Goal: Task Accomplishment & Management: Manage account settings

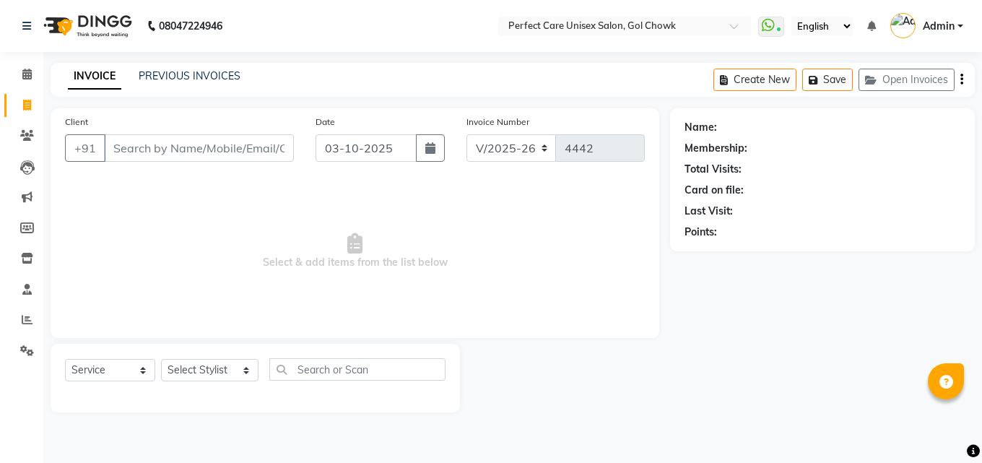
select select "4751"
select select "service"
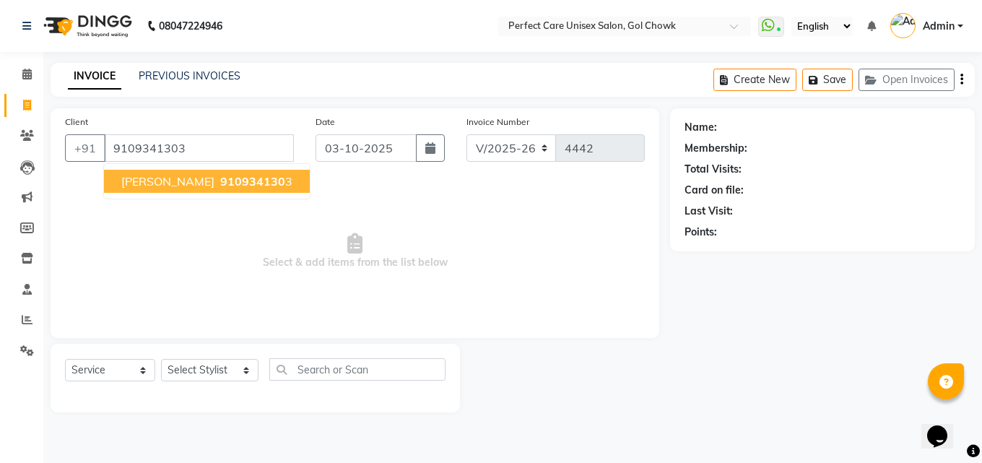
type input "9109341303"
select select "1: Object"
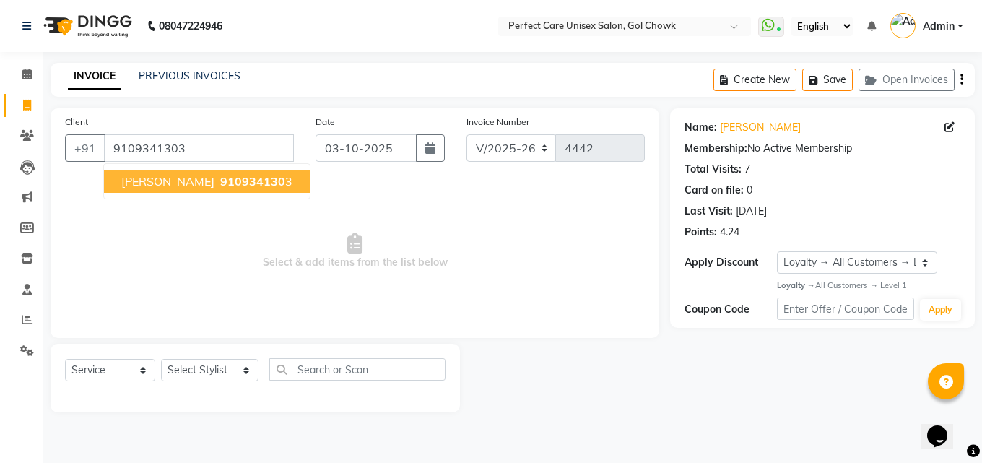
click at [269, 183] on ngb-highlight "910934130 3" at bounding box center [254, 181] width 75 height 14
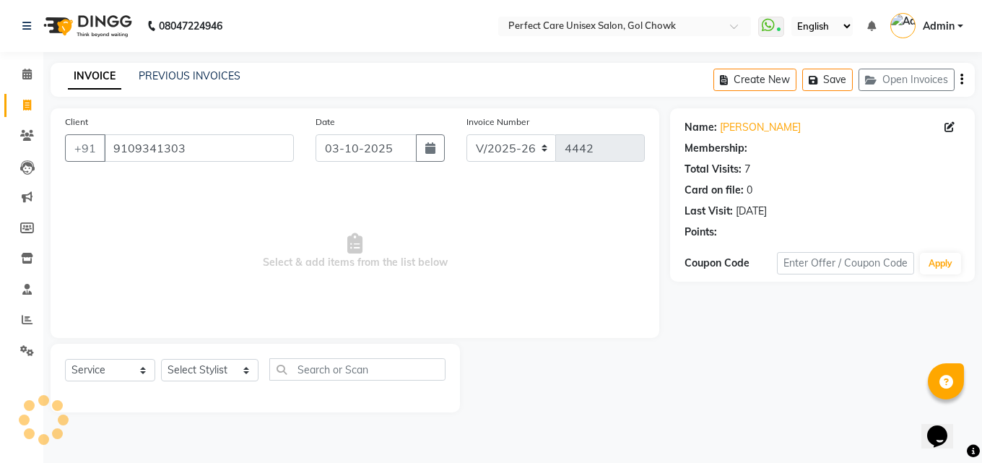
select select "1: Object"
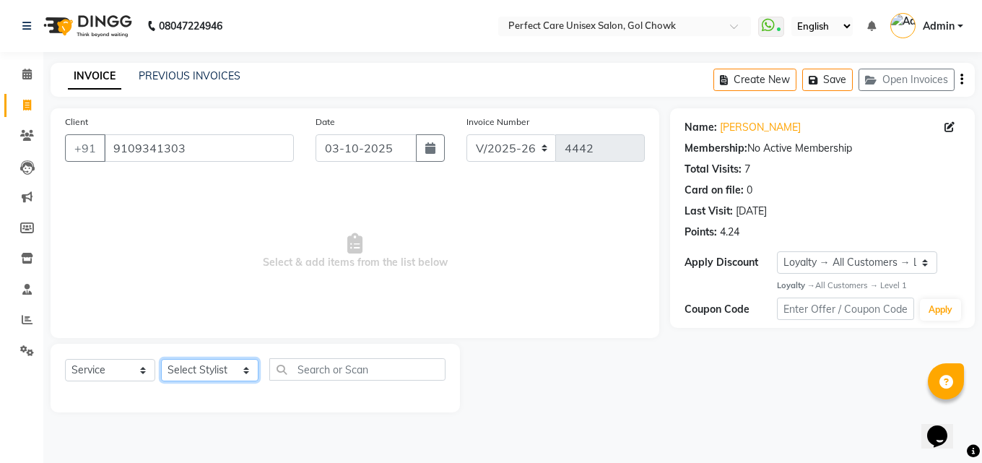
click at [230, 379] on select "Select Stylist MISS. [PERSON_NAME] [PERSON_NAME] MISS [PERSON_NAME] MISS [PERSO…" at bounding box center [209, 370] width 97 height 22
select select "30233"
click at [161, 359] on select "Select Stylist MISS. [PERSON_NAME] [PERSON_NAME] MISS [PERSON_NAME] MISS [PERSO…" at bounding box center [209, 370] width 97 height 22
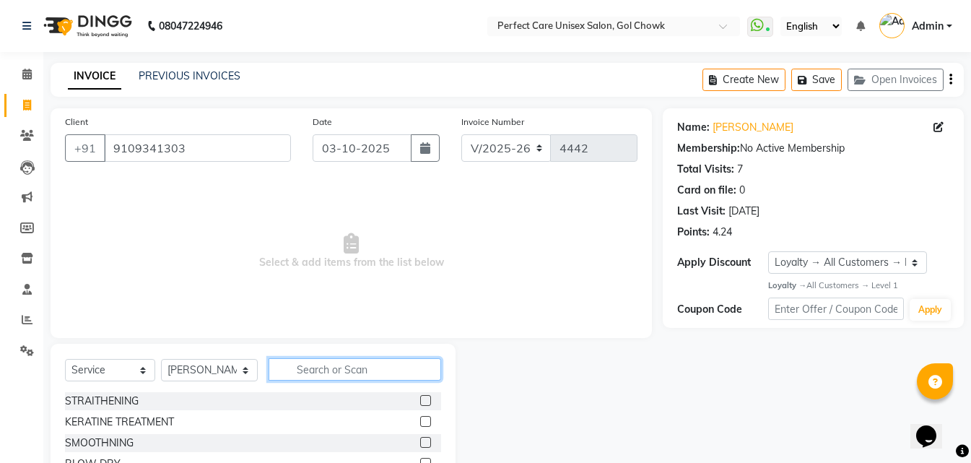
click at [339, 363] on input "text" at bounding box center [355, 369] width 172 height 22
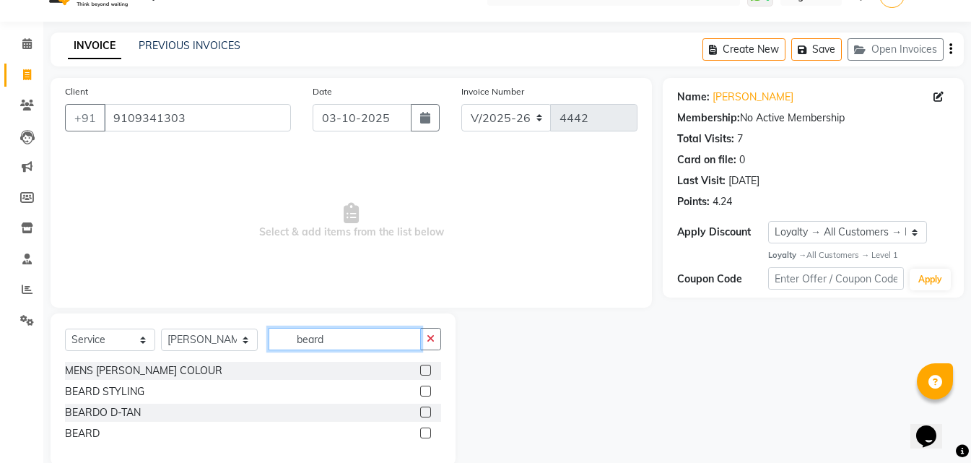
scroll to position [55, 0]
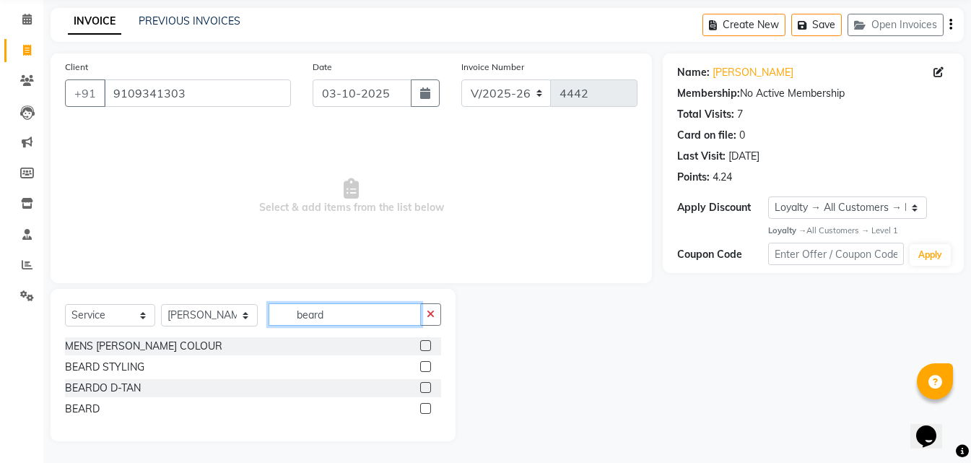
type input "beard"
click at [426, 409] on label at bounding box center [425, 408] width 11 height 11
click at [426, 409] on input "checkbox" at bounding box center [424, 408] width 9 height 9
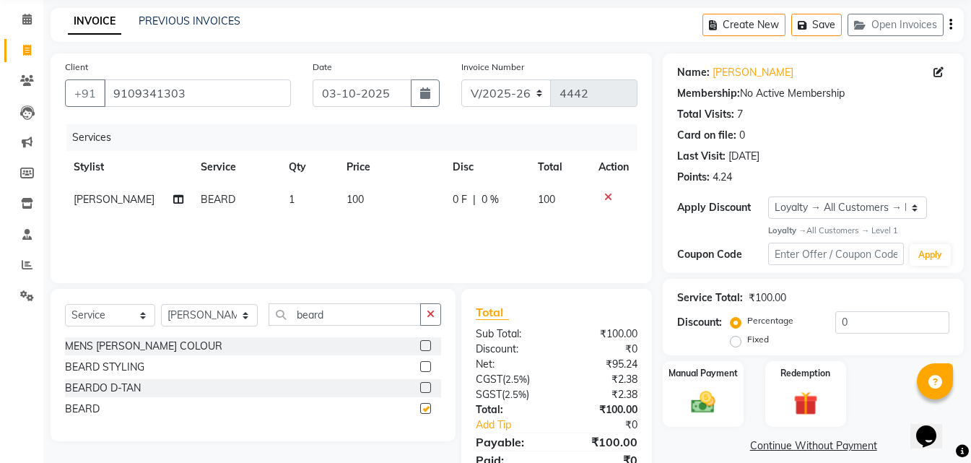
checkbox input "false"
click at [704, 393] on img at bounding box center [703, 402] width 40 height 29
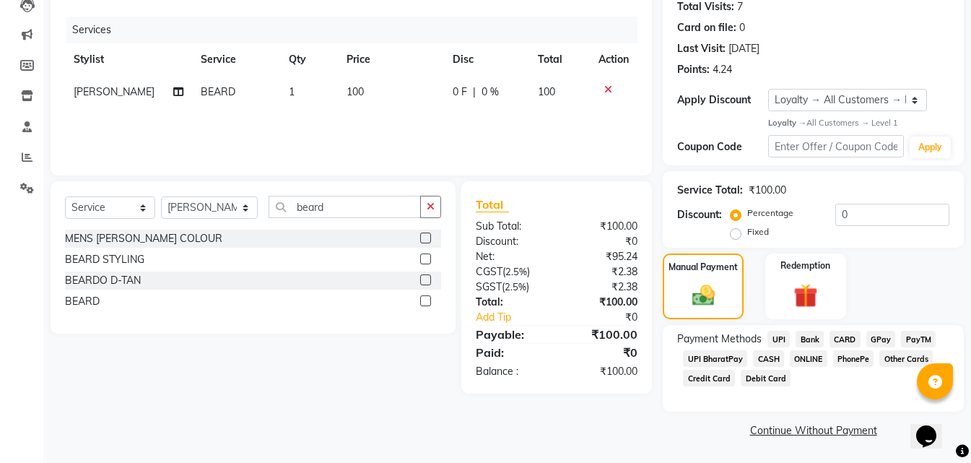
click at [811, 359] on span "ONLINE" at bounding box center [809, 358] width 38 height 17
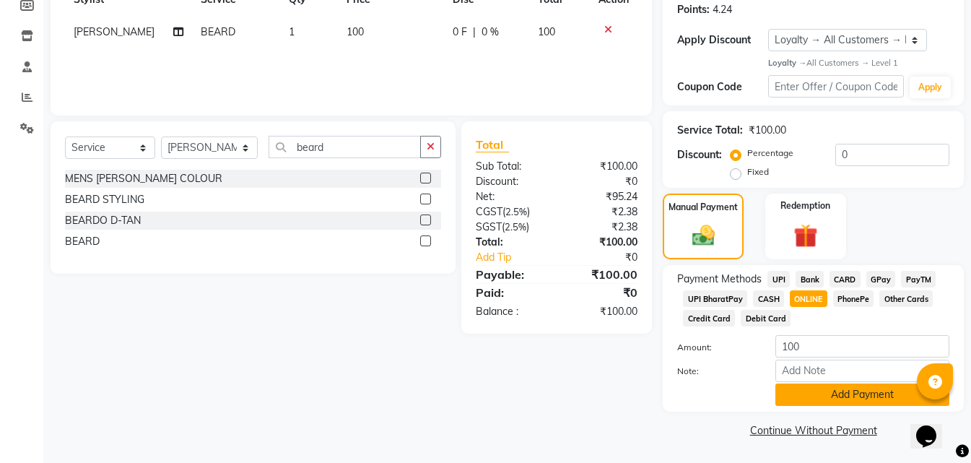
click at [826, 390] on button "Add Payment" at bounding box center [862, 394] width 174 height 22
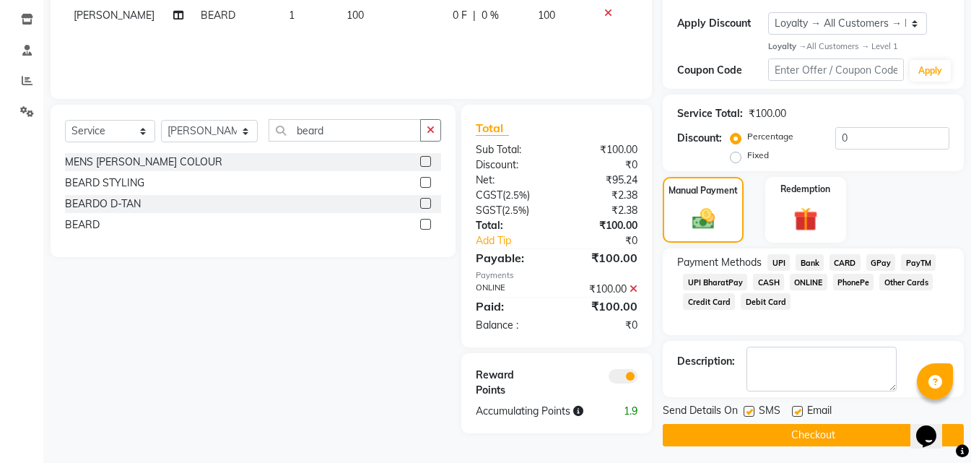
scroll to position [244, 0]
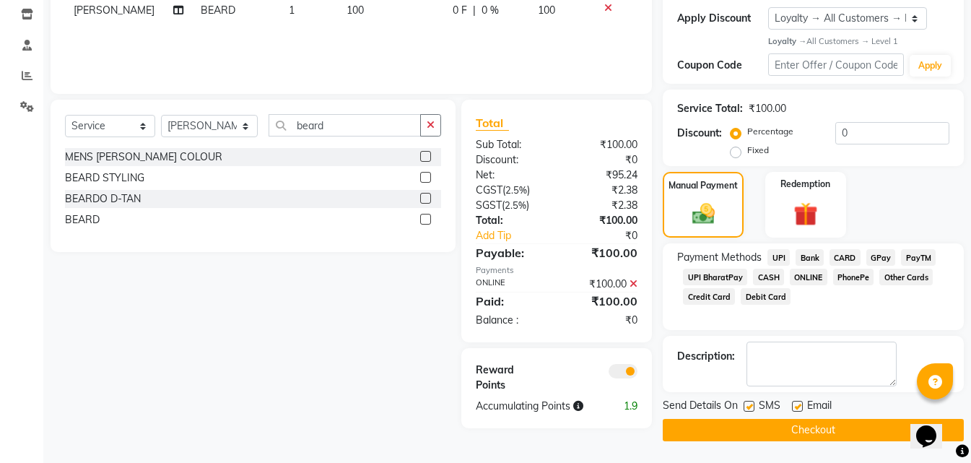
click at [775, 426] on button "Checkout" at bounding box center [813, 430] width 301 height 22
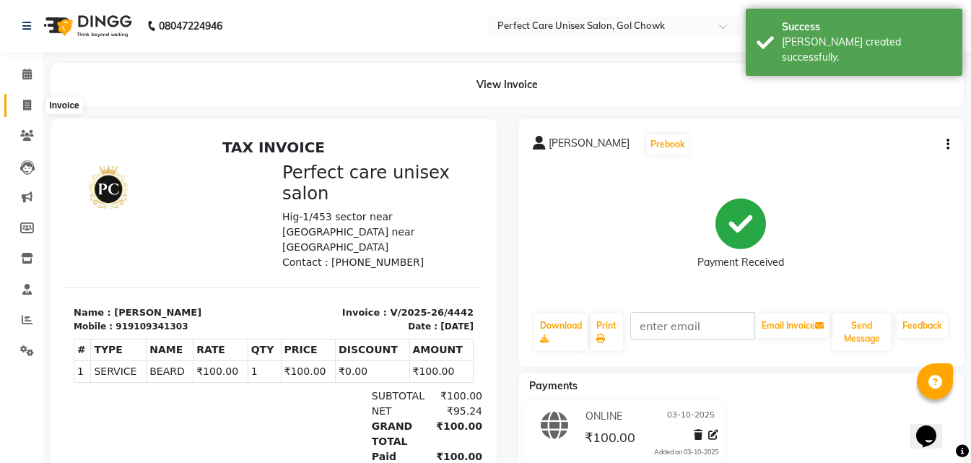
click at [17, 105] on span at bounding box center [26, 105] width 25 height 17
select select "service"
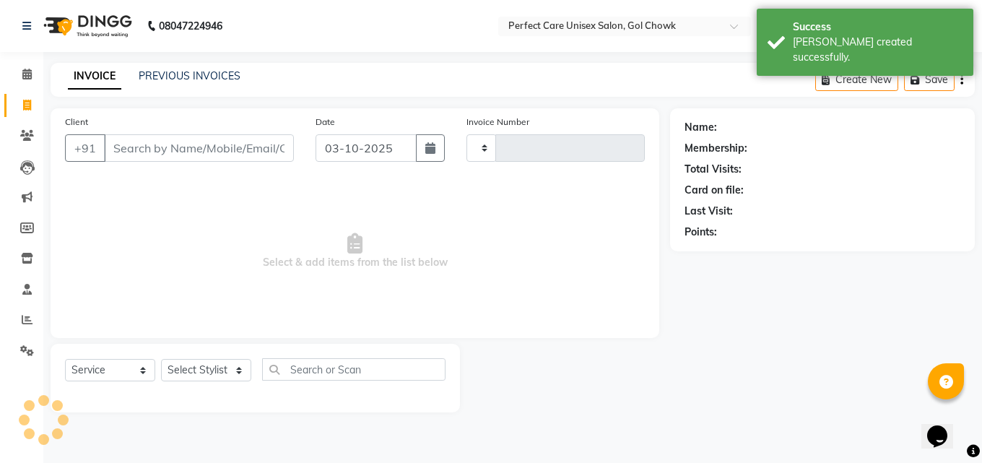
click at [30, 108] on icon at bounding box center [27, 105] width 8 height 11
select select "service"
type input "4443"
select select "4751"
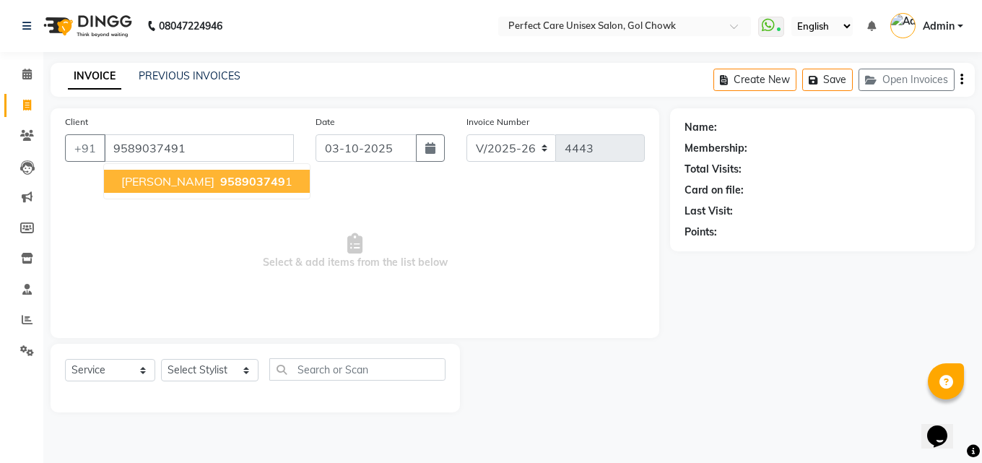
type input "9589037491"
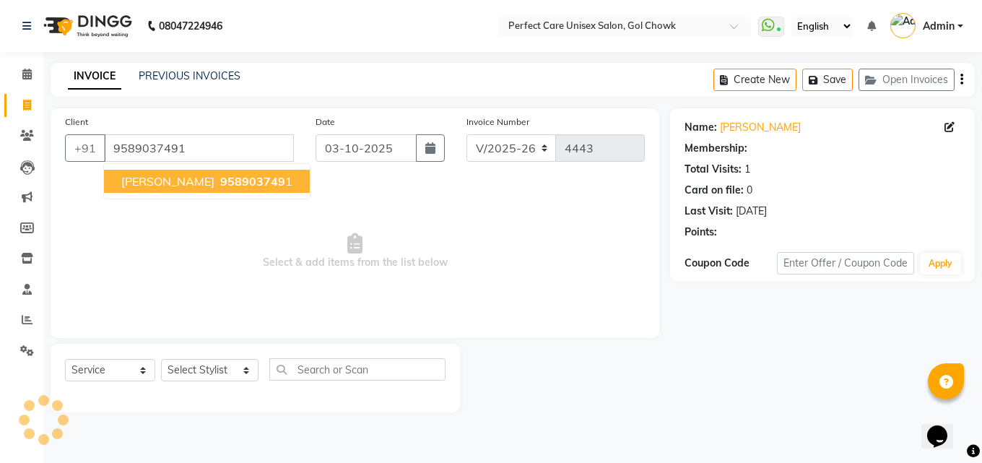
click at [220, 182] on span "958903749" at bounding box center [252, 181] width 65 height 14
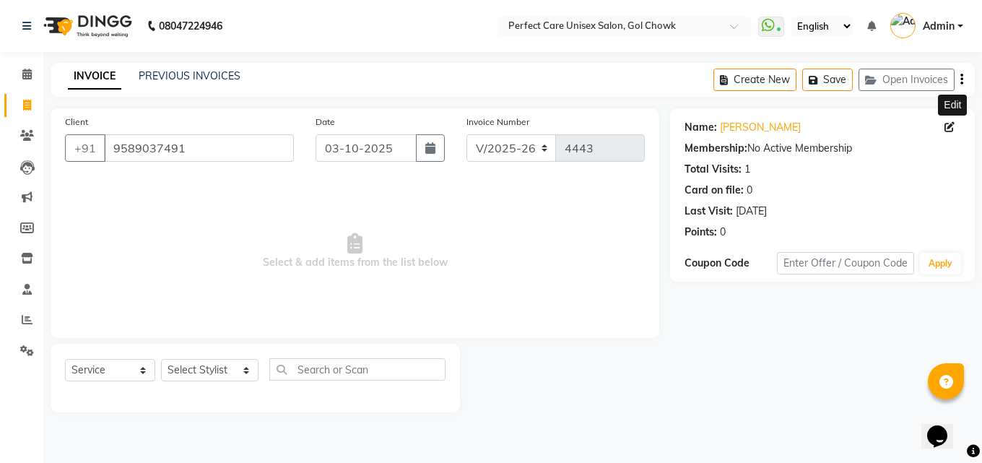
click at [954, 125] on span at bounding box center [952, 127] width 16 height 15
click at [951, 126] on icon at bounding box center [949, 127] width 10 height 10
select select "[DEMOGRAPHIC_DATA]"
select select
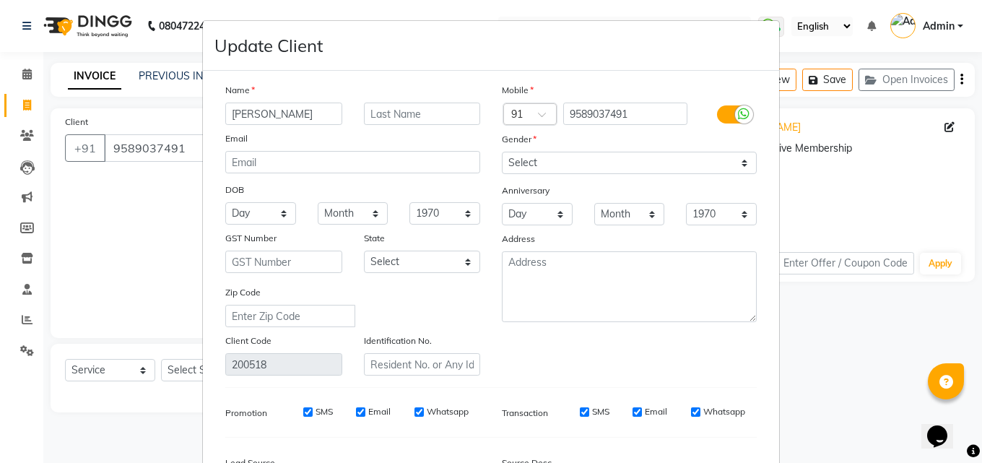
click at [248, 113] on input "[PERSON_NAME]" at bounding box center [283, 114] width 117 height 22
type input "ARVIND"
click at [411, 113] on input "text" at bounding box center [422, 114] width 117 height 22
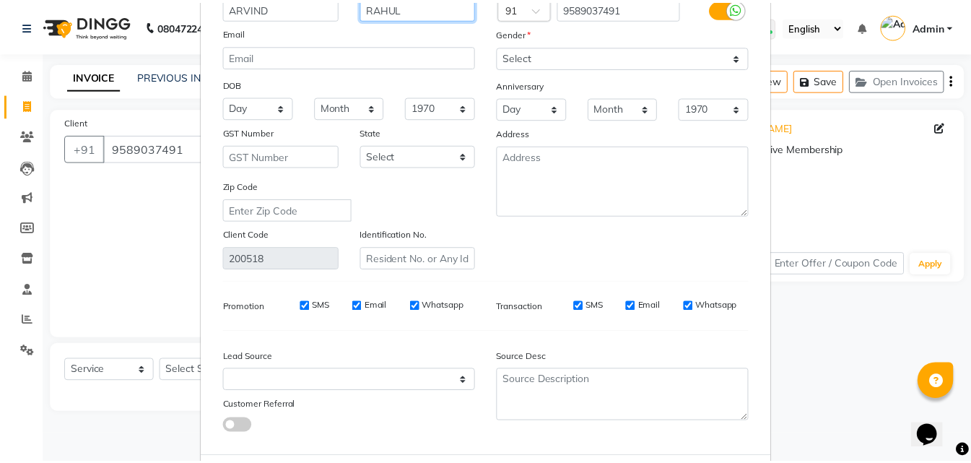
scroll to position [178, 0]
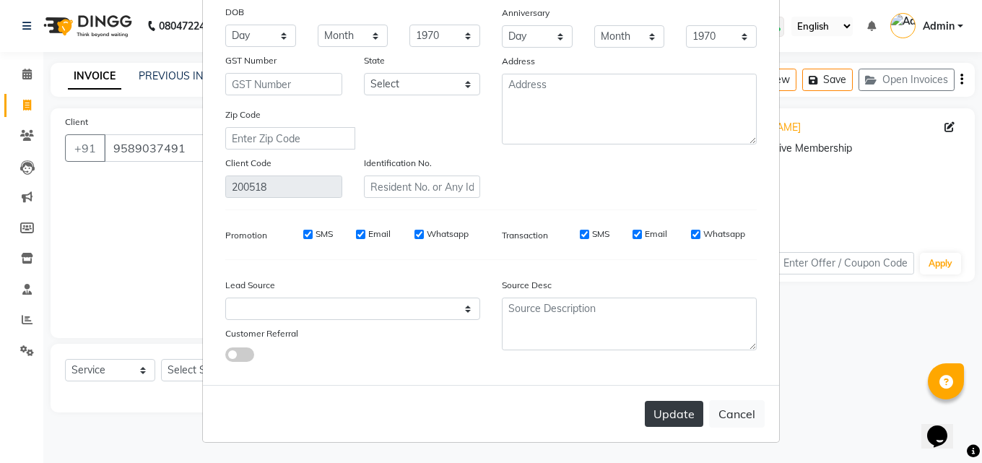
type input "RAHUL"
click at [656, 417] on button "Update" at bounding box center [674, 414] width 58 height 26
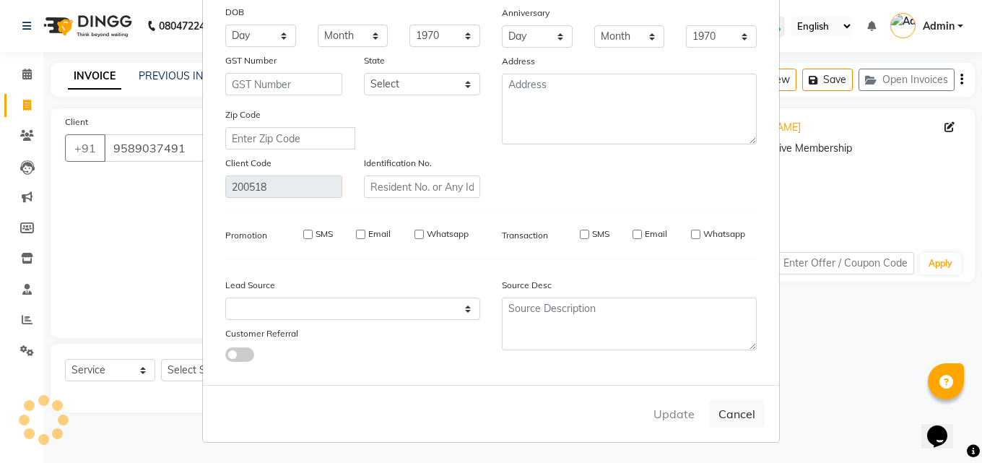
select select
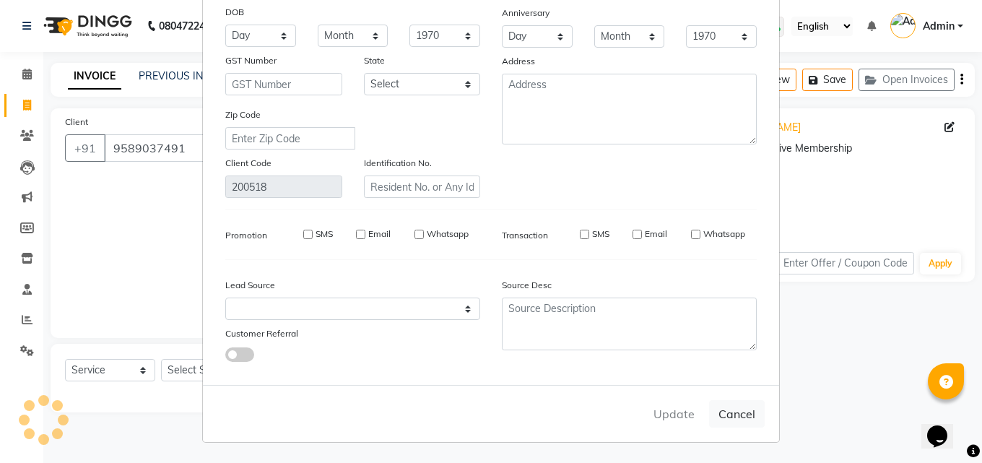
select select
checkbox input "false"
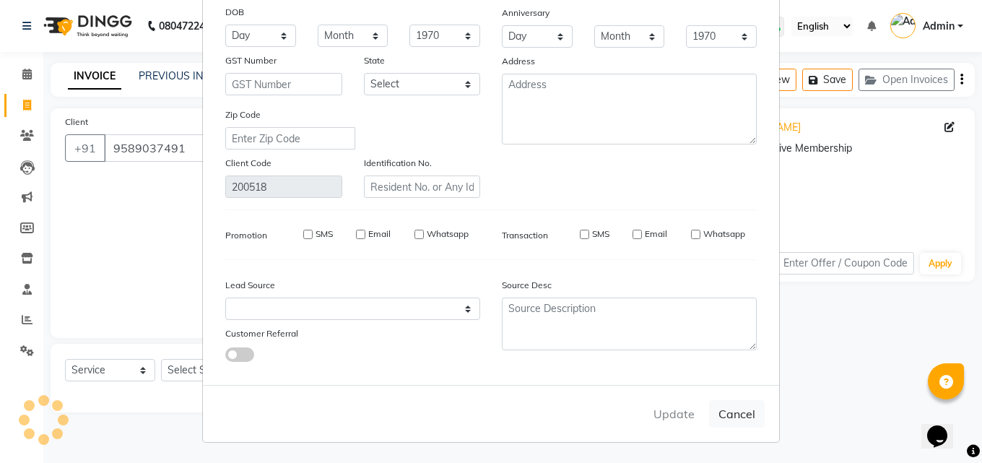
checkbox input "false"
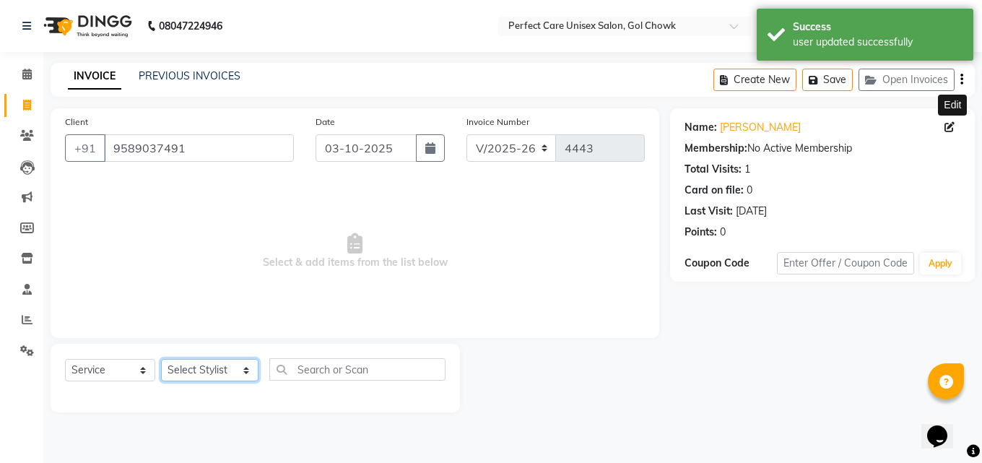
click at [196, 366] on select "Select Stylist MISS. [PERSON_NAME] [PERSON_NAME] MISS [PERSON_NAME] MISS [PERSO…" at bounding box center [209, 370] width 97 height 22
select select "86172"
click at [161, 359] on select "Select Stylist MISS. [PERSON_NAME] [PERSON_NAME] MISS [PERSON_NAME] MISS [PERSO…" at bounding box center [209, 370] width 97 height 22
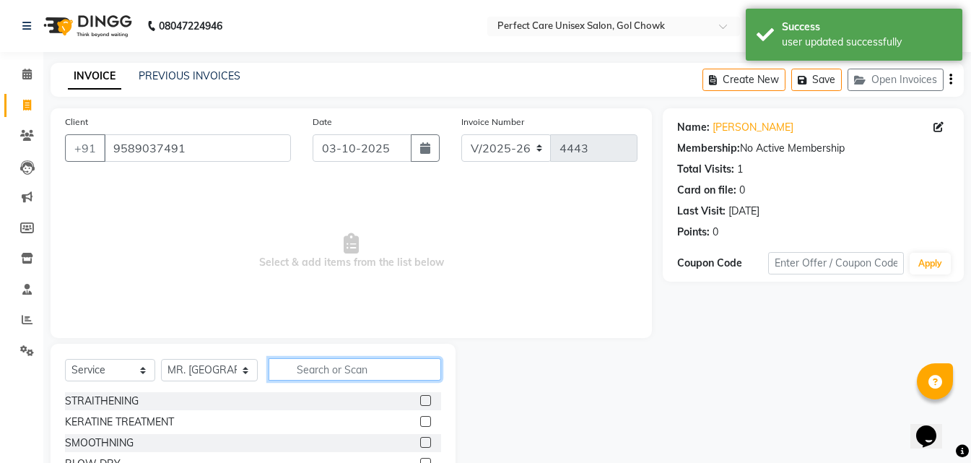
click at [371, 364] on input "text" at bounding box center [355, 369] width 172 height 22
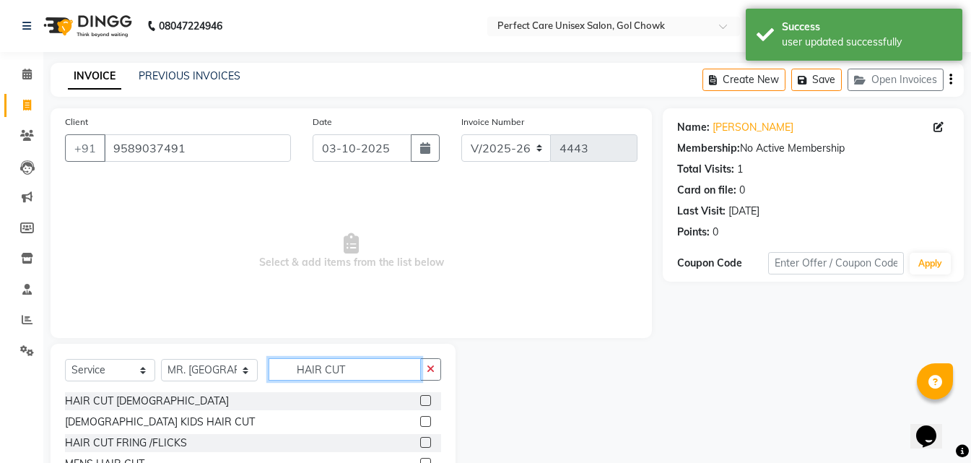
scroll to position [55, 0]
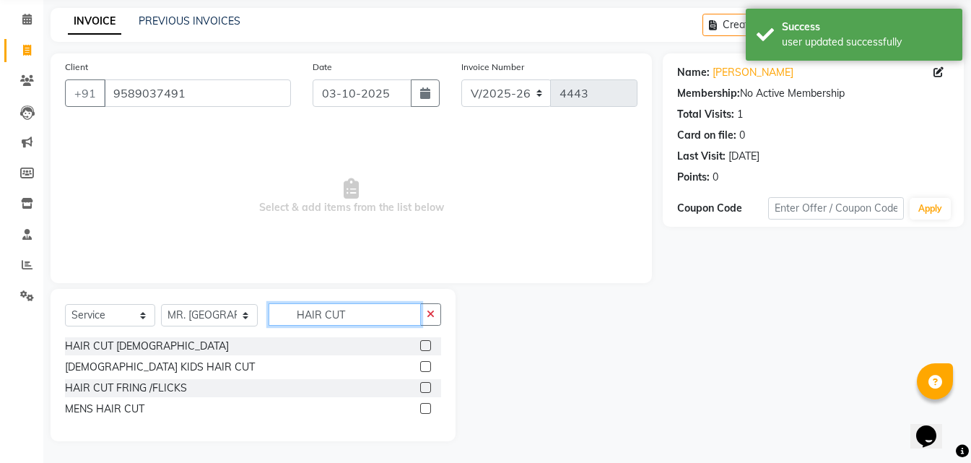
type input "HAIR CUT"
click at [427, 402] on div at bounding box center [430, 409] width 21 height 18
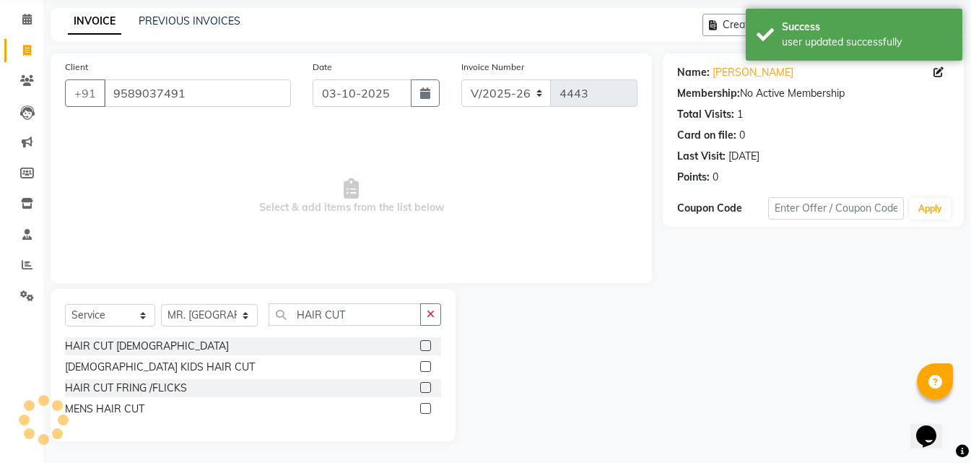
click at [427, 402] on div at bounding box center [430, 409] width 21 height 18
click at [423, 409] on label at bounding box center [425, 408] width 11 height 11
click at [423, 409] on input "checkbox" at bounding box center [424, 408] width 9 height 9
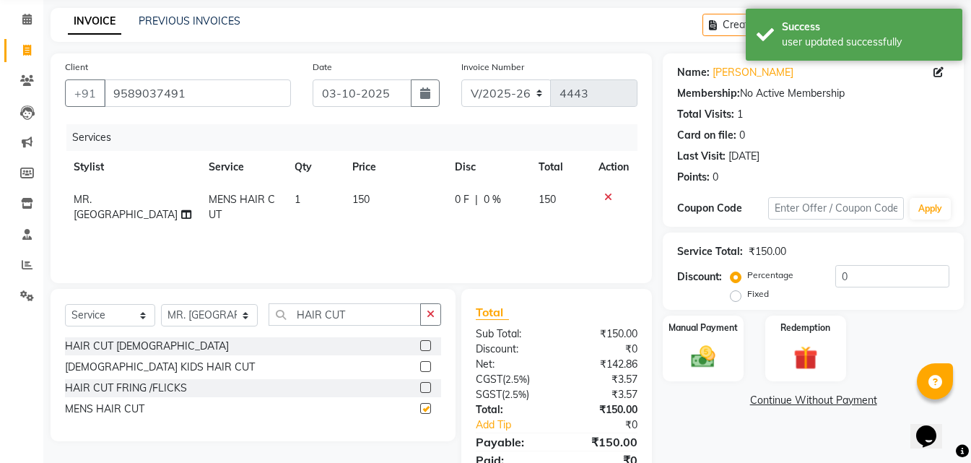
checkbox input "false"
drag, startPoint x: 341, startPoint y: 320, endPoint x: 191, endPoint y: 302, distance: 152.0
click at [191, 302] on div "Select Service Product Membership Package Voucher Prepaid Gift Card Select Styl…" at bounding box center [253, 365] width 405 height 152
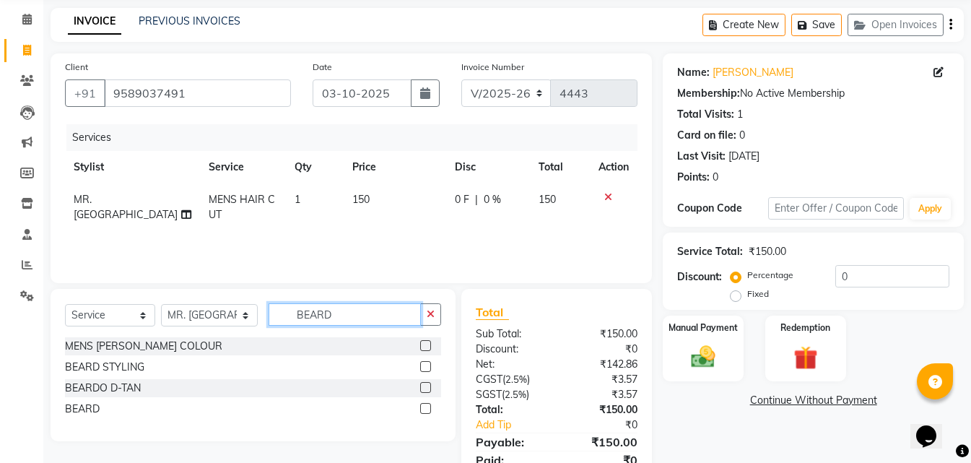
type input "BEARD"
click at [423, 409] on label at bounding box center [425, 408] width 11 height 11
click at [423, 409] on input "checkbox" at bounding box center [424, 408] width 9 height 9
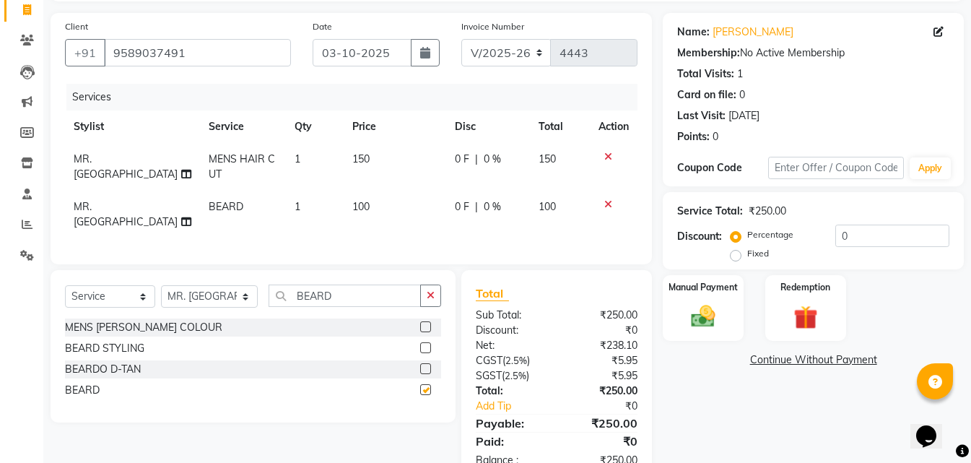
scroll to position [132, 0]
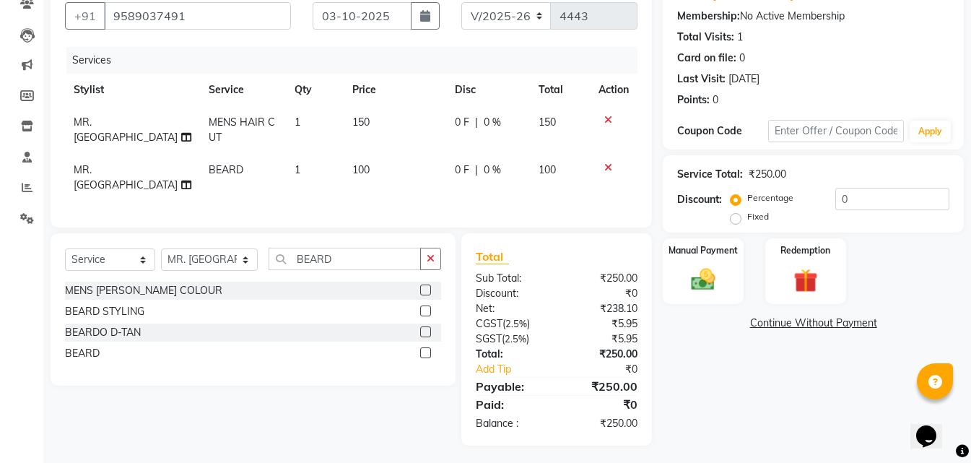
checkbox input "false"
click at [729, 301] on div "Manual Payment" at bounding box center [703, 271] width 84 height 69
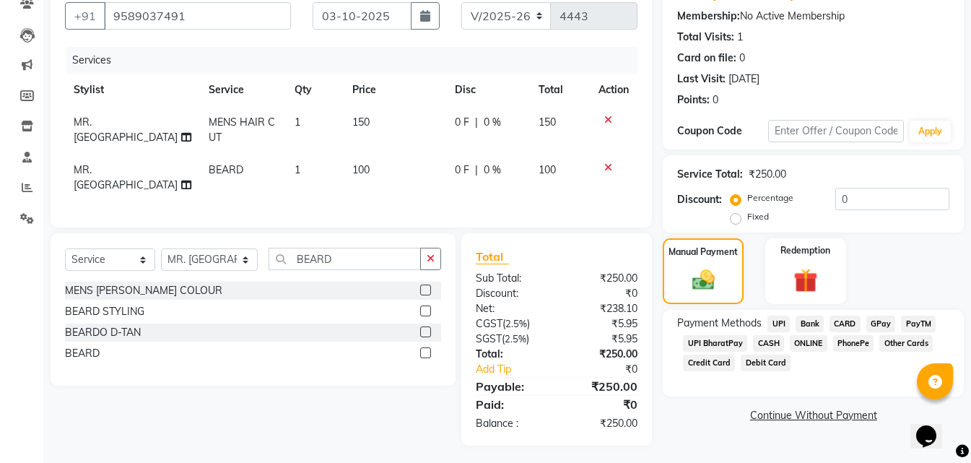
click at [759, 341] on span "CASH" at bounding box center [768, 343] width 31 height 17
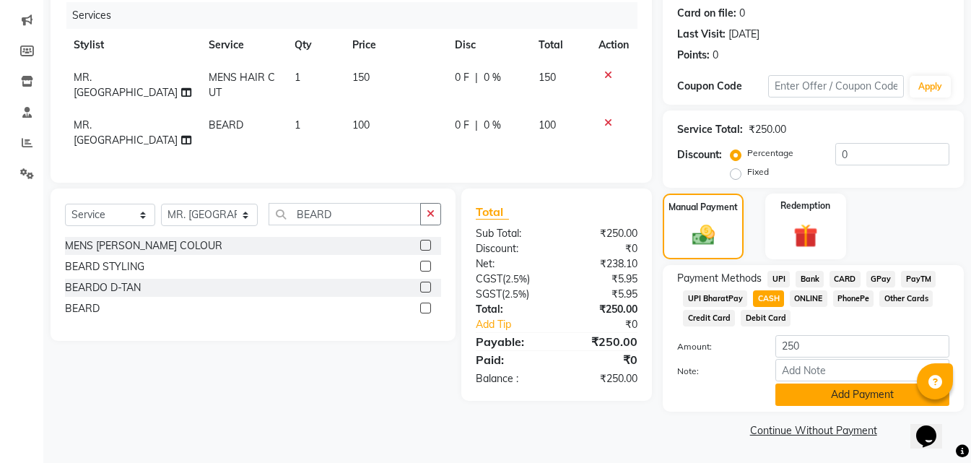
click at [832, 400] on button "Add Payment" at bounding box center [862, 394] width 174 height 22
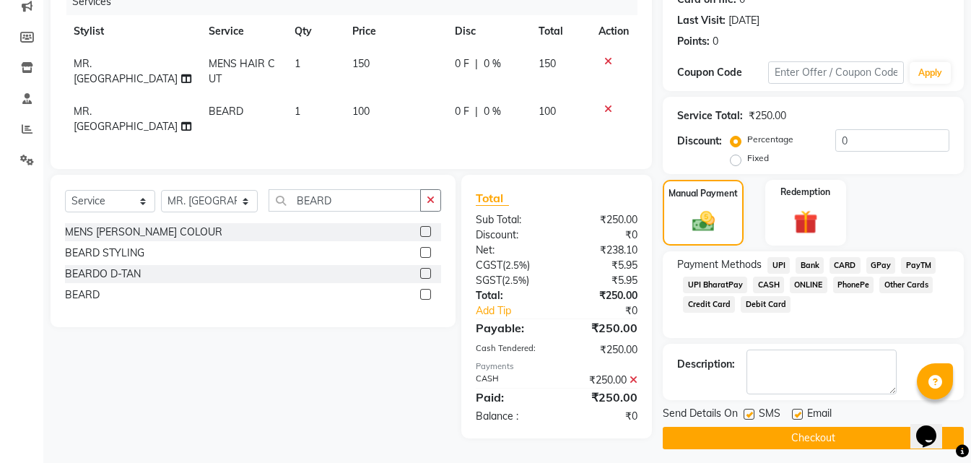
scroll to position [199, 0]
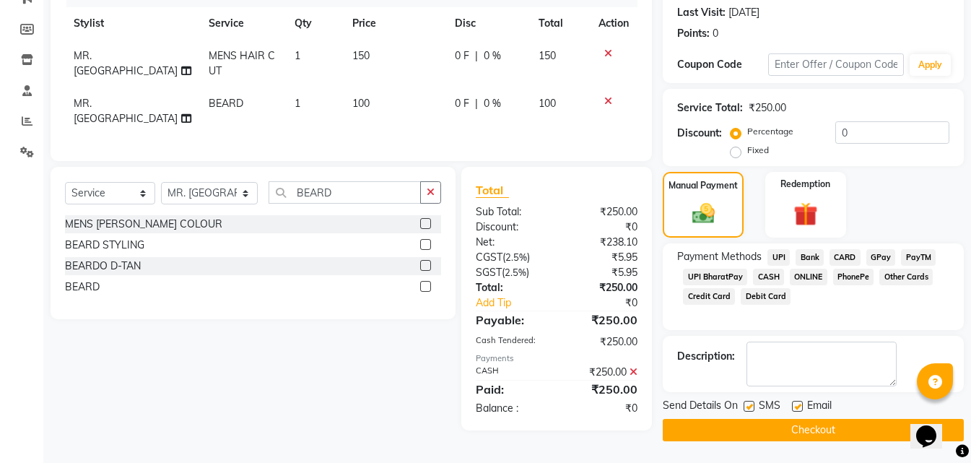
click at [789, 422] on button "Checkout" at bounding box center [813, 430] width 301 height 22
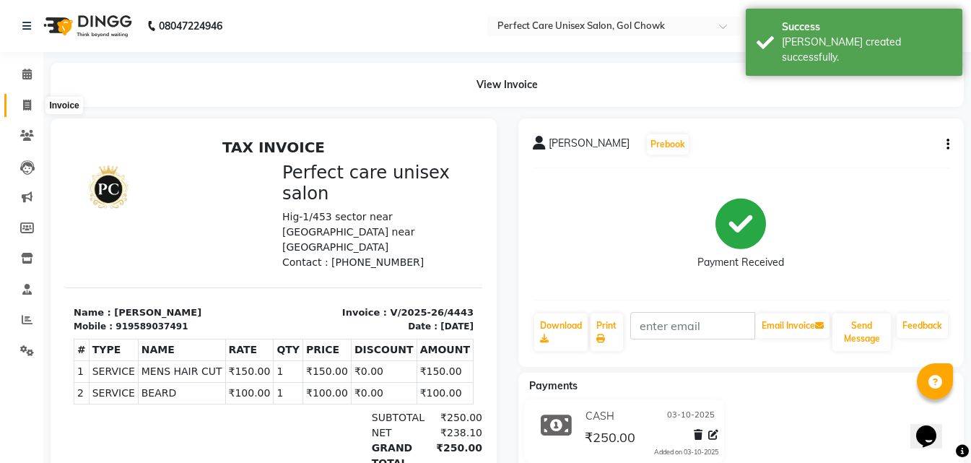
click at [29, 102] on icon at bounding box center [27, 105] width 8 height 11
select select "4751"
select select "service"
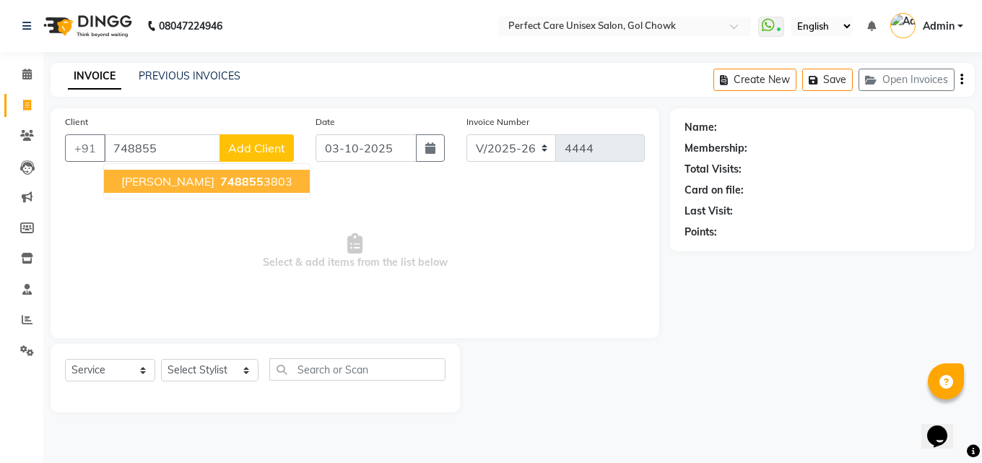
click at [233, 186] on ngb-highlight "748855 3803" at bounding box center [254, 181] width 75 height 14
type input "7488553803"
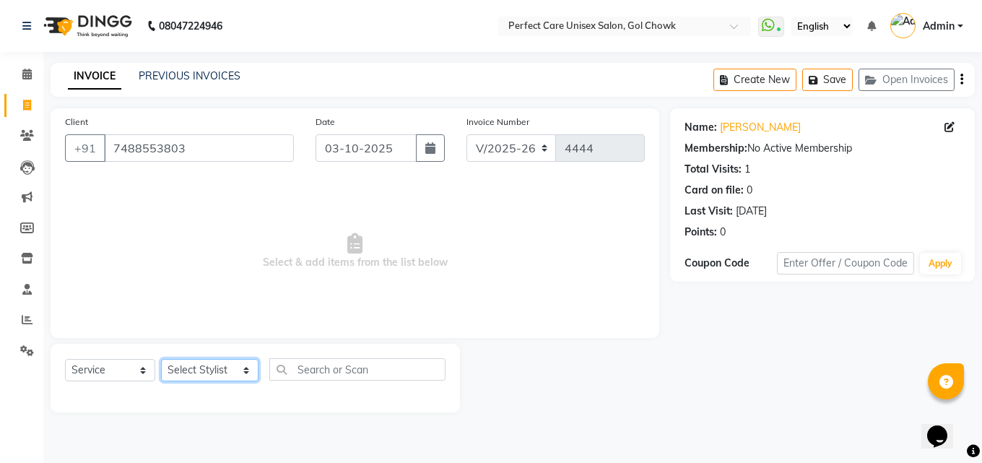
drag, startPoint x: 203, startPoint y: 373, endPoint x: 198, endPoint y: 363, distance: 11.3
click at [203, 373] on select "Select Stylist MISS. [PERSON_NAME] [PERSON_NAME] MISS [PERSON_NAME] MISS [PERSO…" at bounding box center [209, 370] width 97 height 22
select select "30233"
click at [161, 359] on select "Select Stylist MISS. [PERSON_NAME] [PERSON_NAME] MISS [PERSON_NAME] MISS [PERSO…" at bounding box center [209, 370] width 97 height 22
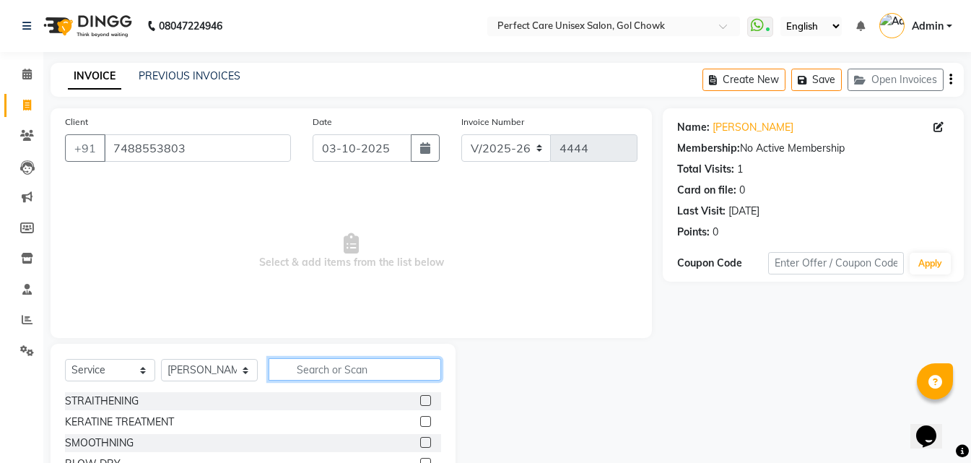
click at [321, 374] on input "text" at bounding box center [355, 369] width 172 height 22
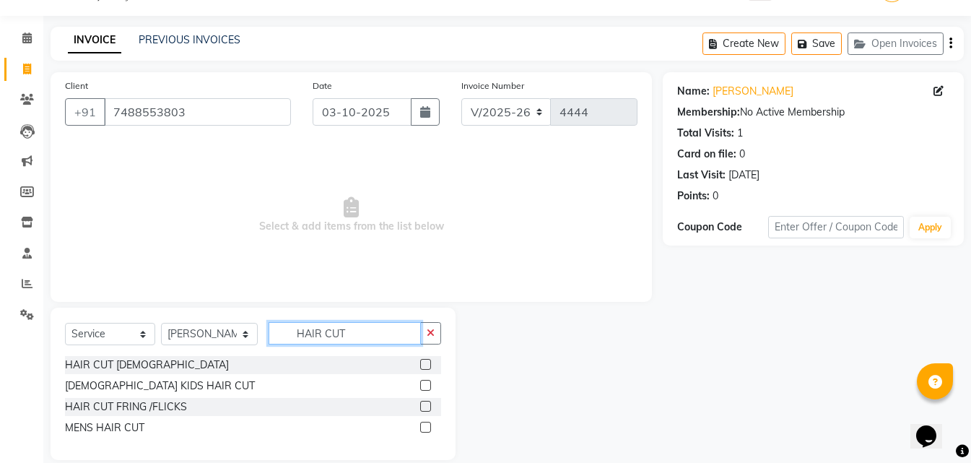
scroll to position [55, 0]
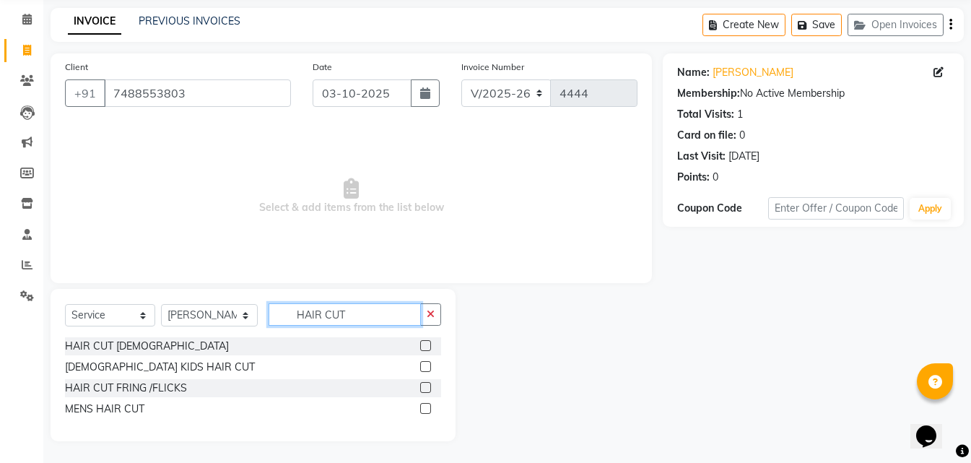
type input "HAIR CUT"
click at [428, 408] on label at bounding box center [425, 408] width 11 height 11
click at [428, 408] on input "checkbox" at bounding box center [424, 408] width 9 height 9
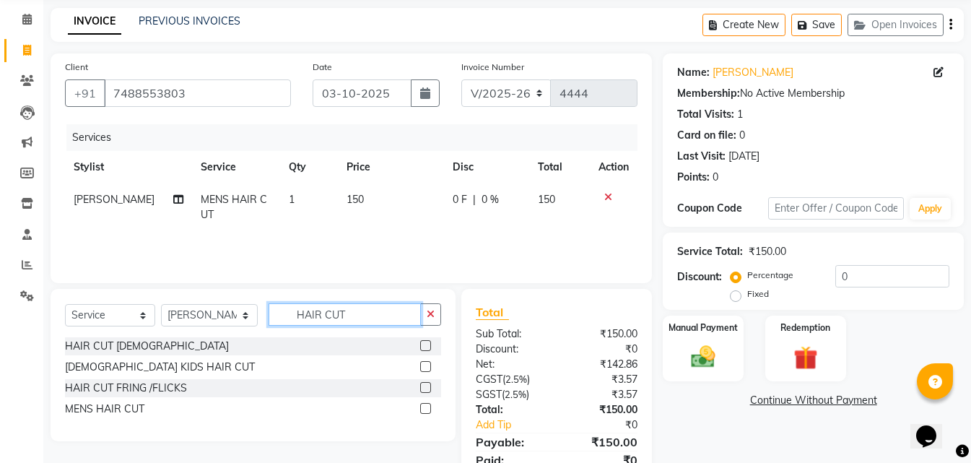
checkbox input "false"
drag, startPoint x: 367, startPoint y: 318, endPoint x: 261, endPoint y: 323, distance: 107.0
click at [261, 323] on div "Select Service Product Membership Package Voucher Prepaid Gift Card Select Styl…" at bounding box center [253, 320] width 376 height 34
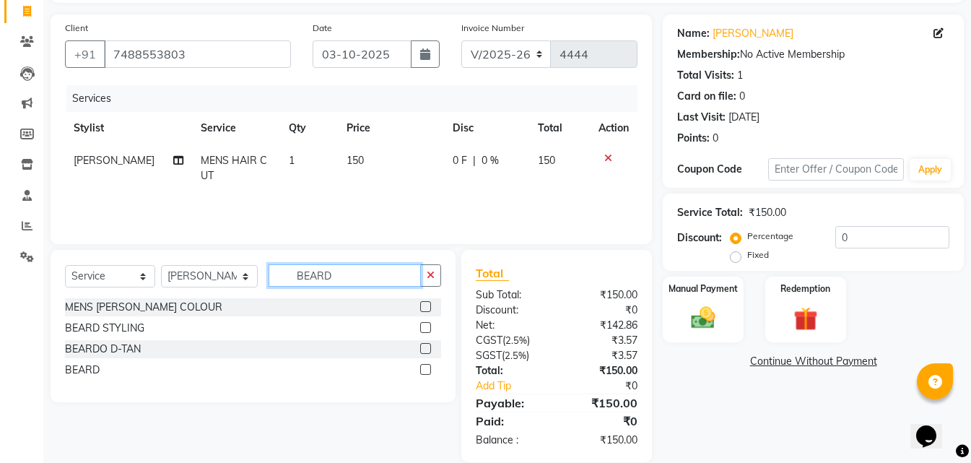
scroll to position [115, 0]
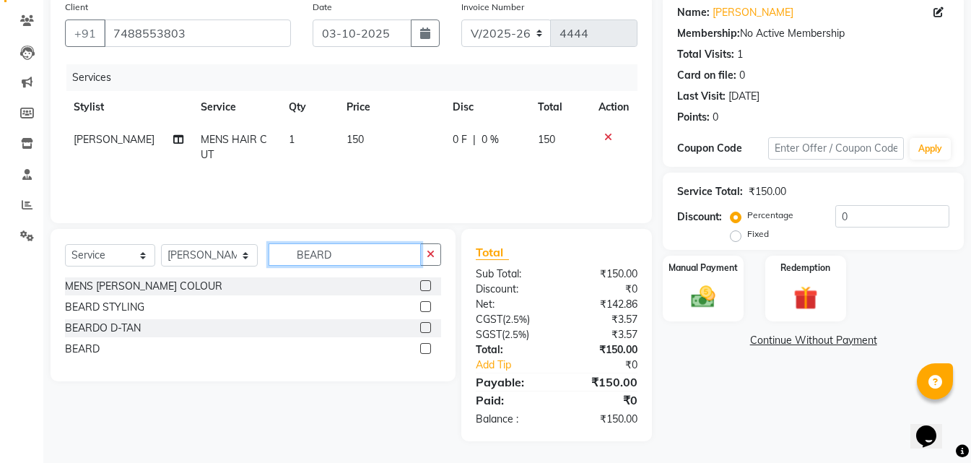
type input "BEARD"
click at [426, 344] on label at bounding box center [425, 348] width 11 height 11
click at [426, 344] on input "checkbox" at bounding box center [424, 348] width 9 height 9
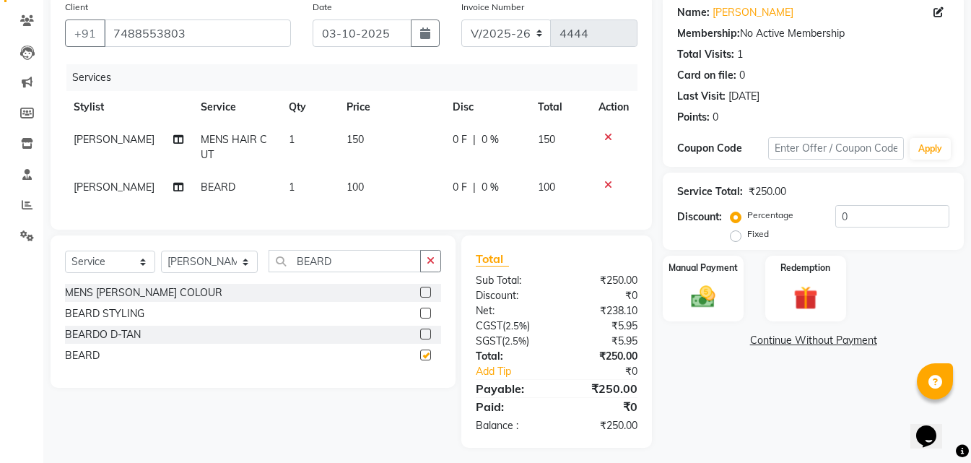
checkbox input "false"
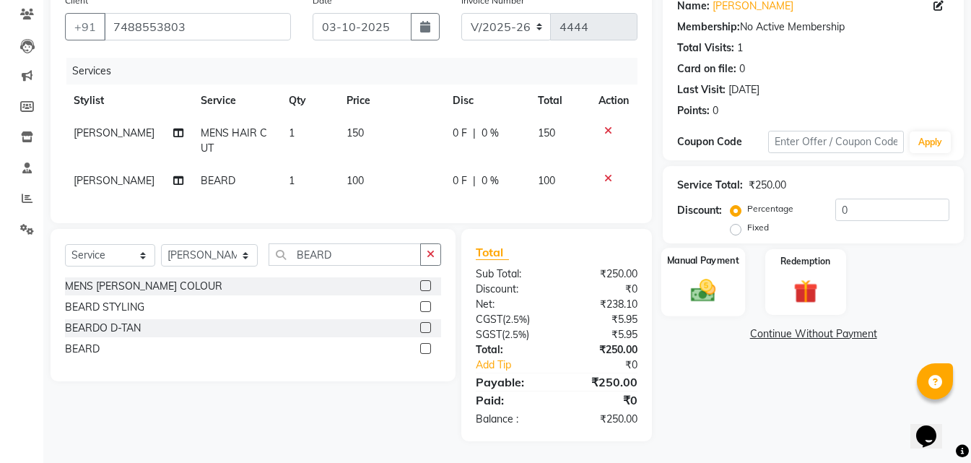
scroll to position [132, 0]
click at [718, 276] on img at bounding box center [703, 290] width 40 height 29
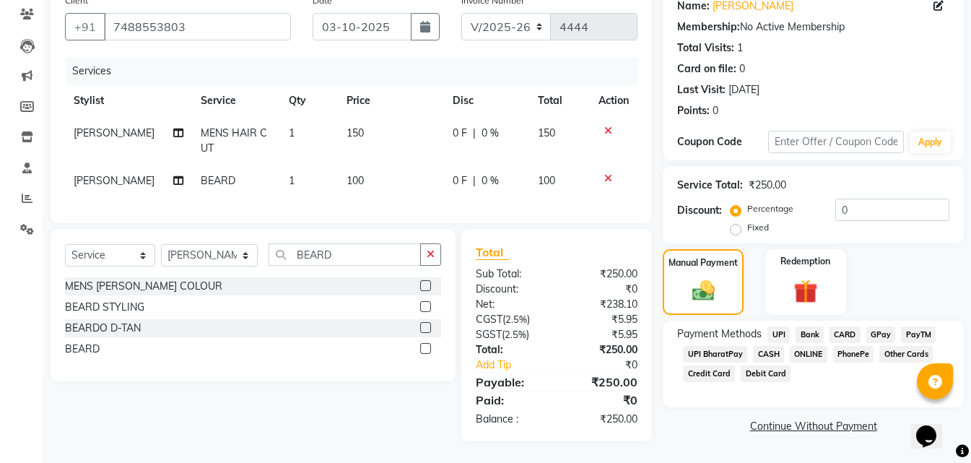
click at [804, 346] on span "ONLINE" at bounding box center [809, 354] width 38 height 17
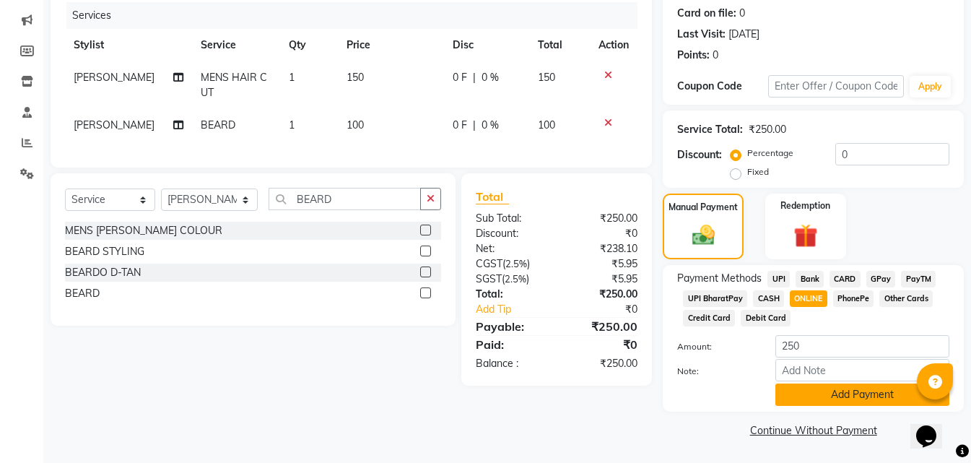
click at [808, 391] on button "Add Payment" at bounding box center [862, 394] width 174 height 22
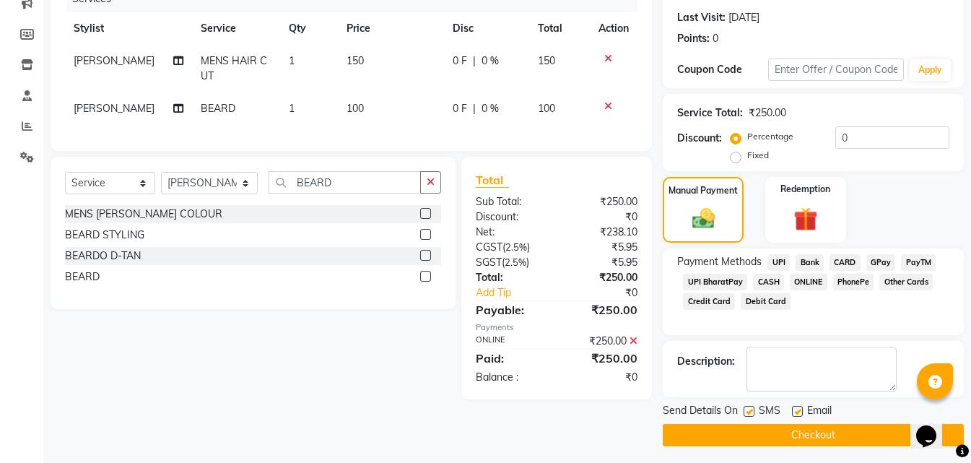
scroll to position [199, 0]
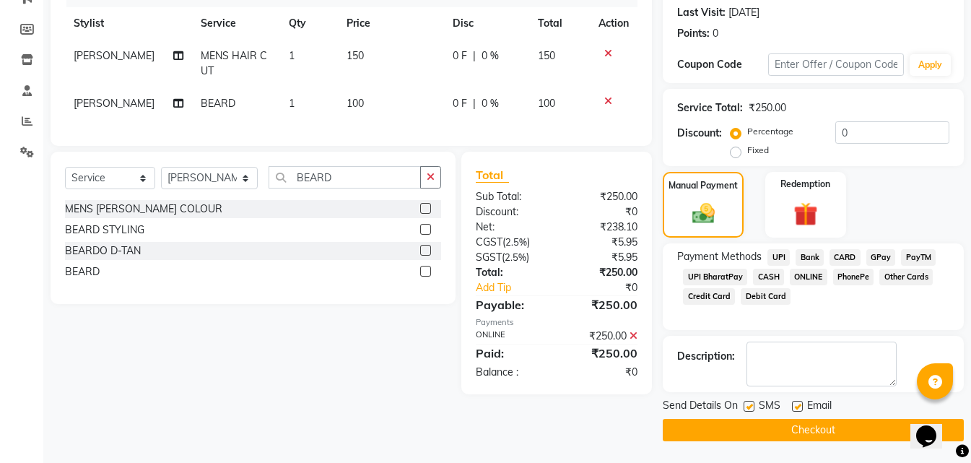
click at [687, 429] on button "Checkout" at bounding box center [813, 430] width 301 height 22
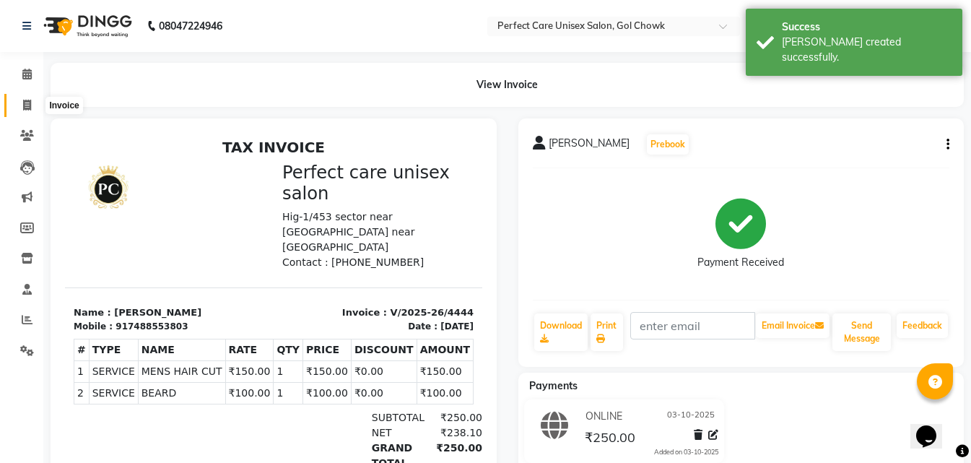
click at [26, 104] on icon at bounding box center [27, 105] width 8 height 11
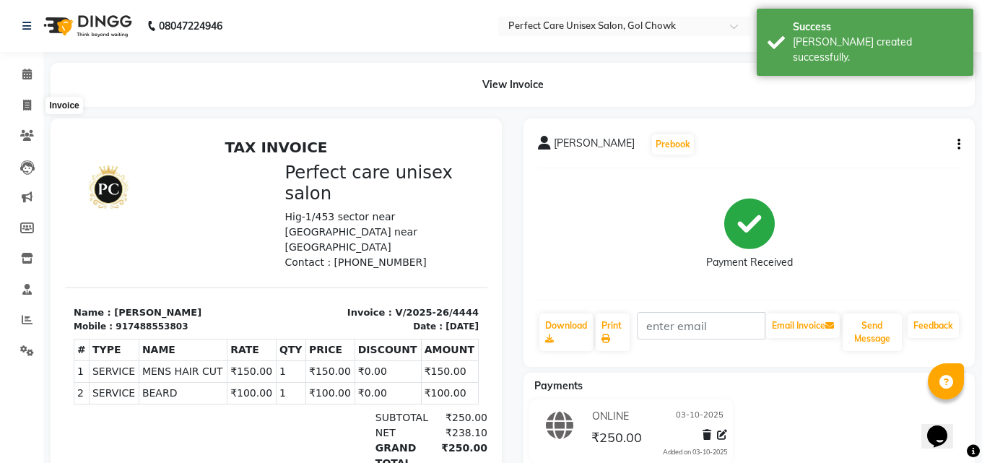
select select "4751"
select select "service"
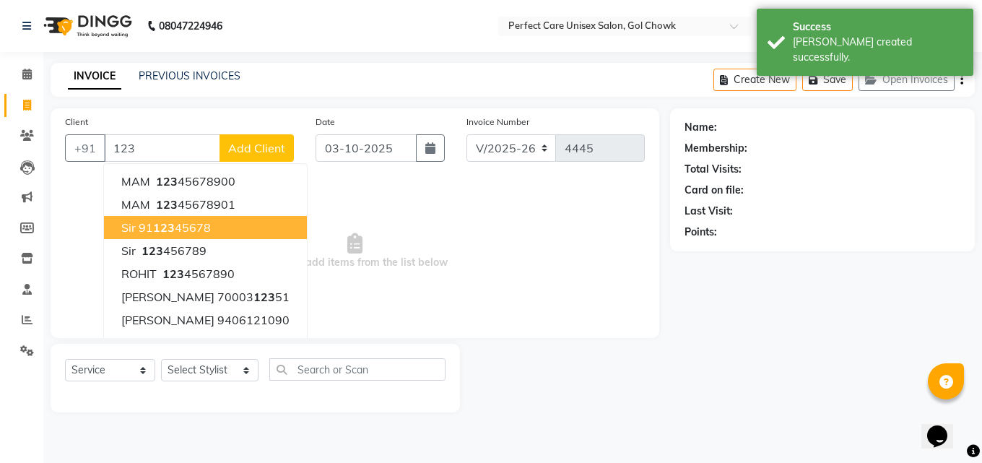
click at [183, 224] on ngb-highlight "91 123 45678" at bounding box center [175, 227] width 72 height 14
type input "9112345678"
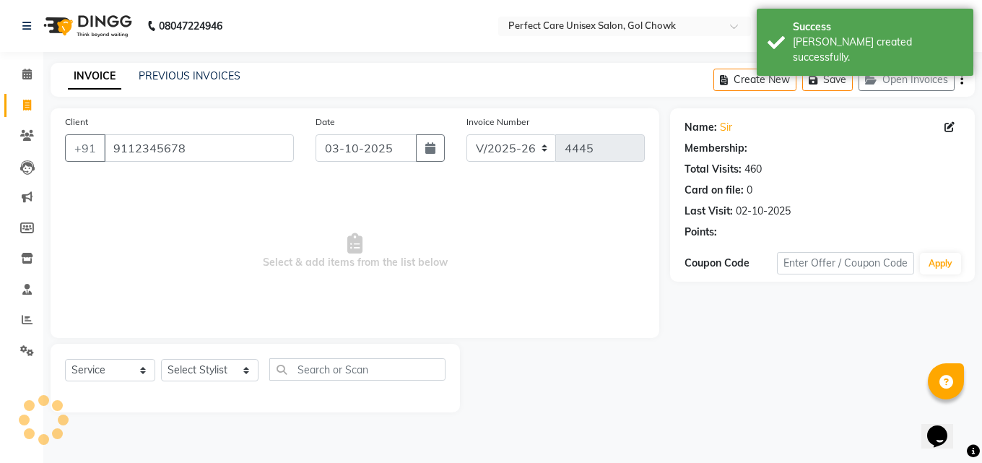
select select "1: Object"
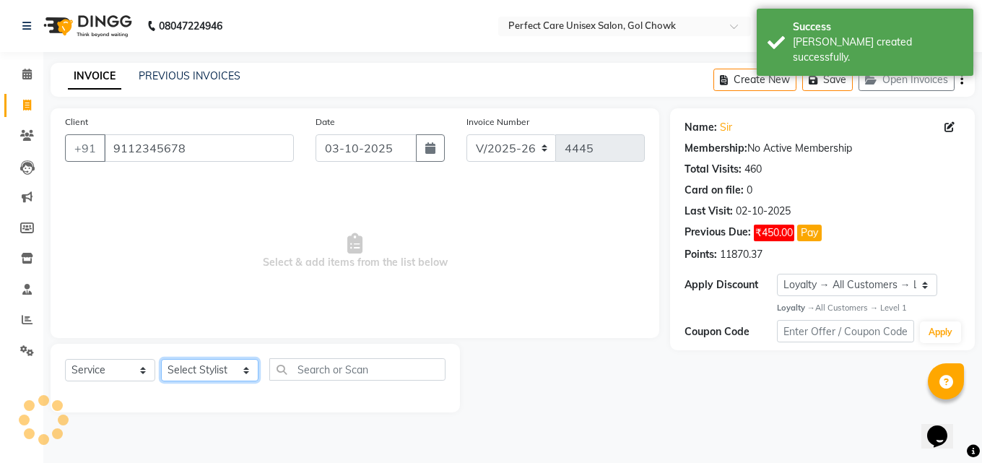
drag, startPoint x: 201, startPoint y: 370, endPoint x: 201, endPoint y: 360, distance: 9.4
click at [201, 370] on select "Select Stylist MISS. [PERSON_NAME] [PERSON_NAME] MISS [PERSON_NAME] MISS [PERSO…" at bounding box center [209, 370] width 97 height 22
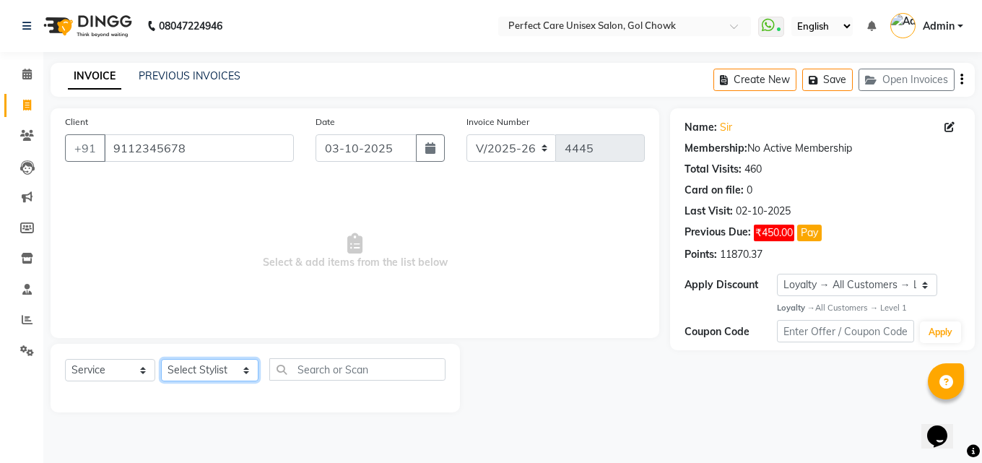
select select "86172"
click at [161, 359] on select "Select Stylist MISS. [PERSON_NAME] [PERSON_NAME] MISS [PERSON_NAME] MISS [PERSO…" at bounding box center [209, 370] width 97 height 22
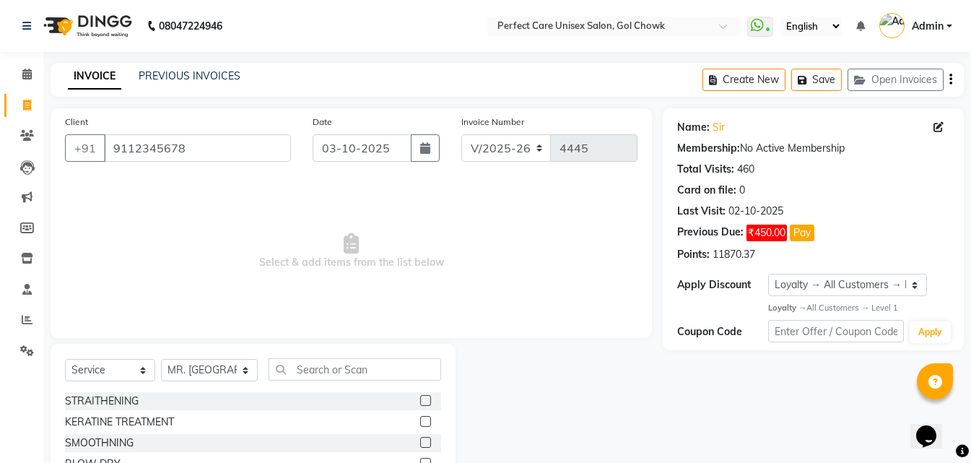
click at [323, 381] on div "Select Service Product Membership Package Voucher Prepaid Gift Card Select Styl…" at bounding box center [253, 375] width 376 height 34
click at [323, 374] on input "text" at bounding box center [355, 369] width 172 height 22
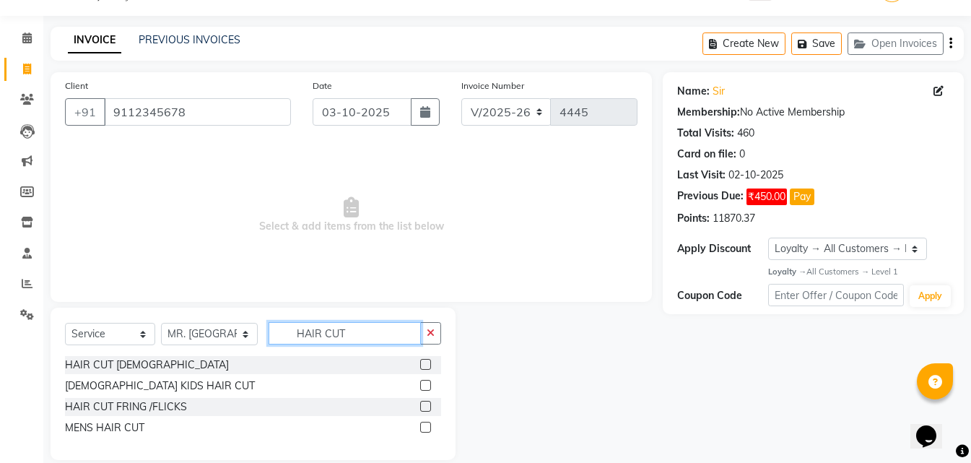
scroll to position [55, 0]
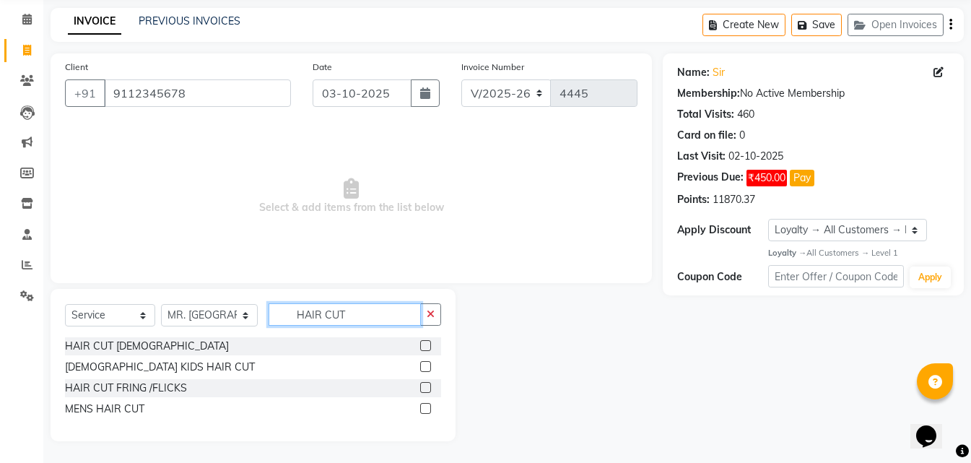
type input "HAIR CUT"
click at [429, 404] on label at bounding box center [425, 408] width 11 height 11
click at [429, 404] on input "checkbox" at bounding box center [424, 408] width 9 height 9
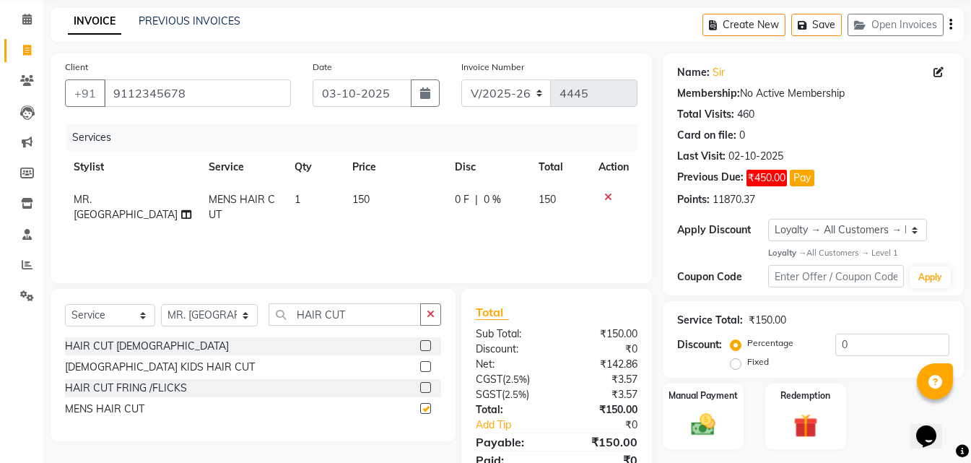
checkbox input "false"
drag, startPoint x: 364, startPoint y: 314, endPoint x: 246, endPoint y: 326, distance: 118.3
click at [246, 326] on div "Select Service Product Membership Package Voucher Prepaid Gift Card Select Styl…" at bounding box center [253, 320] width 376 height 34
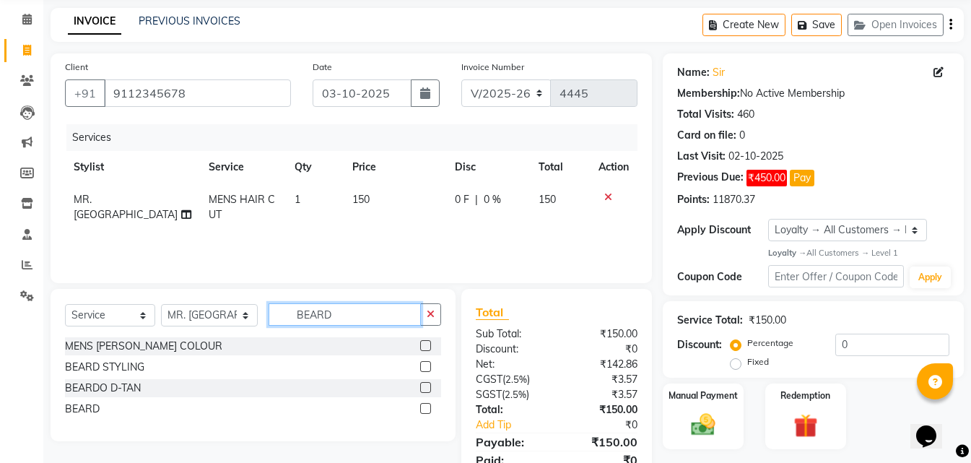
type input "BEARD"
click at [423, 407] on label at bounding box center [425, 408] width 11 height 11
click at [423, 407] on input "checkbox" at bounding box center [424, 408] width 9 height 9
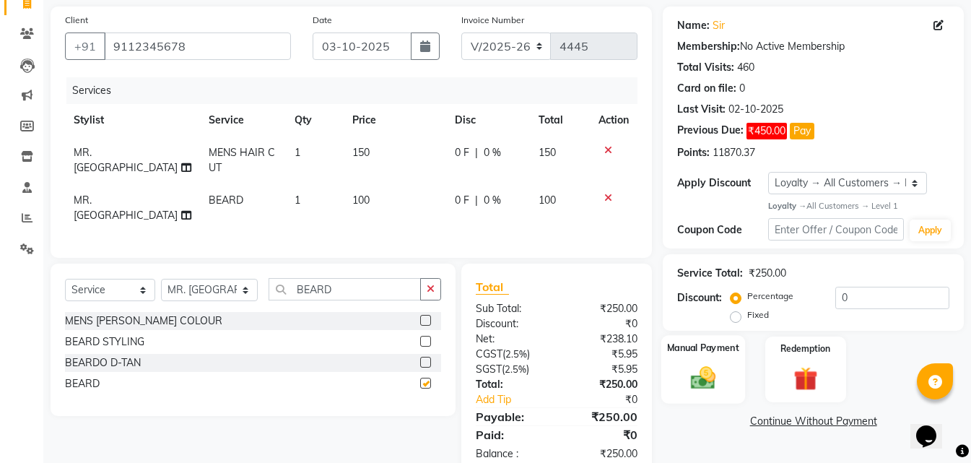
scroll to position [127, 0]
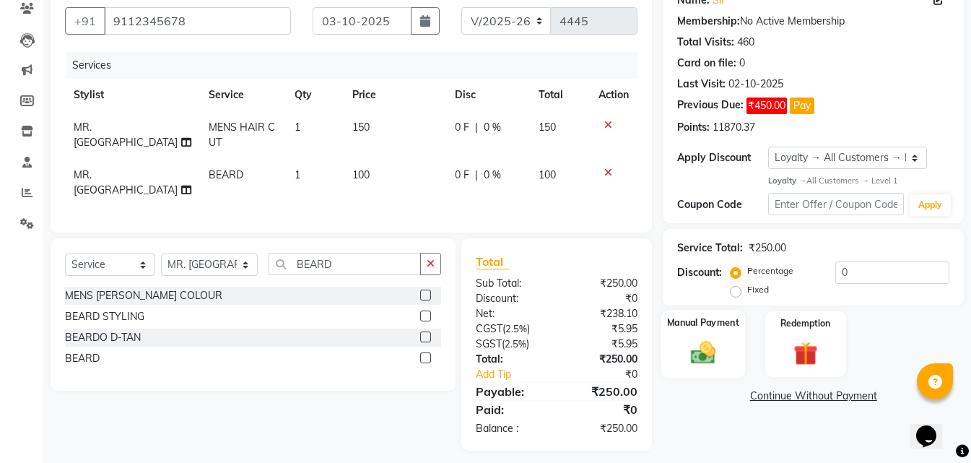
checkbox input "false"
click at [693, 329] on label "Manual Payment" at bounding box center [703, 323] width 72 height 14
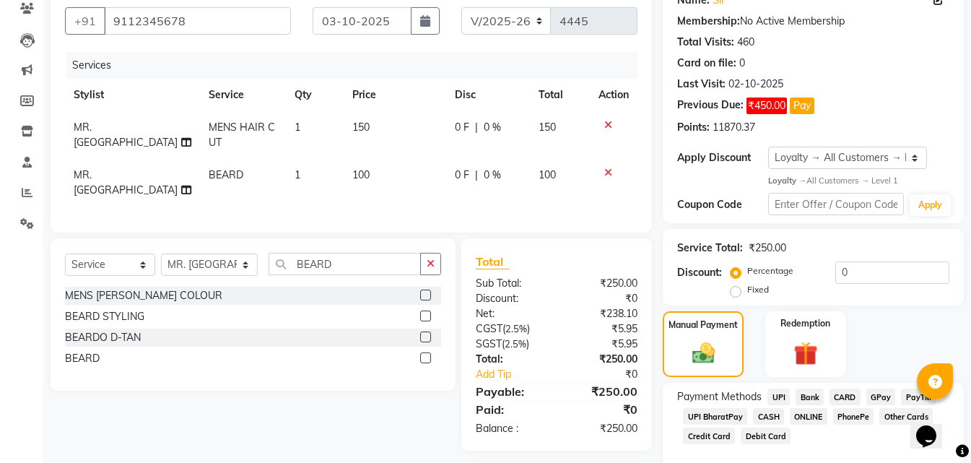
click at [811, 416] on span "ONLINE" at bounding box center [809, 416] width 38 height 17
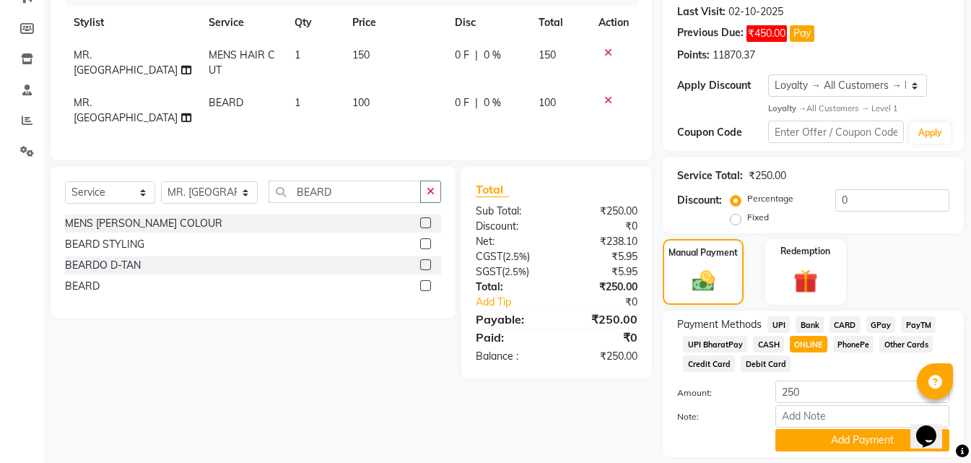
scroll to position [245, 0]
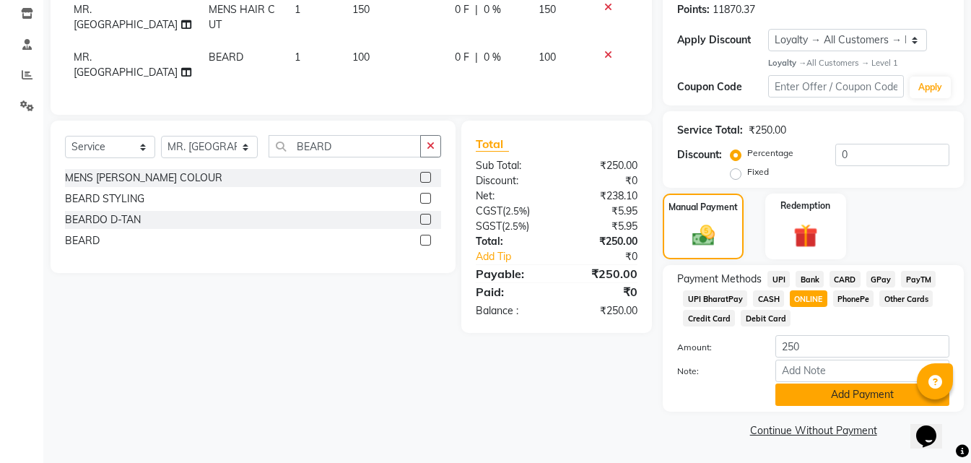
click at [806, 403] on button "Add Payment" at bounding box center [862, 394] width 174 height 22
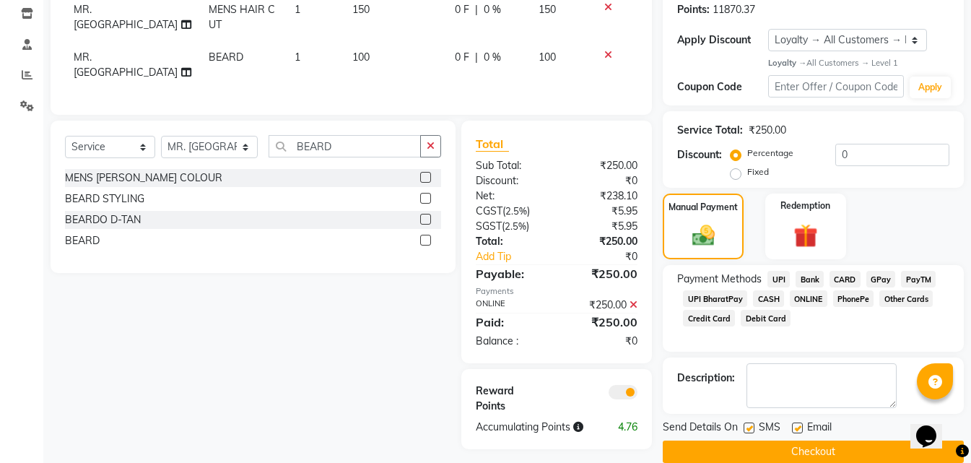
click at [718, 445] on button "Checkout" at bounding box center [813, 451] width 301 height 22
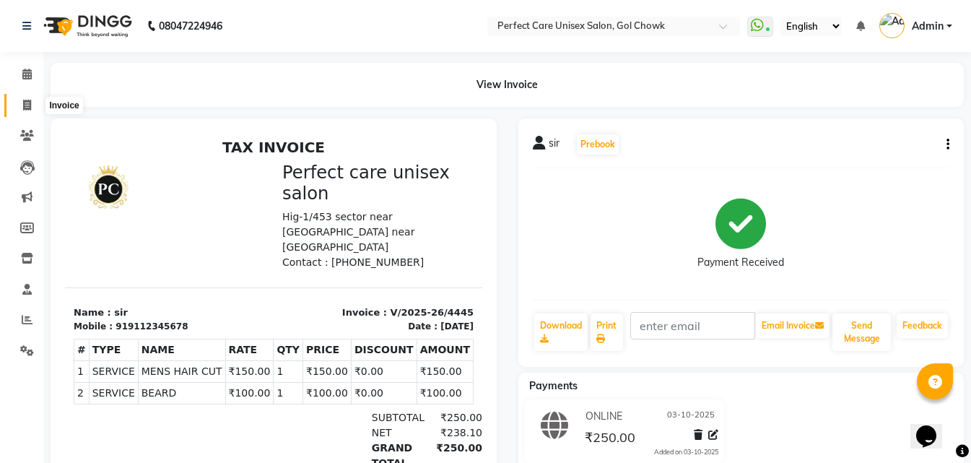
click at [24, 104] on icon at bounding box center [27, 105] width 8 height 11
select select "service"
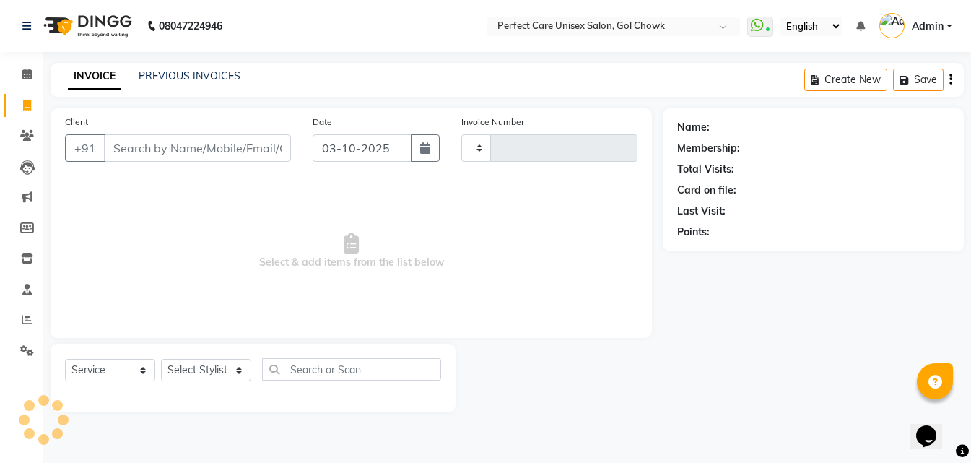
type input "4446"
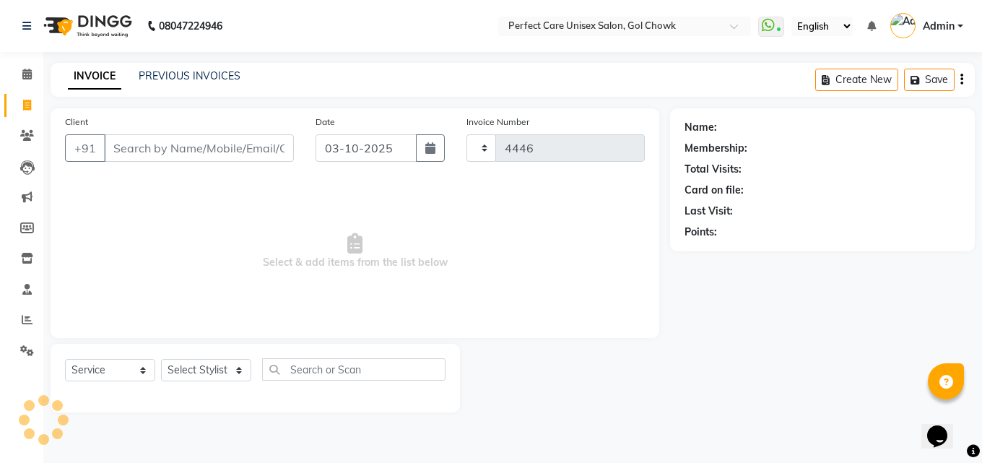
select select "4751"
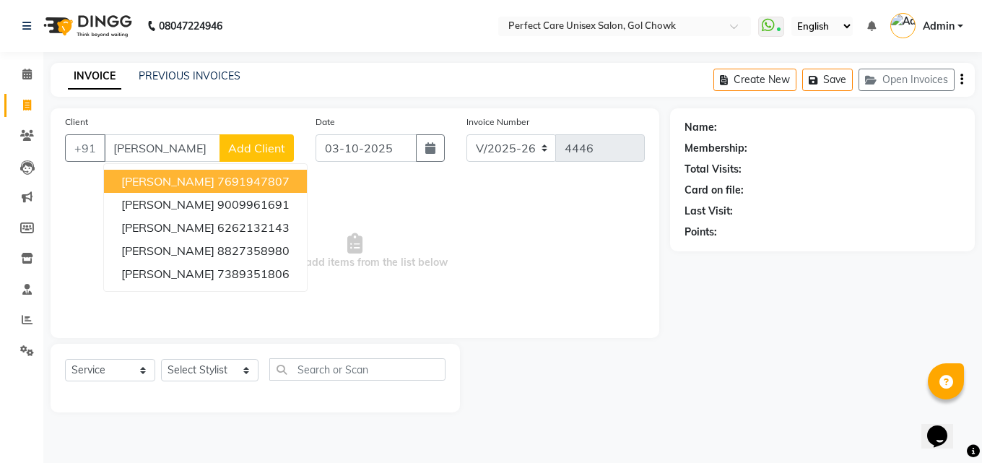
click at [271, 184] on ngb-highlight "7691947807" at bounding box center [253, 181] width 72 height 14
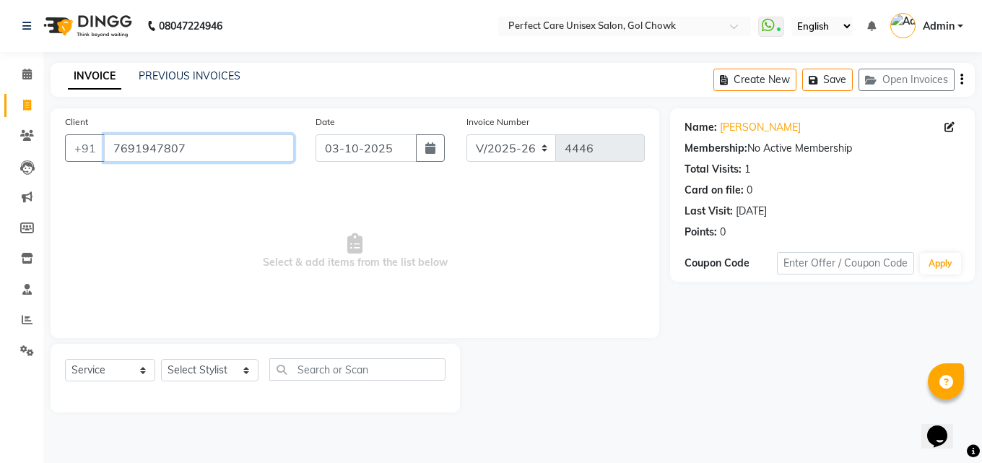
click at [160, 155] on input "7691947807" at bounding box center [199, 147] width 190 height 27
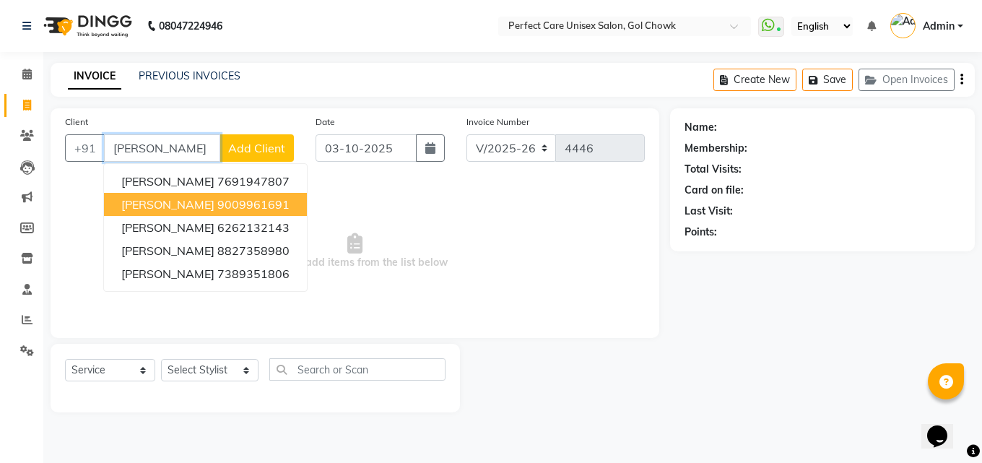
click at [161, 208] on span "[PERSON_NAME]" at bounding box center [167, 204] width 93 height 14
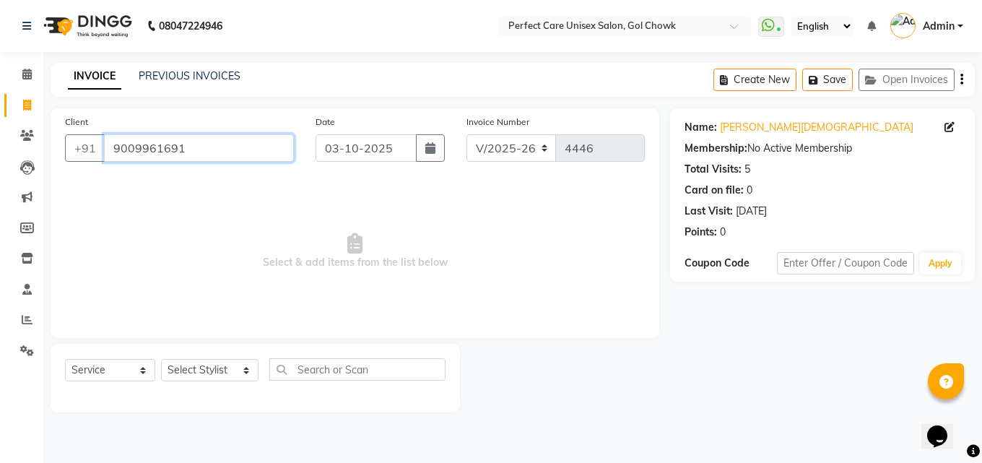
click at [147, 140] on input "9009961691" at bounding box center [199, 147] width 190 height 27
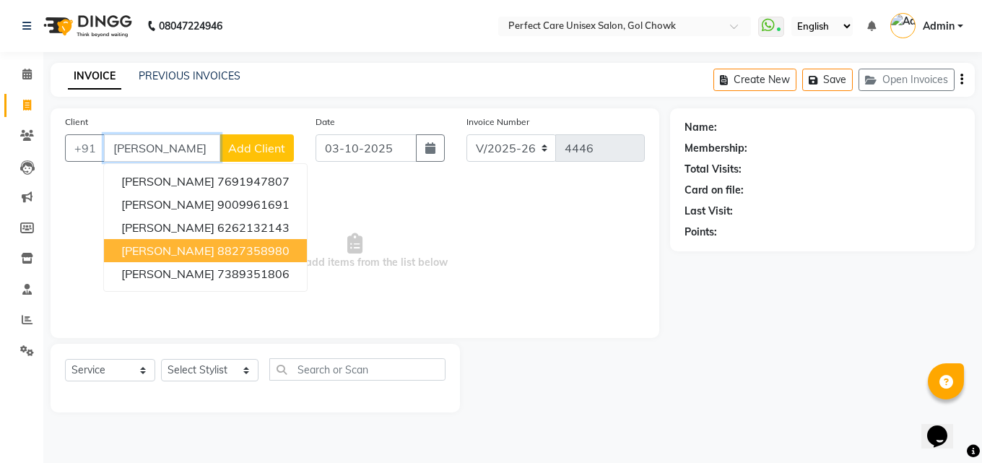
click at [172, 250] on span "[PERSON_NAME]" at bounding box center [167, 250] width 93 height 14
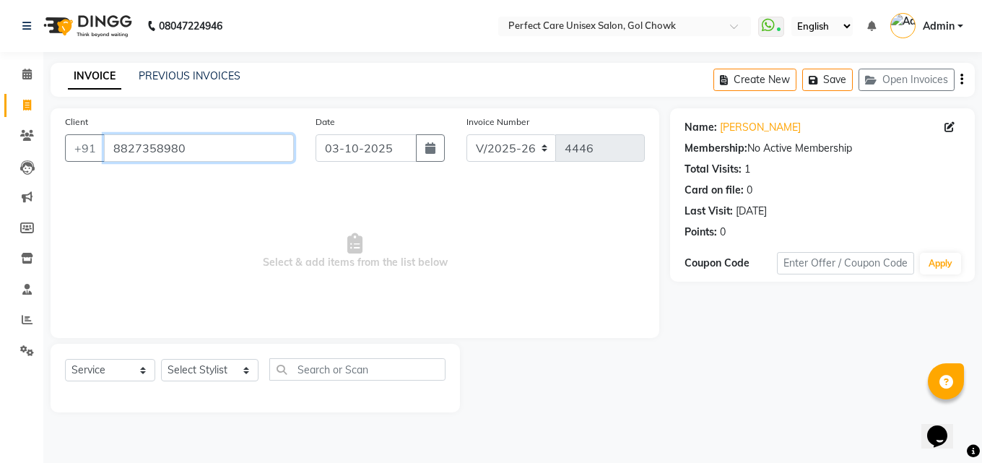
click at [154, 153] on input "8827358980" at bounding box center [199, 147] width 190 height 27
click at [153, 154] on input "8827358980" at bounding box center [199, 147] width 190 height 27
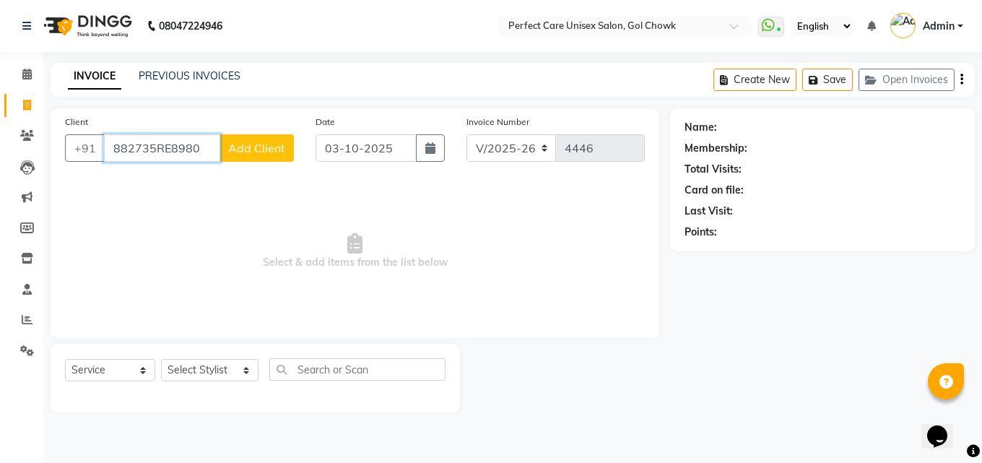
drag, startPoint x: 209, startPoint y: 150, endPoint x: 105, endPoint y: 154, distance: 104.7
click at [105, 154] on input "882735RE8980" at bounding box center [162, 147] width 116 height 27
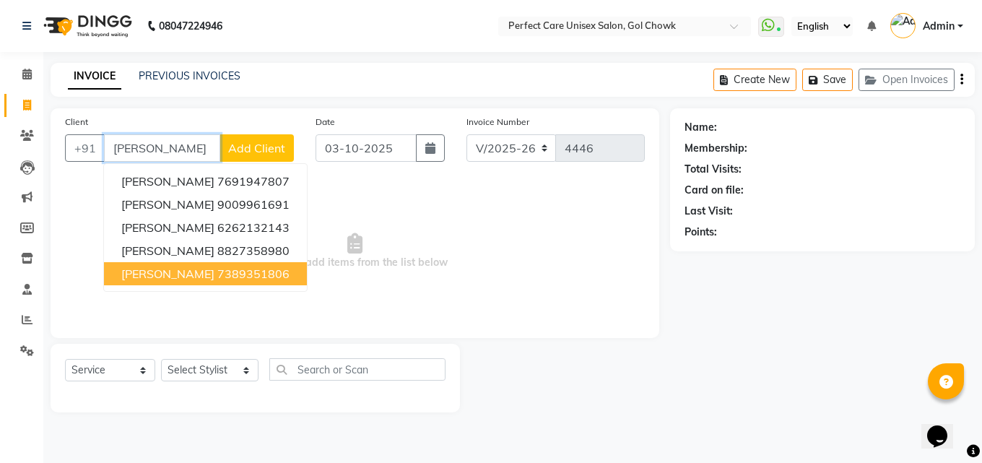
click at [217, 274] on ngb-highlight "7389351806" at bounding box center [253, 273] width 72 height 14
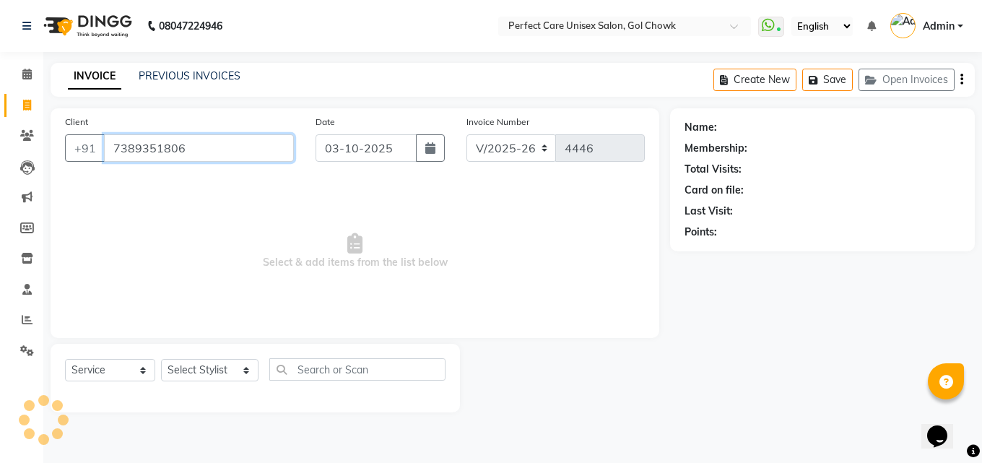
type input "7389351806"
select select "1: Object"
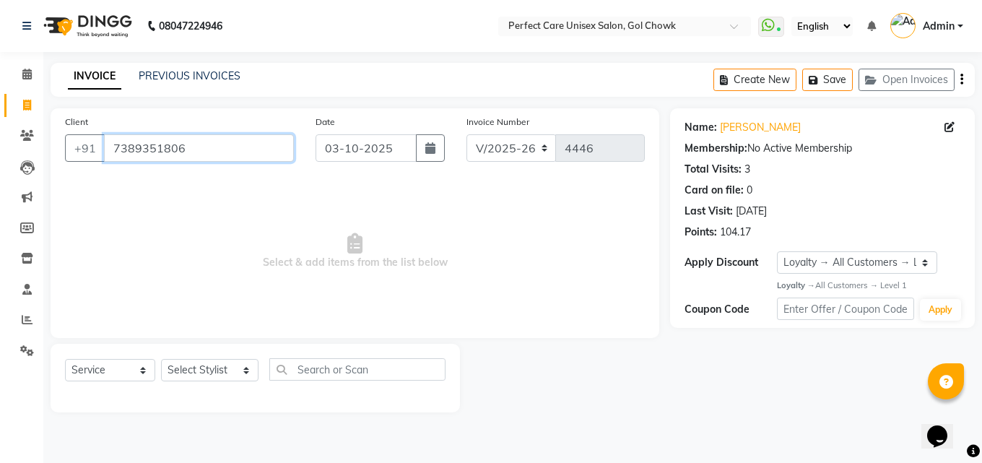
click at [158, 157] on input "7389351806" at bounding box center [199, 147] width 190 height 27
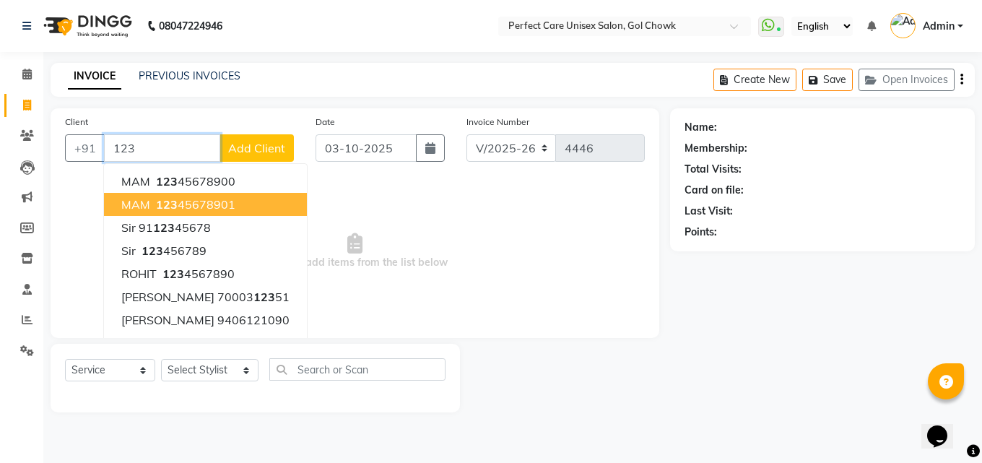
click at [196, 205] on ngb-highlight "123 45678901" at bounding box center [194, 204] width 82 height 14
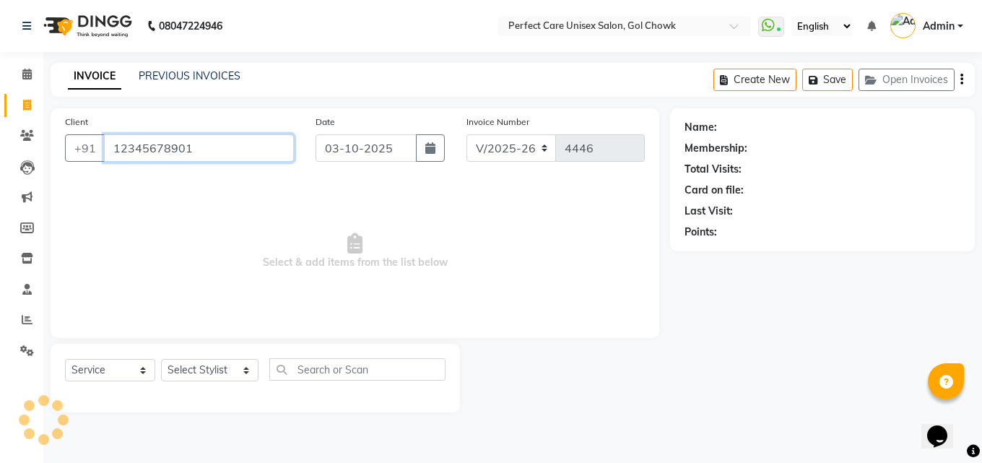
type input "12345678901"
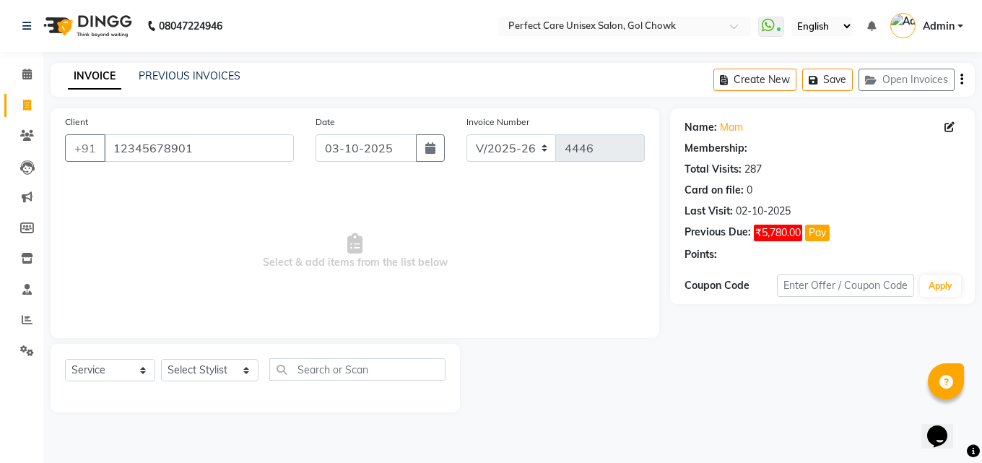
select select "1: Object"
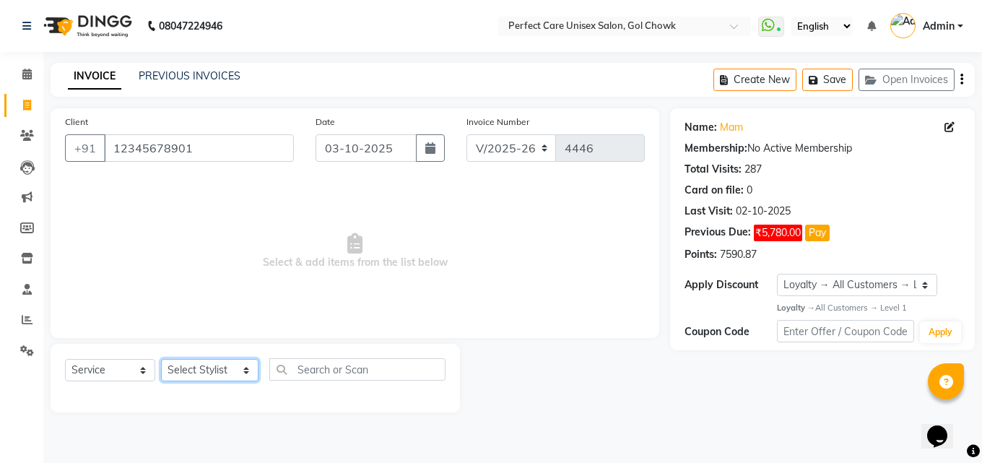
click at [185, 369] on select "Select Stylist MISS. [PERSON_NAME] [PERSON_NAME] MISS [PERSON_NAME] MISS [PERSO…" at bounding box center [209, 370] width 97 height 22
select select "32649"
click at [161, 359] on select "Select Stylist MISS. [PERSON_NAME] [PERSON_NAME] MISS [PERSON_NAME] MISS [PERSO…" at bounding box center [209, 370] width 97 height 22
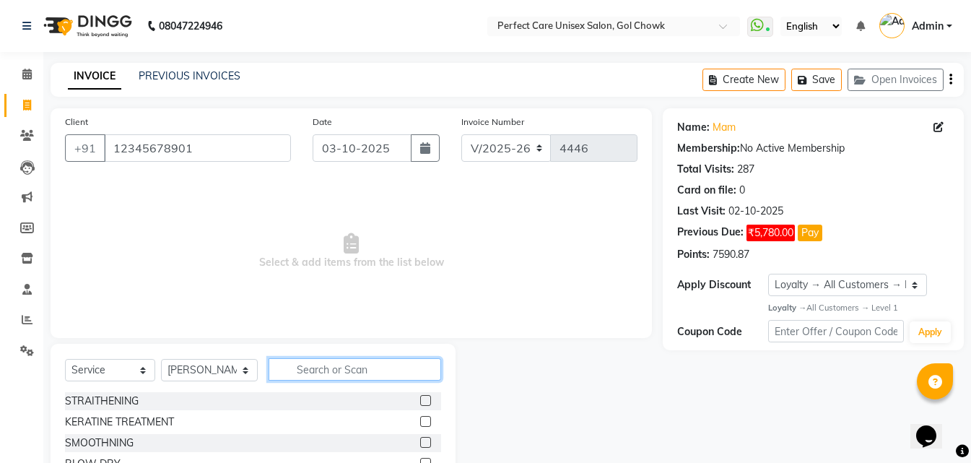
click at [303, 373] on input "text" at bounding box center [355, 369] width 172 height 22
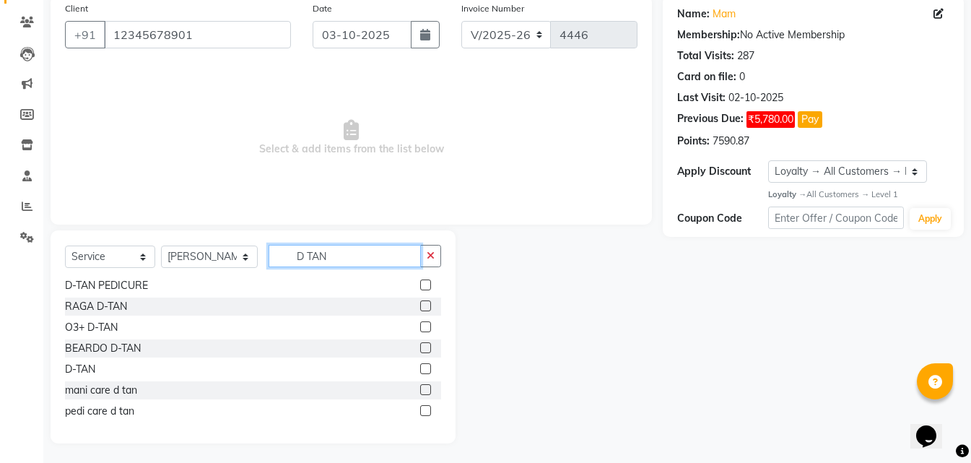
scroll to position [116, 0]
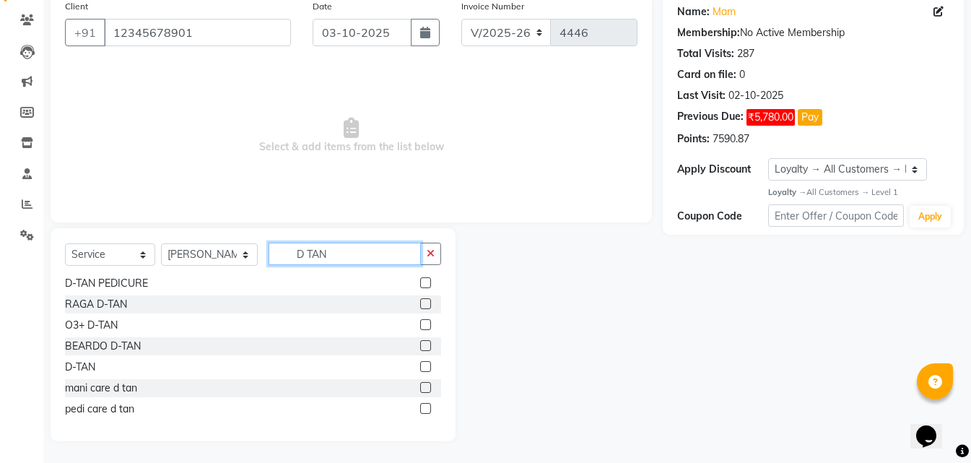
type input "D TAN"
click at [420, 302] on label at bounding box center [425, 303] width 11 height 11
click at [420, 302] on input "checkbox" at bounding box center [424, 304] width 9 height 9
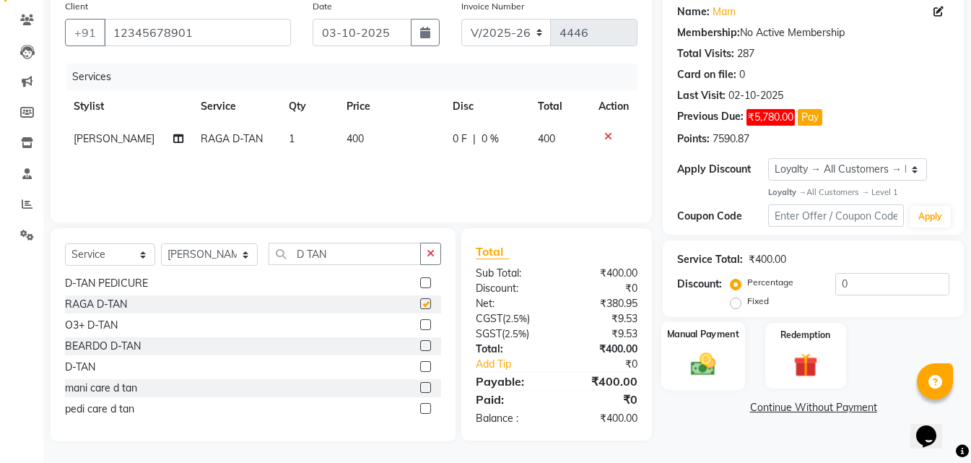
checkbox input "false"
click at [719, 367] on img at bounding box center [703, 364] width 40 height 29
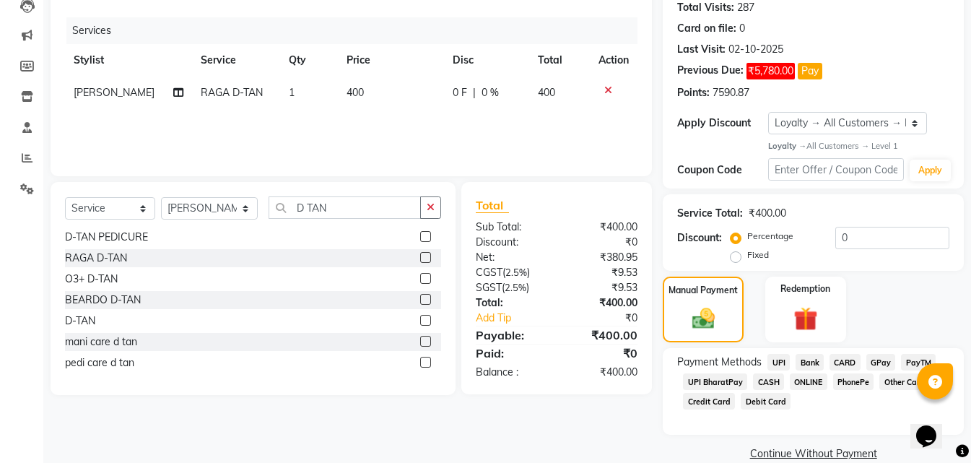
scroll to position [185, 0]
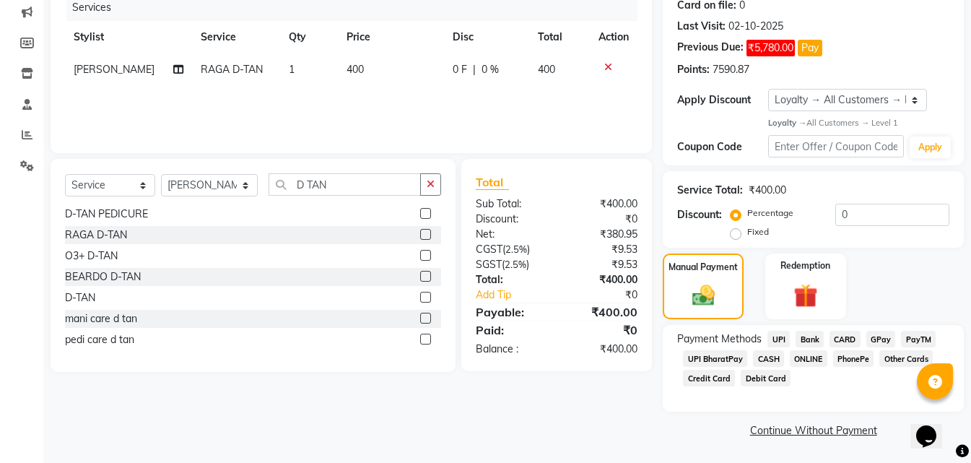
click at [810, 353] on span "ONLINE" at bounding box center [809, 358] width 38 height 17
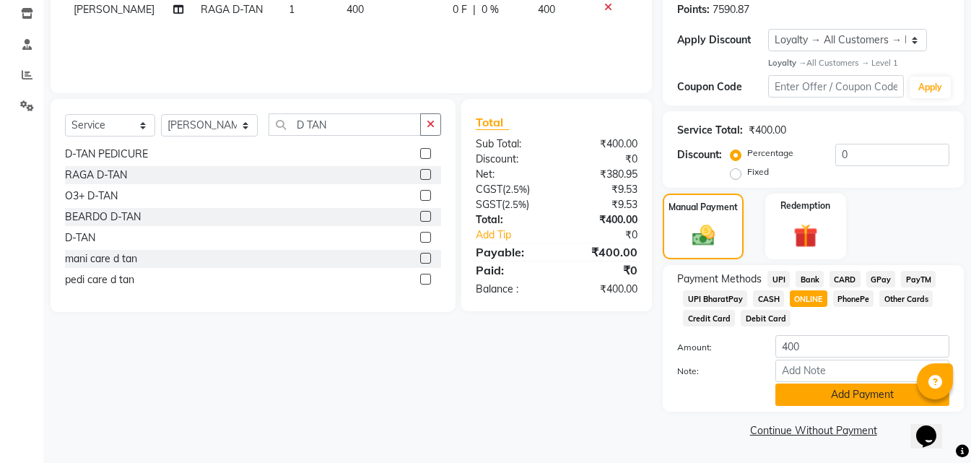
click at [811, 397] on button "Add Payment" at bounding box center [862, 394] width 174 height 22
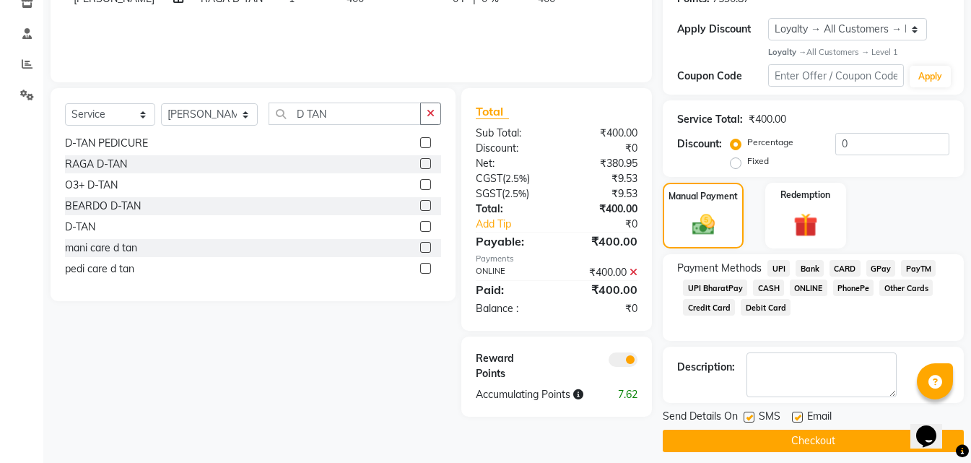
scroll to position [266, 0]
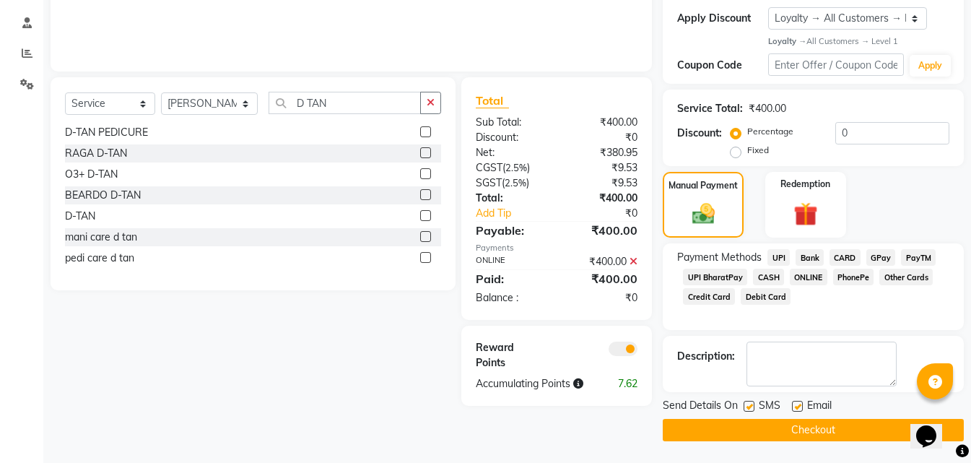
click at [785, 430] on button "Checkout" at bounding box center [813, 430] width 301 height 22
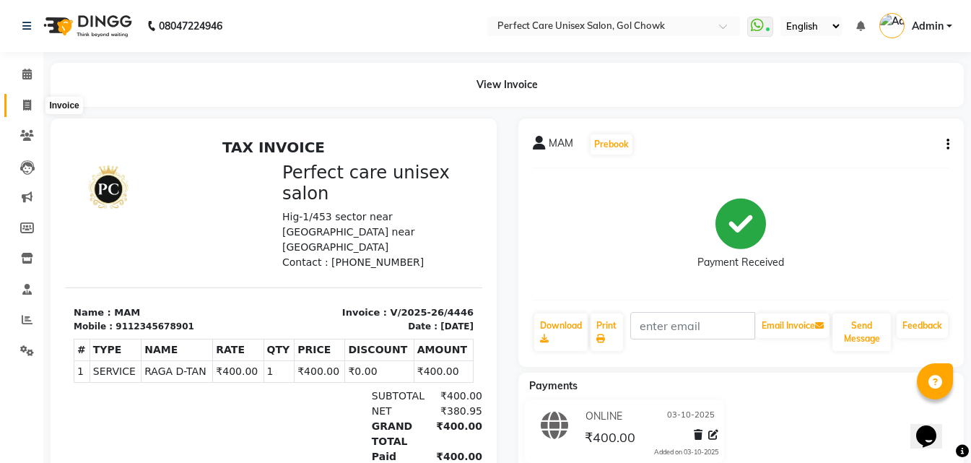
click at [28, 101] on icon at bounding box center [27, 105] width 8 height 11
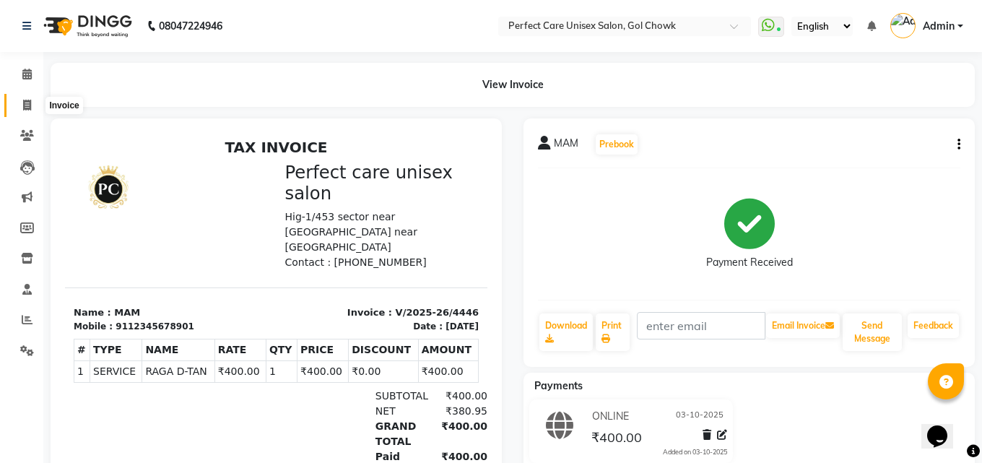
select select "4751"
select select "service"
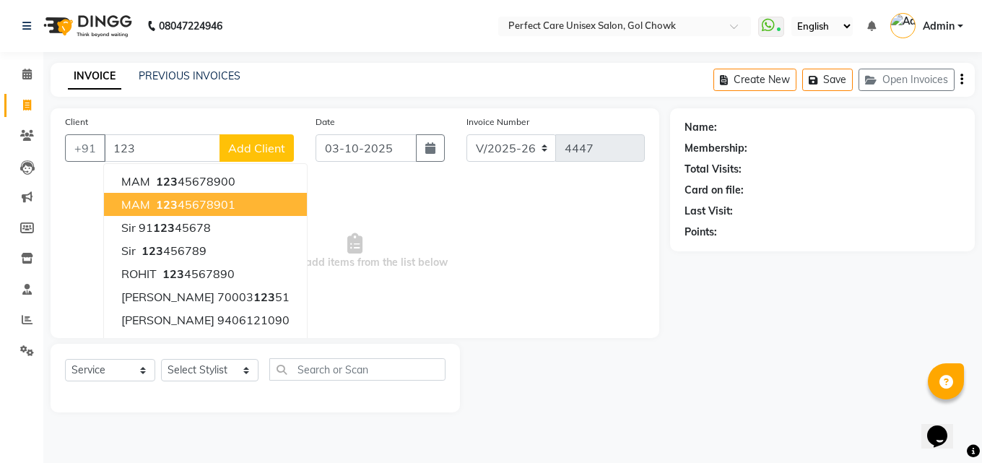
click at [166, 203] on span "123" at bounding box center [167, 204] width 22 height 14
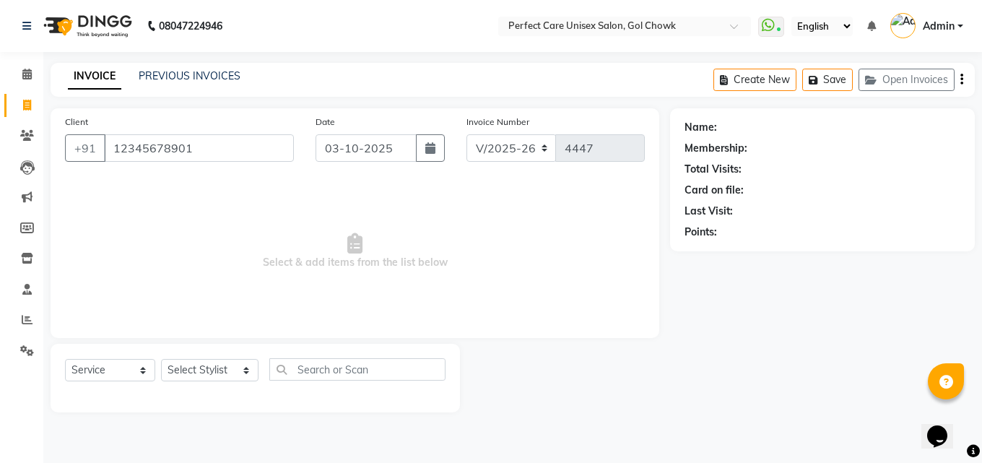
type input "12345678901"
drag, startPoint x: 97, startPoint y: 373, endPoint x: 99, endPoint y: 362, distance: 10.3
click at [97, 373] on select "Select Service Product Membership Package Voucher Prepaid Gift Card" at bounding box center [110, 370] width 90 height 22
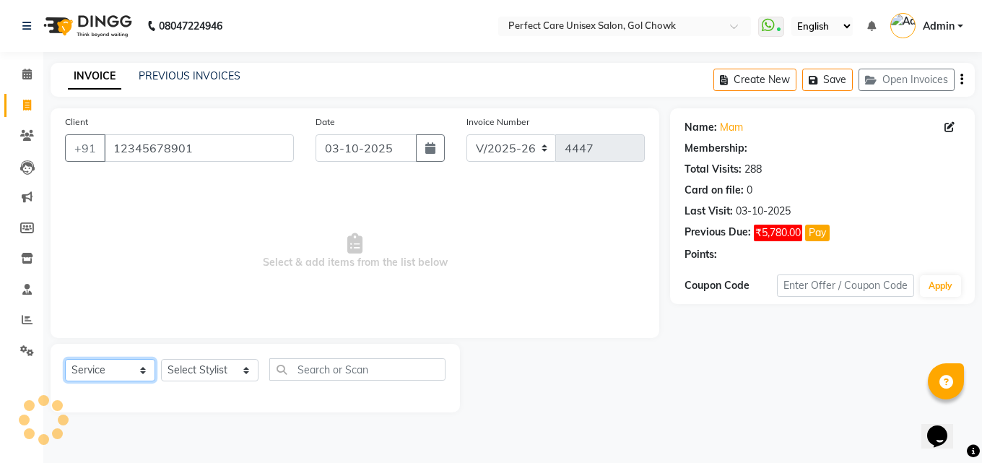
select select "1: Object"
select select "product"
click at [65, 359] on select "Select Service Product Membership Package Voucher Prepaid Gift Card" at bounding box center [110, 370] width 90 height 22
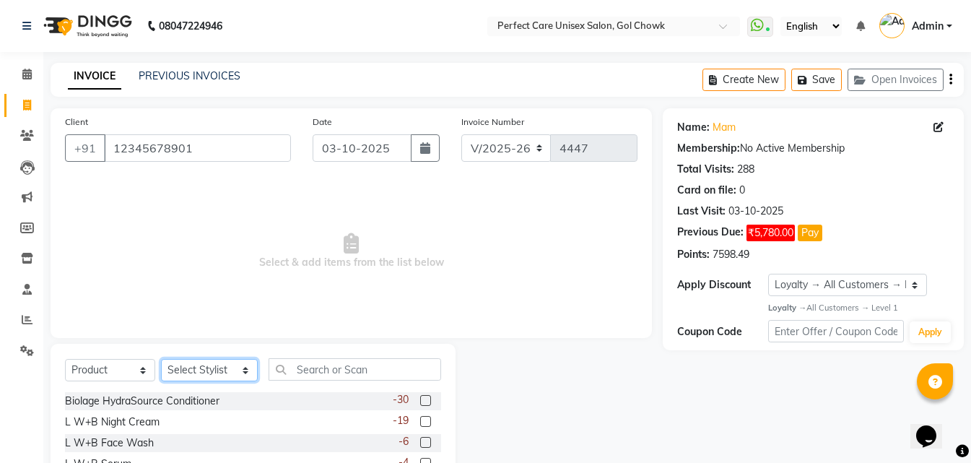
click at [183, 370] on select "Select Stylist MISS. [PERSON_NAME] [PERSON_NAME] MISS [PERSON_NAME] MISS [PERSO…" at bounding box center [209, 370] width 97 height 22
select select "28404"
click at [161, 359] on select "Select Stylist MISS. [PERSON_NAME] [PERSON_NAME] MISS [PERSON_NAME] MISS [PERSO…" at bounding box center [209, 370] width 97 height 22
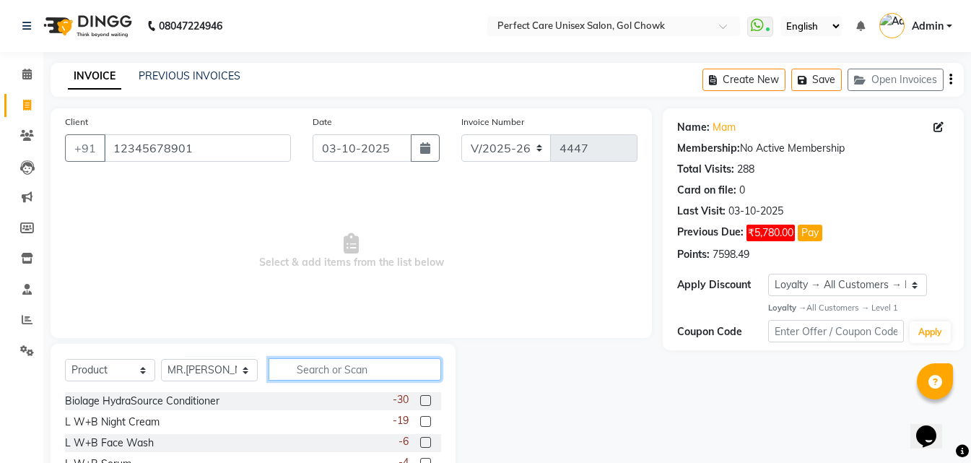
click at [353, 373] on input "text" at bounding box center [355, 369] width 172 height 22
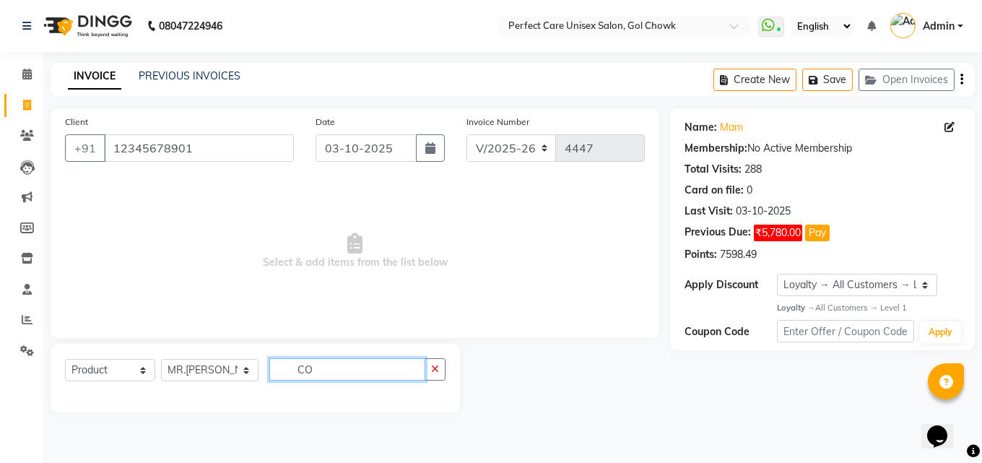
type input "C"
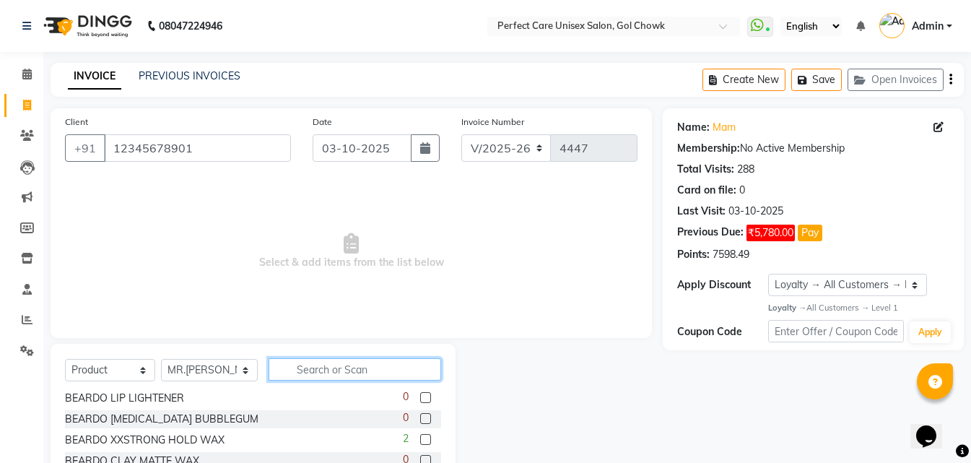
scroll to position [289, 0]
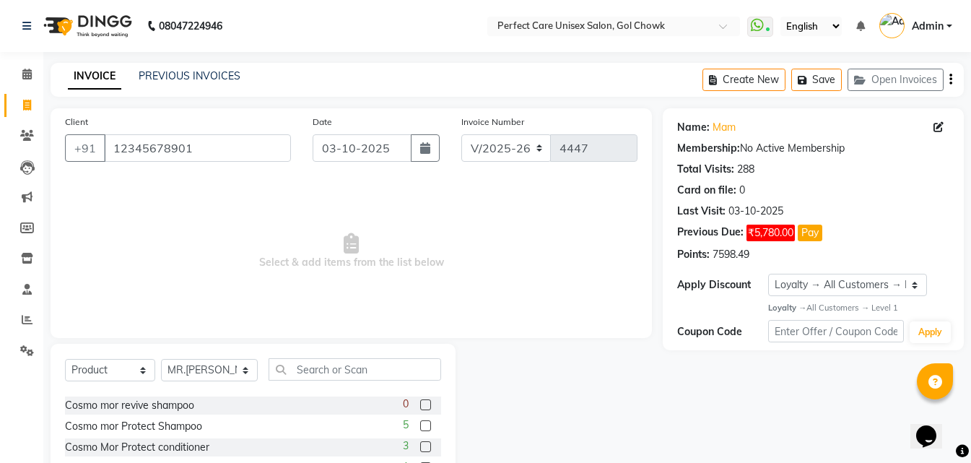
click at [420, 424] on label at bounding box center [425, 425] width 11 height 11
click at [420, 424] on input "checkbox" at bounding box center [424, 426] width 9 height 9
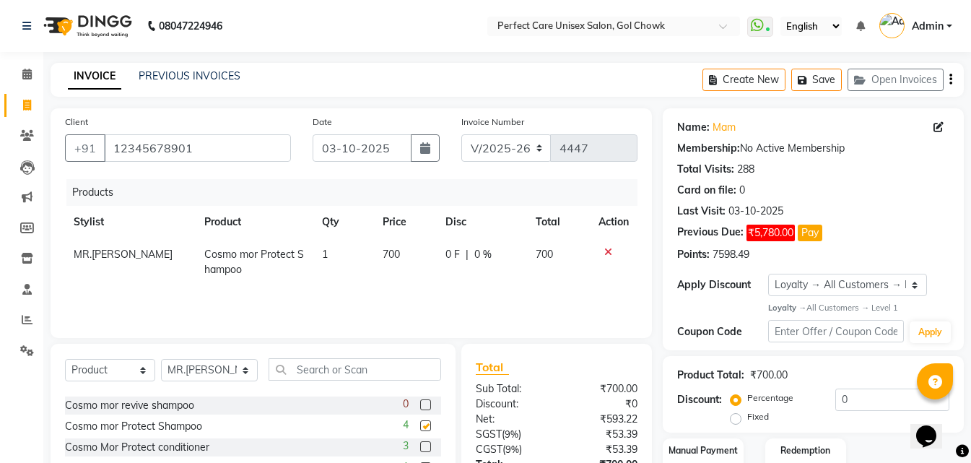
checkbox input "false"
click at [411, 253] on td "700" at bounding box center [405, 262] width 63 height 48
select select "28404"
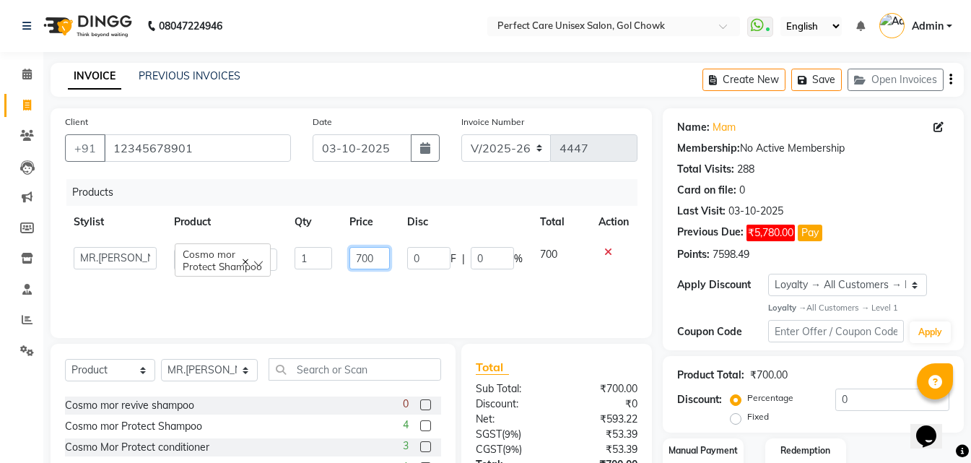
drag, startPoint x: 380, startPoint y: 261, endPoint x: 338, endPoint y: 266, distance: 42.3
click at [338, 266] on tr "MISS. [PERSON_NAME] [PERSON_NAME] MISS [PERSON_NAME] MISS [PERSON_NAME] MISS PI…" at bounding box center [351, 258] width 572 height 41
type input "400"
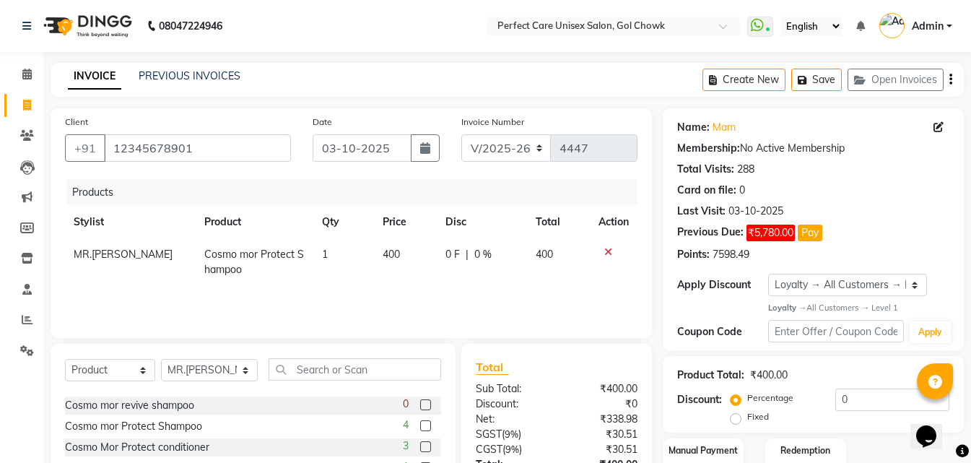
click at [357, 284] on div "Products Stylist Product Qty Price Disc Total Action MR.[PERSON_NAME] Cosmo mor…" at bounding box center [351, 251] width 572 height 144
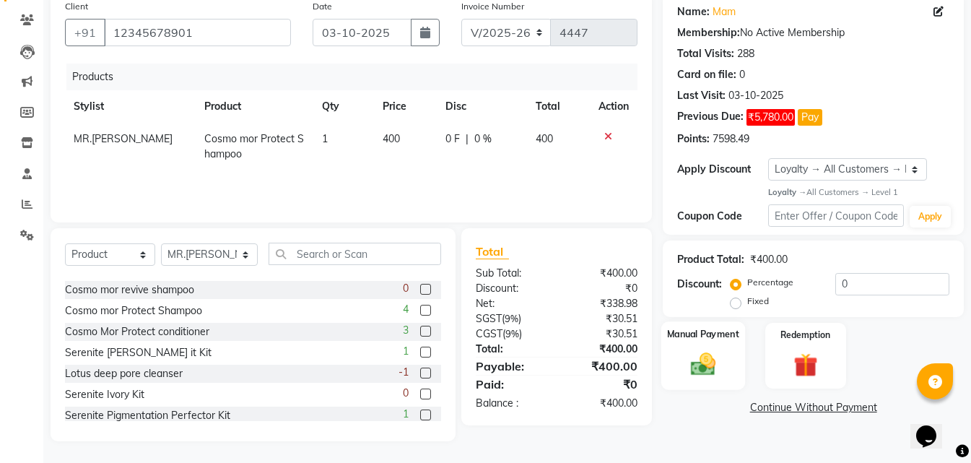
click at [697, 374] on img at bounding box center [703, 364] width 40 height 29
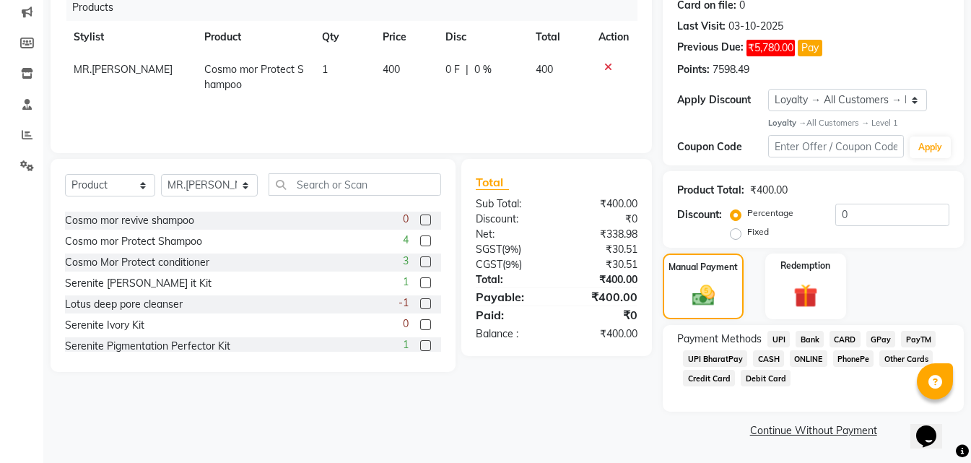
click at [813, 361] on span "ONLINE" at bounding box center [809, 358] width 38 height 17
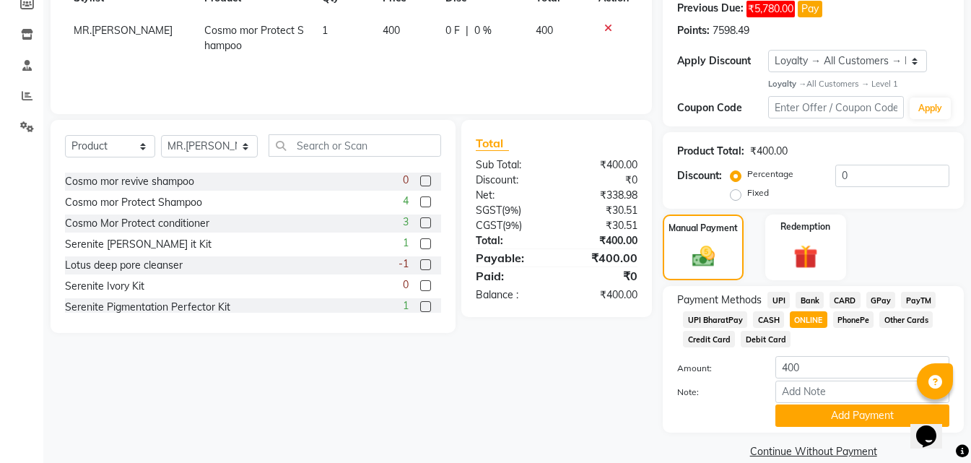
scroll to position [245, 0]
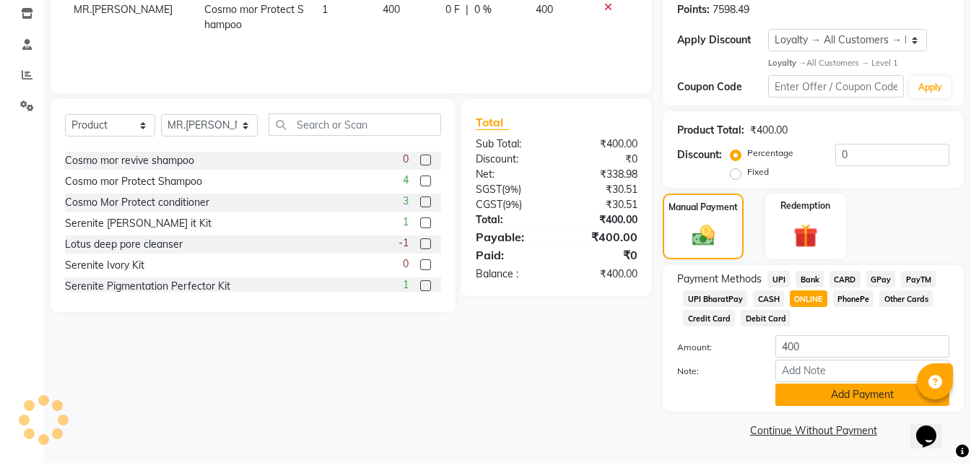
click at [823, 404] on button "Add Payment" at bounding box center [862, 394] width 174 height 22
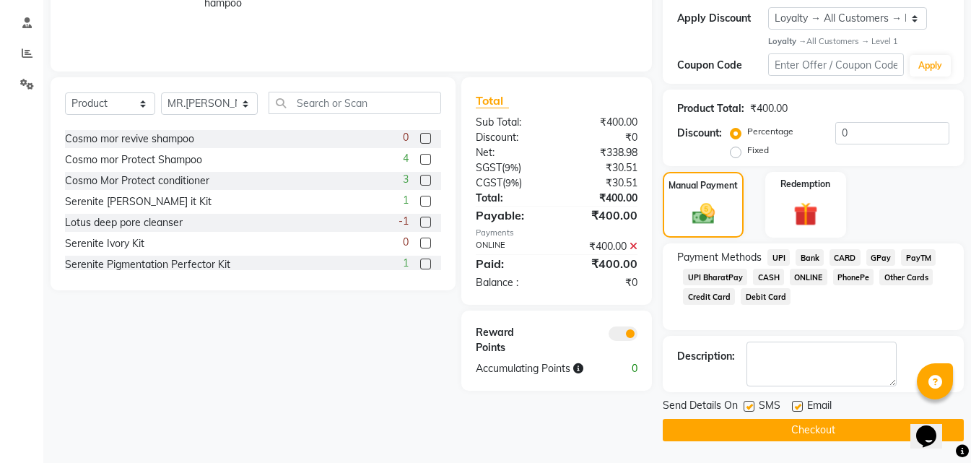
click at [733, 433] on button "Checkout" at bounding box center [813, 430] width 301 height 22
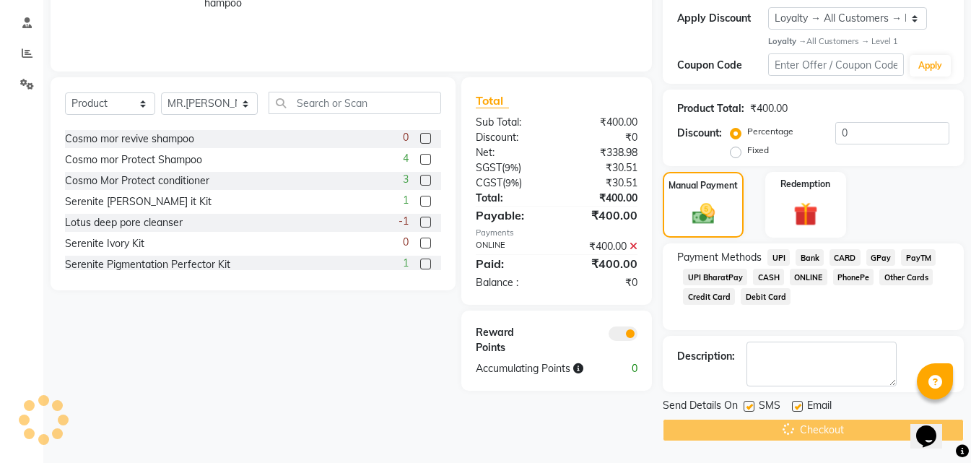
scroll to position [266, 0]
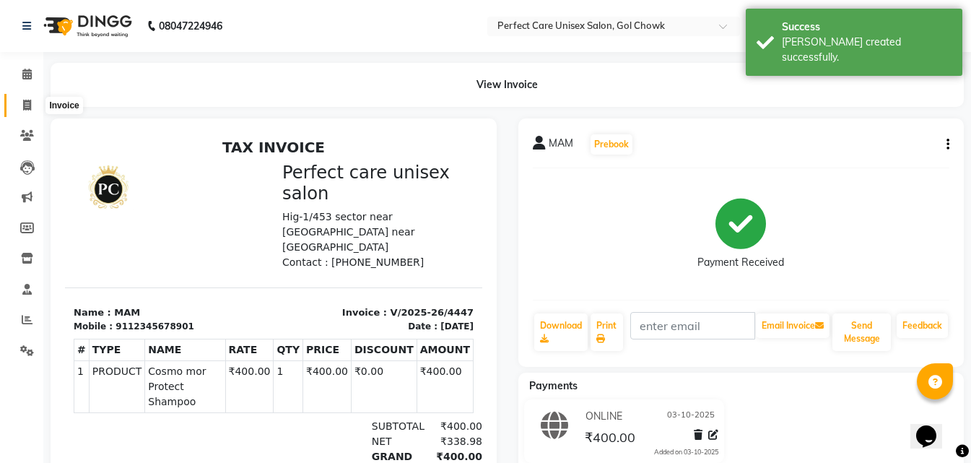
click at [27, 108] on icon at bounding box center [27, 105] width 8 height 11
select select "4751"
select select "service"
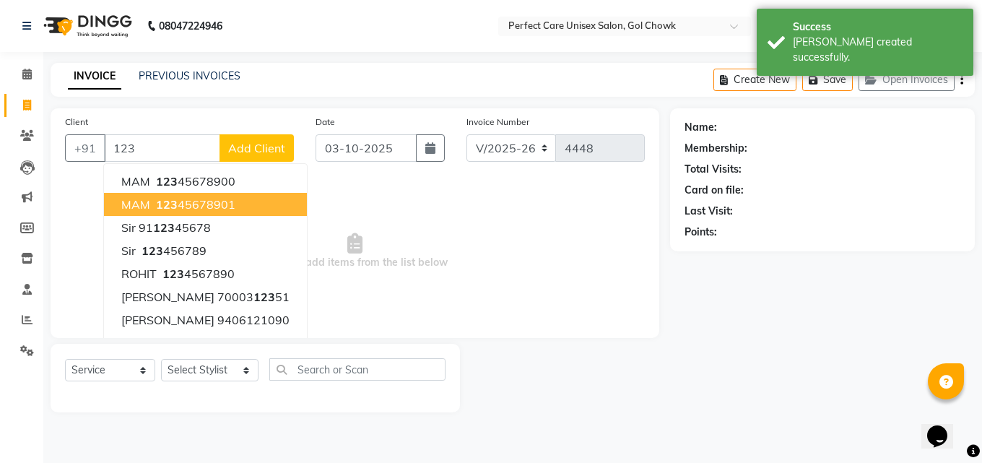
click at [192, 202] on ngb-highlight "123 45678901" at bounding box center [194, 204] width 82 height 14
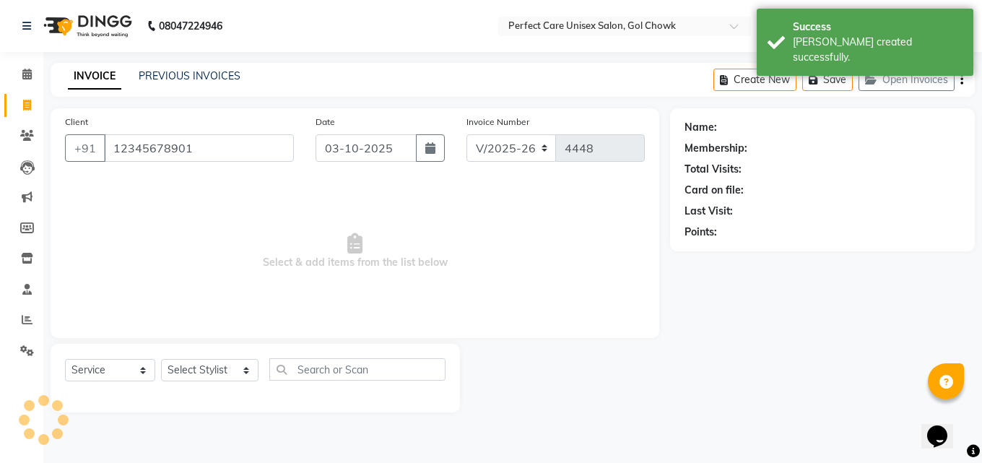
type input "12345678901"
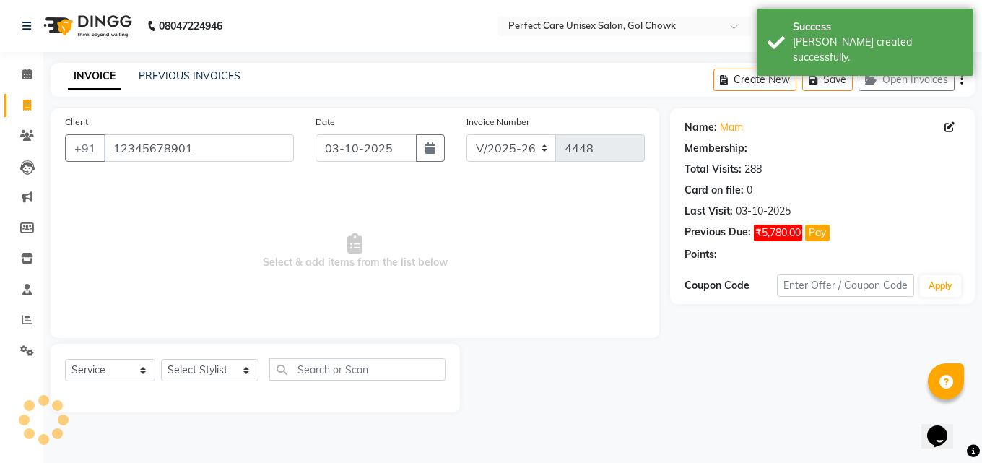
select select "1: Object"
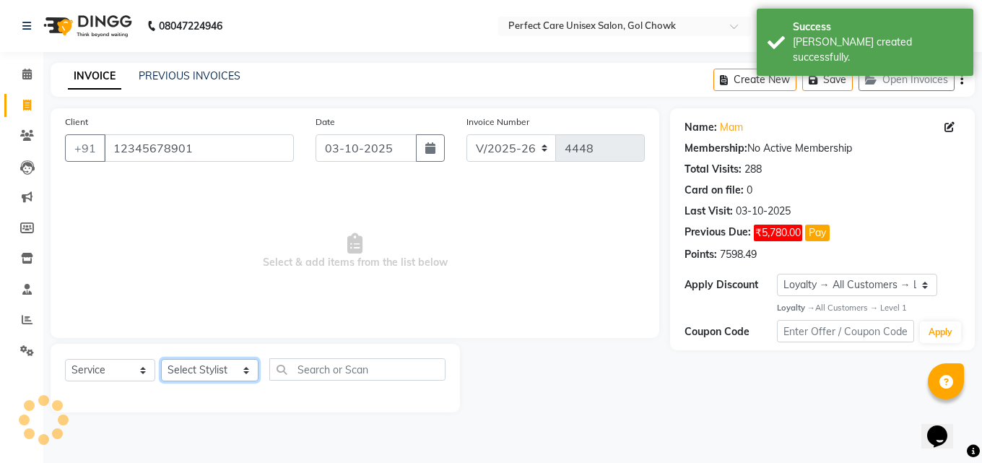
click at [208, 368] on select "Select Stylist MISS. [PERSON_NAME] [PERSON_NAME] MISS [PERSON_NAME] MISS [PERSO…" at bounding box center [209, 370] width 97 height 22
select select "28404"
click at [161, 359] on select "Select Stylist MISS. [PERSON_NAME] [PERSON_NAME] MISS [PERSON_NAME] MISS [PERSO…" at bounding box center [209, 370] width 97 height 22
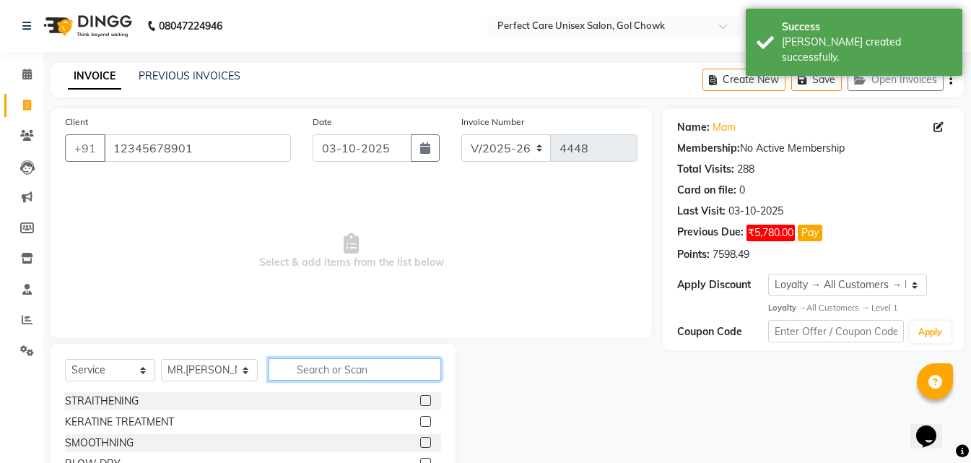
click at [308, 373] on input "text" at bounding box center [355, 369] width 172 height 22
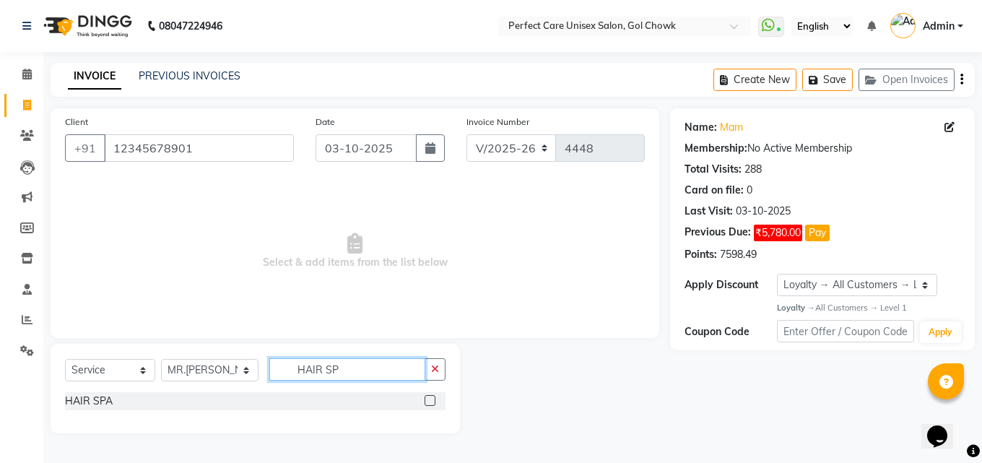
type input "HAIR SP"
click at [427, 401] on label at bounding box center [430, 400] width 11 height 11
click at [427, 401] on input "checkbox" at bounding box center [429, 400] width 9 height 9
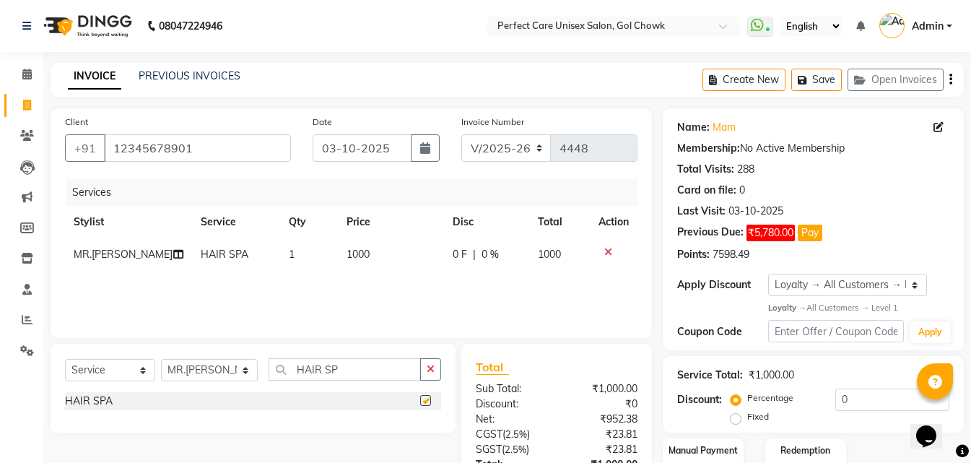
click at [360, 253] on span "1000" at bounding box center [358, 254] width 23 height 13
checkbox input "false"
select select "28404"
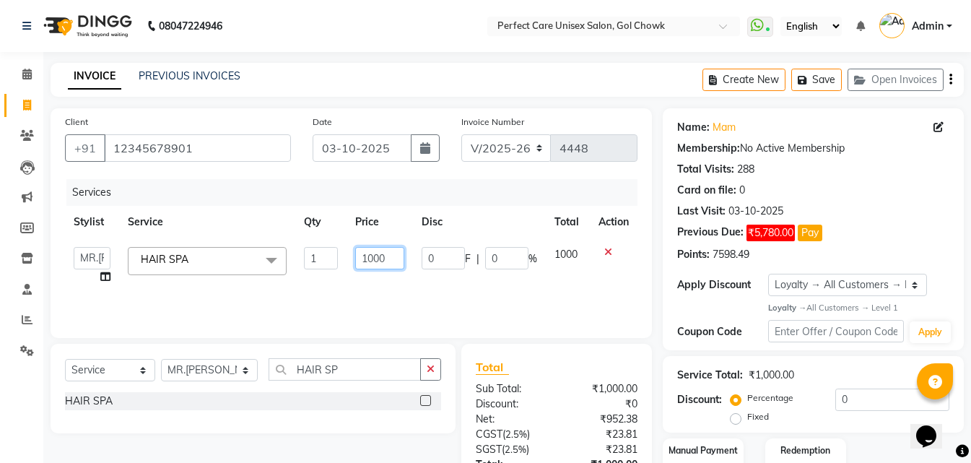
drag, startPoint x: 394, startPoint y: 260, endPoint x: 359, endPoint y: 269, distance: 36.6
click at [359, 269] on td "1000" at bounding box center [380, 265] width 66 height 55
type input "1010"
click at [375, 294] on div "Services Stylist Service Qty Price Disc Total Action MISS. [PERSON_NAME] [PERSO…" at bounding box center [351, 251] width 572 height 144
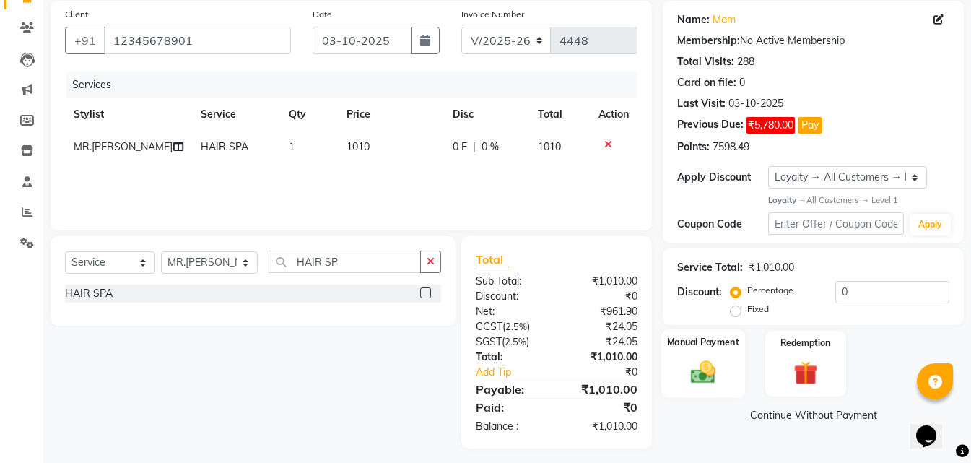
scroll to position [115, 0]
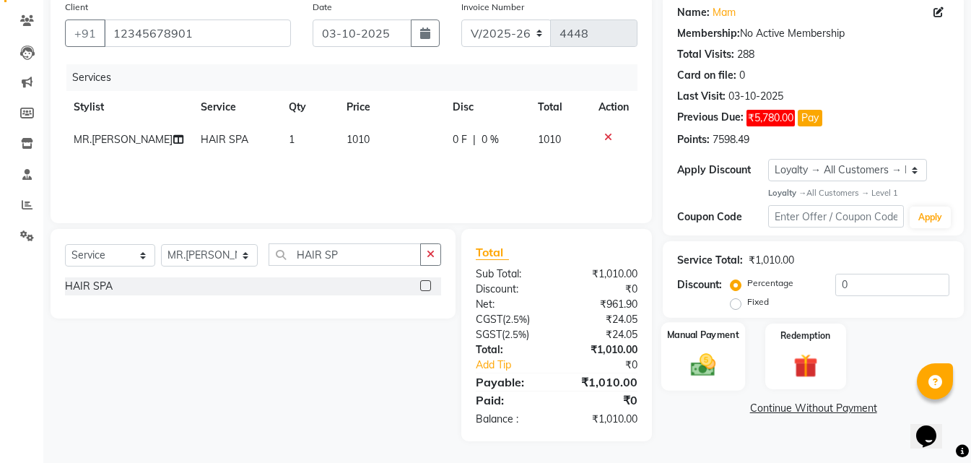
drag, startPoint x: 704, startPoint y: 358, endPoint x: 738, endPoint y: 386, distance: 44.1
click at [705, 358] on img at bounding box center [703, 365] width 40 height 29
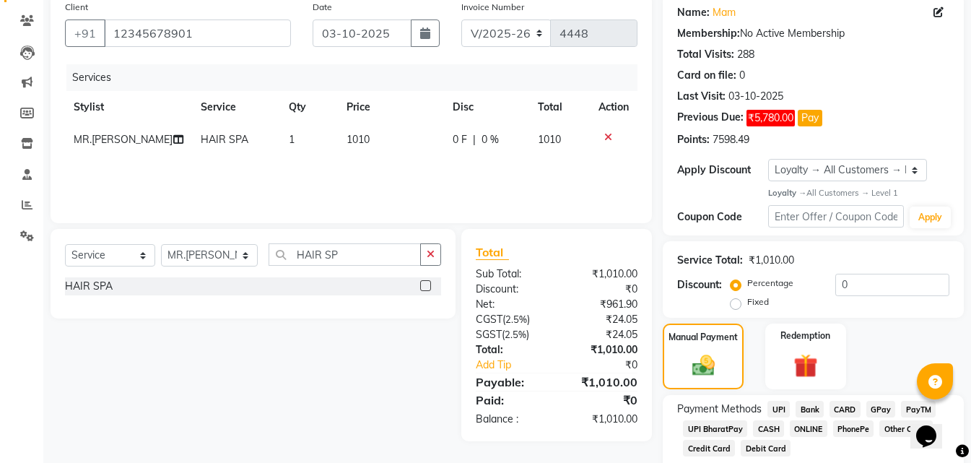
click at [811, 431] on span "ONLINE" at bounding box center [809, 428] width 38 height 17
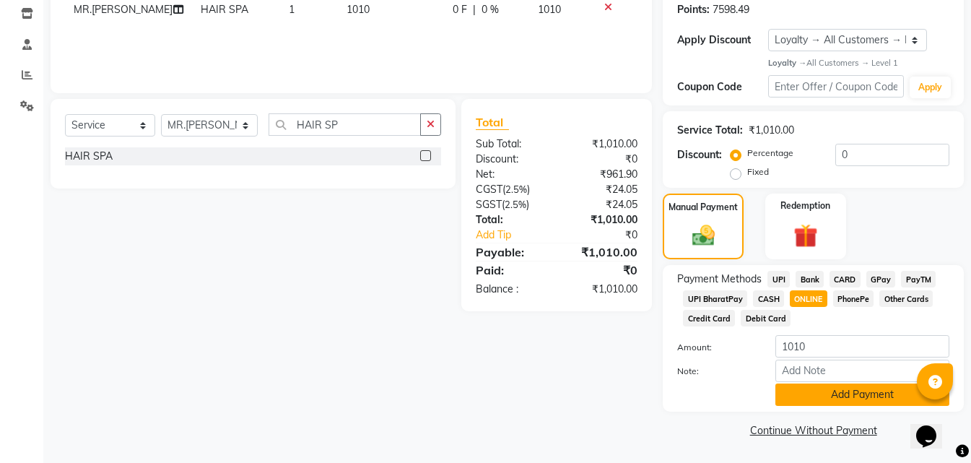
click at [831, 398] on button "Add Payment" at bounding box center [862, 394] width 174 height 22
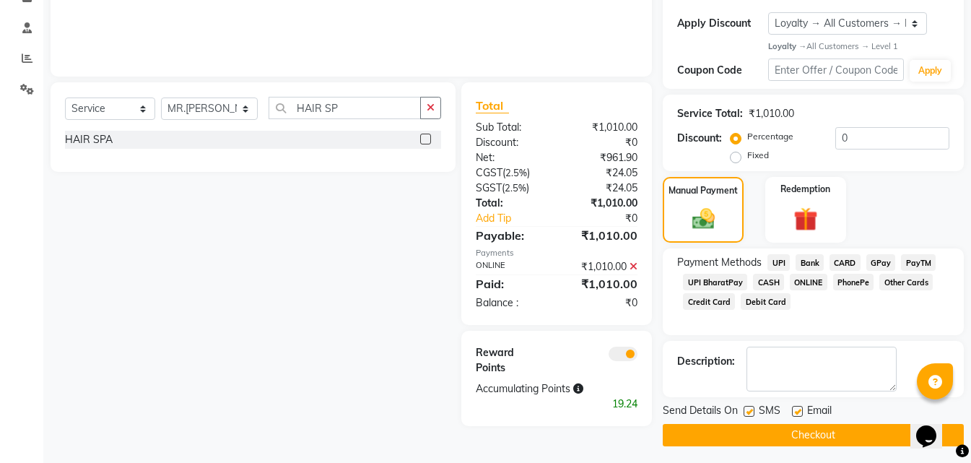
scroll to position [266, 0]
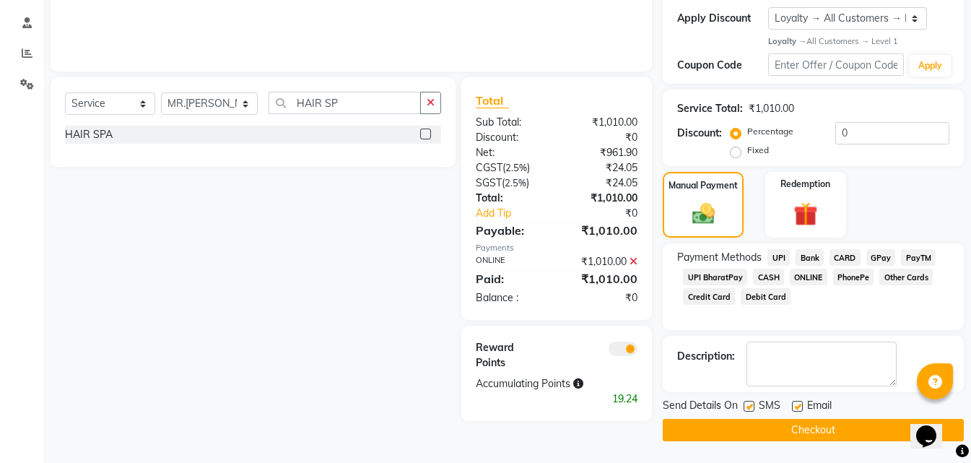
click at [820, 431] on button "Checkout" at bounding box center [813, 430] width 301 height 22
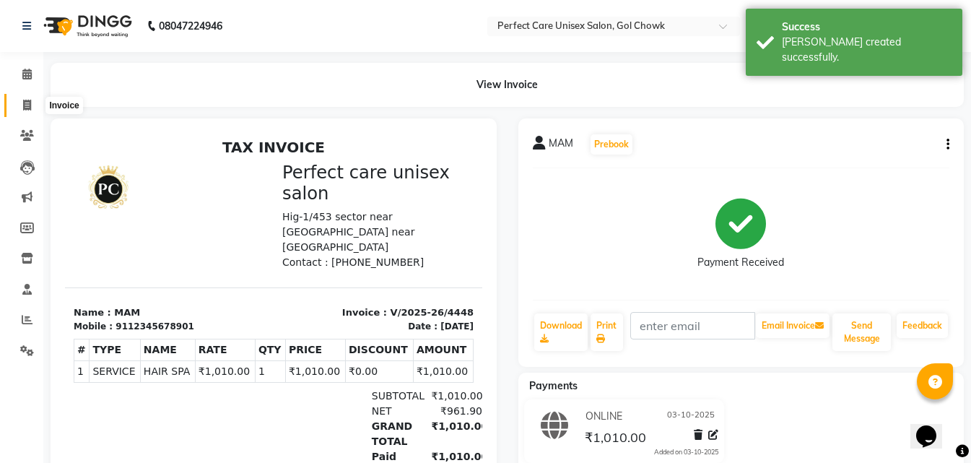
click at [34, 110] on span at bounding box center [26, 105] width 25 height 17
select select "service"
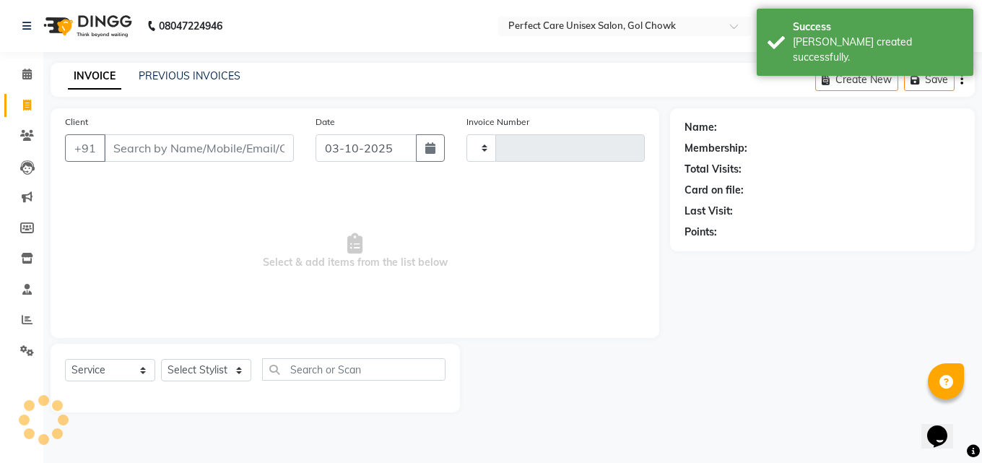
type input "4449"
select select "4751"
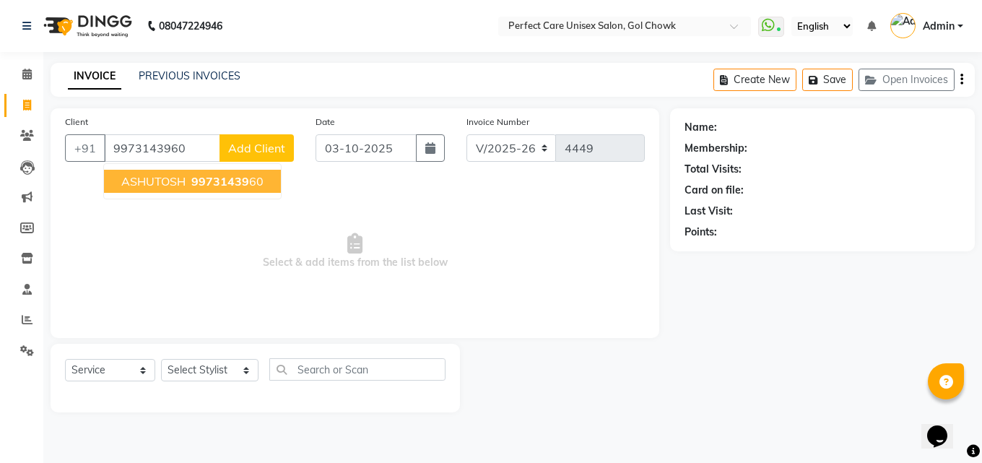
type input "9973143960"
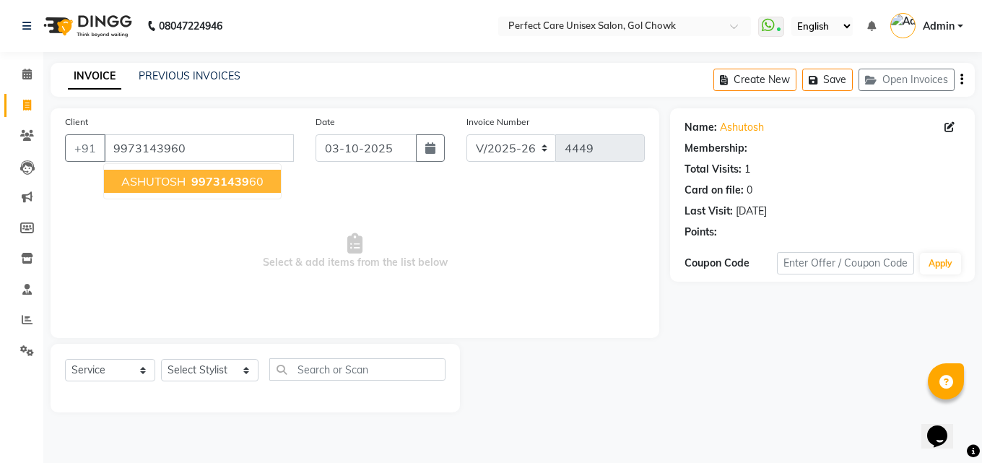
select select "1: Object"
click at [159, 180] on span "ASHUTOSH" at bounding box center [153, 181] width 64 height 14
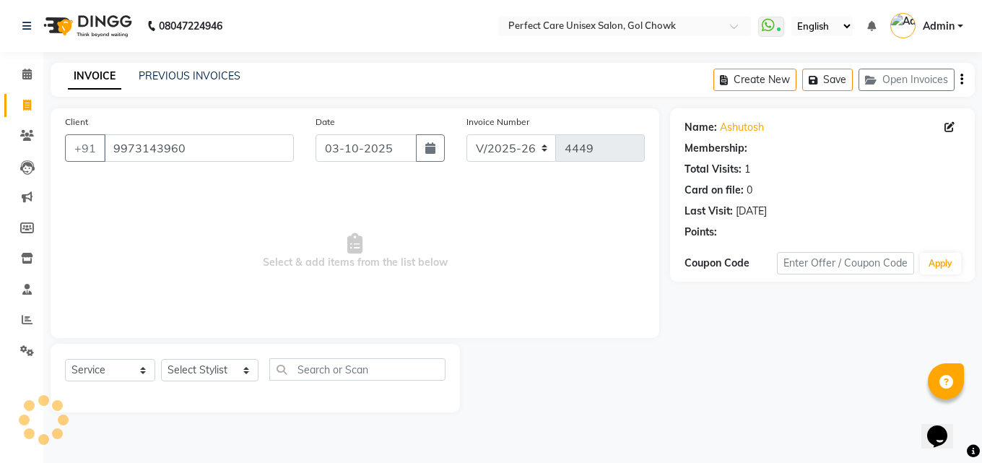
select select "1: Object"
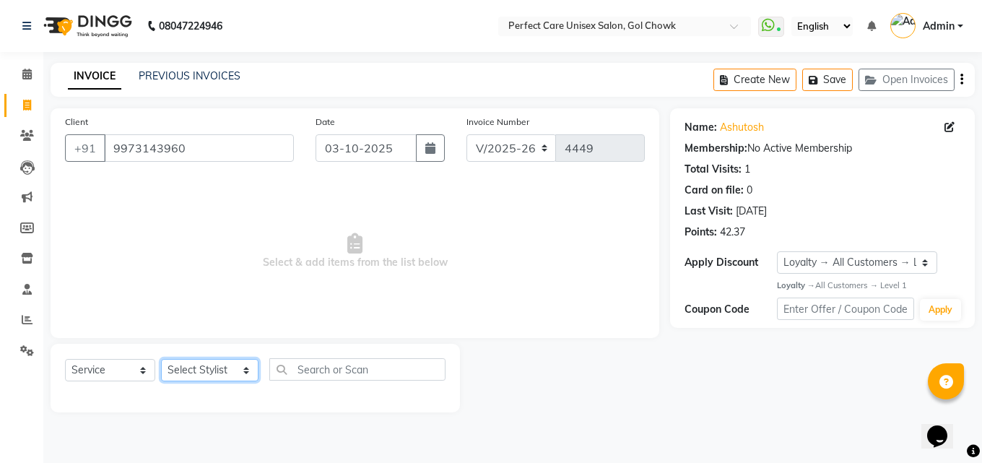
click at [186, 373] on select "Select Stylist MISS. [PERSON_NAME] [PERSON_NAME] MISS [PERSON_NAME] MISS [PERSO…" at bounding box center [209, 370] width 97 height 22
select select "52316"
click at [161, 359] on select "Select Stylist MISS. [PERSON_NAME] [PERSON_NAME] MISS [PERSON_NAME] MISS [PERSO…" at bounding box center [209, 370] width 97 height 22
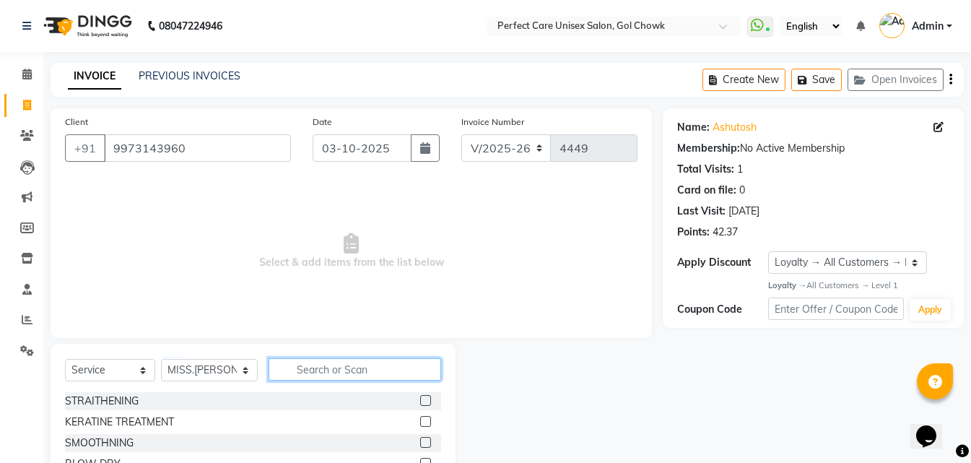
click at [284, 361] on input "text" at bounding box center [355, 369] width 172 height 22
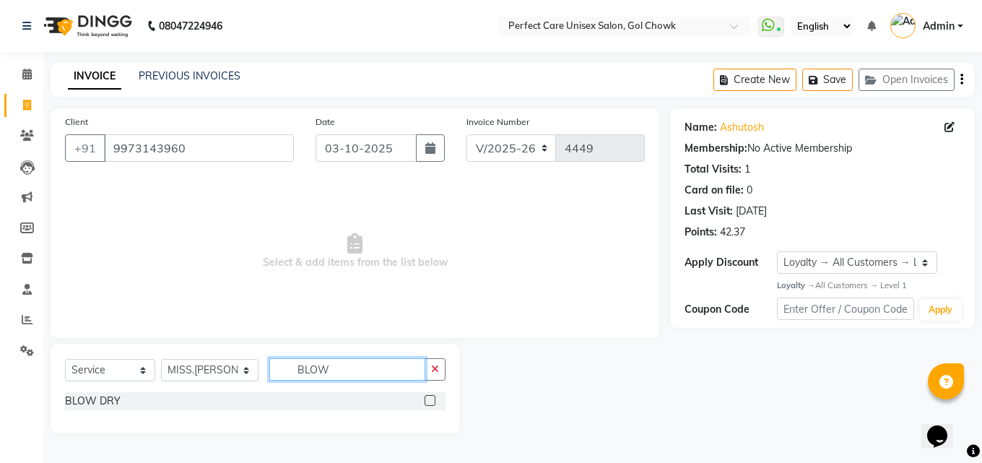
type input "BLOW"
click at [425, 401] on label at bounding box center [430, 400] width 11 height 11
click at [425, 401] on input "checkbox" at bounding box center [429, 400] width 9 height 9
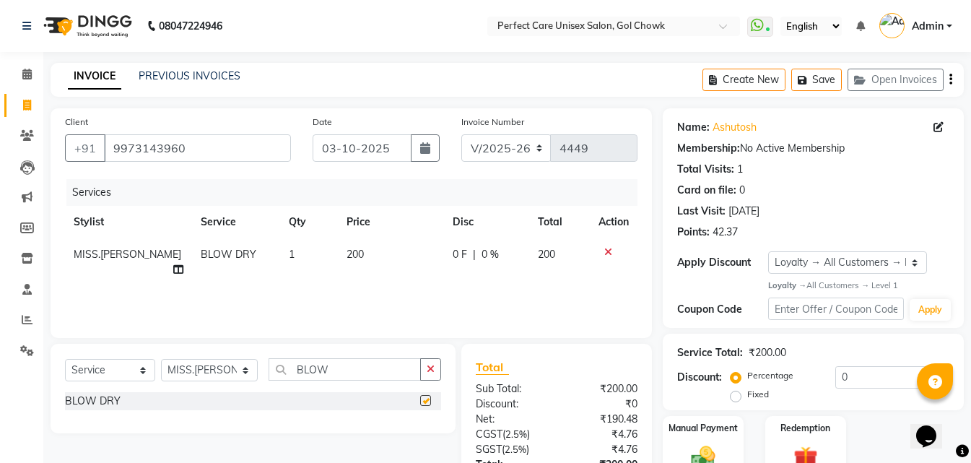
checkbox input "false"
click at [365, 261] on td "200" at bounding box center [391, 262] width 106 height 48
select select "52316"
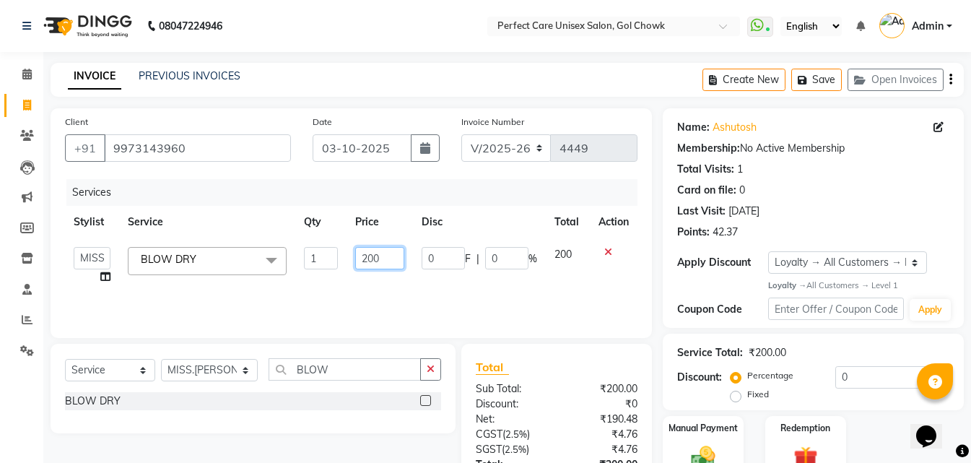
drag, startPoint x: 389, startPoint y: 264, endPoint x: 348, endPoint y: 282, distance: 44.9
click at [348, 282] on td "200" at bounding box center [380, 265] width 66 height 55
type input "300"
click at [353, 302] on div "Services Stylist Service Qty Price Disc Total Action MISS. [PERSON_NAME] [PERSO…" at bounding box center [351, 251] width 572 height 144
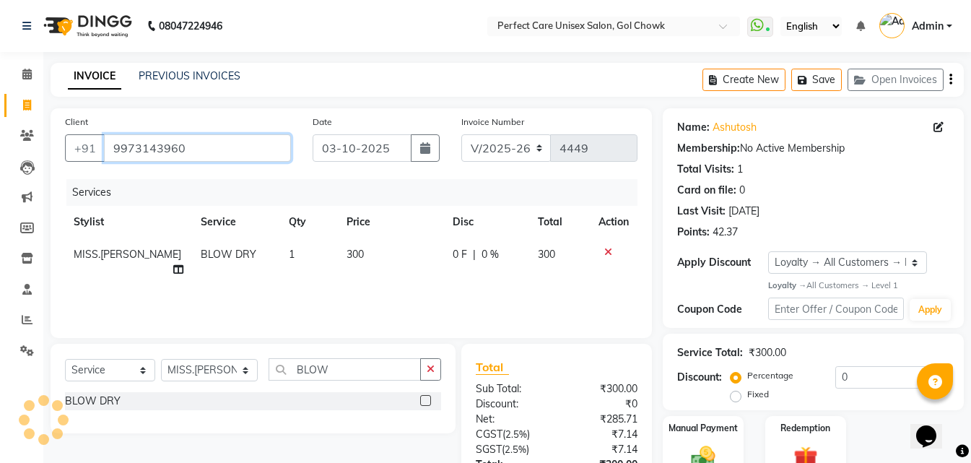
click at [161, 150] on input "9973143960" at bounding box center [197, 147] width 187 height 27
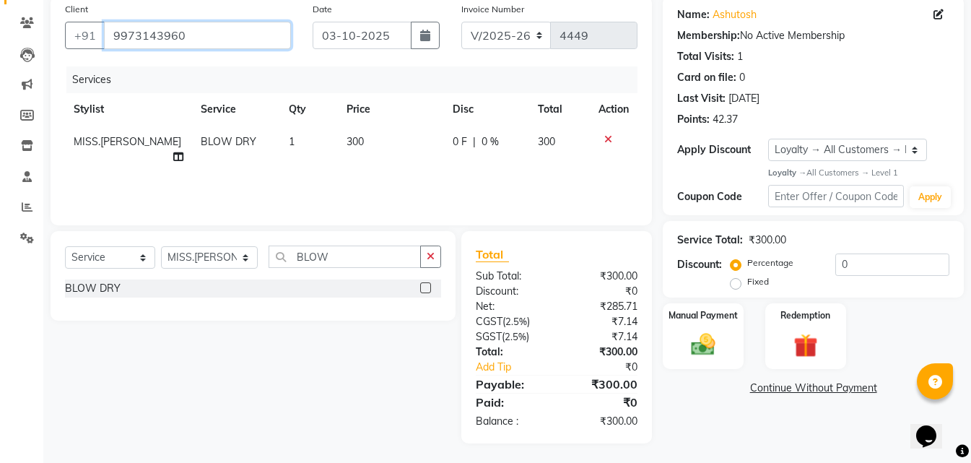
scroll to position [115, 0]
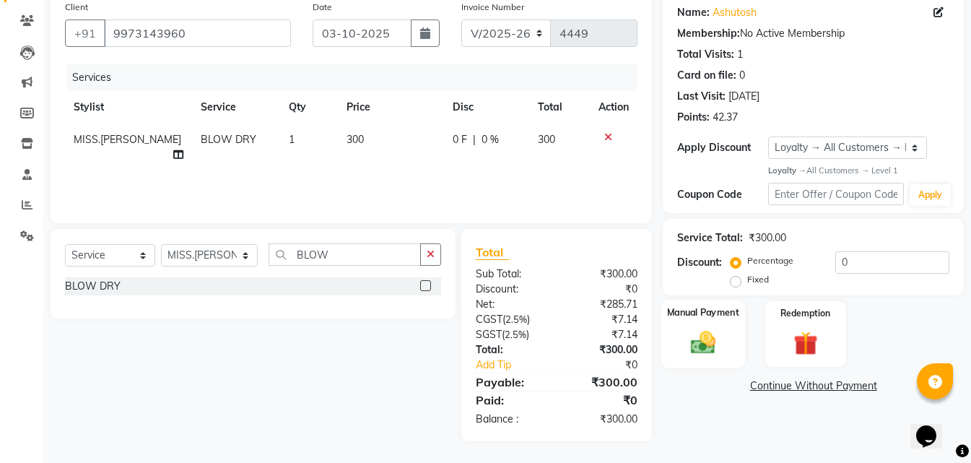
click at [727, 335] on div "Manual Payment" at bounding box center [703, 334] width 84 height 69
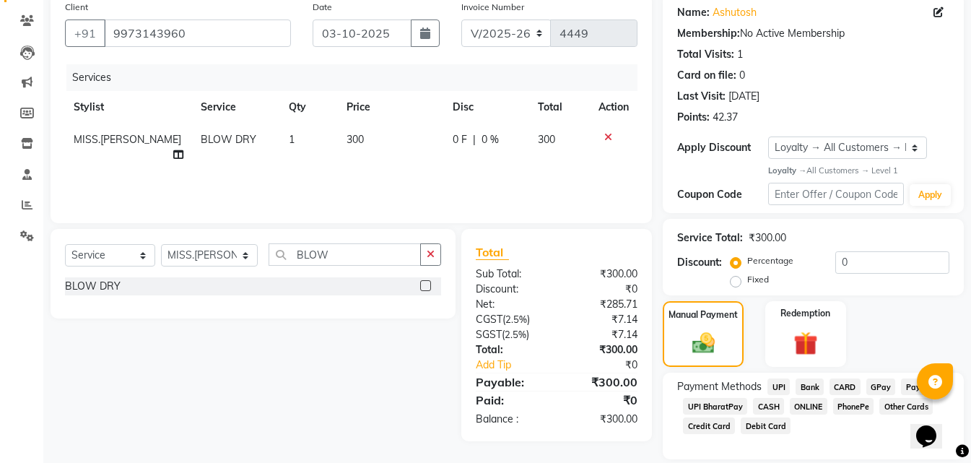
click at [806, 406] on span "ONLINE" at bounding box center [809, 406] width 38 height 17
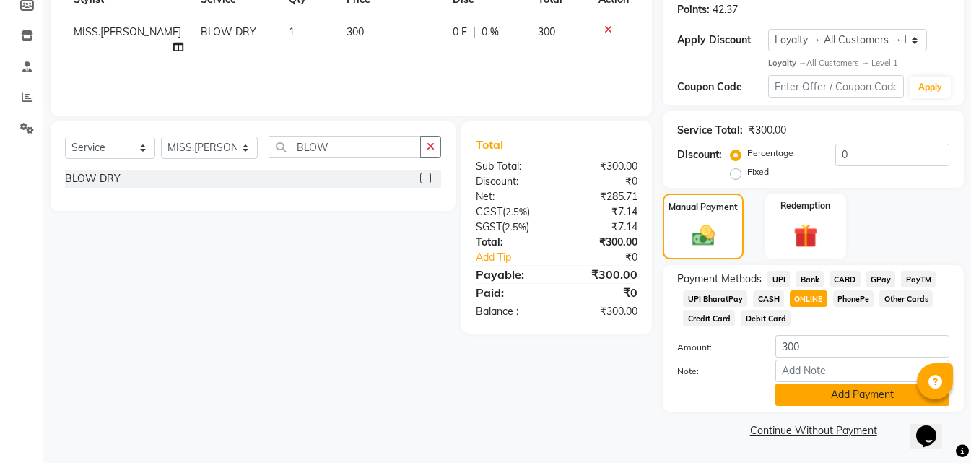
click at [813, 404] on button "Add Payment" at bounding box center [862, 394] width 174 height 22
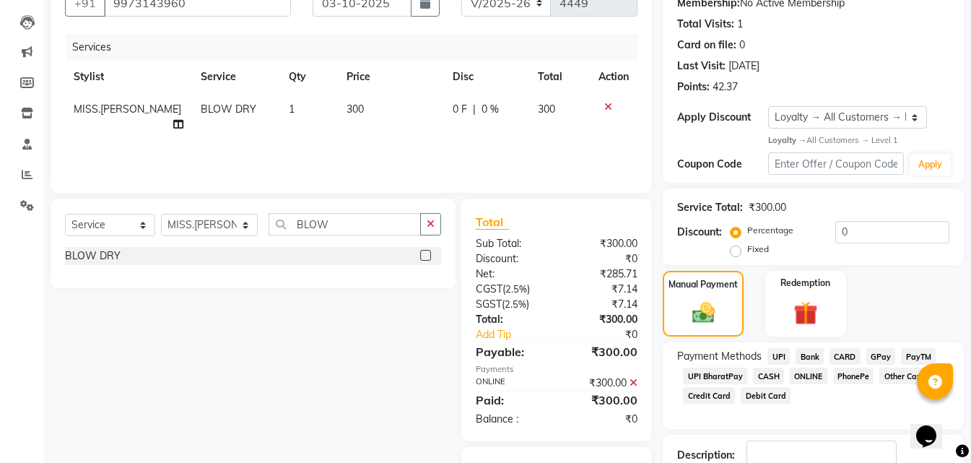
scroll to position [244, 0]
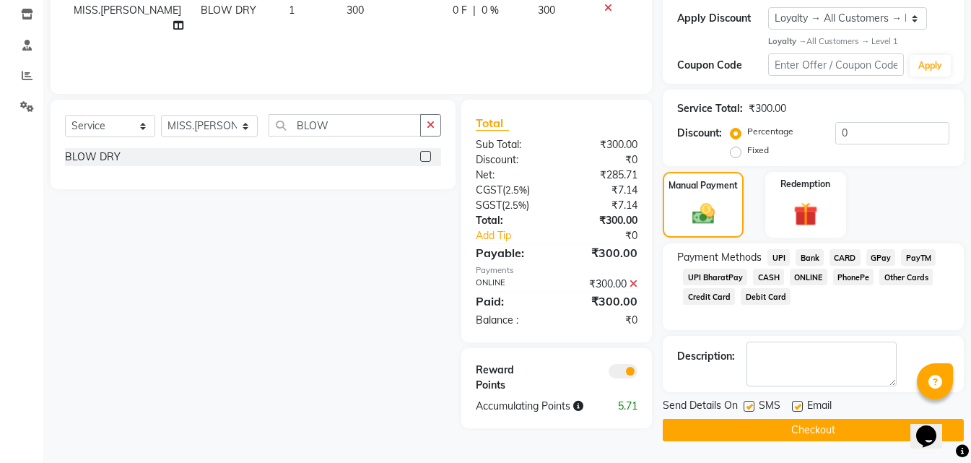
click at [743, 427] on button "Checkout" at bounding box center [813, 430] width 301 height 22
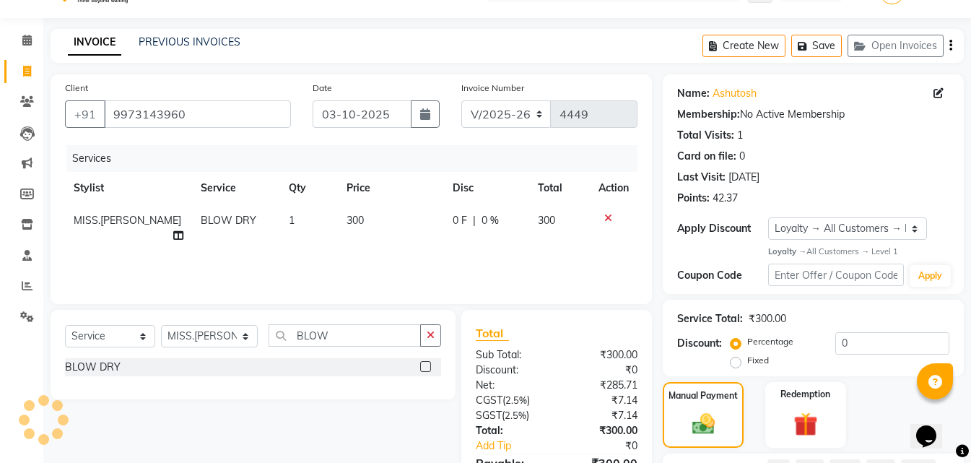
scroll to position [0, 0]
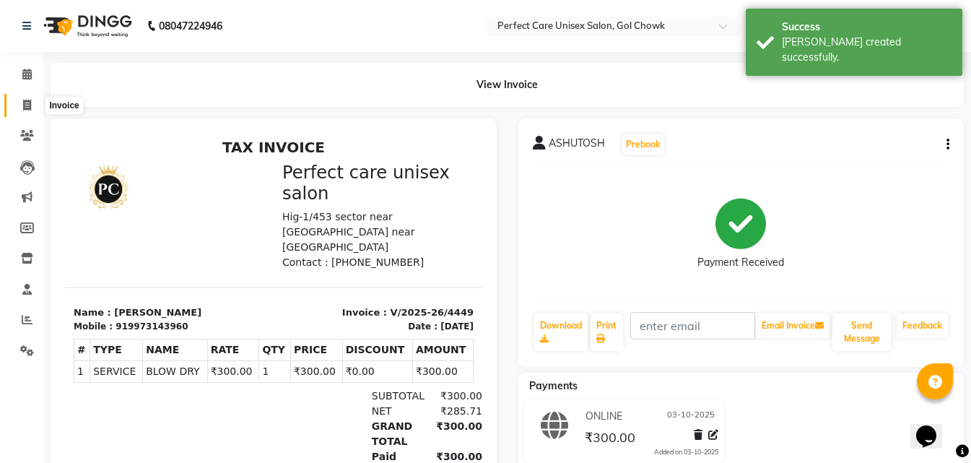
click at [27, 108] on icon at bounding box center [27, 105] width 8 height 11
select select "service"
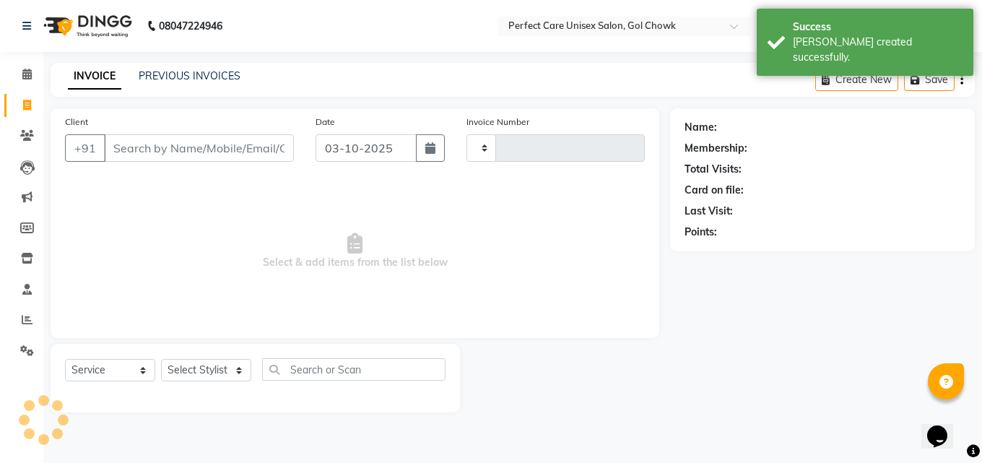
type input "4450"
select select "4751"
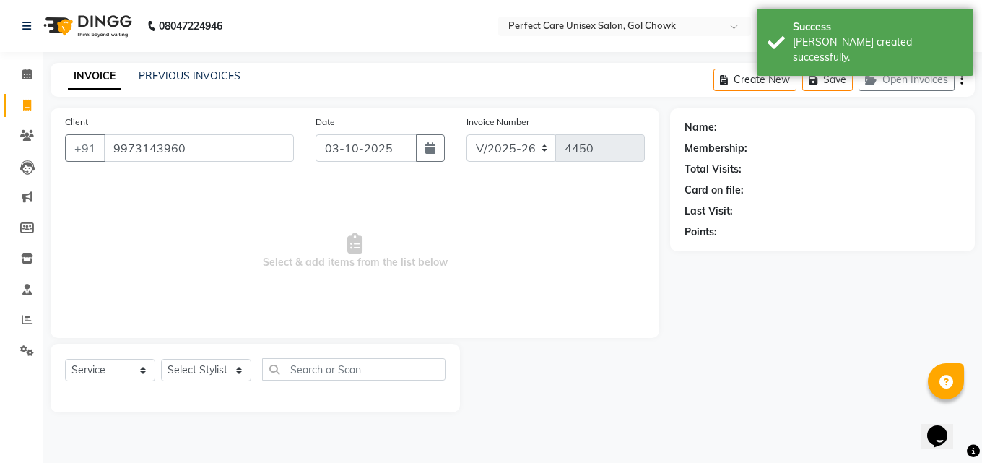
type input "9973143960"
select select "1: Object"
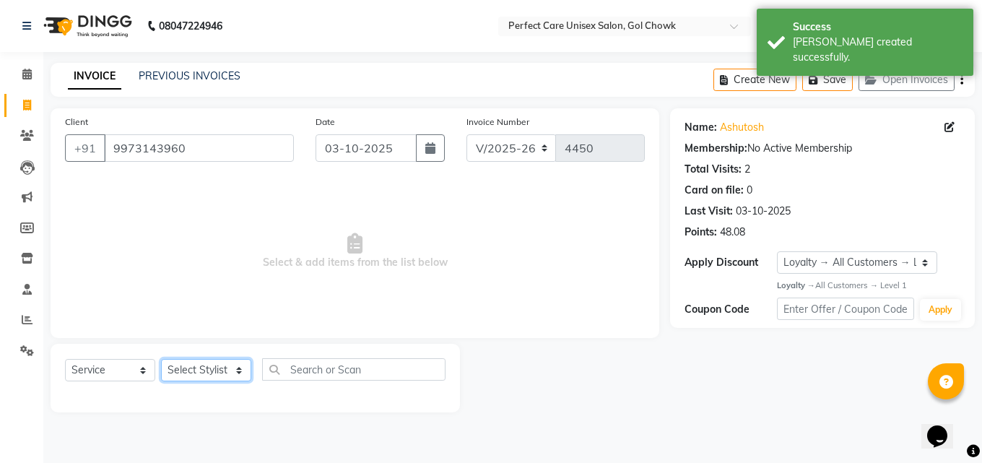
click at [203, 365] on select "Select Stylist" at bounding box center [206, 370] width 90 height 22
click at [198, 367] on select "Select Stylist" at bounding box center [206, 370] width 90 height 22
click at [199, 362] on select "Select Stylist MISS. [PERSON_NAME] [PERSON_NAME] MISS [PERSON_NAME] MISS [PERSO…" at bounding box center [209, 370] width 97 height 22
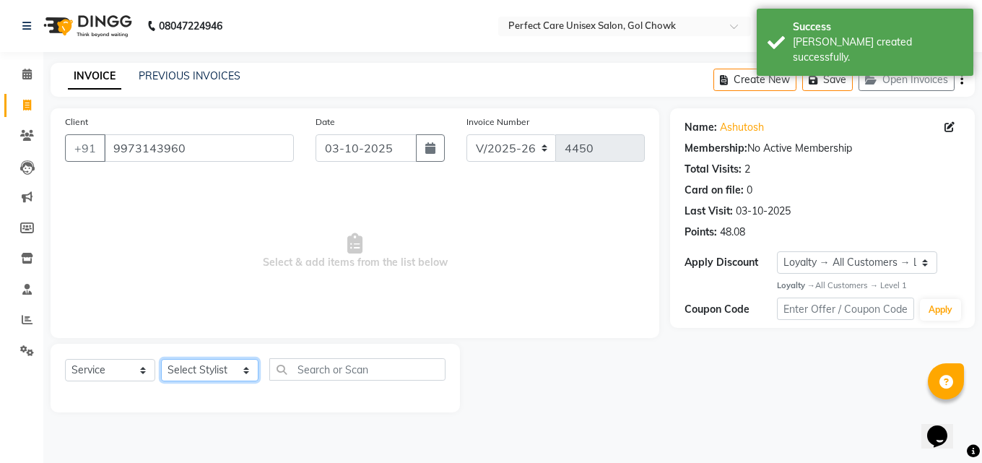
select select "86172"
click at [161, 359] on select "Select Stylist MISS. [PERSON_NAME] [PERSON_NAME] MISS [PERSON_NAME] MISS [PERSO…" at bounding box center [209, 370] width 97 height 22
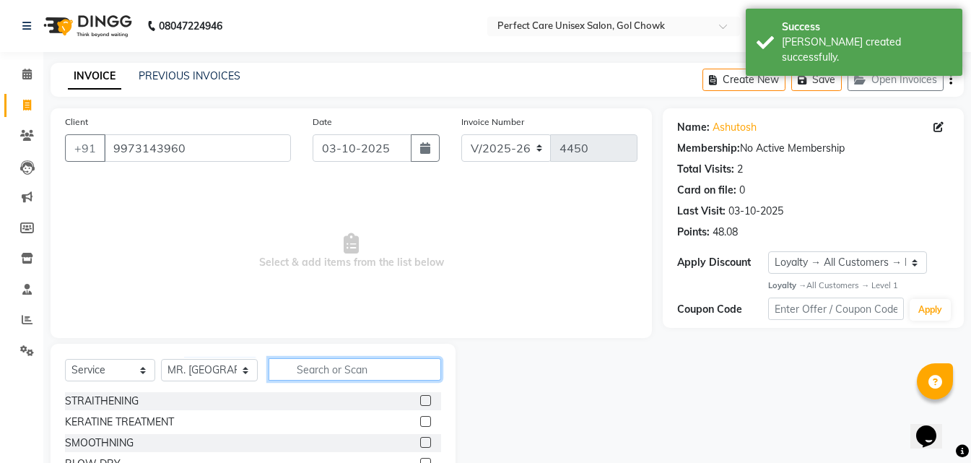
click at [383, 379] on input "text" at bounding box center [355, 369] width 172 height 22
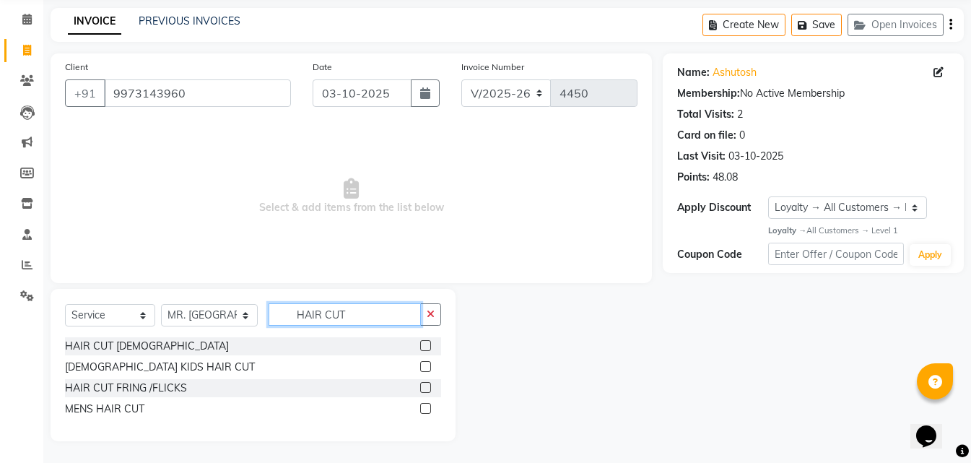
type input "HAIR CUT"
click at [424, 409] on label at bounding box center [425, 408] width 11 height 11
click at [424, 409] on input "checkbox" at bounding box center [424, 408] width 9 height 9
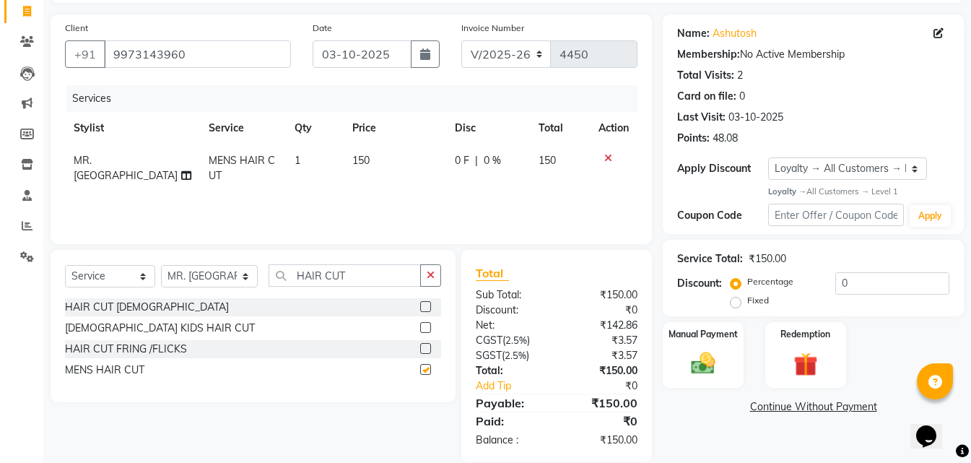
scroll to position [115, 0]
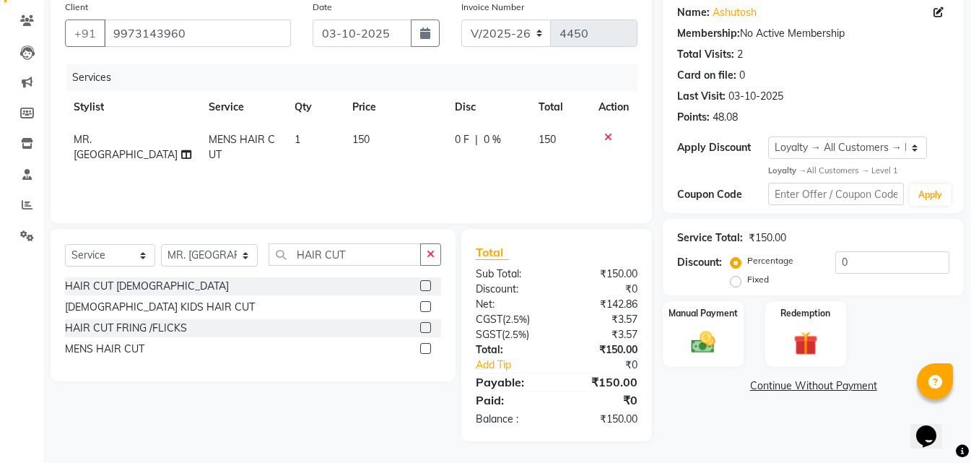
checkbox input "false"
click at [741, 352] on div "Manual Payment" at bounding box center [703, 334] width 84 height 69
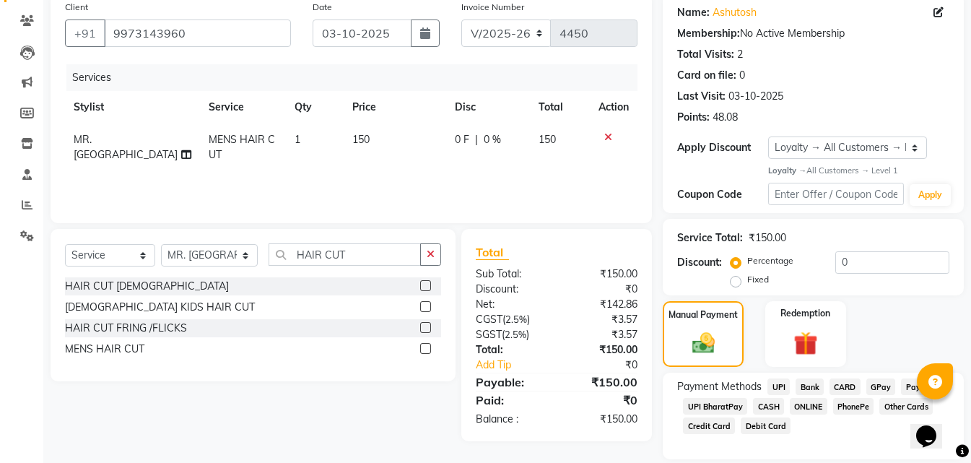
click at [803, 403] on span "ONLINE" at bounding box center [809, 406] width 38 height 17
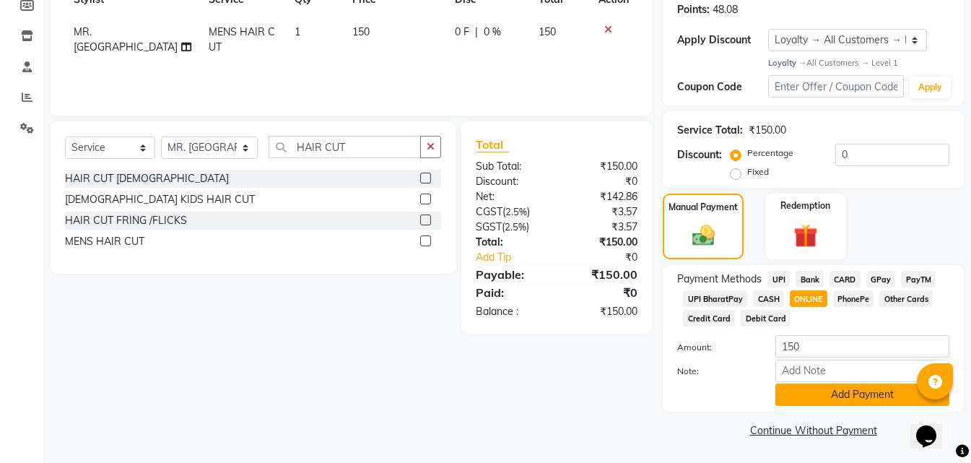
click at [804, 396] on button "Add Payment" at bounding box center [862, 394] width 174 height 22
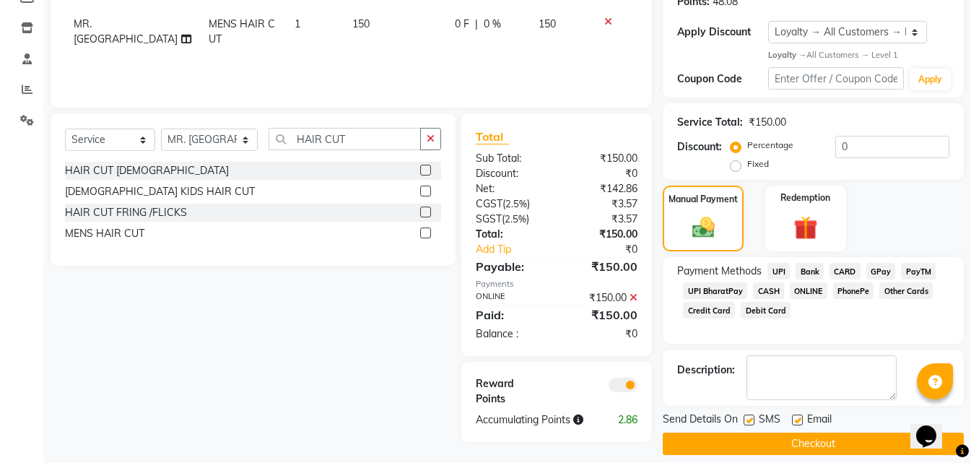
scroll to position [244, 0]
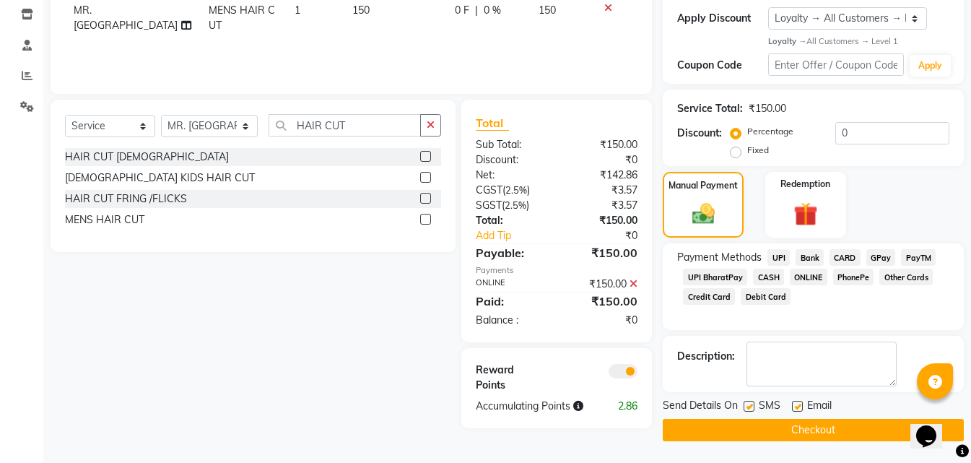
click at [728, 430] on button "Checkout" at bounding box center [813, 430] width 301 height 22
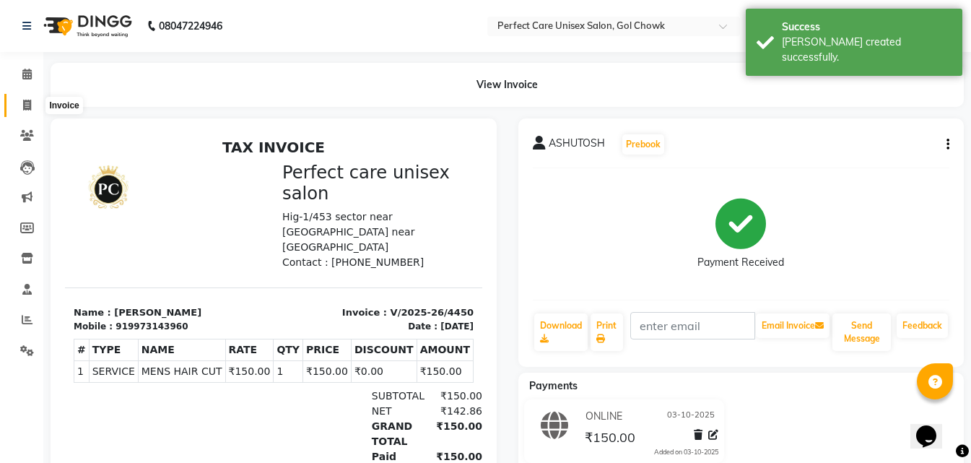
click at [27, 107] on icon at bounding box center [27, 105] width 8 height 11
select select "service"
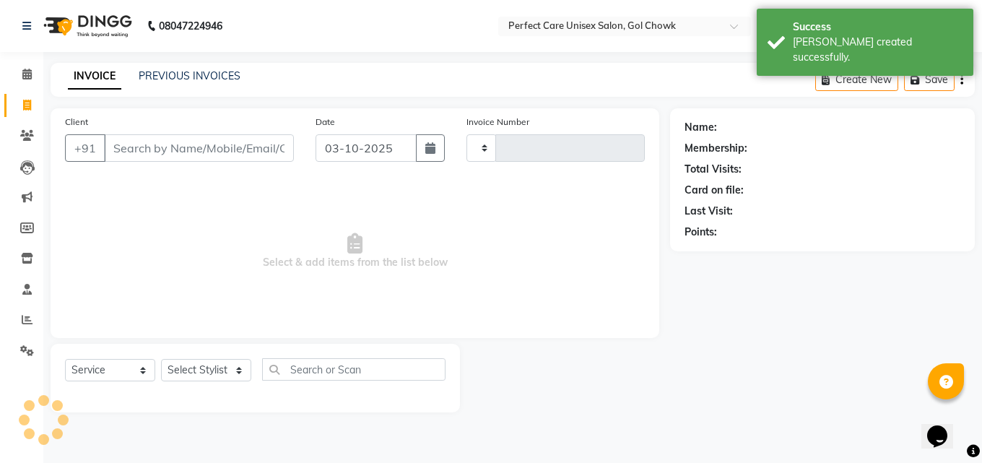
type input "4451"
select select "4751"
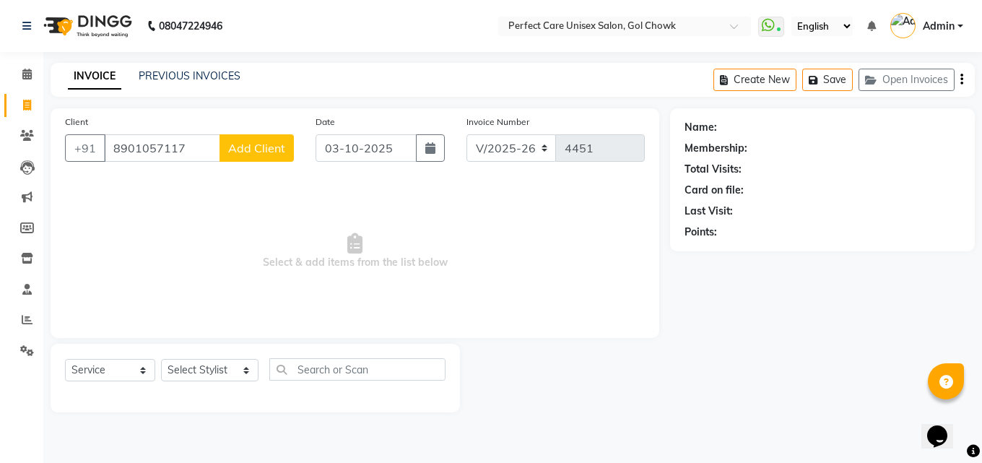
type input "8901057117"
click at [271, 146] on span "Add Client" at bounding box center [256, 148] width 57 height 14
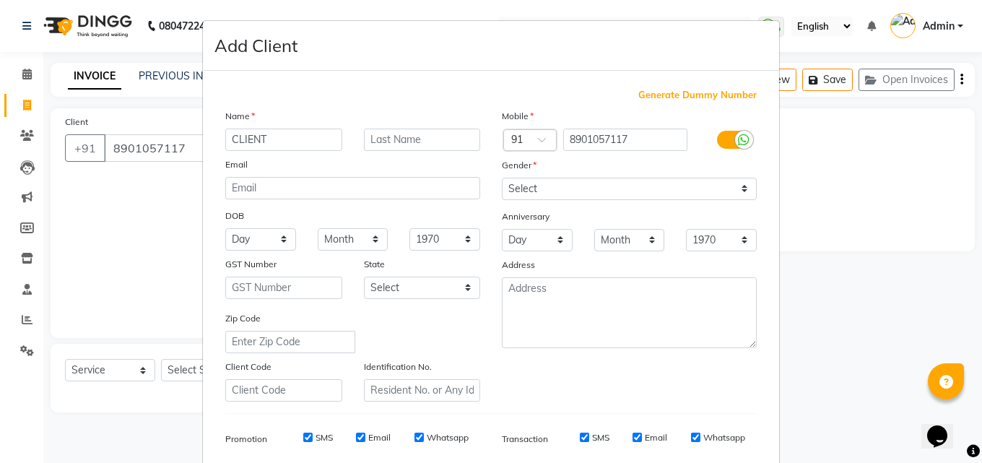
type input "CLIENT"
click at [535, 193] on select "Select [DEMOGRAPHIC_DATA] [DEMOGRAPHIC_DATA] Other Prefer Not To Say" at bounding box center [629, 189] width 255 height 22
click at [502, 178] on select "Select [DEMOGRAPHIC_DATA] [DEMOGRAPHIC_DATA] Other Prefer Not To Say" at bounding box center [629, 189] width 255 height 22
drag, startPoint x: 540, startPoint y: 183, endPoint x: 537, endPoint y: 199, distance: 15.4
click at [540, 183] on select "Select [DEMOGRAPHIC_DATA] [DEMOGRAPHIC_DATA] Other Prefer Not To Say" at bounding box center [629, 189] width 255 height 22
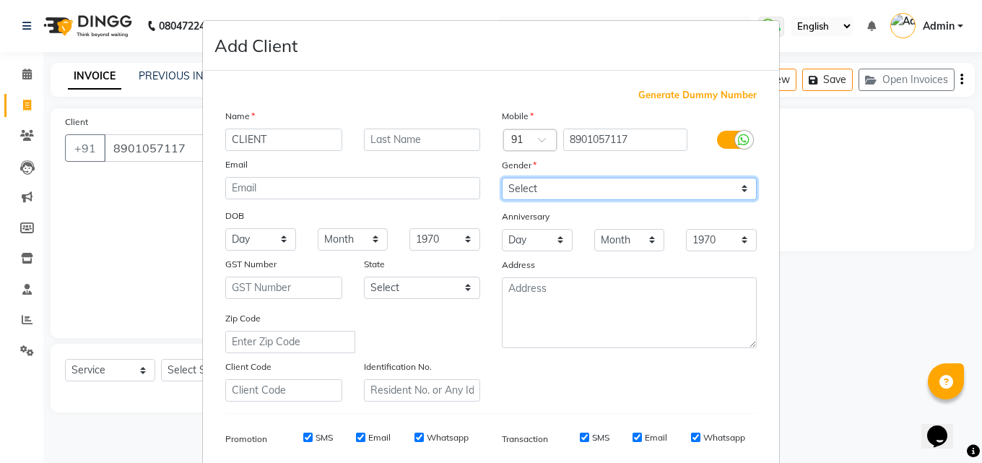
select select "[DEMOGRAPHIC_DATA]"
click at [502, 178] on select "Select [DEMOGRAPHIC_DATA] [DEMOGRAPHIC_DATA] Other Prefer Not To Say" at bounding box center [629, 189] width 255 height 22
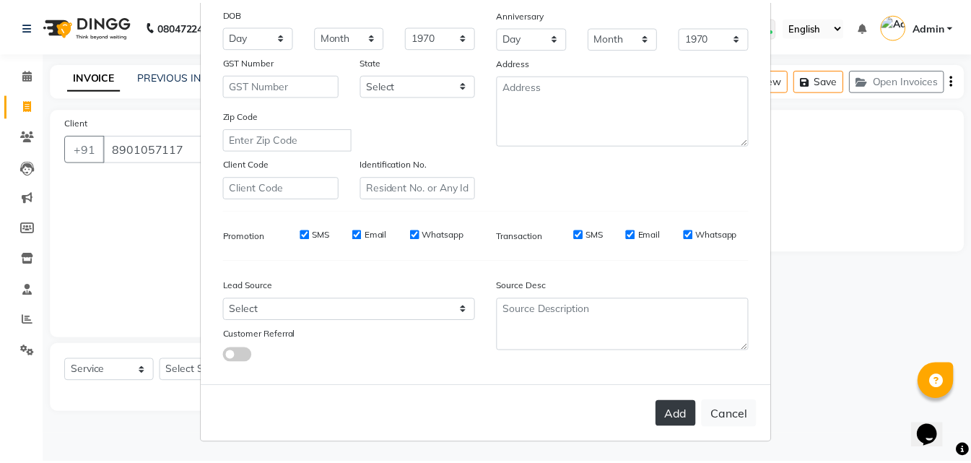
scroll to position [204, 0]
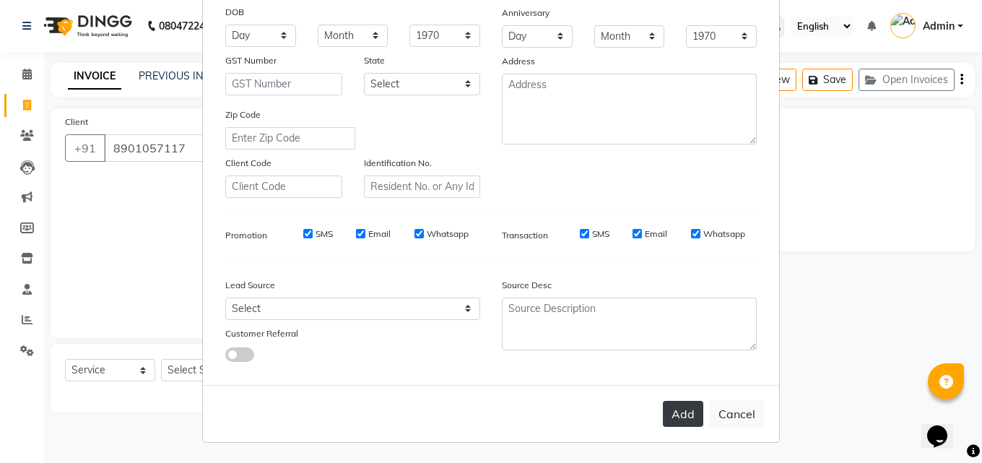
click at [685, 413] on button "Add" at bounding box center [683, 414] width 40 height 26
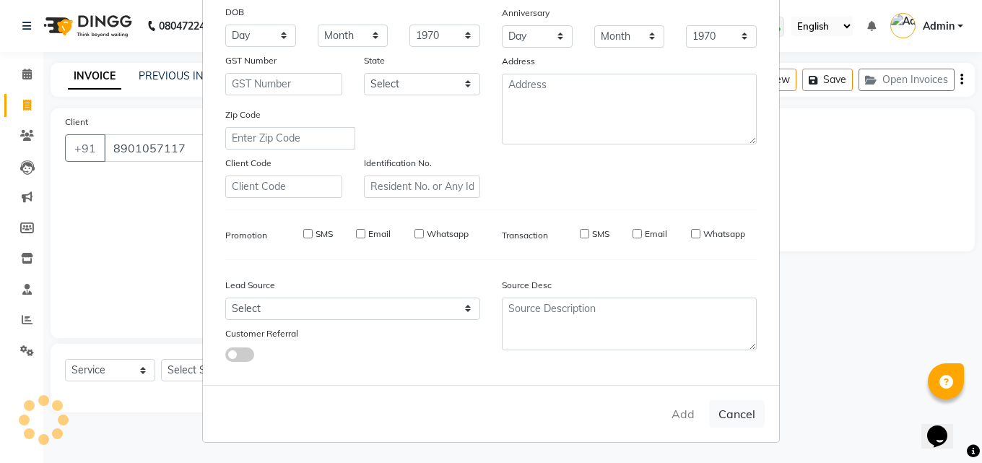
select select
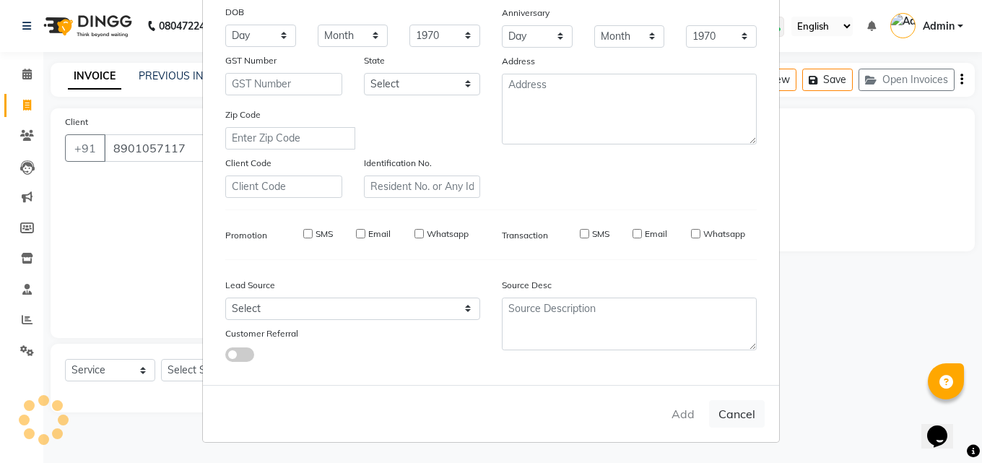
select select
checkbox input "false"
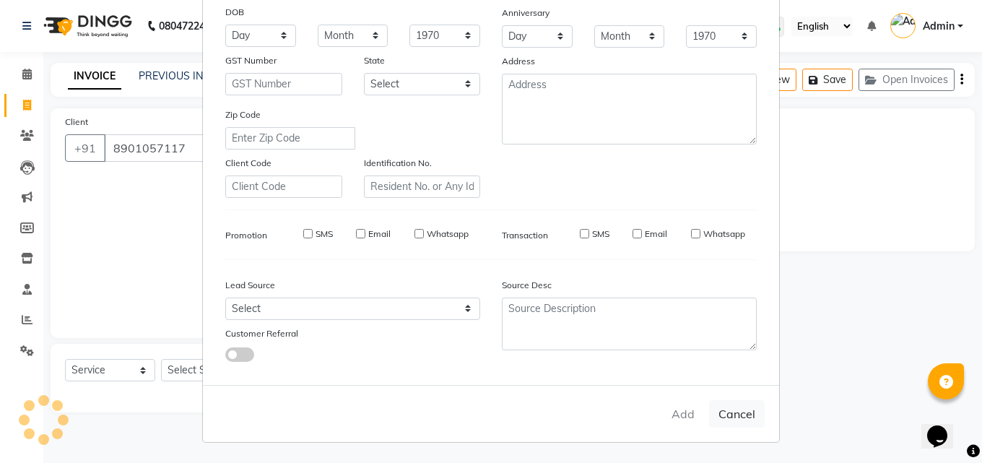
checkbox input "false"
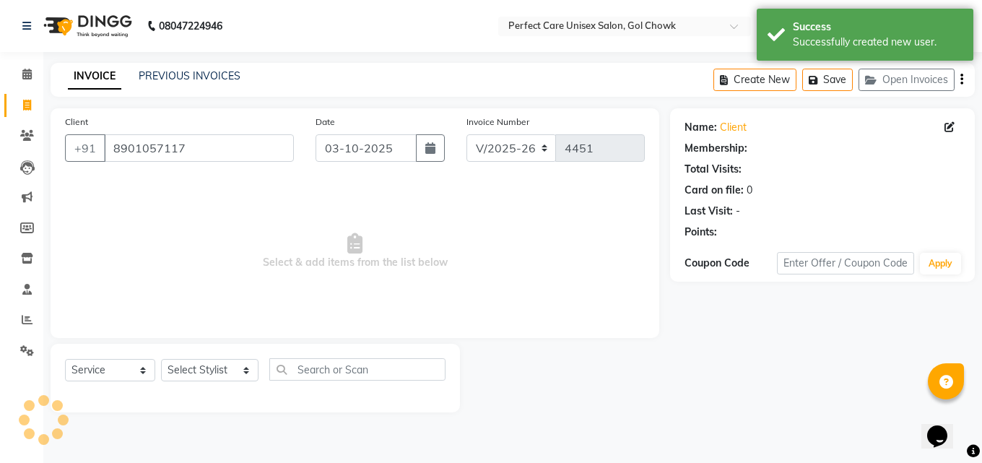
select select "1: Object"
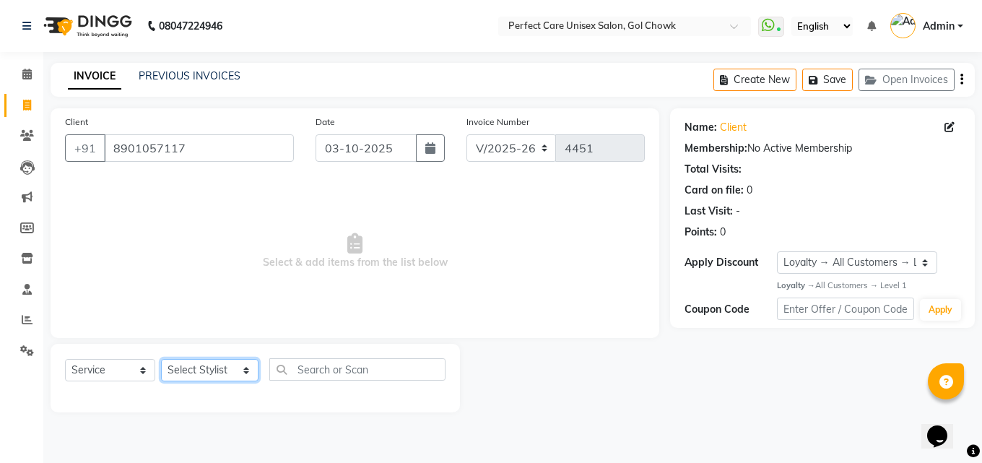
click at [186, 370] on select "Select Stylist MISS. [PERSON_NAME] [PERSON_NAME] MISS [PERSON_NAME] MISS [PERSO…" at bounding box center [209, 370] width 97 height 22
select select "71364"
click at [161, 359] on select "Select Stylist MISS. [PERSON_NAME] [PERSON_NAME] MISS [PERSON_NAME] MISS [PERSO…" at bounding box center [209, 370] width 97 height 22
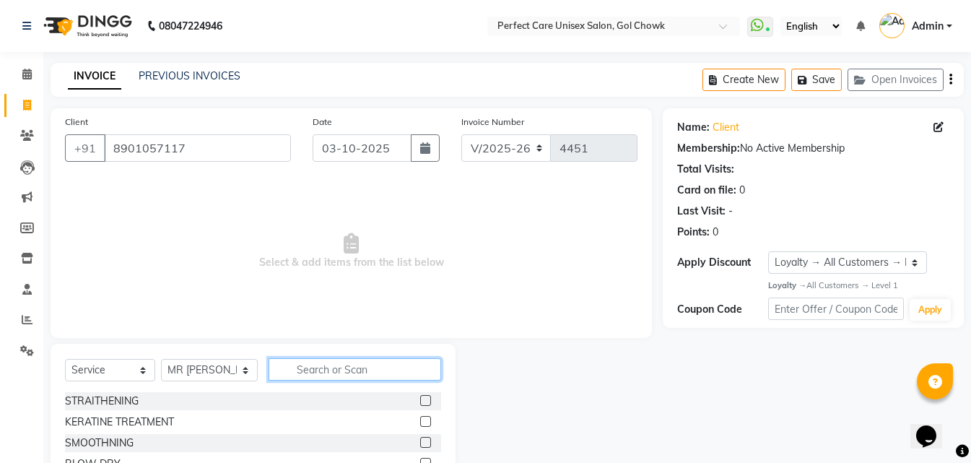
click at [313, 377] on input "text" at bounding box center [355, 369] width 172 height 22
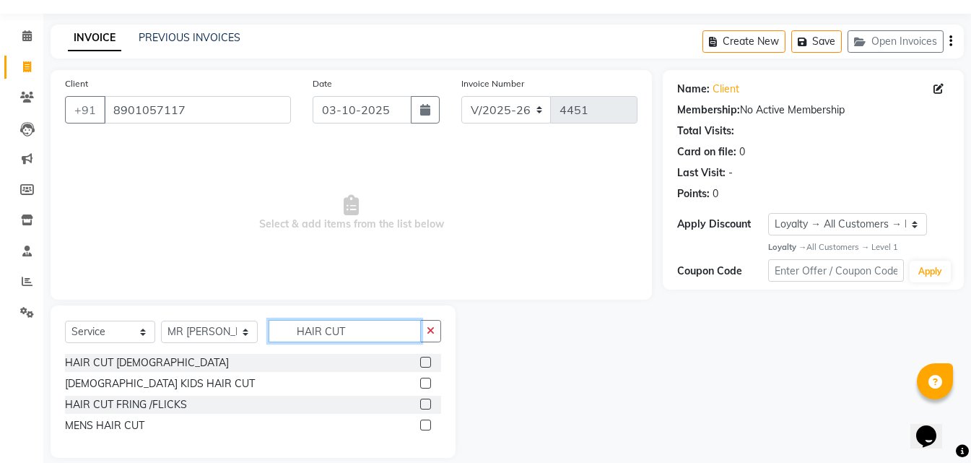
scroll to position [55, 0]
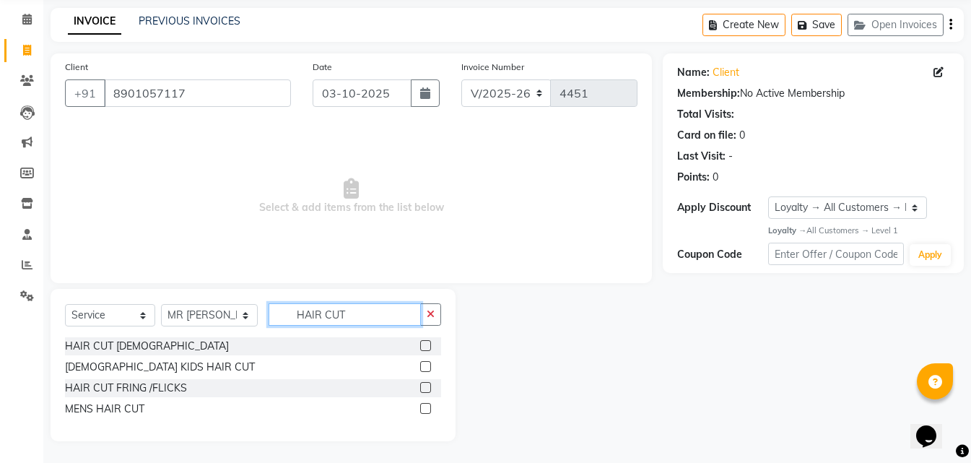
type input "HAIR CUT"
click at [427, 412] on label at bounding box center [425, 408] width 11 height 11
click at [427, 412] on input "checkbox" at bounding box center [424, 408] width 9 height 9
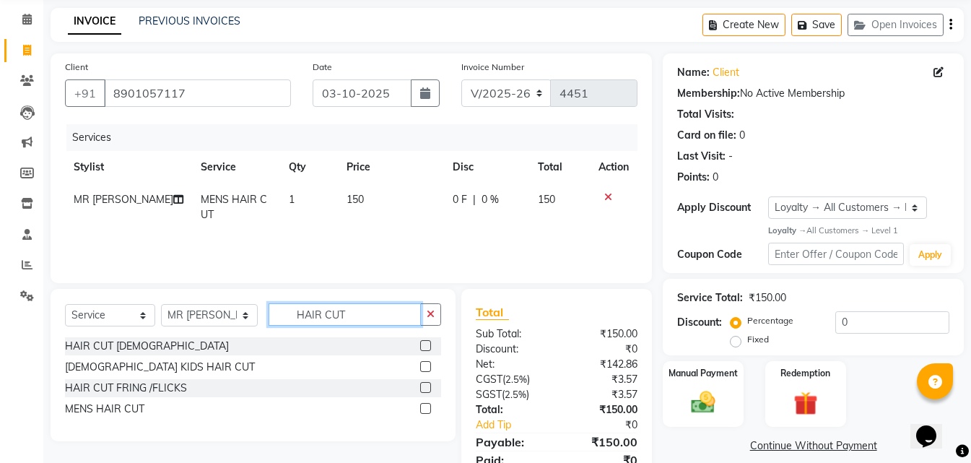
checkbox input "false"
drag, startPoint x: 380, startPoint y: 312, endPoint x: 267, endPoint y: 315, distance: 112.7
click at [269, 315] on input "HAIR CUT" at bounding box center [345, 314] width 152 height 22
type input "BEARD"
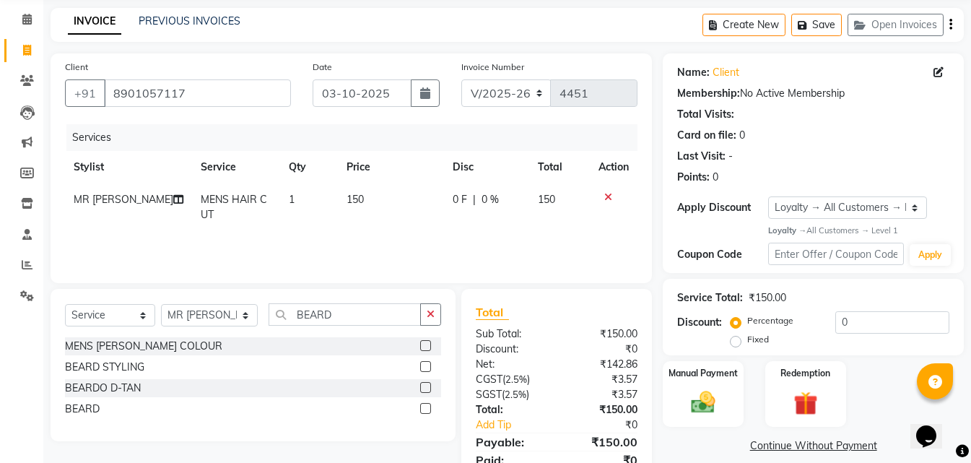
click at [424, 412] on label at bounding box center [425, 408] width 11 height 11
click at [424, 412] on input "checkbox" at bounding box center [424, 408] width 9 height 9
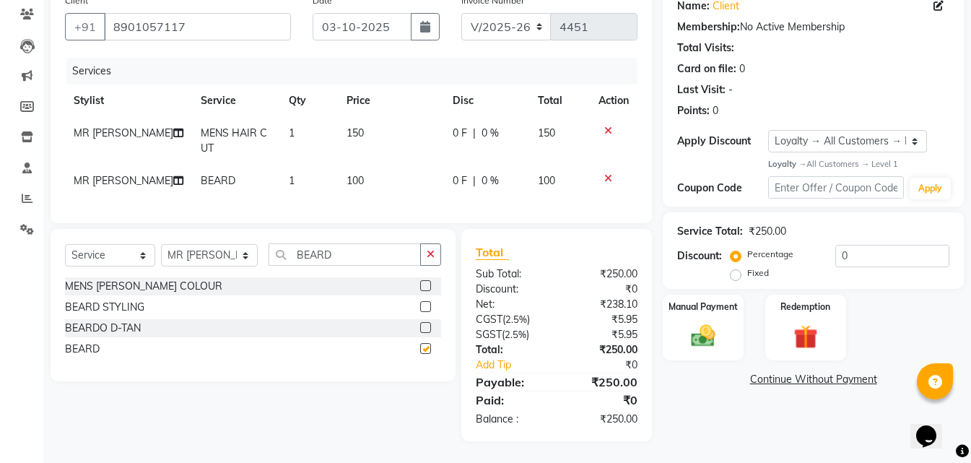
checkbox input "false"
click at [716, 330] on img at bounding box center [703, 336] width 40 height 29
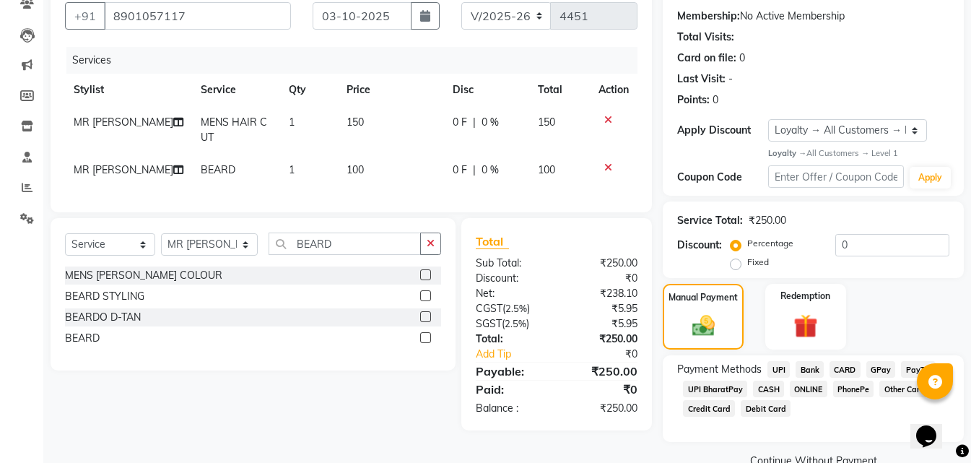
click at [811, 394] on span "ONLINE" at bounding box center [809, 388] width 38 height 17
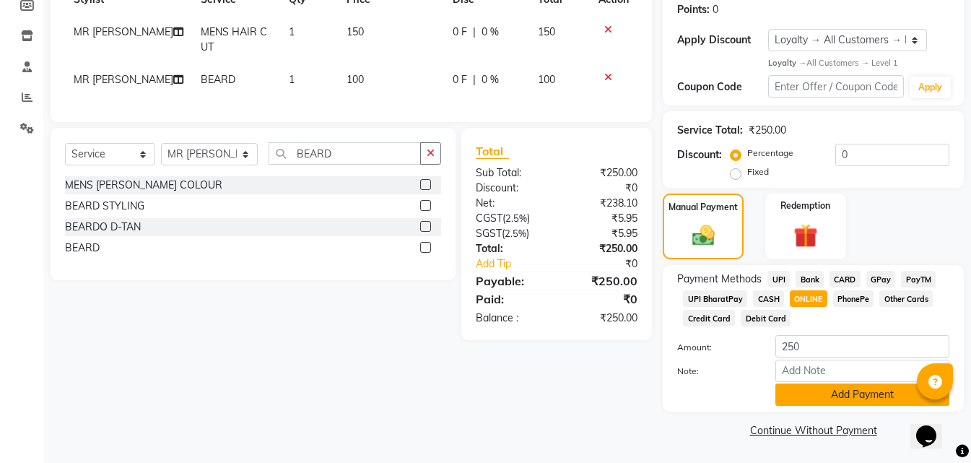
click at [806, 393] on button "Add Payment" at bounding box center [862, 394] width 174 height 22
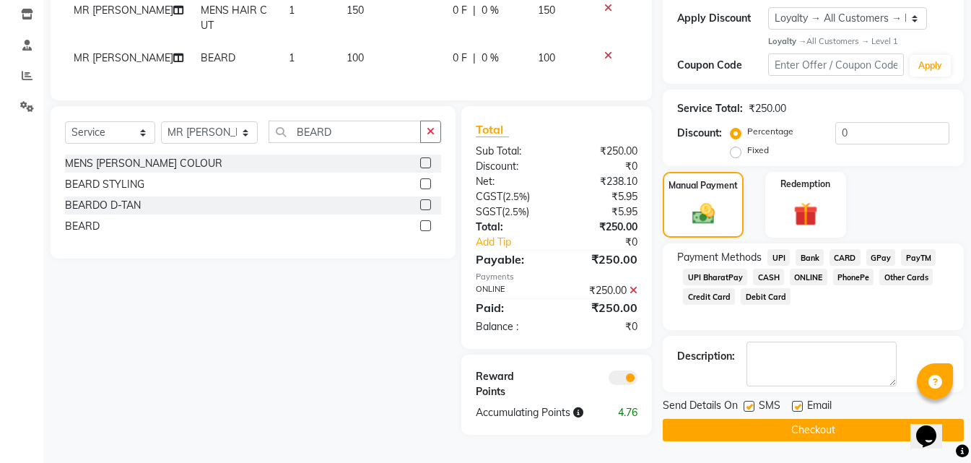
drag, startPoint x: 805, startPoint y: 429, endPoint x: 789, endPoint y: 429, distance: 15.9
click at [804, 429] on button "Checkout" at bounding box center [813, 430] width 301 height 22
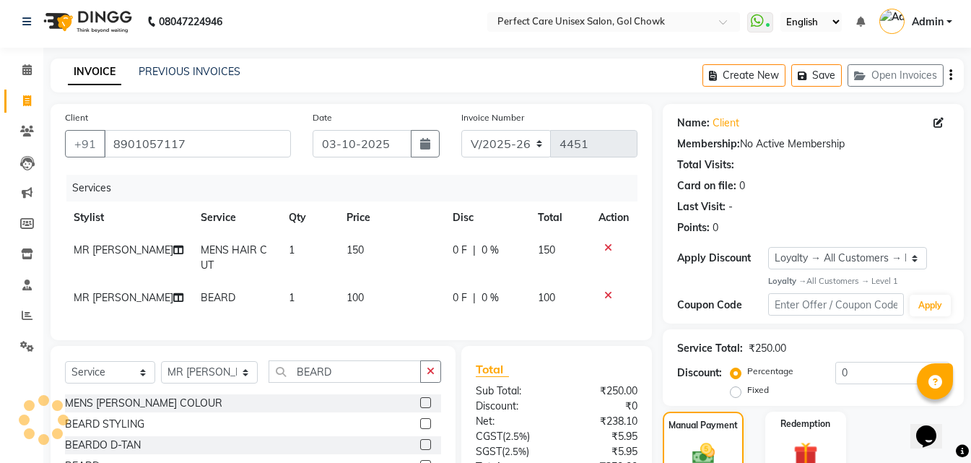
scroll to position [0, 0]
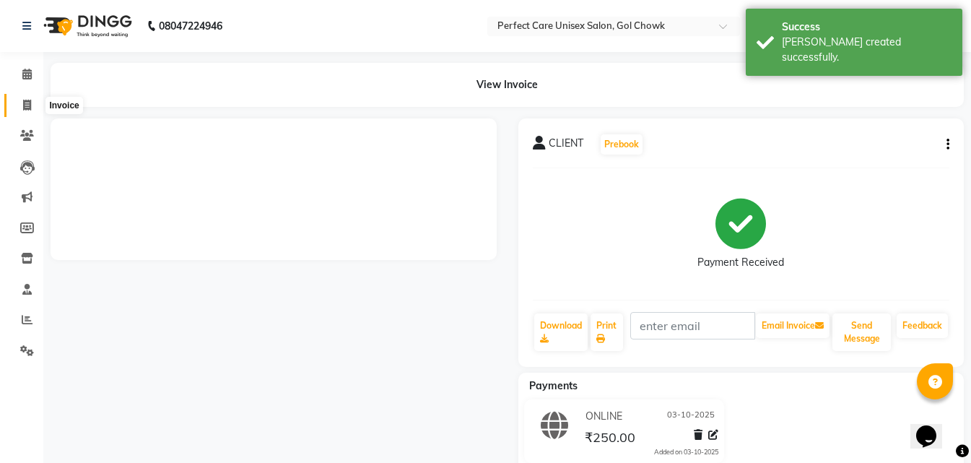
click at [23, 109] on icon at bounding box center [27, 105] width 8 height 11
select select "service"
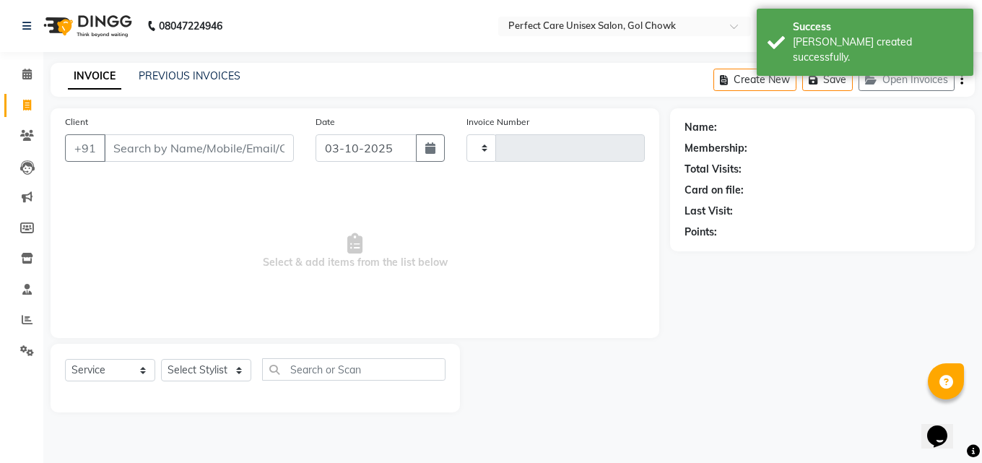
type input "4452"
select select "4751"
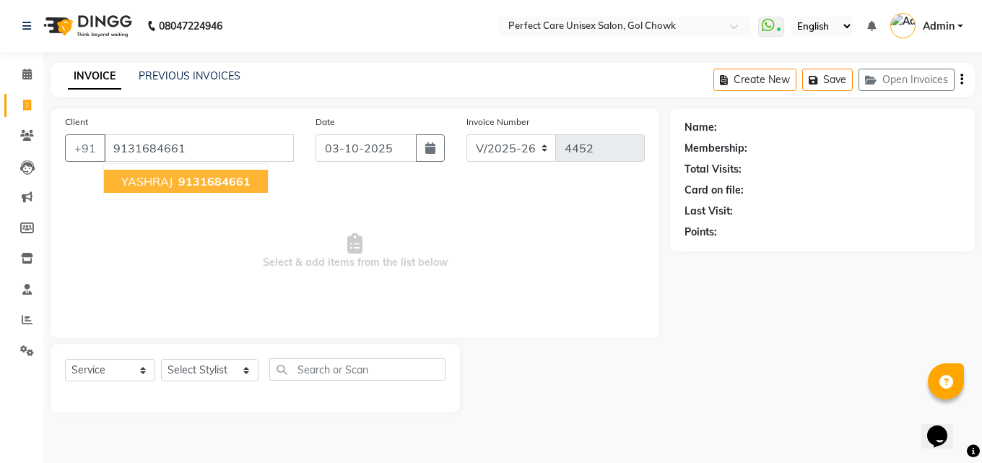
type input "9131684661"
select select "1: Object"
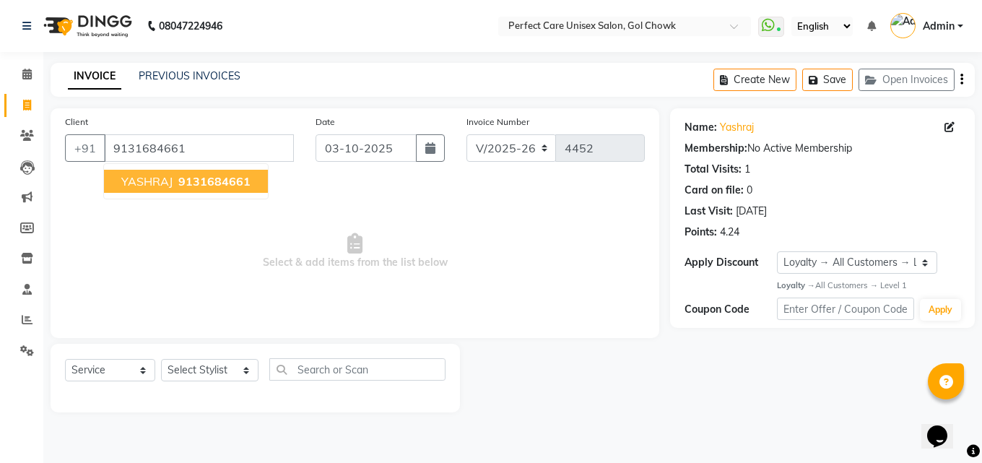
click at [186, 180] on span "9131684661" at bounding box center [214, 181] width 72 height 14
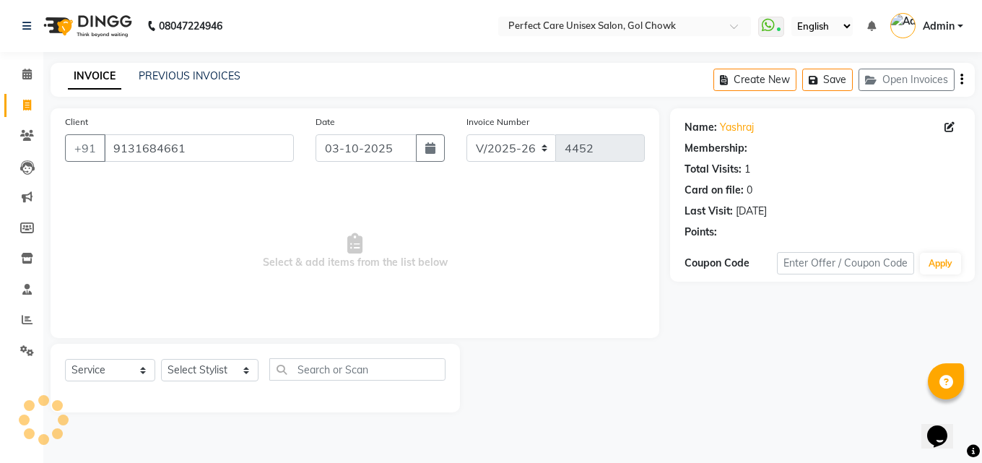
select select "1: Object"
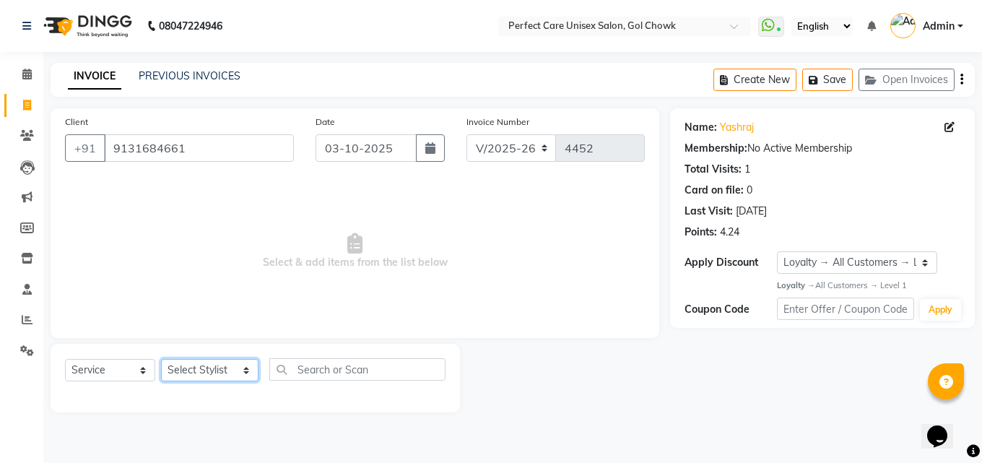
click at [181, 363] on select "Select Stylist MISS. [PERSON_NAME] [PERSON_NAME] MISS [PERSON_NAME] MISS [PERSO…" at bounding box center [209, 370] width 97 height 22
select select "78640"
click at [161, 359] on select "Select Stylist MISS. [PERSON_NAME] [PERSON_NAME] MISS [PERSON_NAME] MISS [PERSO…" at bounding box center [209, 370] width 97 height 22
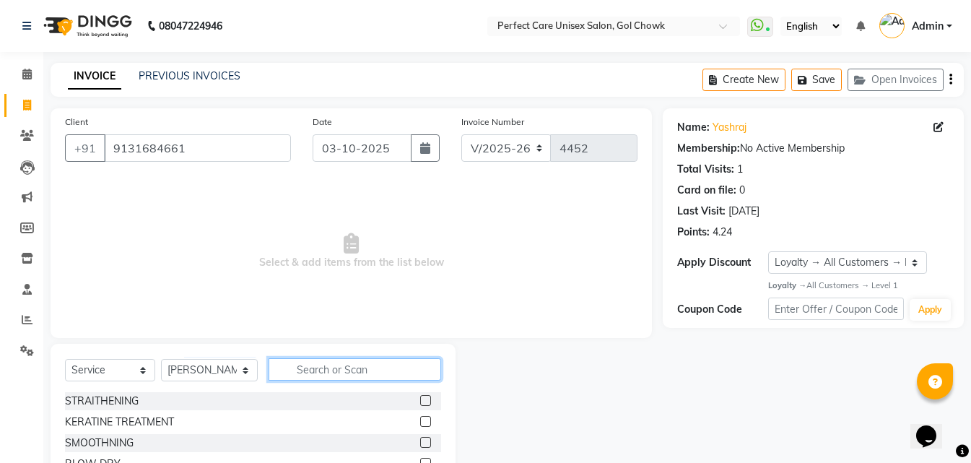
click at [327, 374] on input "text" at bounding box center [355, 369] width 172 height 22
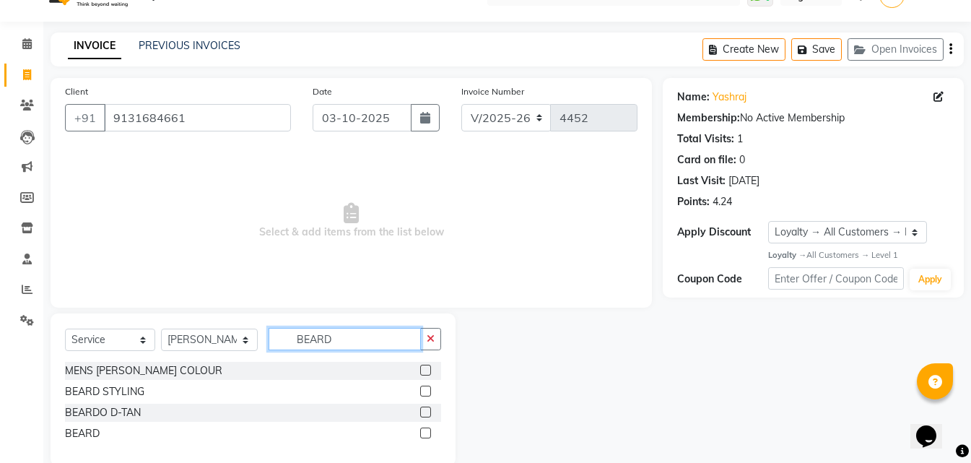
scroll to position [55, 0]
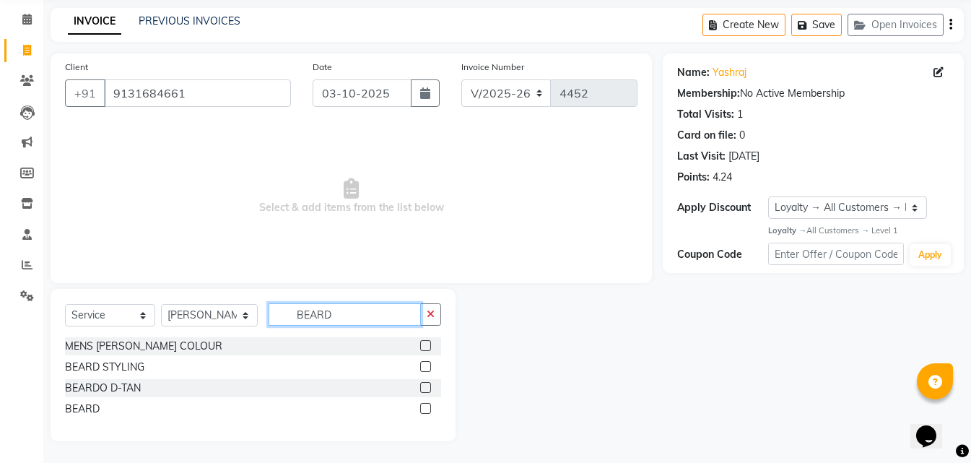
type input "BEARD"
click at [428, 411] on label at bounding box center [425, 408] width 11 height 11
click at [428, 411] on input "checkbox" at bounding box center [424, 408] width 9 height 9
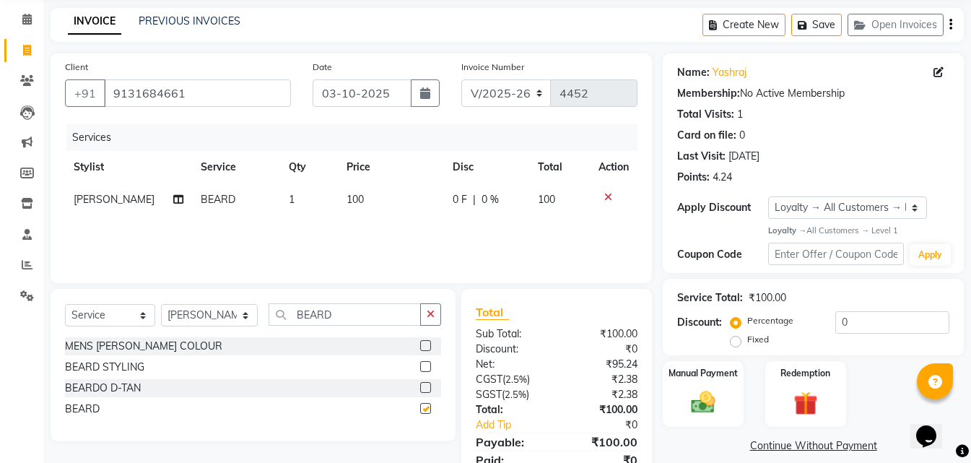
checkbox input "false"
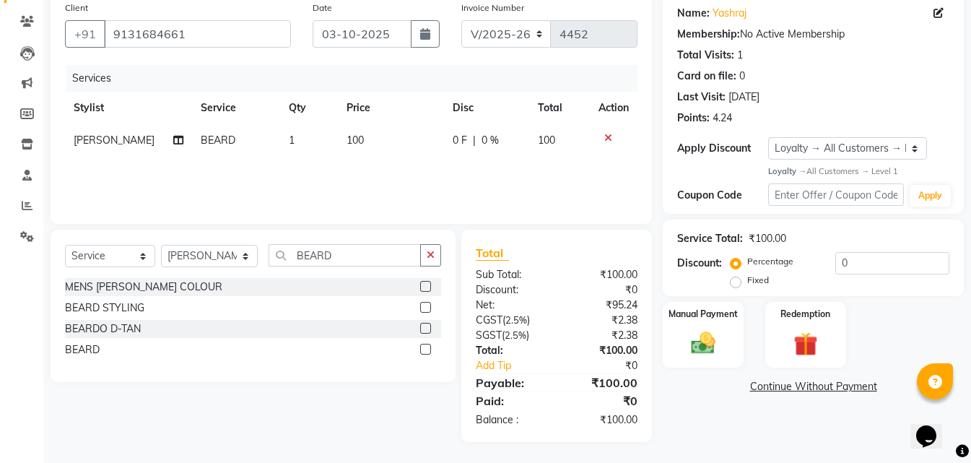
scroll to position [115, 0]
drag, startPoint x: 704, startPoint y: 356, endPoint x: 727, endPoint y: 370, distance: 27.2
click at [705, 356] on img at bounding box center [703, 341] width 39 height 27
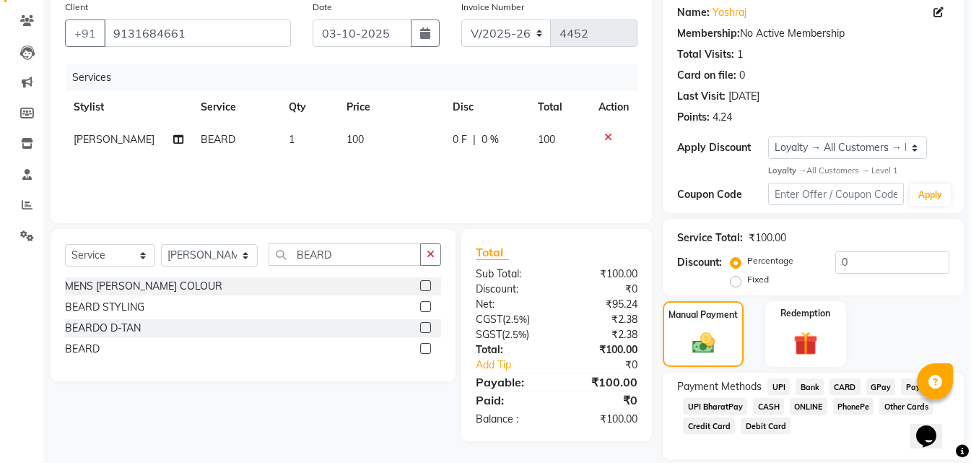
click at [771, 410] on span "CASH" at bounding box center [768, 406] width 31 height 17
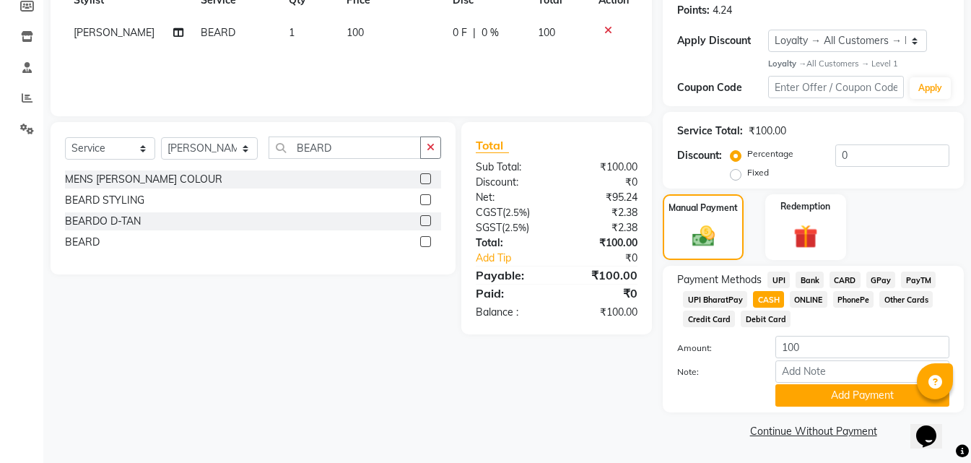
scroll to position [222, 0]
click at [819, 396] on button "Add Payment" at bounding box center [862, 394] width 174 height 22
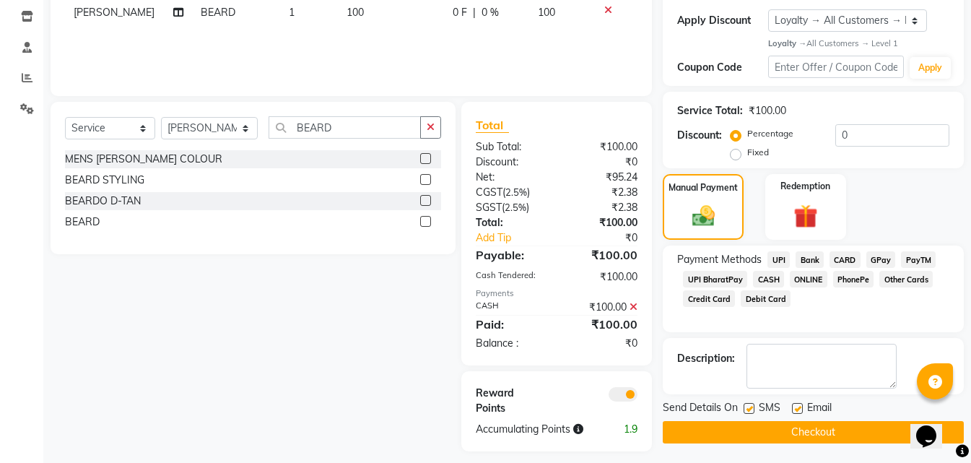
scroll to position [252, 0]
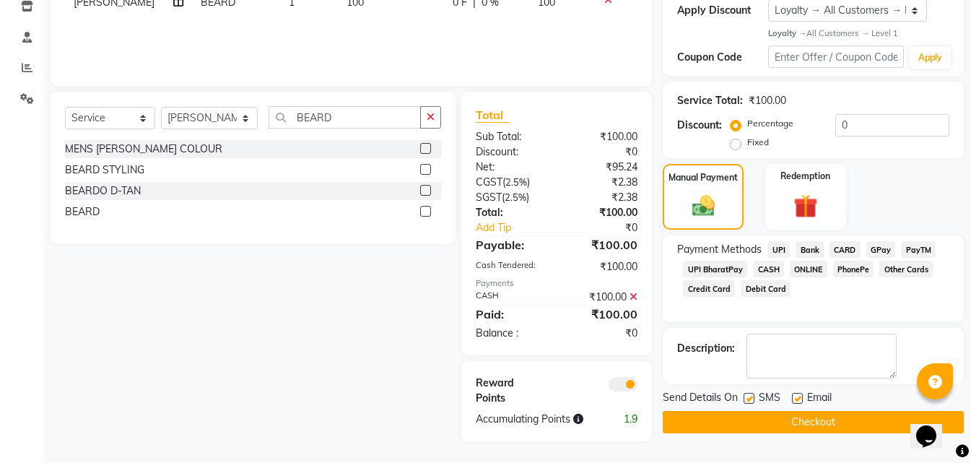
click at [762, 425] on button "Checkout" at bounding box center [813, 422] width 301 height 22
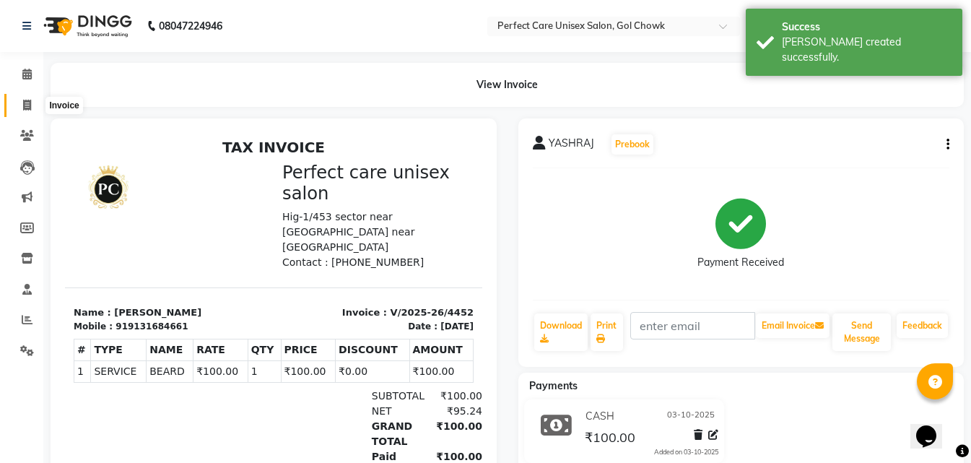
click at [31, 112] on span at bounding box center [26, 105] width 25 height 17
select select "service"
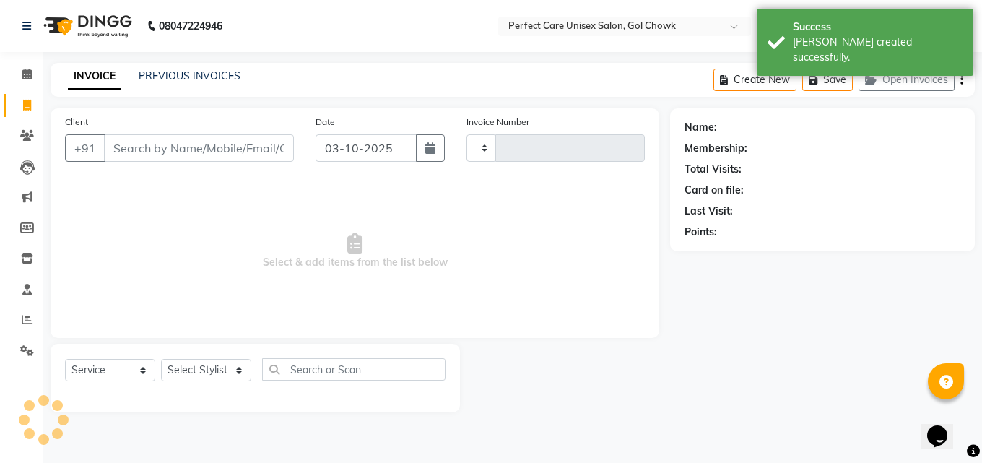
type input "4453"
select select "4751"
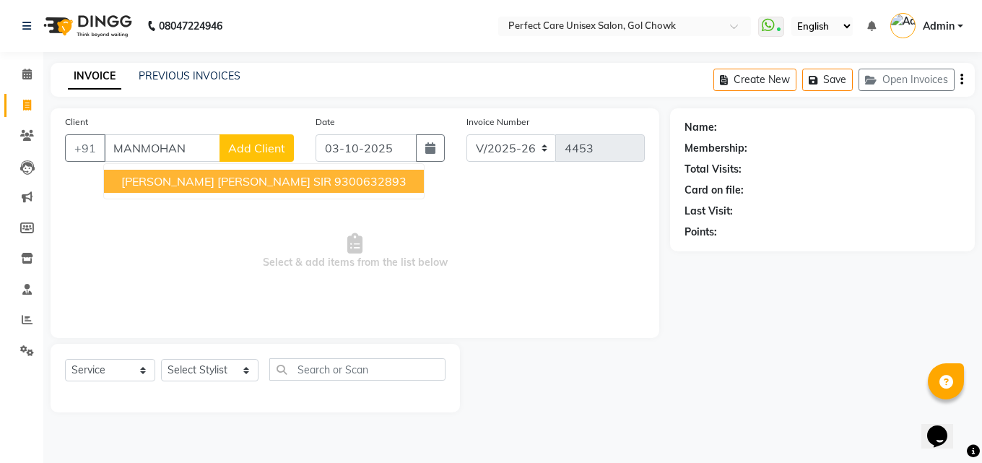
click at [179, 181] on span "[PERSON_NAME] [PERSON_NAME] SIR" at bounding box center [226, 181] width 210 height 14
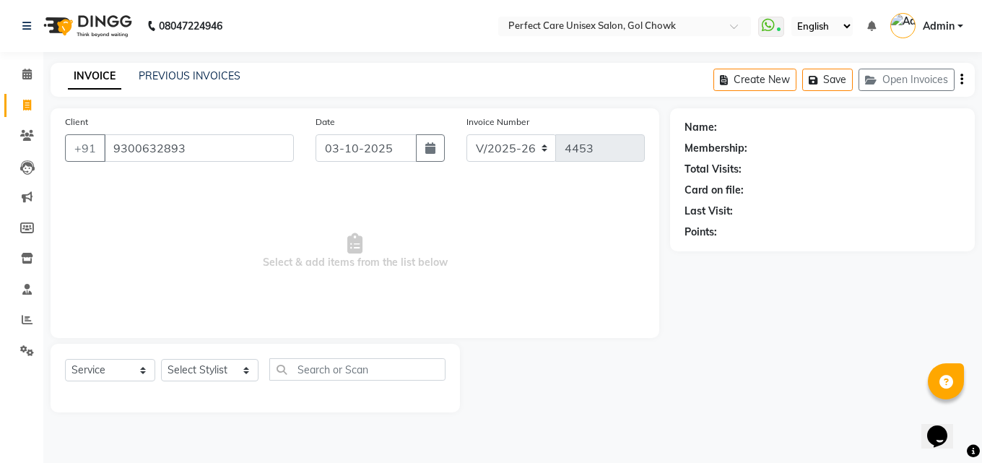
type input "9300632893"
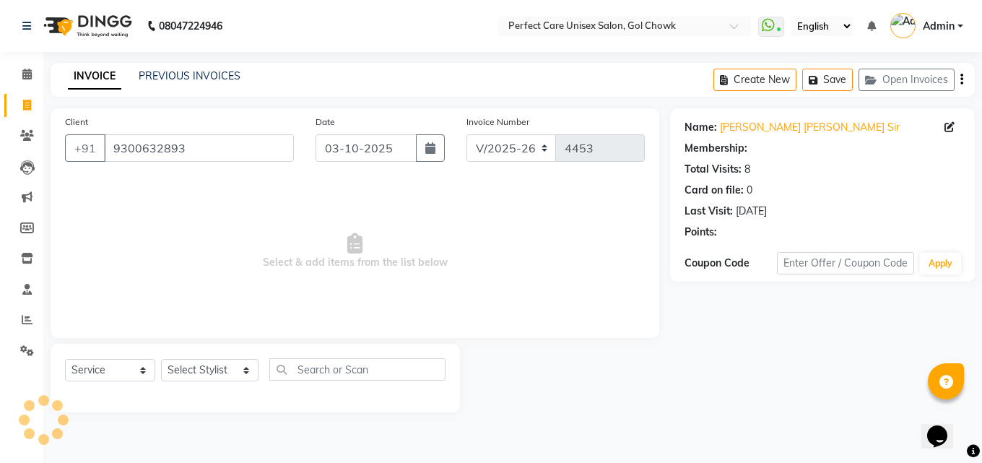
select select "1: Object"
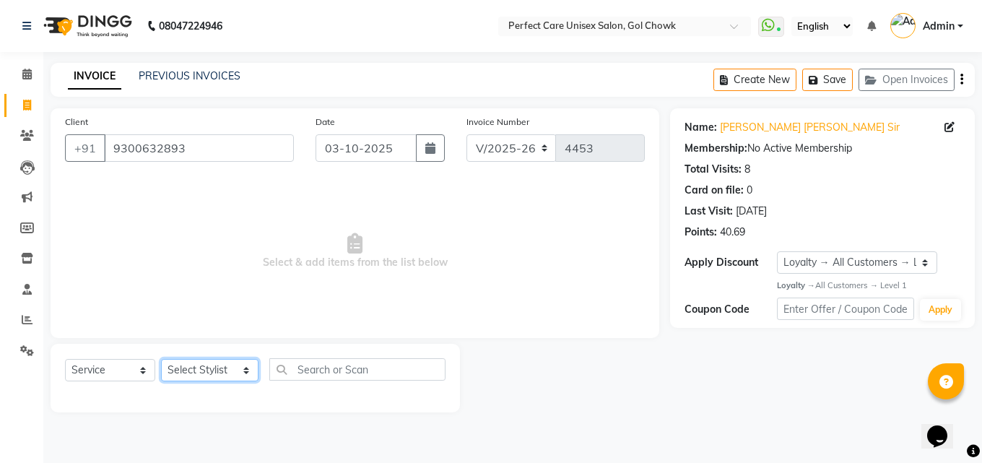
click at [220, 369] on select "Select Stylist MISS. [PERSON_NAME] [PERSON_NAME] MISS [PERSON_NAME] MISS [PERSO…" at bounding box center [209, 370] width 97 height 22
select select "86172"
click at [161, 359] on select "Select Stylist MISS. [PERSON_NAME] [PERSON_NAME] MISS [PERSON_NAME] MISS [PERSO…" at bounding box center [209, 370] width 97 height 22
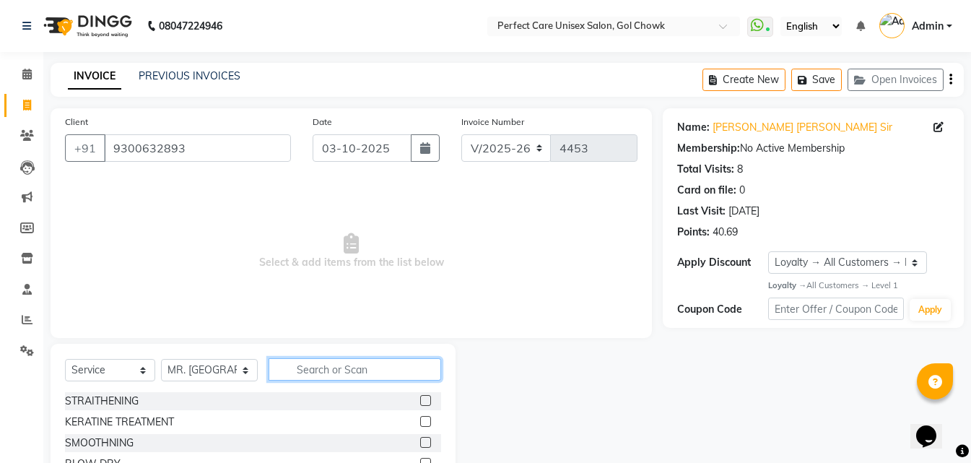
click at [335, 380] on input "text" at bounding box center [355, 369] width 172 height 22
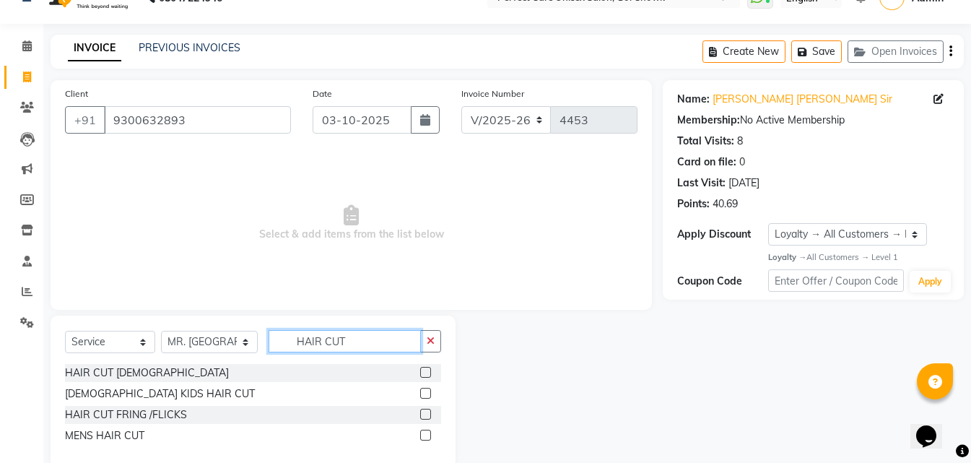
scroll to position [55, 0]
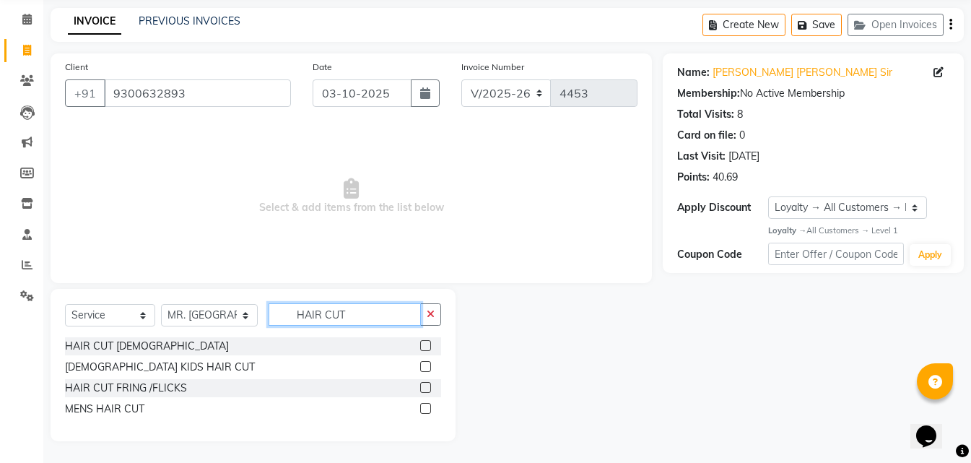
type input "HAIR CUT"
click at [424, 409] on label at bounding box center [425, 408] width 11 height 11
click at [424, 409] on input "checkbox" at bounding box center [424, 408] width 9 height 9
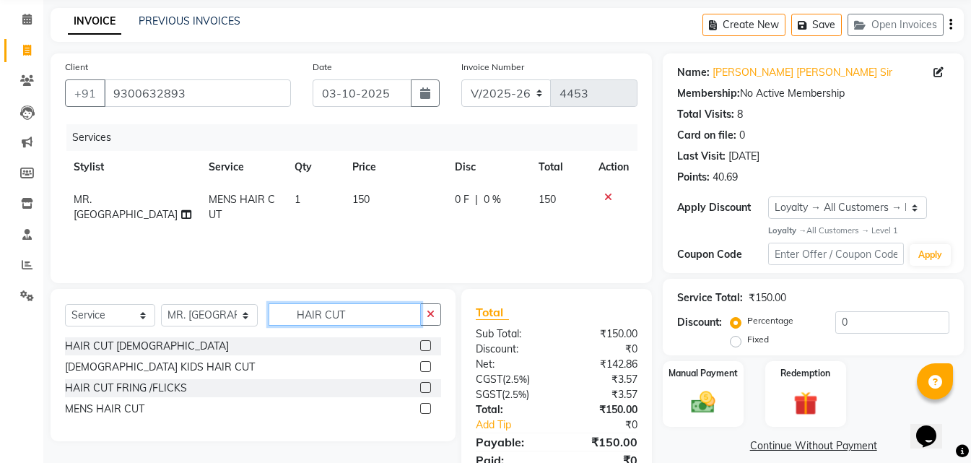
checkbox input "false"
drag, startPoint x: 373, startPoint y: 310, endPoint x: 275, endPoint y: 320, distance: 98.0
click at [275, 320] on input "HAIR CUT" at bounding box center [345, 314] width 152 height 22
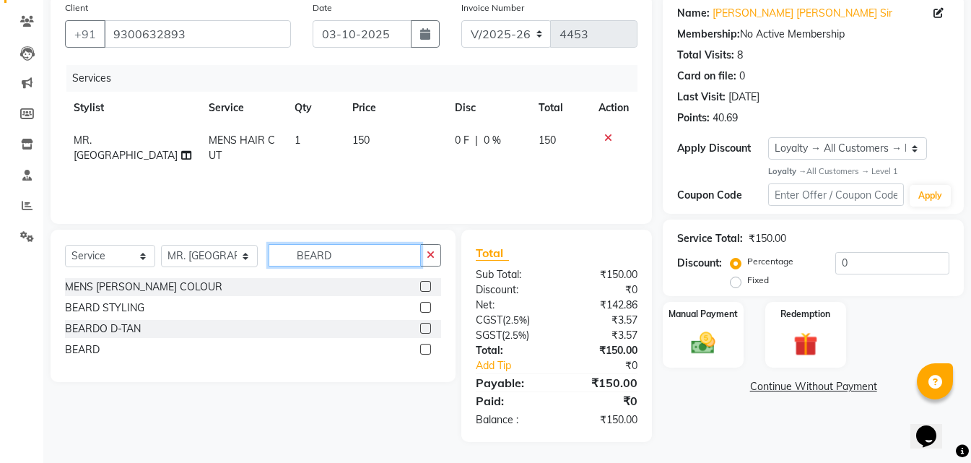
scroll to position [115, 0]
type input "BEARD"
click at [422, 348] on label at bounding box center [425, 348] width 11 height 11
click at [422, 348] on input "checkbox" at bounding box center [424, 348] width 9 height 9
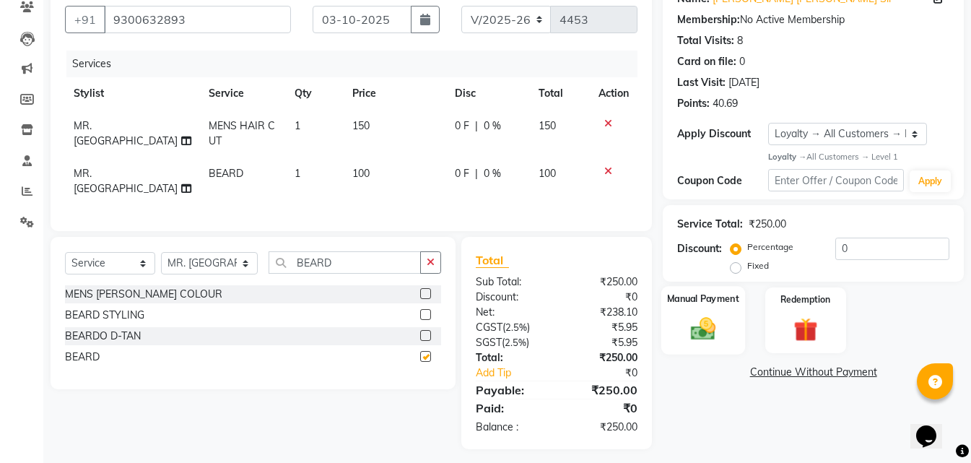
scroll to position [132, 0]
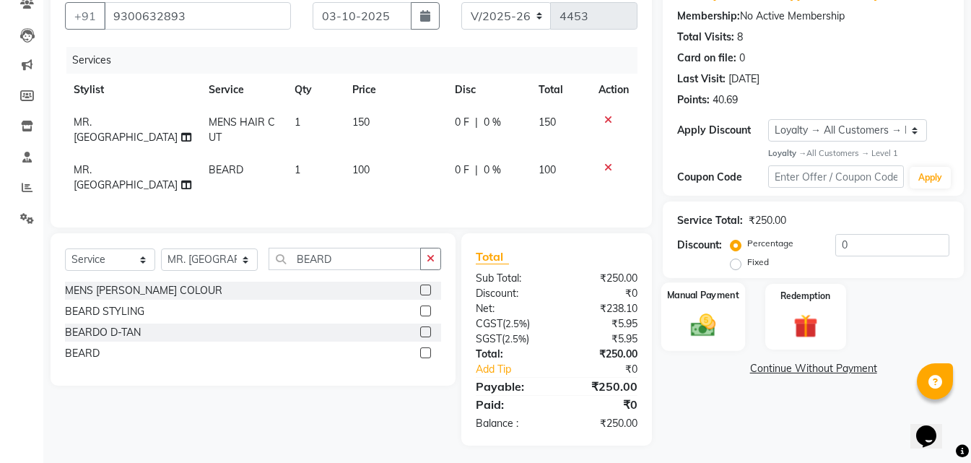
checkbox input "false"
drag, startPoint x: 754, startPoint y: 331, endPoint x: 718, endPoint y: 324, distance: 36.0
click at [752, 331] on div "Manual Payment Redemption" at bounding box center [813, 317] width 323 height 66
click at [718, 324] on img at bounding box center [703, 325] width 40 height 29
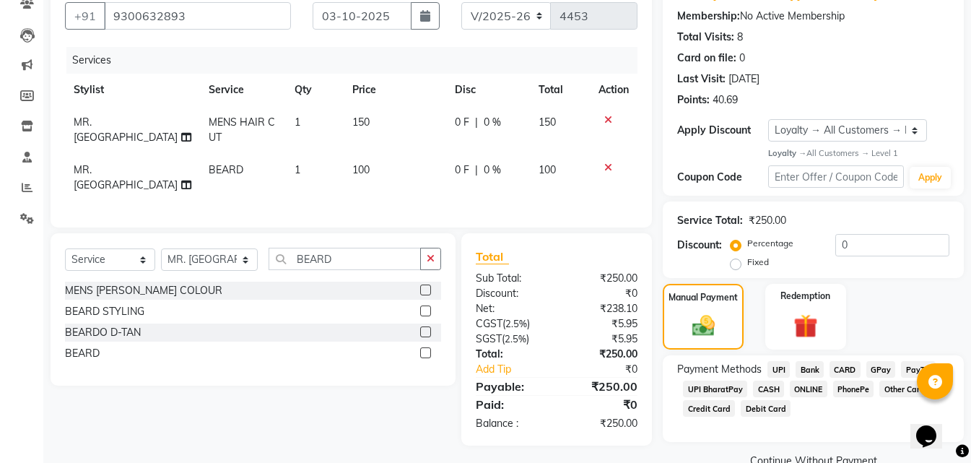
click at [809, 391] on span "ONLINE" at bounding box center [809, 388] width 38 height 17
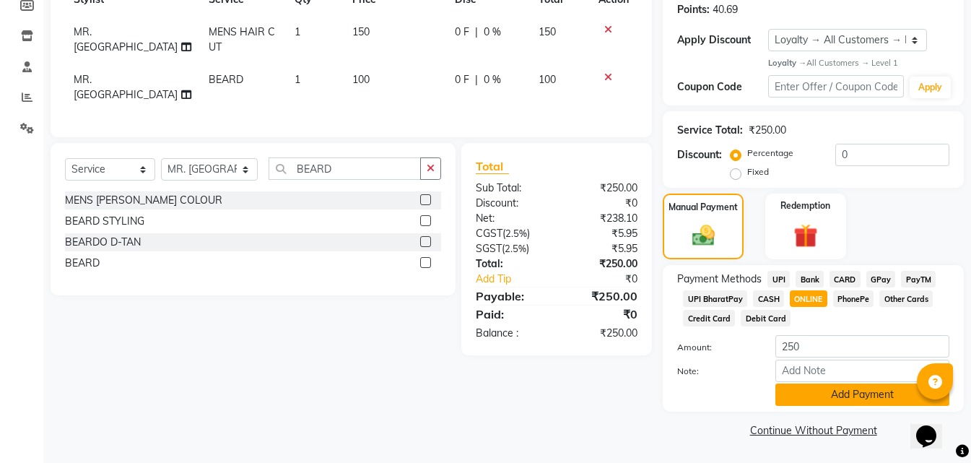
click at [807, 396] on button "Add Payment" at bounding box center [862, 394] width 174 height 22
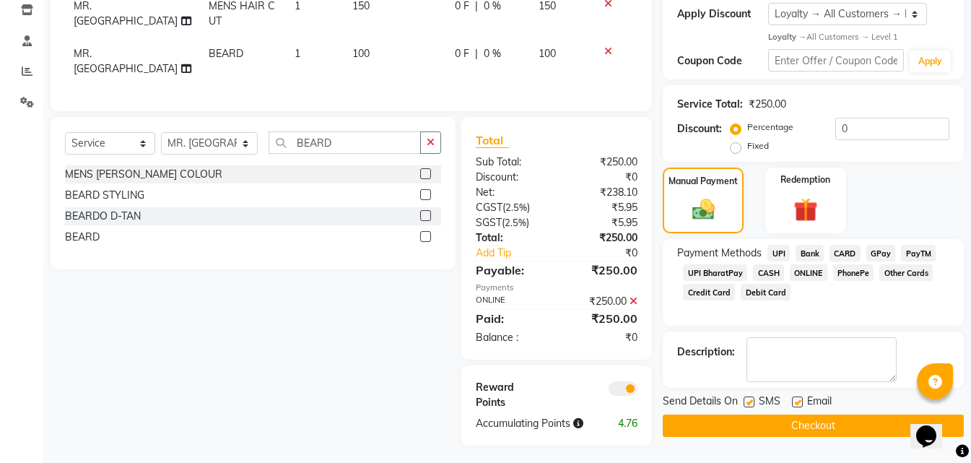
click at [785, 423] on button "Checkout" at bounding box center [813, 425] width 301 height 22
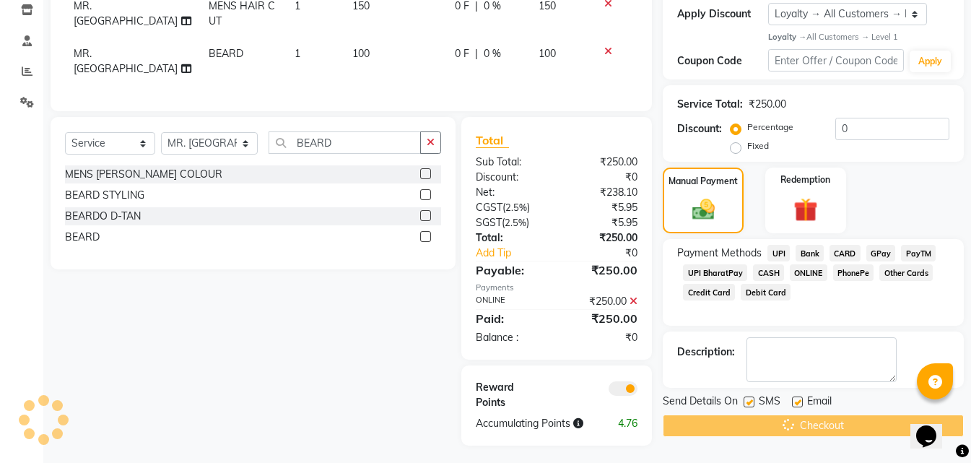
scroll to position [193, 0]
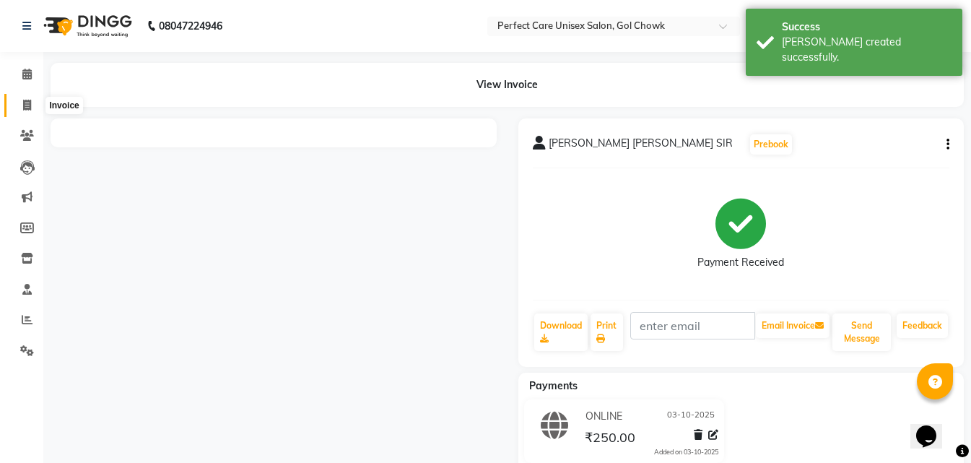
click at [24, 103] on icon at bounding box center [27, 105] width 8 height 11
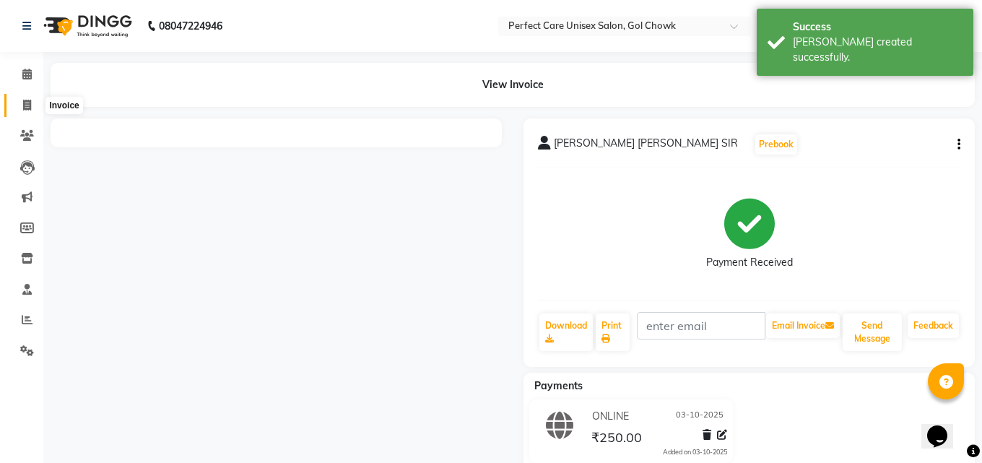
select select "4751"
select select "service"
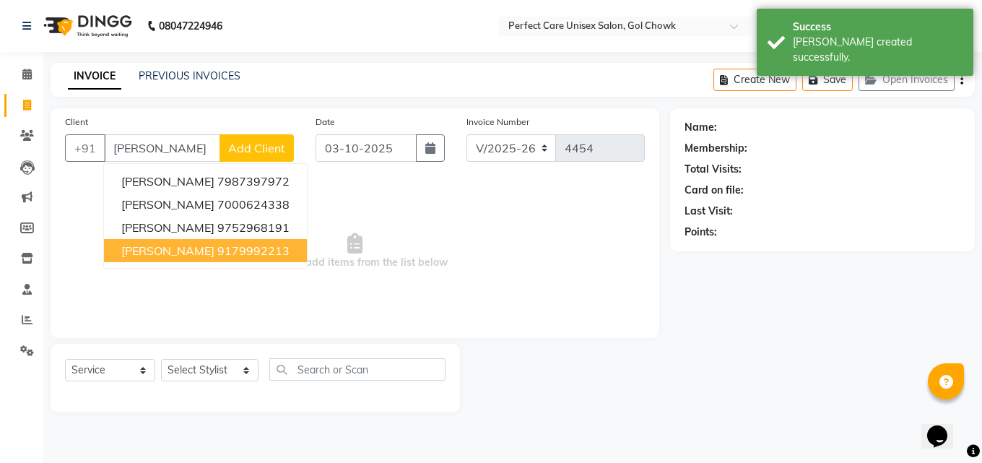
click at [173, 258] on button "[PERSON_NAME] 9179992213" at bounding box center [205, 250] width 203 height 23
type input "9179992213"
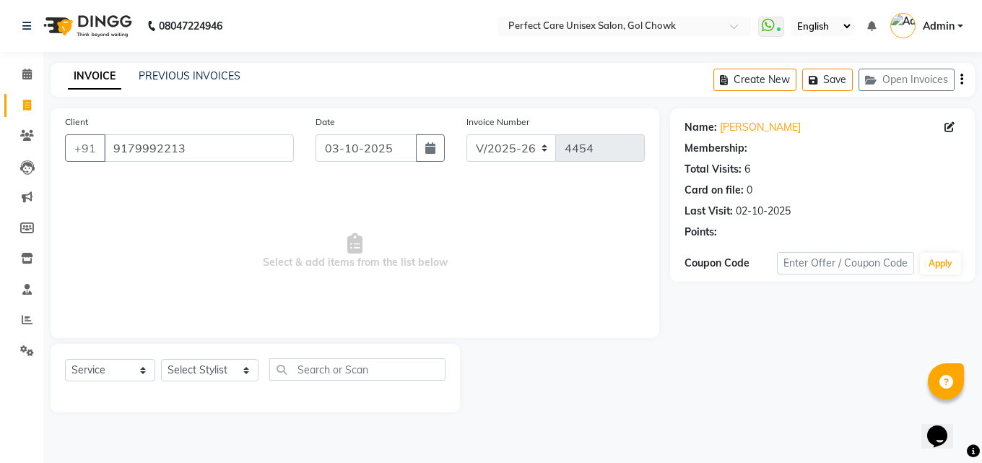
select select "1: Object"
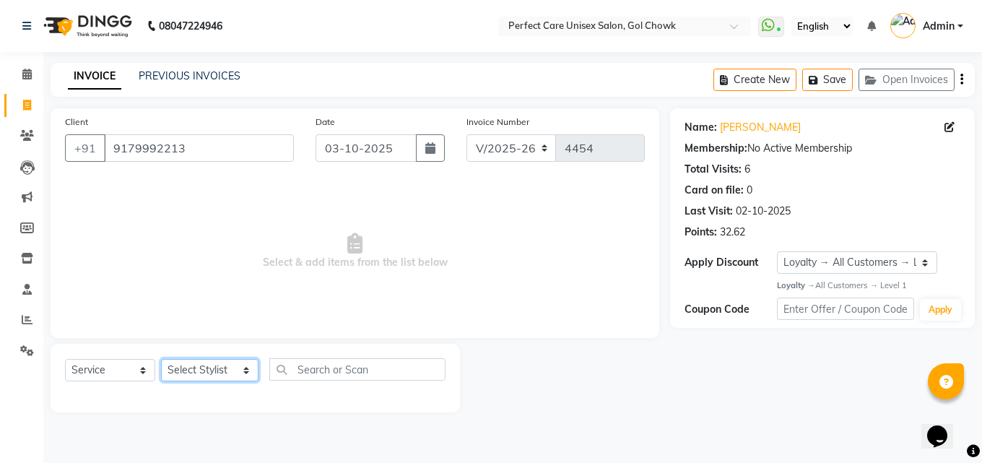
click at [206, 372] on select "Select Stylist MISS. [PERSON_NAME] [PERSON_NAME] MISS [PERSON_NAME] MISS [PERSO…" at bounding box center [209, 370] width 97 height 22
select select "71364"
click at [161, 359] on select "Select Stylist MISS. [PERSON_NAME] [PERSON_NAME] MISS [PERSON_NAME] MISS [PERSO…" at bounding box center [209, 370] width 97 height 22
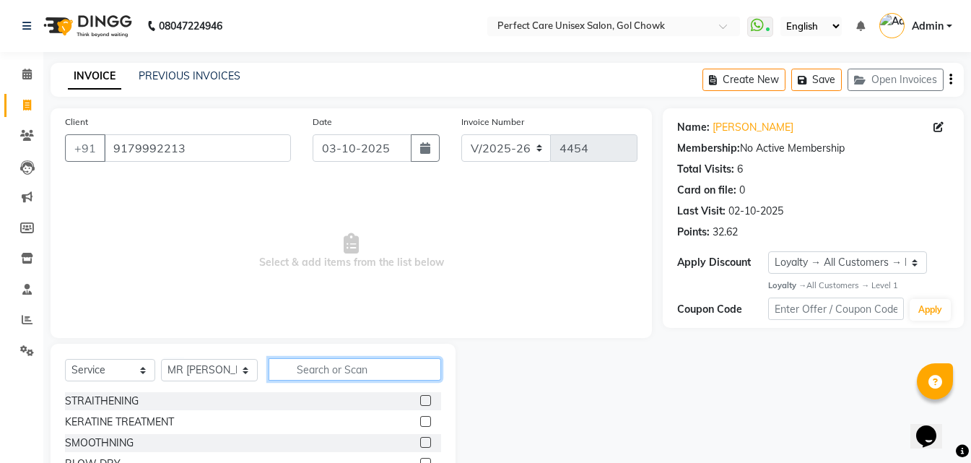
click at [282, 358] on input "text" at bounding box center [355, 369] width 172 height 22
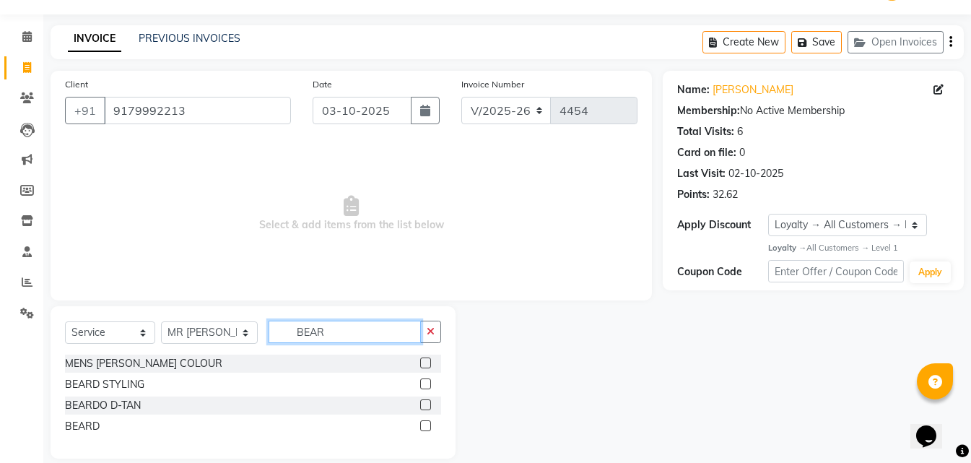
scroll to position [55, 0]
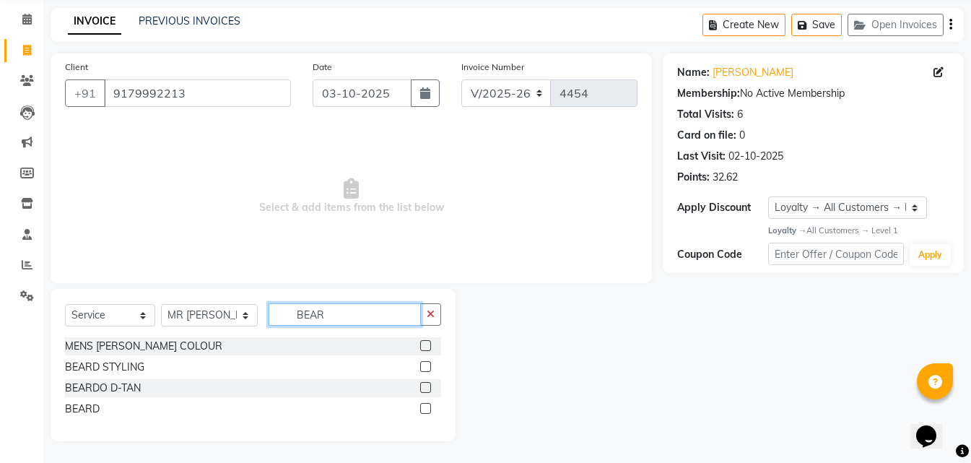
type input "BEAR"
click at [427, 409] on label at bounding box center [425, 408] width 11 height 11
click at [427, 409] on input "checkbox" at bounding box center [424, 408] width 9 height 9
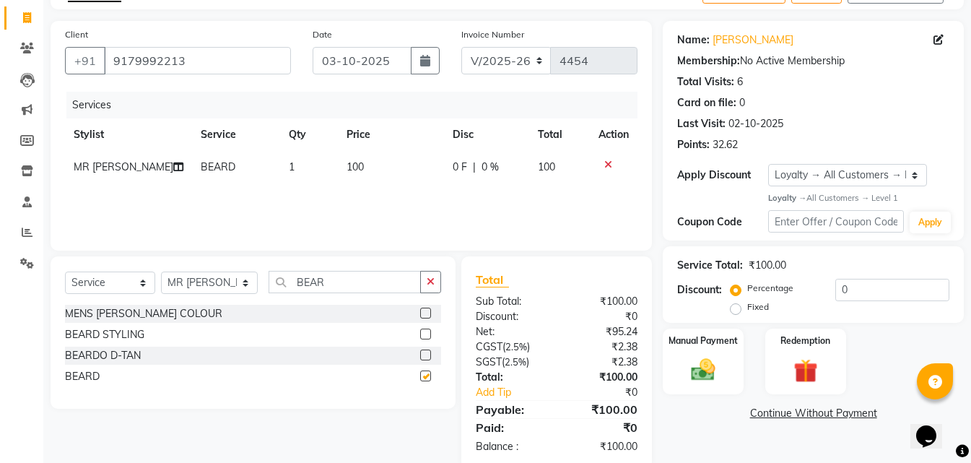
scroll to position [115, 0]
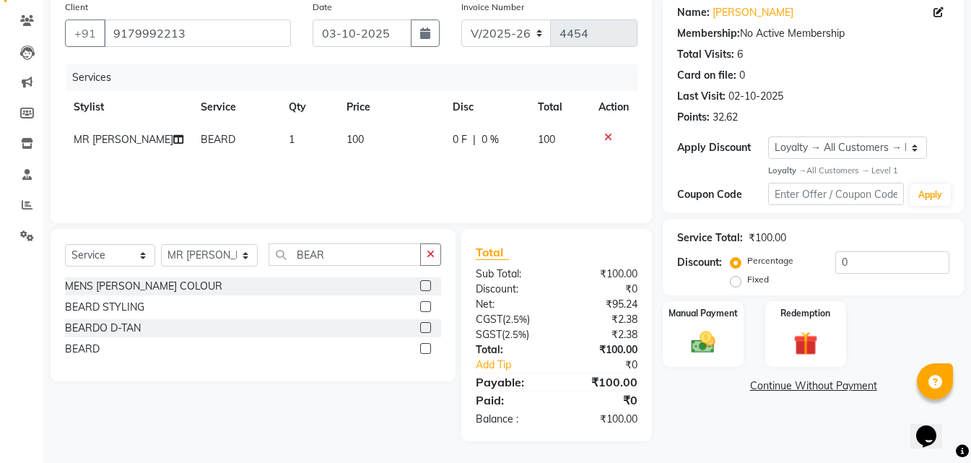
checkbox input "false"
click at [716, 326] on div "Manual Payment" at bounding box center [703, 334] width 84 height 69
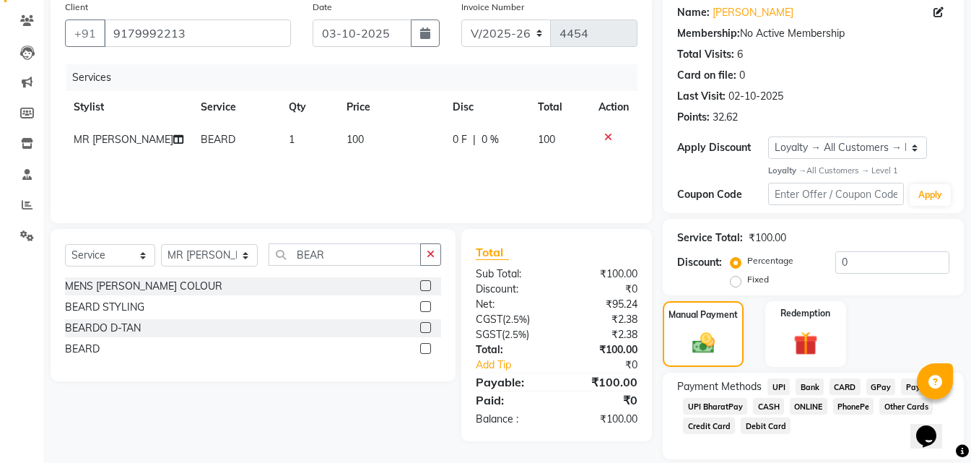
click at [809, 408] on span "ONLINE" at bounding box center [809, 406] width 38 height 17
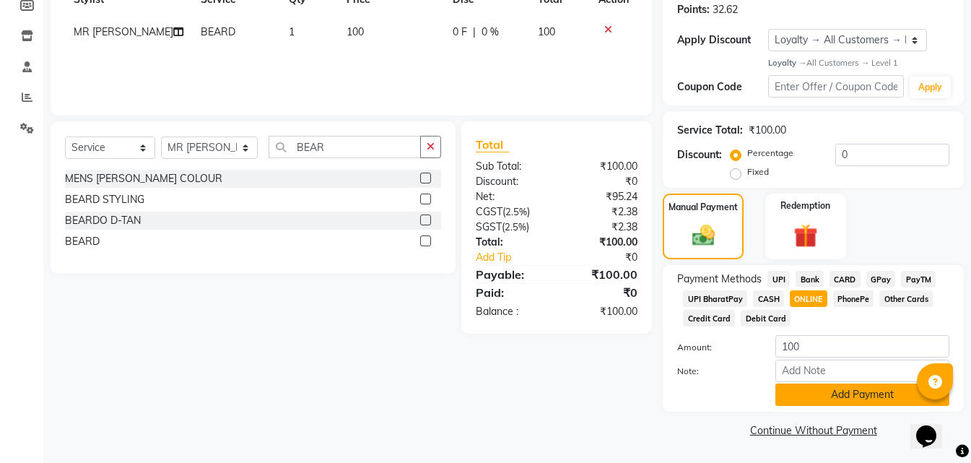
click at [811, 399] on button "Add Payment" at bounding box center [862, 394] width 174 height 22
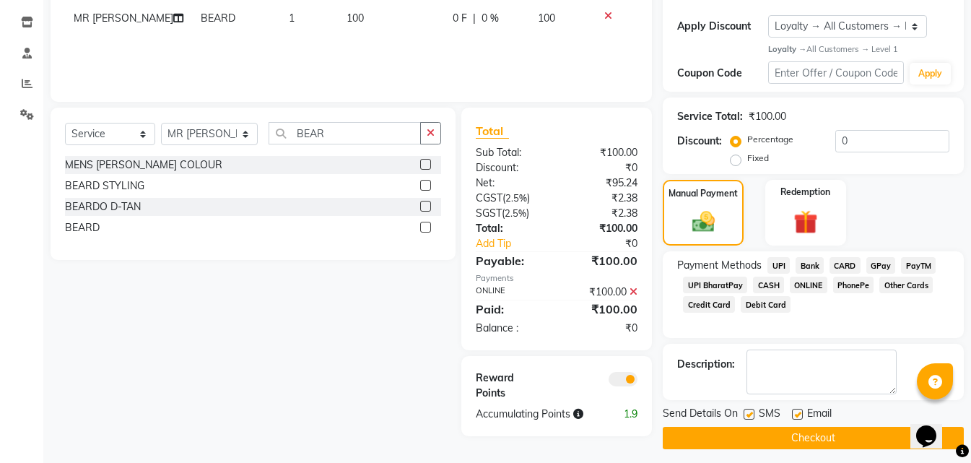
scroll to position [244, 0]
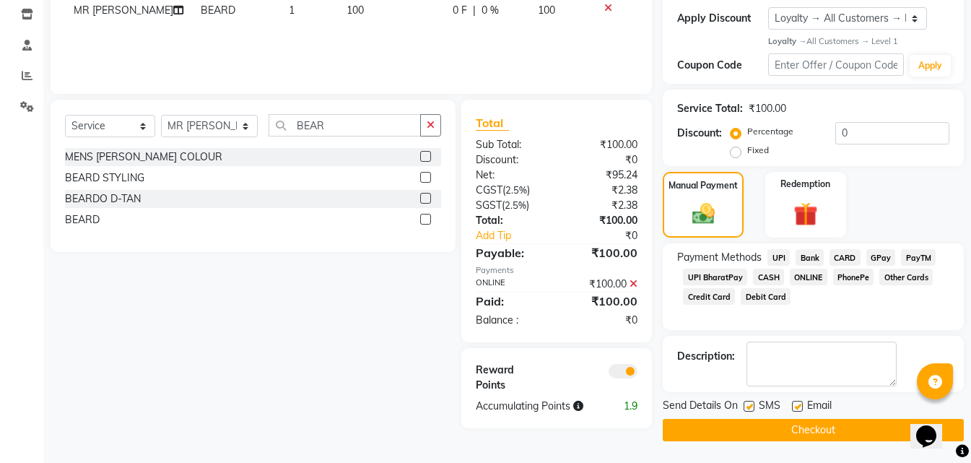
click at [808, 427] on button "Checkout" at bounding box center [813, 430] width 301 height 22
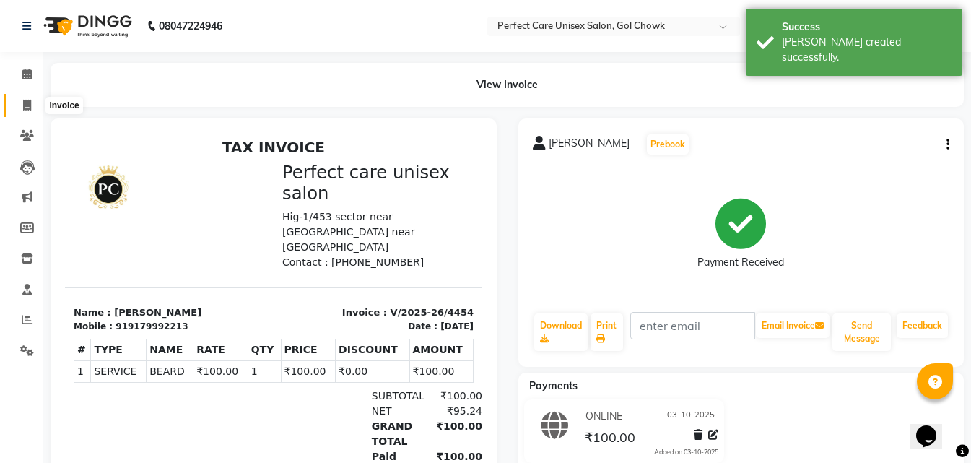
click at [26, 108] on icon at bounding box center [27, 105] width 8 height 11
select select "service"
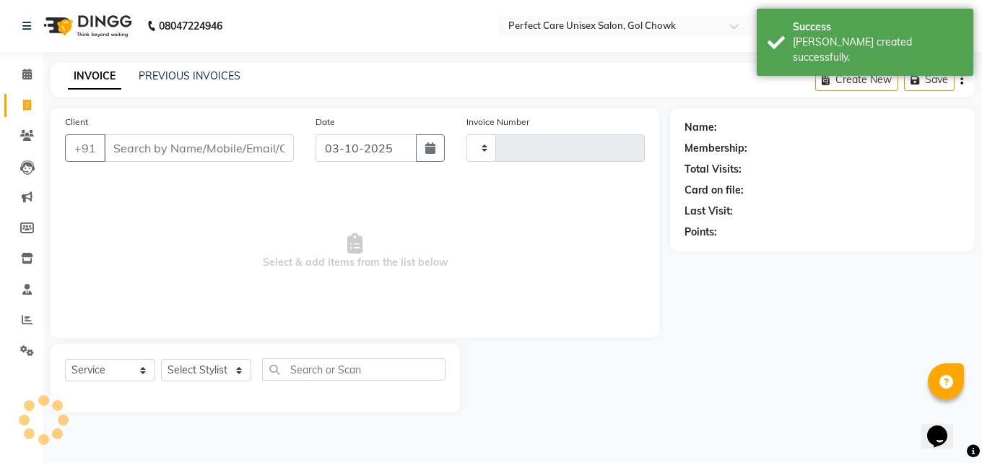
type input "4455"
select select "4751"
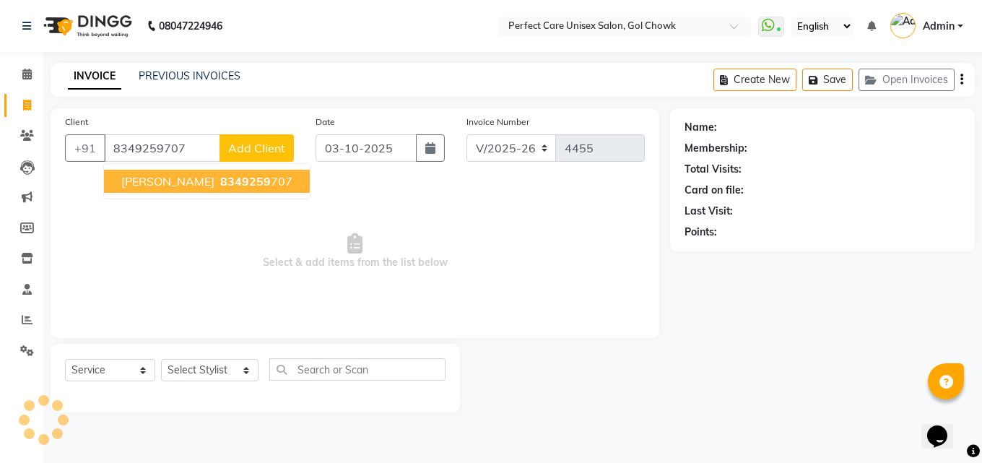
type input "8349259707"
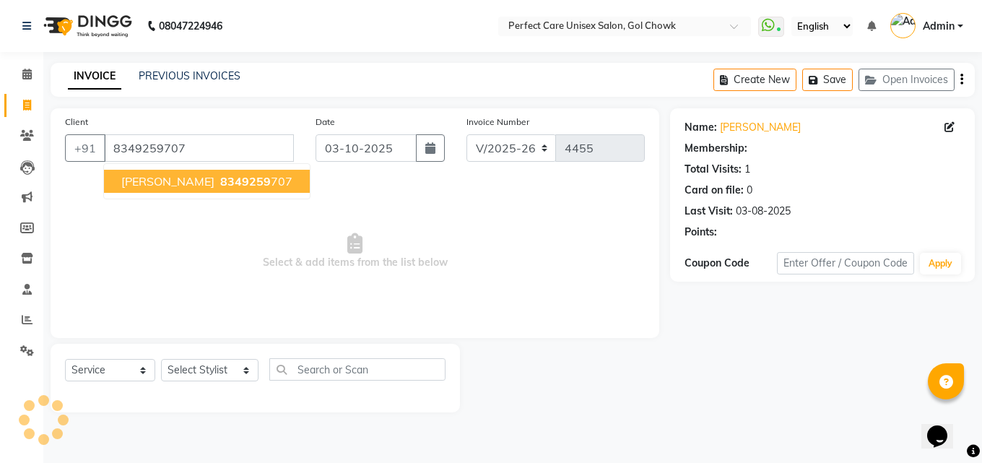
select select "1: Object"
click at [213, 182] on button "[PERSON_NAME] 8349259 707" at bounding box center [207, 181] width 206 height 23
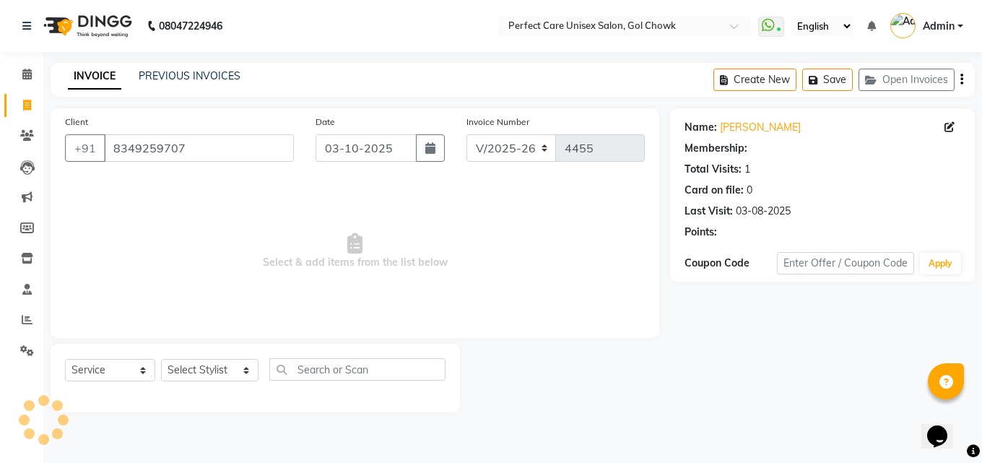
select select "1: Object"
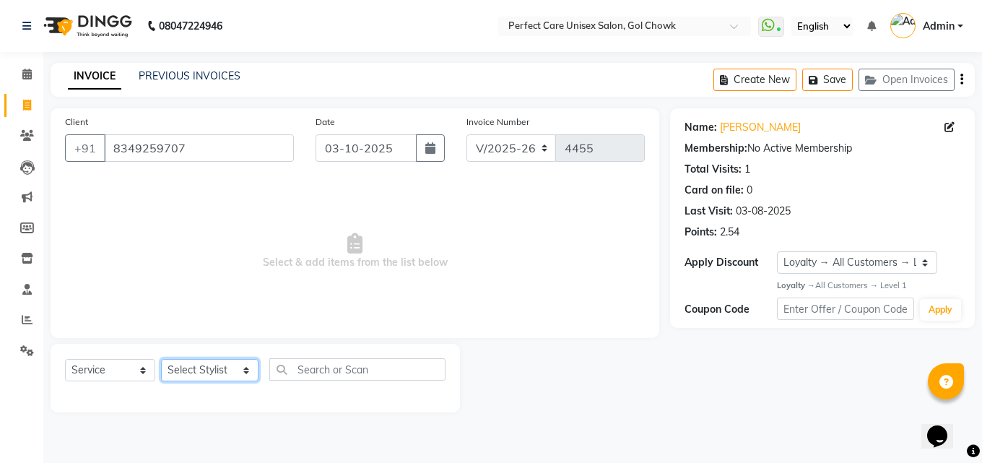
click at [219, 370] on select "Select Stylist MISS. [PERSON_NAME] [PERSON_NAME] MISS [PERSON_NAME] MISS [PERSO…" at bounding box center [209, 370] width 97 height 22
select select "78640"
click at [161, 359] on select "Select Stylist MISS. [PERSON_NAME] [PERSON_NAME] MISS [PERSON_NAME] MISS [PERSO…" at bounding box center [209, 370] width 97 height 22
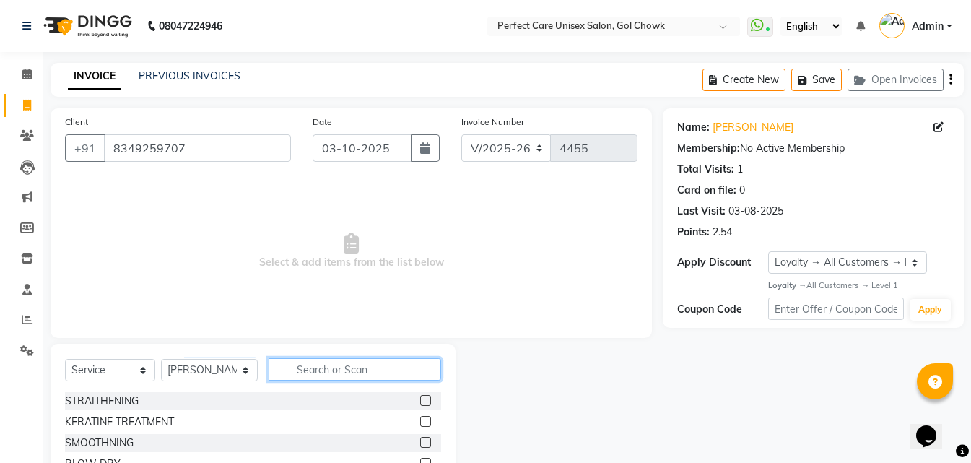
click at [345, 375] on input "text" at bounding box center [355, 369] width 172 height 22
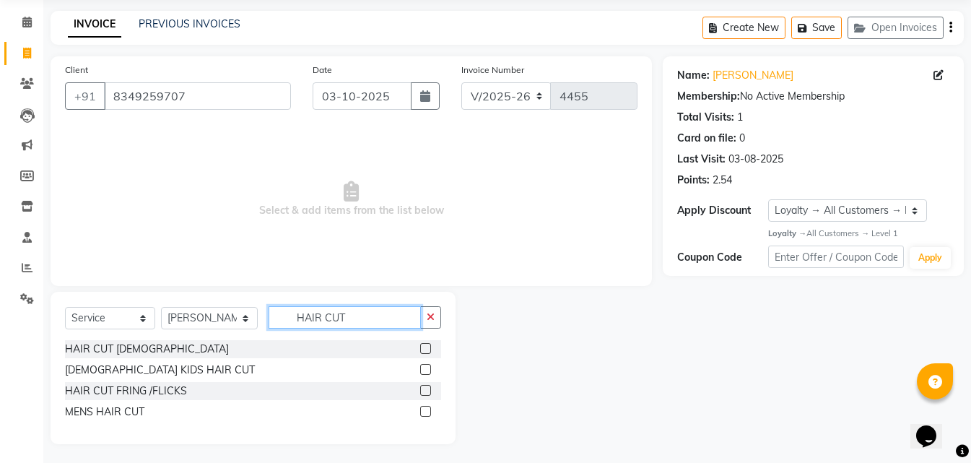
scroll to position [55, 0]
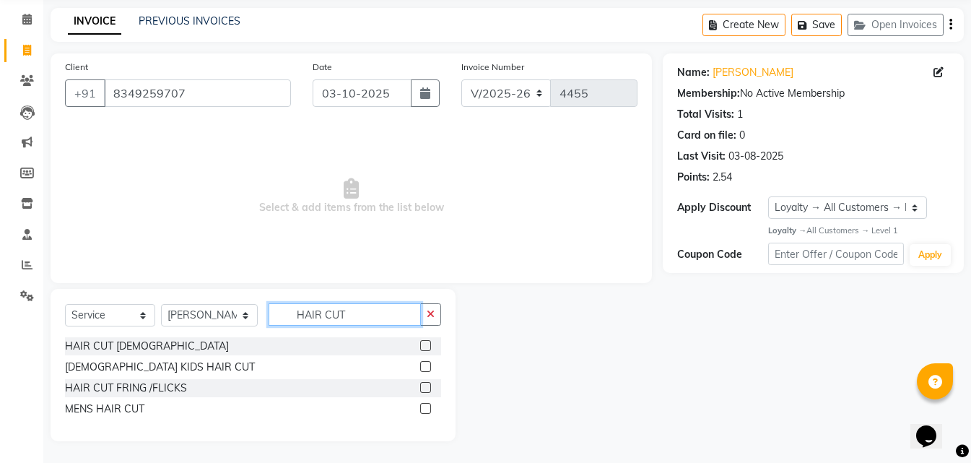
type input "HAIR CUT"
click at [427, 410] on label at bounding box center [425, 408] width 11 height 11
click at [427, 410] on input "checkbox" at bounding box center [424, 408] width 9 height 9
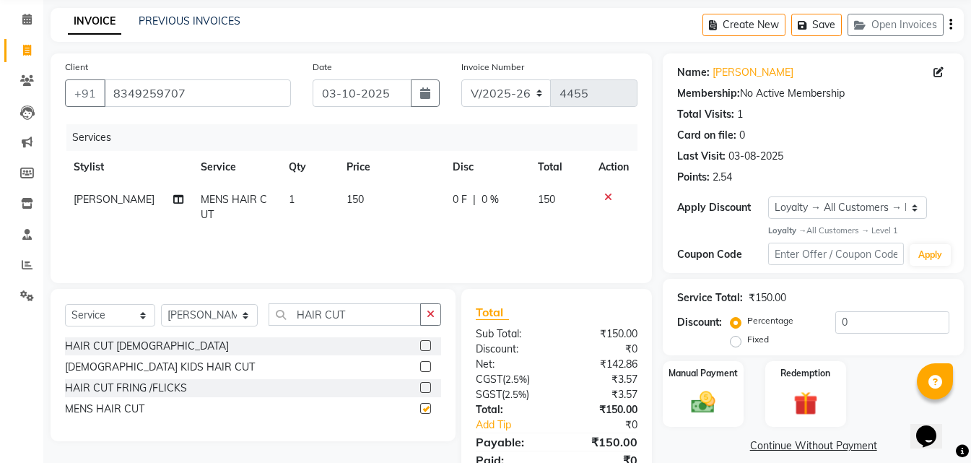
checkbox input "false"
click at [157, 89] on input "8349259707" at bounding box center [197, 92] width 187 height 27
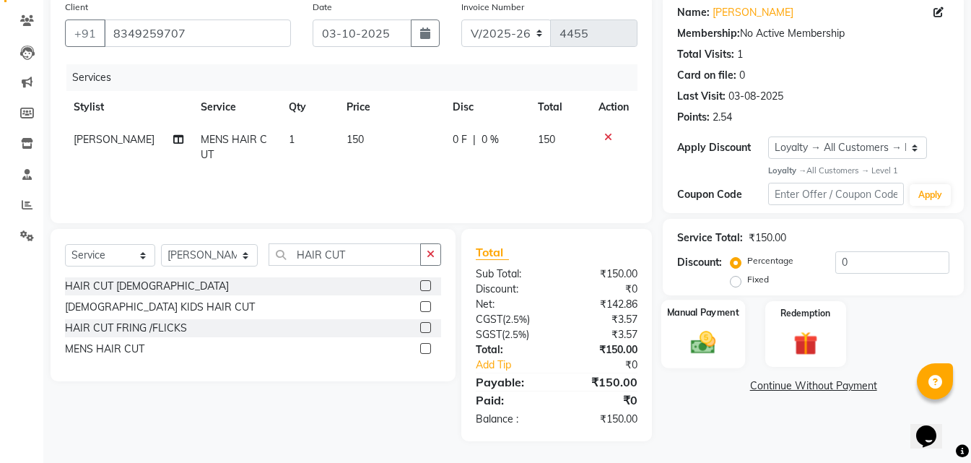
drag, startPoint x: 710, startPoint y: 331, endPoint x: 718, endPoint y: 350, distance: 20.1
click at [712, 333] on img at bounding box center [703, 342] width 40 height 29
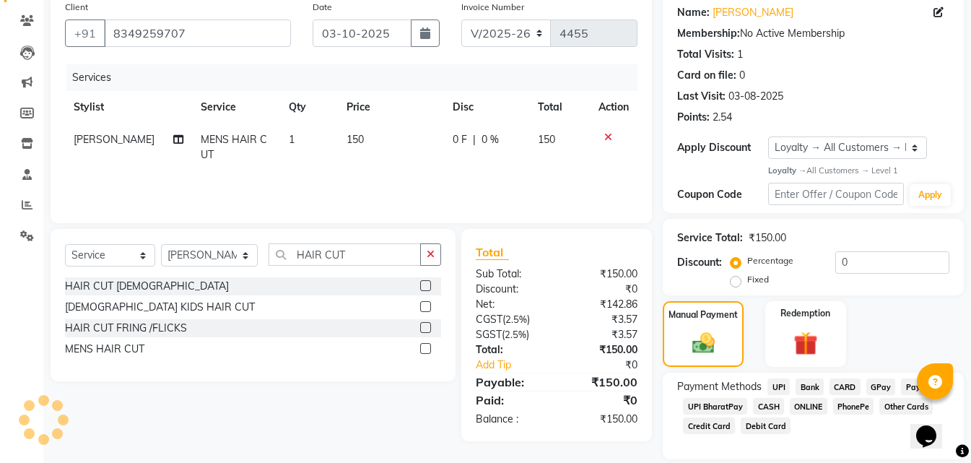
click at [766, 404] on span "CASH" at bounding box center [768, 406] width 31 height 17
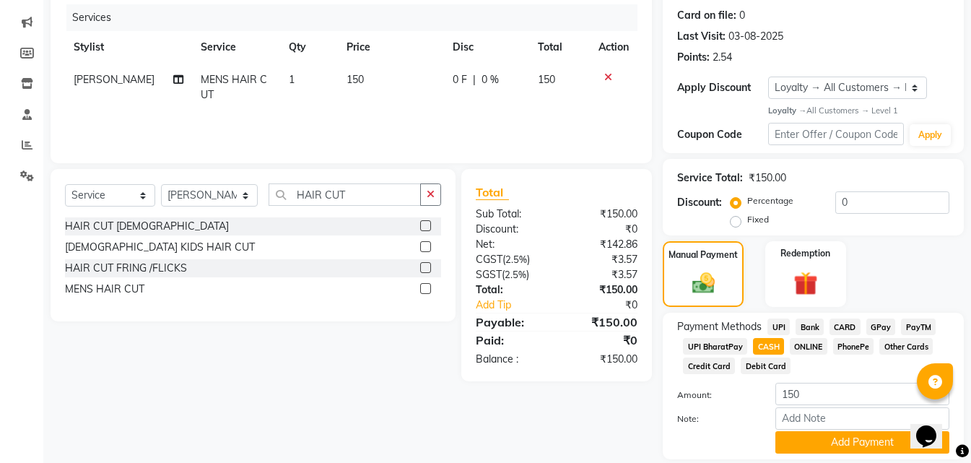
scroll to position [222, 0]
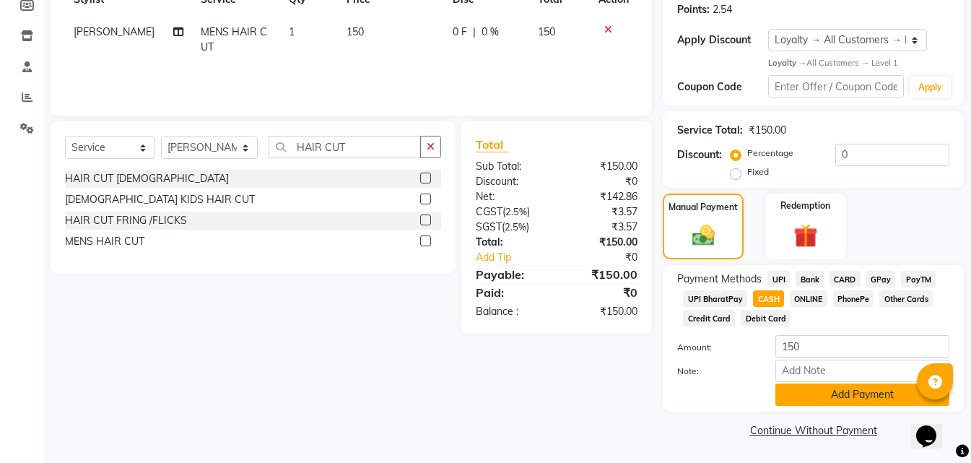
click at [814, 397] on button "Add Payment" at bounding box center [862, 394] width 174 height 22
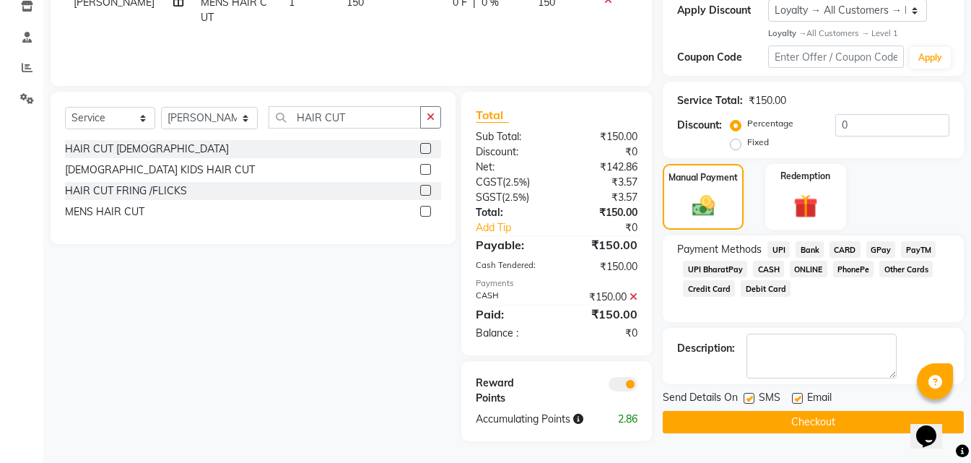
click at [807, 415] on button "Checkout" at bounding box center [813, 422] width 301 height 22
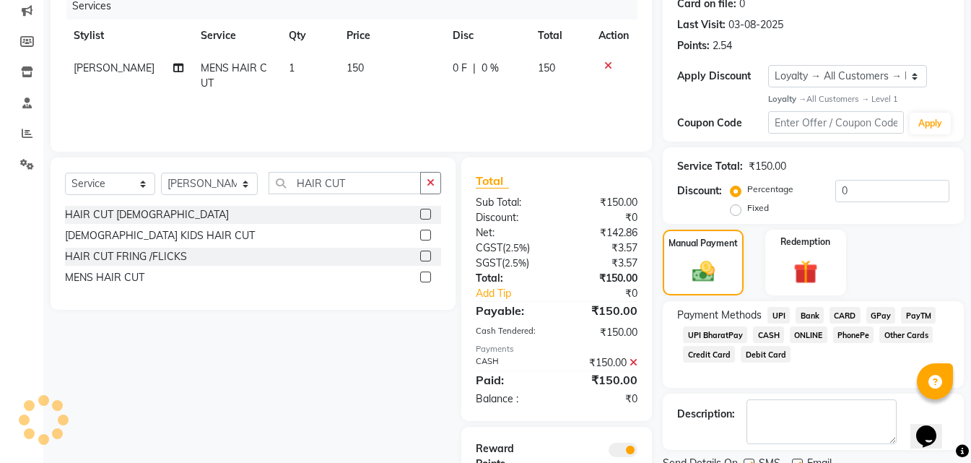
scroll to position [0, 0]
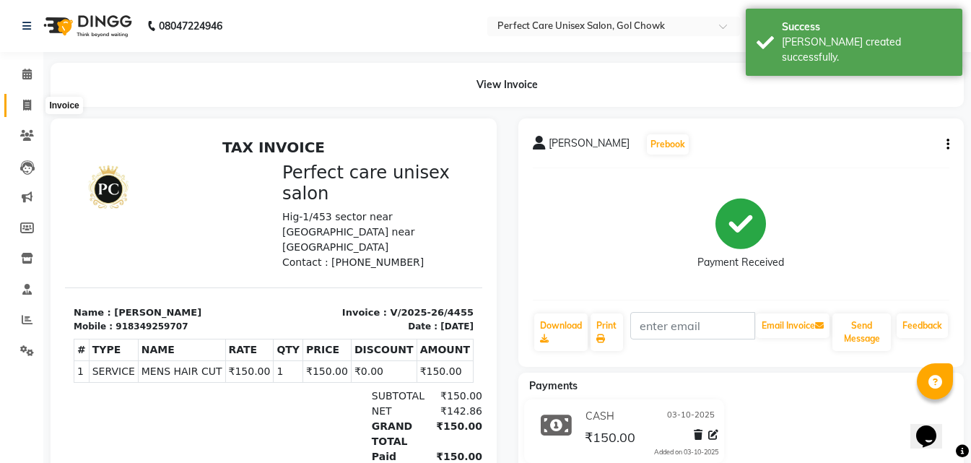
click at [26, 105] on icon at bounding box center [27, 105] width 8 height 11
select select "4751"
select select "service"
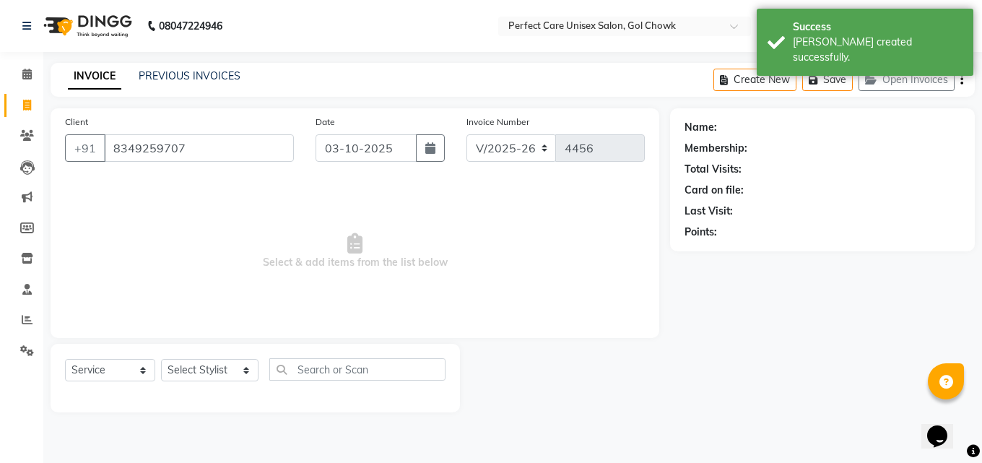
type input "8349259707"
select select "1: Object"
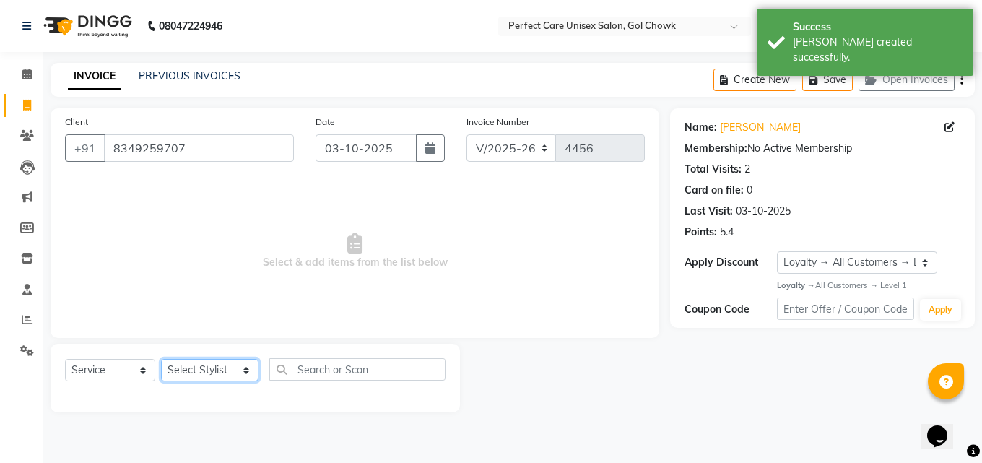
click at [207, 367] on select "Select Stylist MISS. [PERSON_NAME] [PERSON_NAME] MISS [PERSON_NAME] MISS [PERSO…" at bounding box center [209, 370] width 97 height 22
select select "78640"
click at [161, 359] on select "Select Stylist MISS. [PERSON_NAME] [PERSON_NAME] MISS [PERSON_NAME] MISS [PERSO…" at bounding box center [209, 370] width 97 height 22
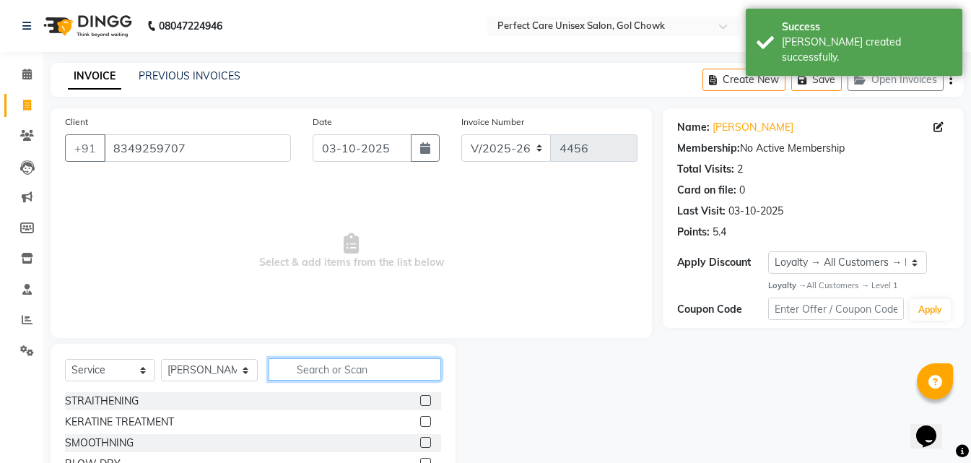
click at [322, 370] on input "text" at bounding box center [355, 369] width 172 height 22
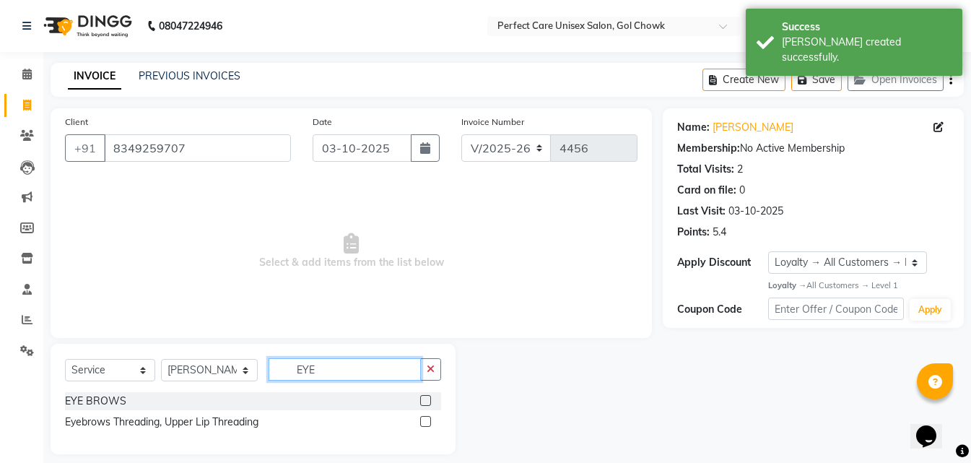
type input "EYE"
click at [430, 404] on label at bounding box center [425, 400] width 11 height 11
click at [430, 404] on input "checkbox" at bounding box center [424, 400] width 9 height 9
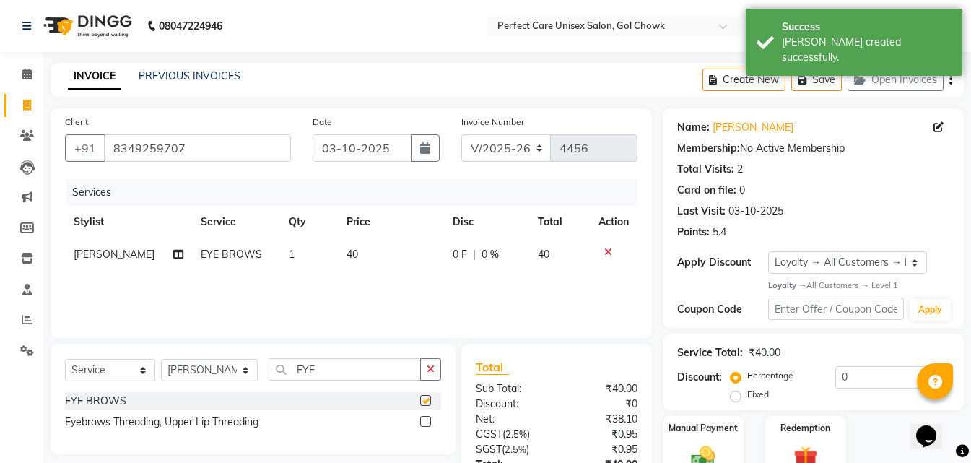
checkbox input "false"
click at [347, 253] on span "40" at bounding box center [353, 254] width 12 height 13
select select "78640"
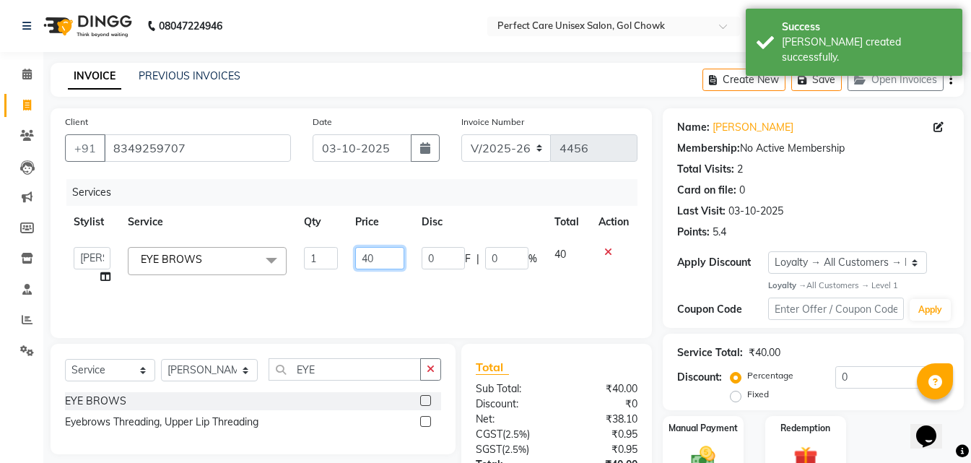
drag, startPoint x: 378, startPoint y: 255, endPoint x: 360, endPoint y: 260, distance: 18.7
click at [360, 260] on input "40" at bounding box center [379, 258] width 49 height 22
type input "50"
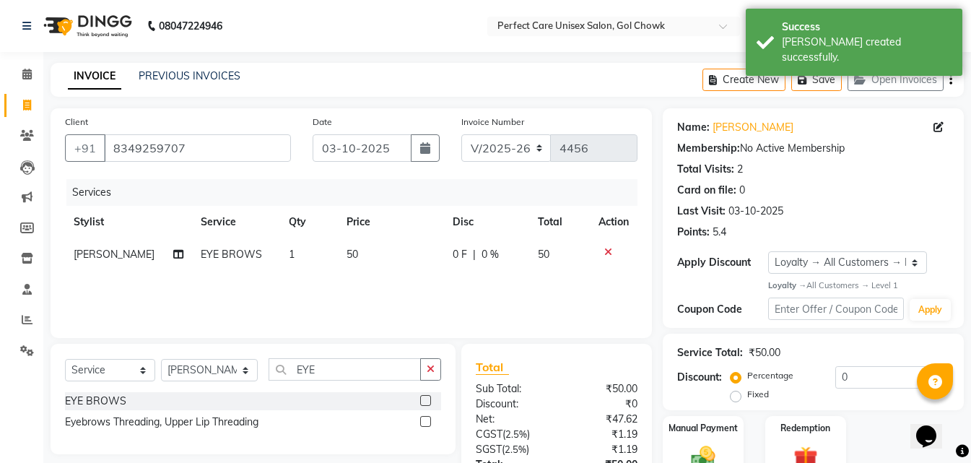
click at [402, 302] on div "Services Stylist Service Qty Price Disc Total Action [PERSON_NAME] EYE BROWS 1 …" at bounding box center [351, 251] width 572 height 144
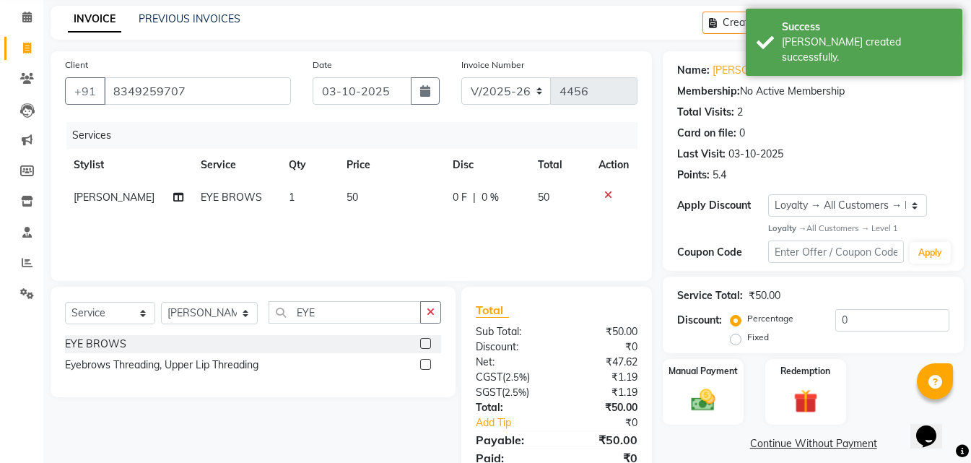
scroll to position [115, 0]
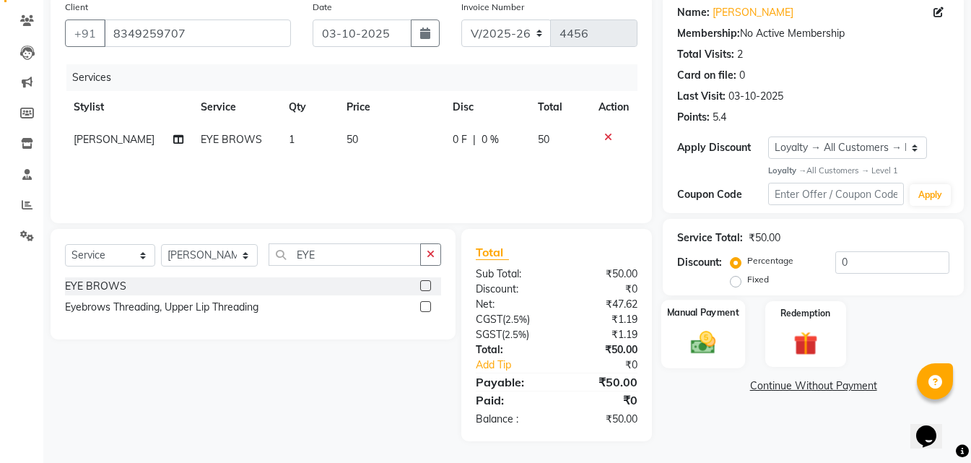
click at [723, 355] on div "Manual Payment" at bounding box center [703, 334] width 84 height 69
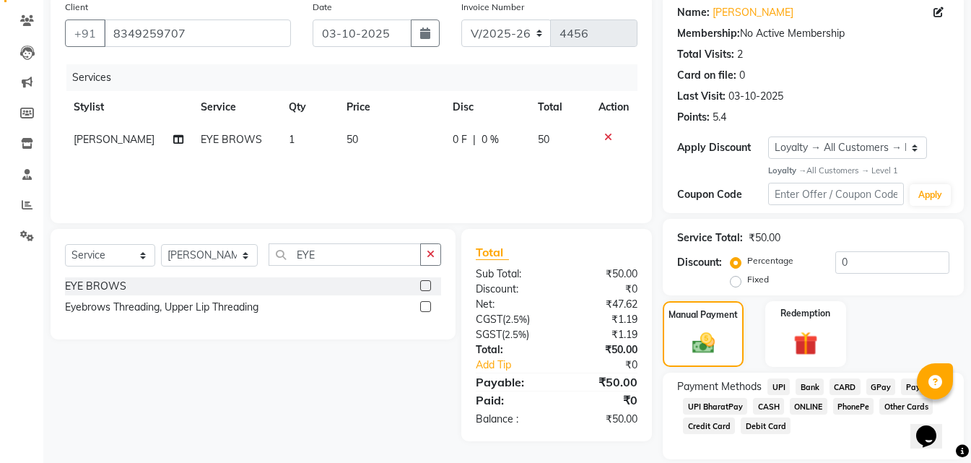
click at [806, 410] on span "ONLINE" at bounding box center [809, 406] width 38 height 17
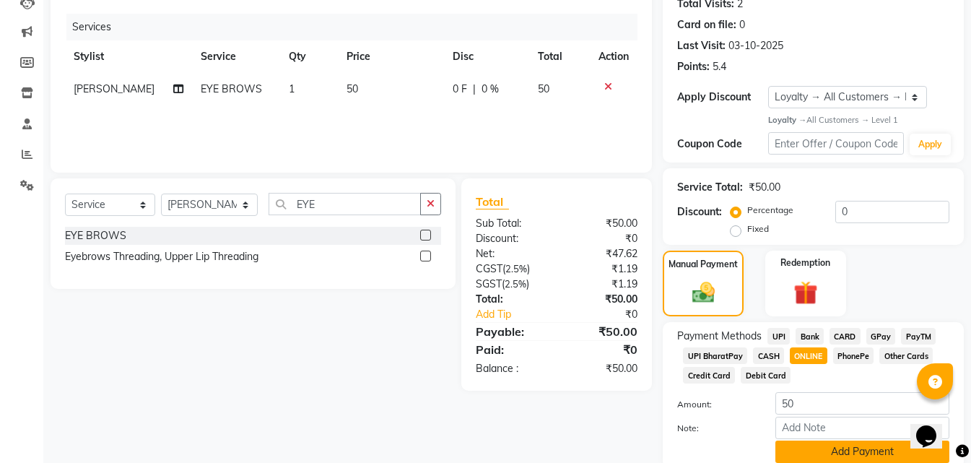
scroll to position [222, 0]
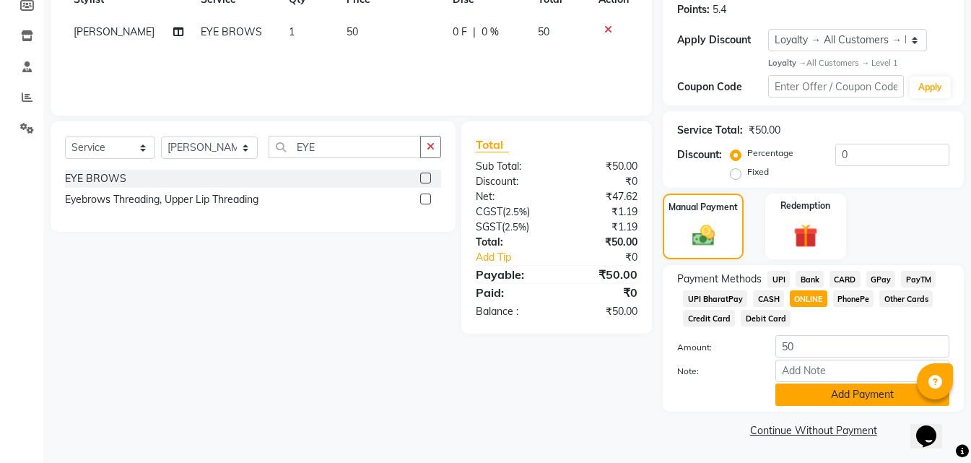
click at [810, 395] on button "Add Payment" at bounding box center [862, 394] width 174 height 22
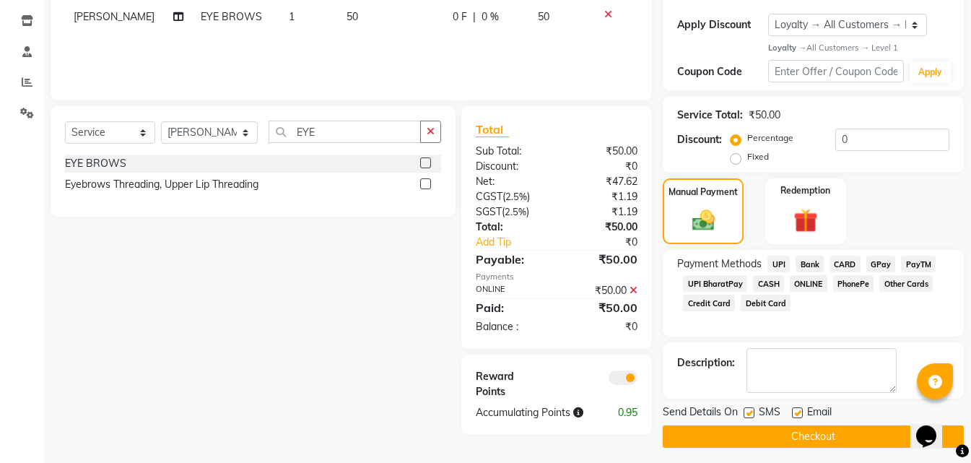
scroll to position [244, 0]
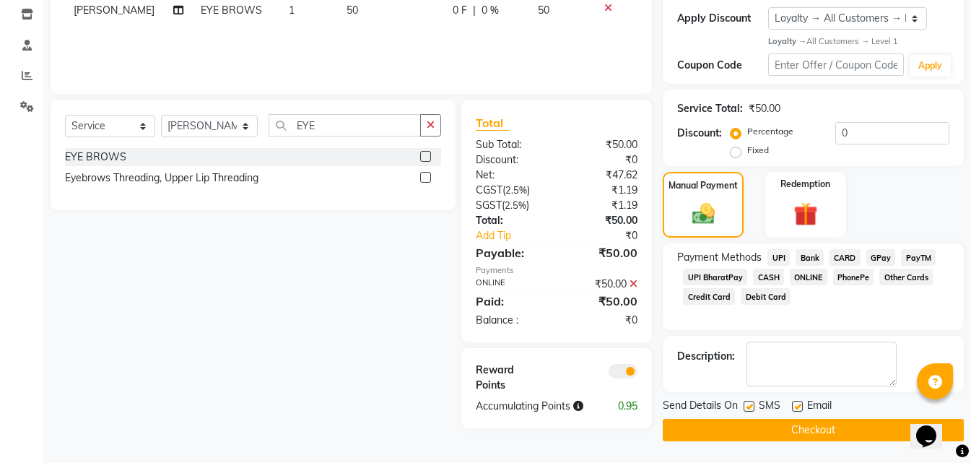
click at [764, 434] on button "Checkout" at bounding box center [813, 430] width 301 height 22
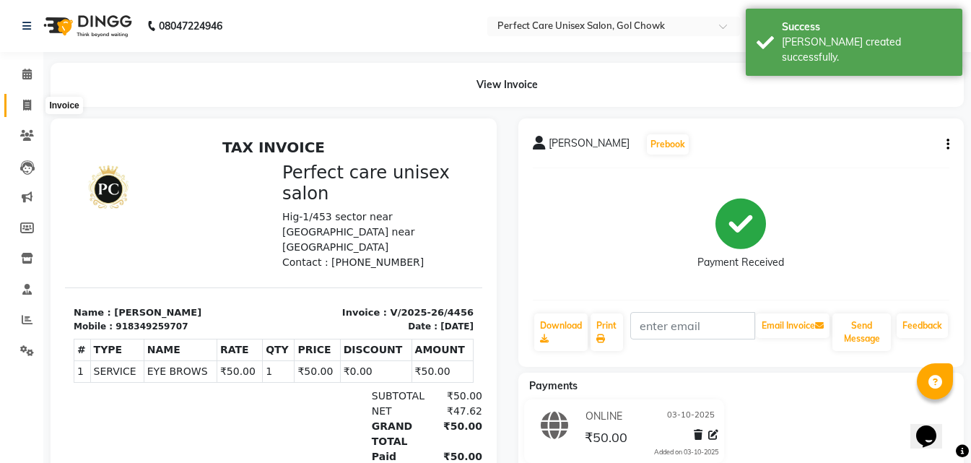
click at [25, 98] on span at bounding box center [26, 105] width 25 height 17
select select "service"
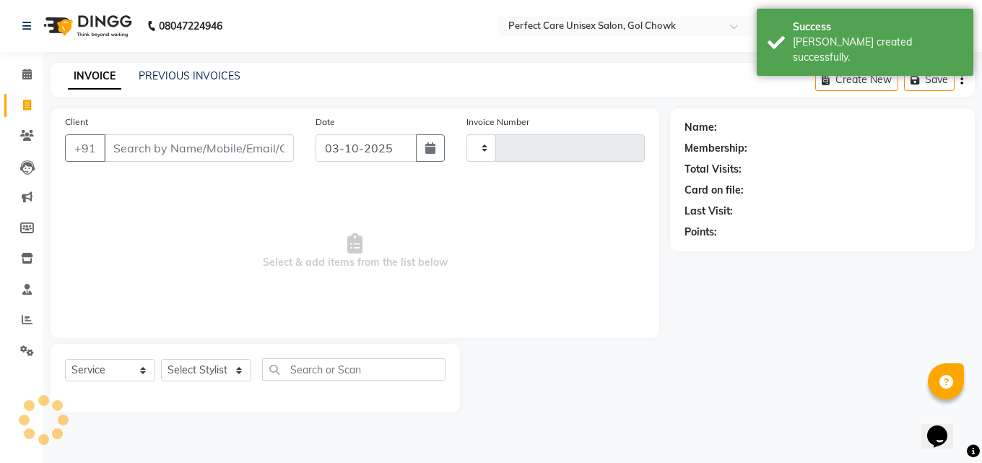
type input "4457"
select select "4751"
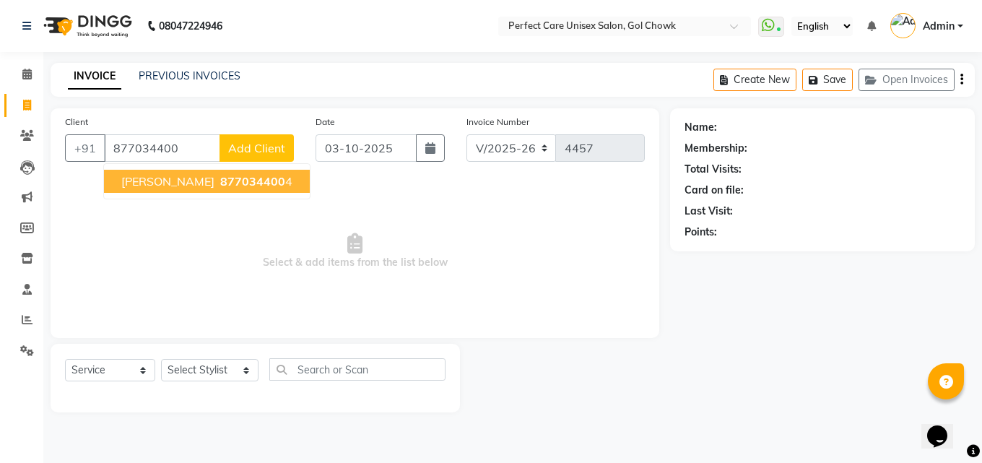
click at [220, 179] on span "877034400" at bounding box center [252, 181] width 65 height 14
type input "8770344004"
select select "1: Object"
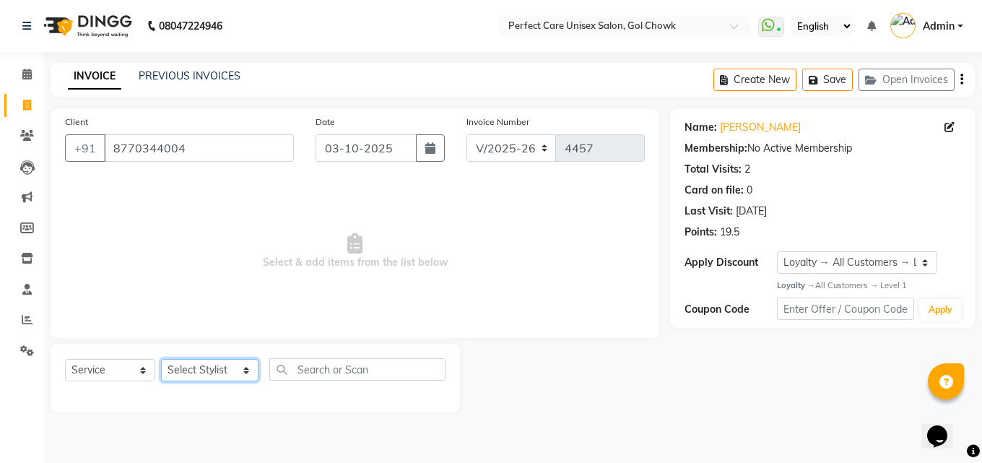
click at [209, 367] on select "Select Stylist MISS. [PERSON_NAME] [PERSON_NAME] MISS [PERSON_NAME] MISS [PERSO…" at bounding box center [209, 370] width 97 height 22
select select "70841"
click at [161, 359] on select "Select Stylist MISS. [PERSON_NAME] [PERSON_NAME] MISS [PERSON_NAME] MISS [PERSO…" at bounding box center [209, 370] width 97 height 22
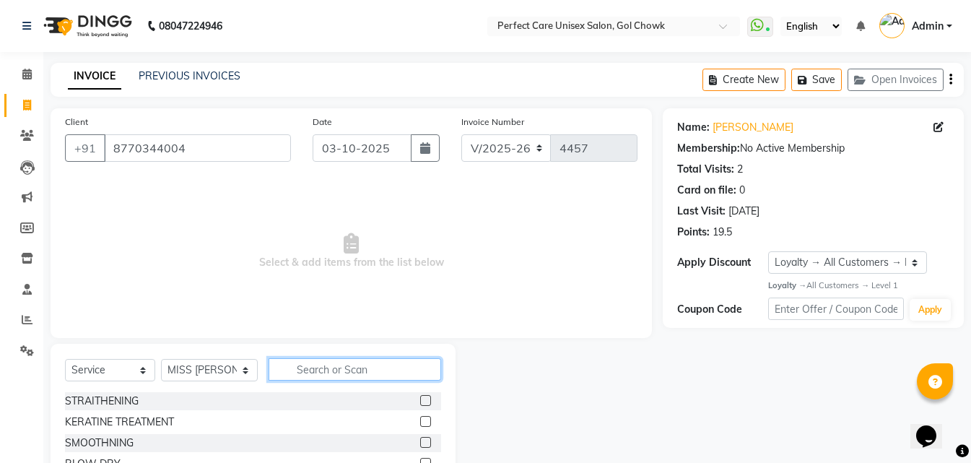
click at [325, 374] on input "text" at bounding box center [355, 369] width 172 height 22
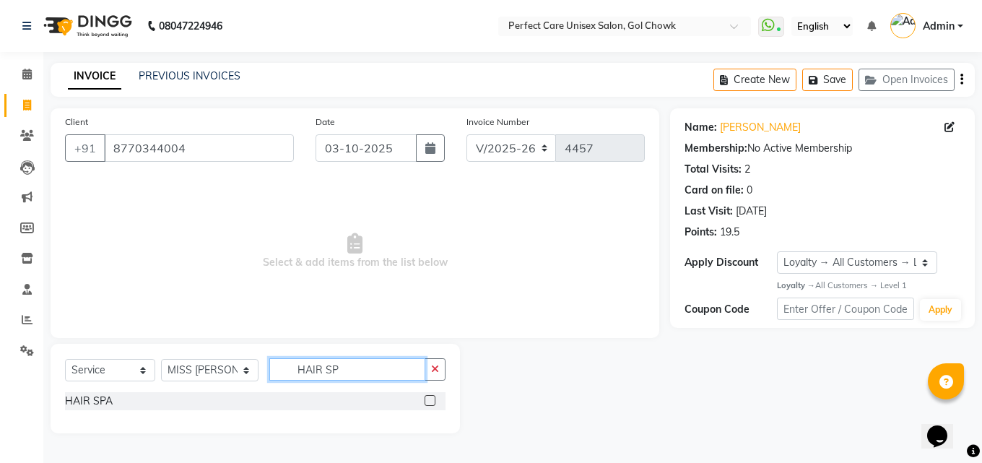
type input "HAIR SP"
click at [433, 399] on label at bounding box center [430, 400] width 11 height 11
click at [433, 399] on input "checkbox" at bounding box center [429, 400] width 9 height 9
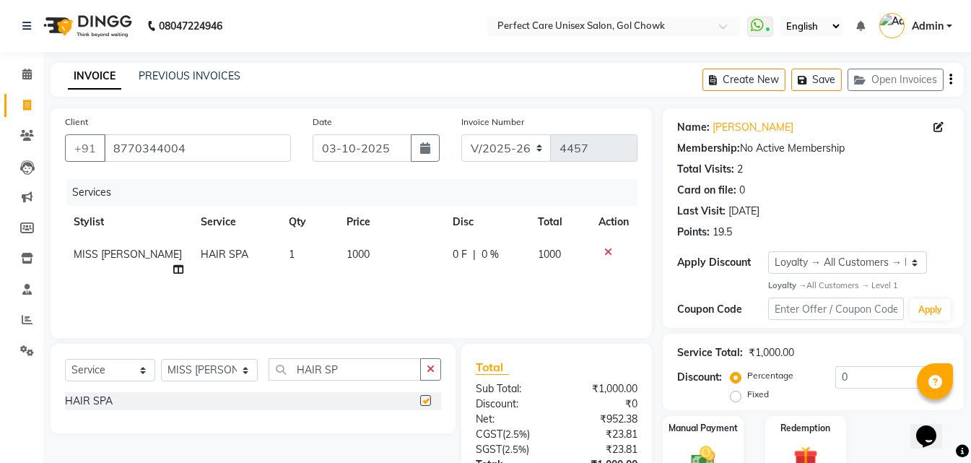
checkbox input "false"
click at [347, 253] on span "1000" at bounding box center [358, 254] width 23 height 13
select select "70841"
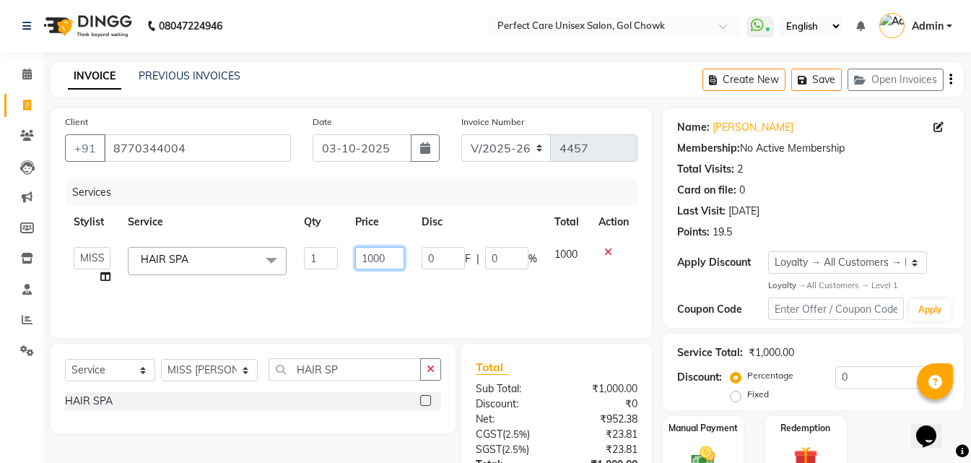
drag, startPoint x: 393, startPoint y: 261, endPoint x: 359, endPoint y: 266, distance: 35.1
click at [359, 266] on input "1000" at bounding box center [379, 258] width 49 height 22
type input "500"
click at [361, 286] on div "Services Stylist Service Qty Price Disc Total Action MISS. [PERSON_NAME] [PERSO…" at bounding box center [351, 251] width 572 height 144
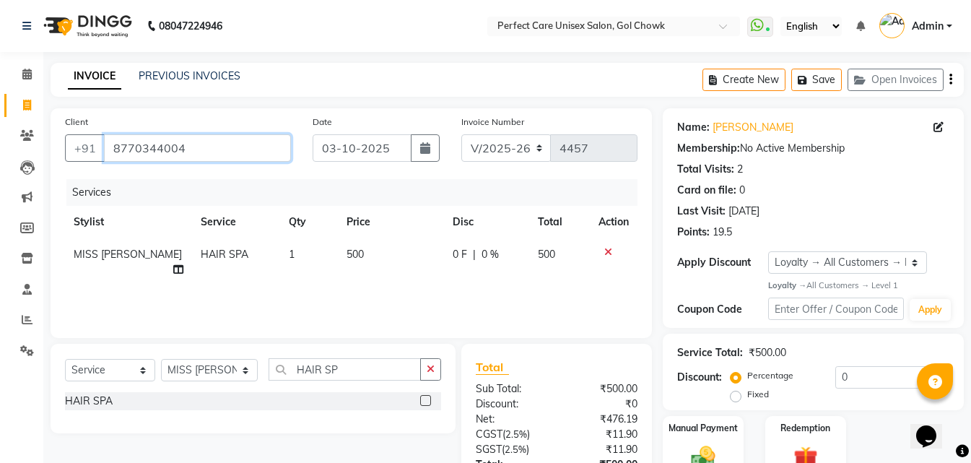
click at [156, 156] on input "8770344004" at bounding box center [197, 147] width 187 height 27
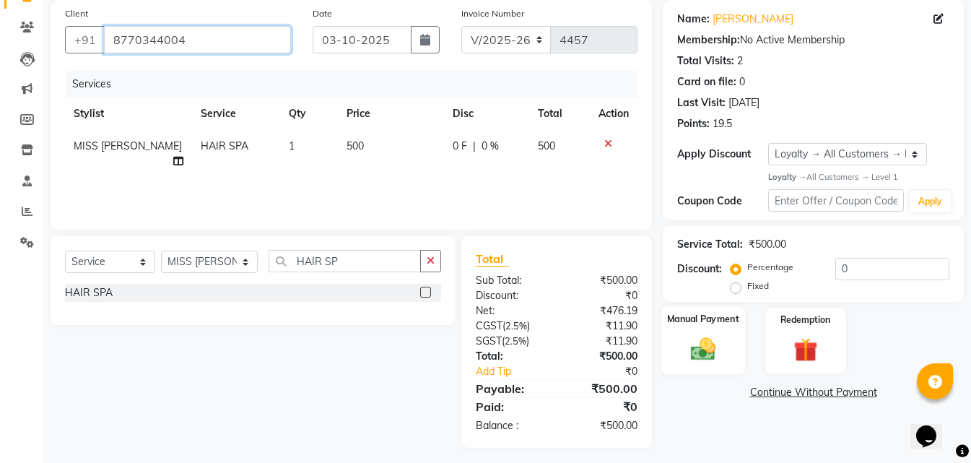
scroll to position [115, 0]
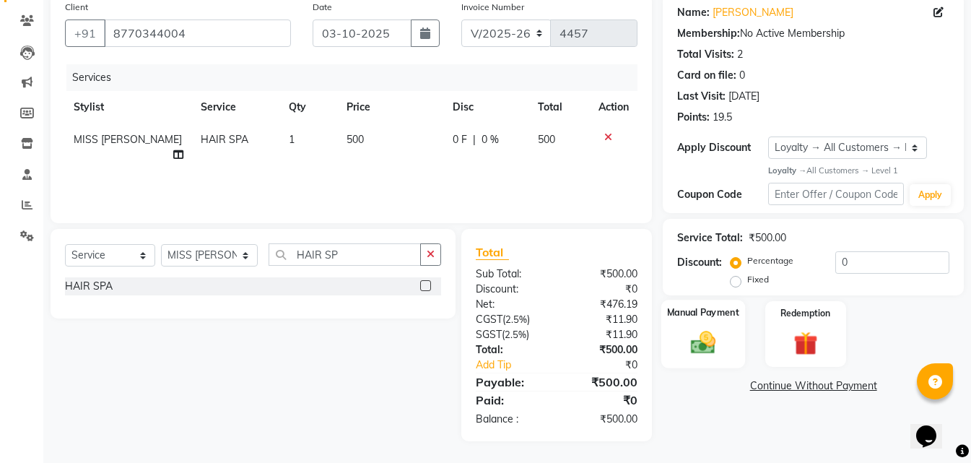
click at [724, 341] on div "Manual Payment" at bounding box center [703, 334] width 84 height 69
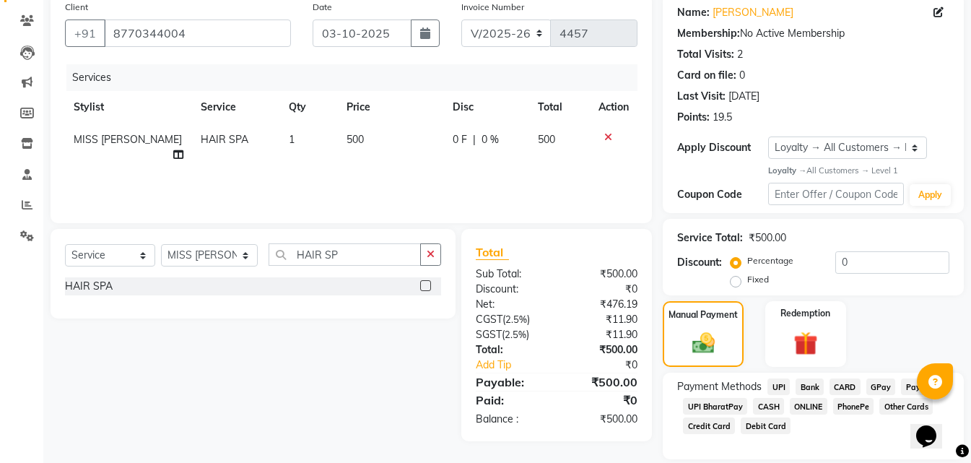
click at [804, 406] on span "ONLINE" at bounding box center [809, 406] width 38 height 17
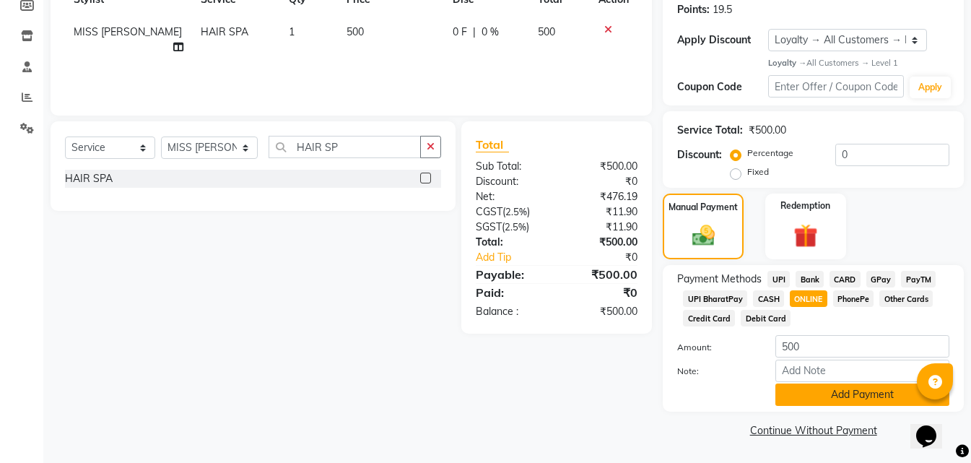
click at [817, 399] on button "Add Payment" at bounding box center [862, 394] width 174 height 22
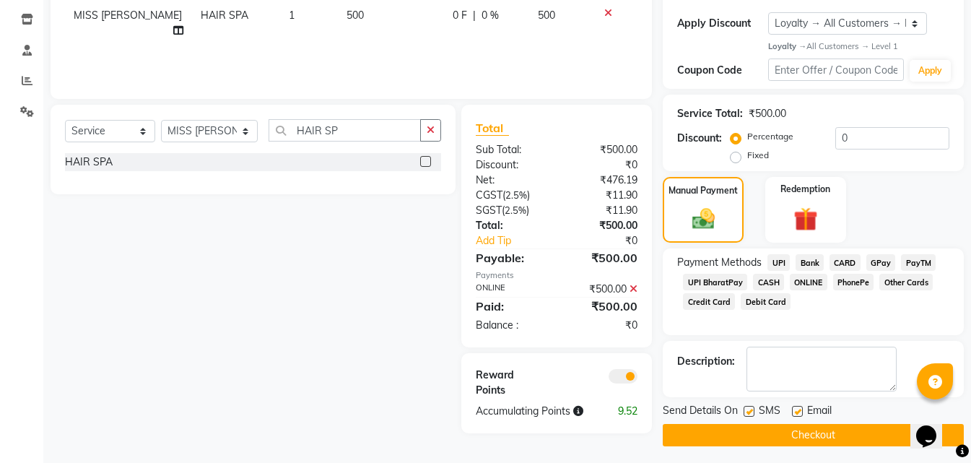
scroll to position [244, 0]
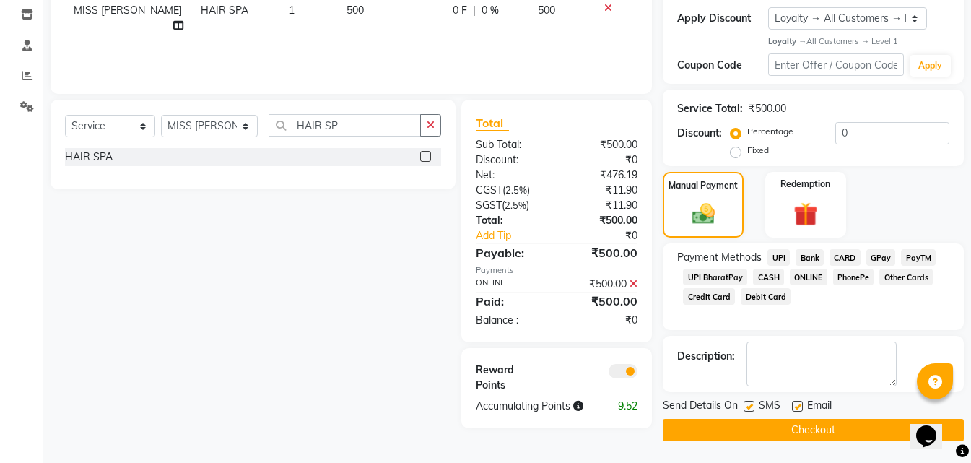
click at [803, 427] on button "Checkout" at bounding box center [813, 430] width 301 height 22
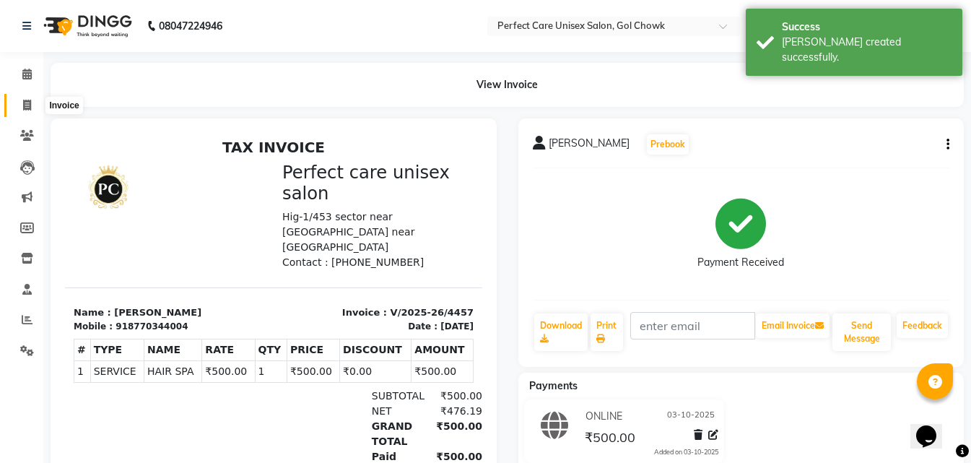
click at [24, 107] on icon at bounding box center [27, 105] width 8 height 11
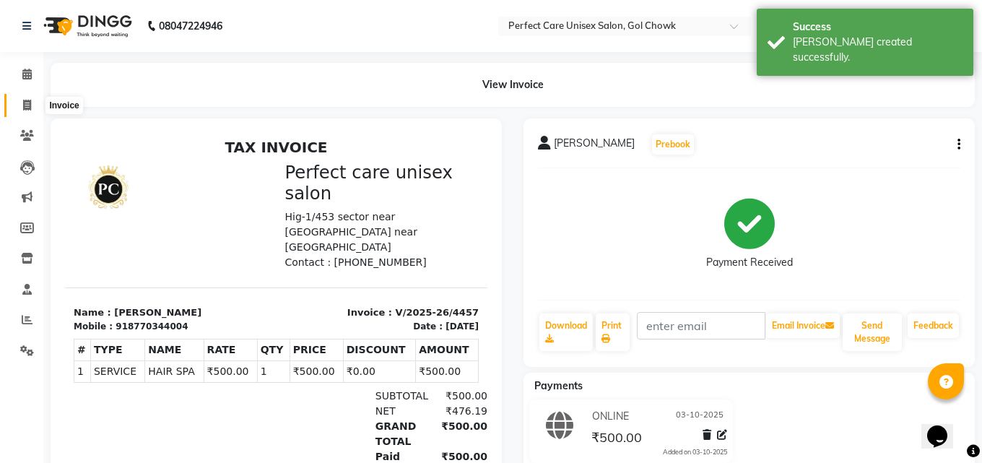
select select "4751"
select select "service"
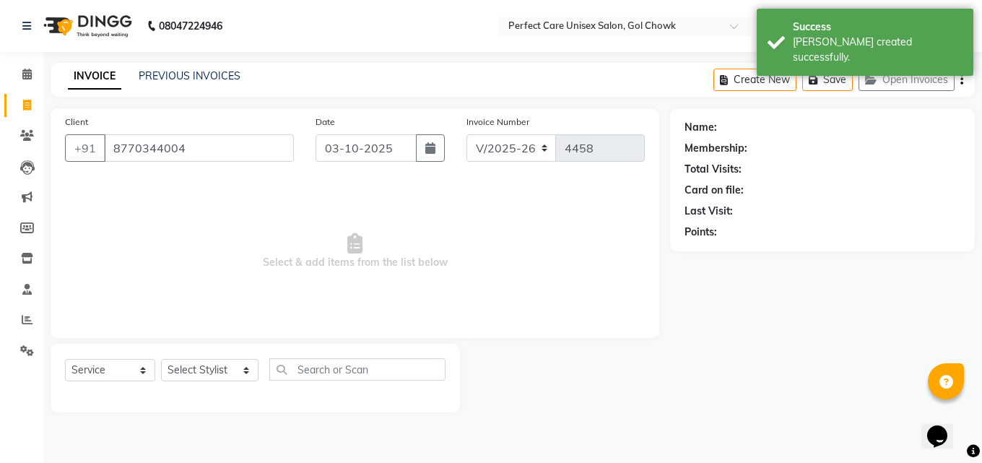
type input "8770344004"
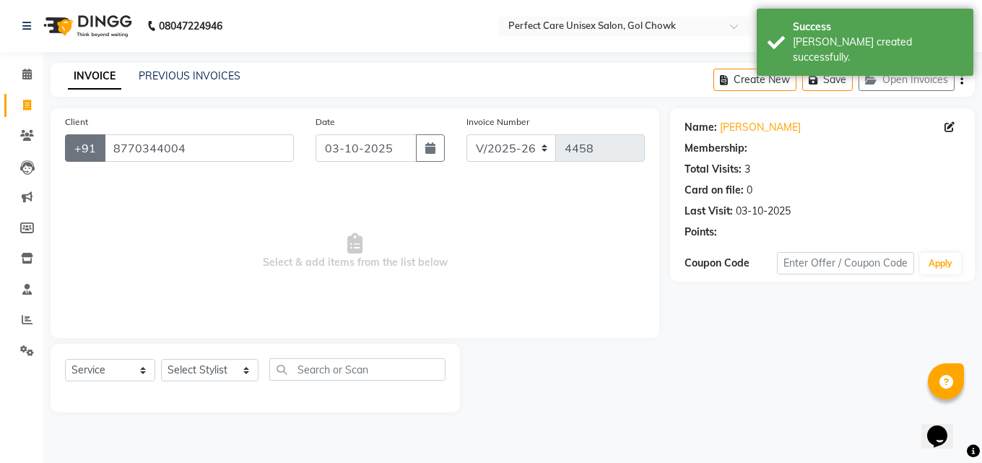
select select "1: Object"
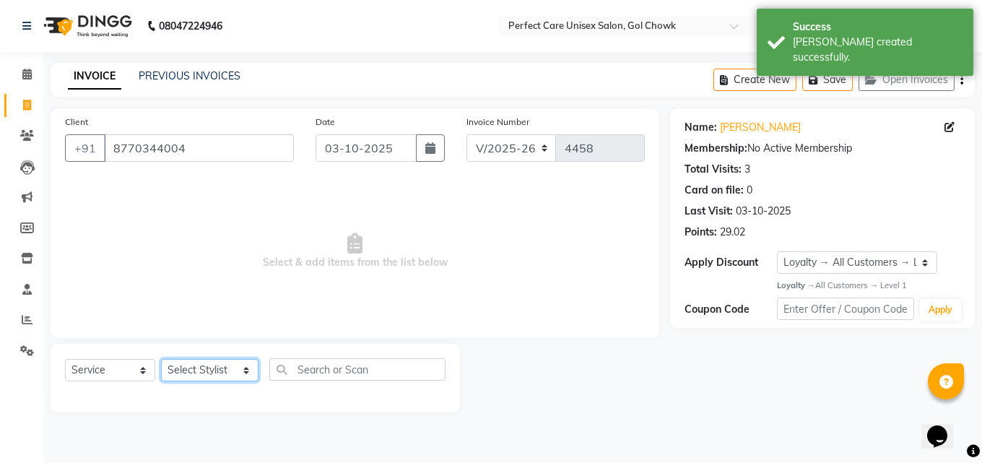
click at [187, 368] on select "Select Stylist MISS. [PERSON_NAME] [PERSON_NAME] MISS [PERSON_NAME] MISS [PERSO…" at bounding box center [209, 370] width 97 height 22
select select "86172"
click at [161, 359] on select "Select Stylist MISS. [PERSON_NAME] [PERSON_NAME] MISS [PERSON_NAME] MISS [PERSO…" at bounding box center [209, 370] width 97 height 22
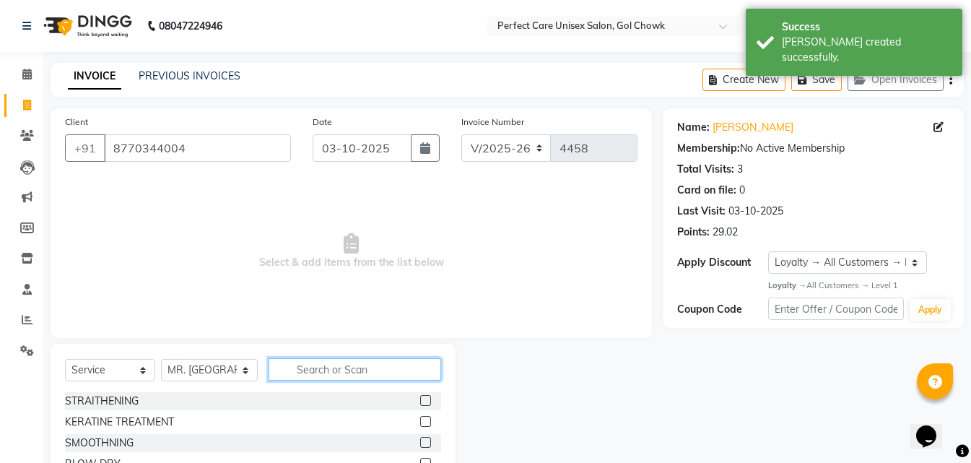
click at [362, 375] on input "text" at bounding box center [355, 369] width 172 height 22
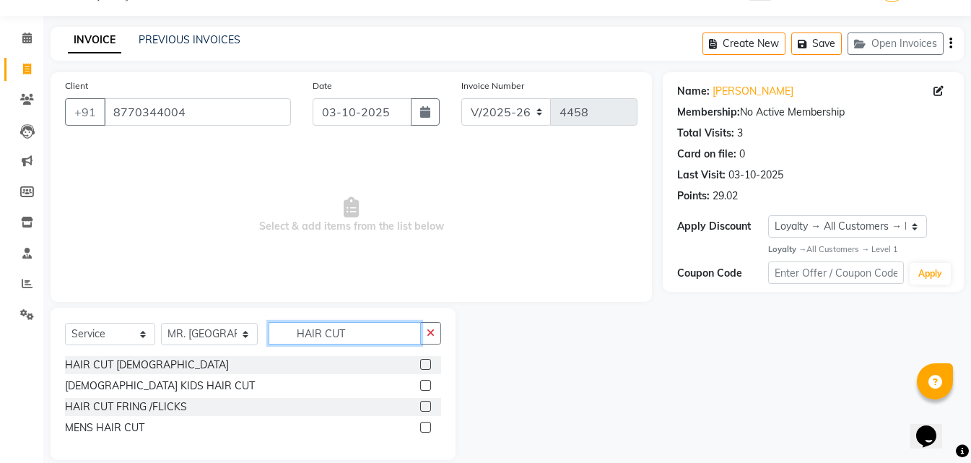
scroll to position [55, 0]
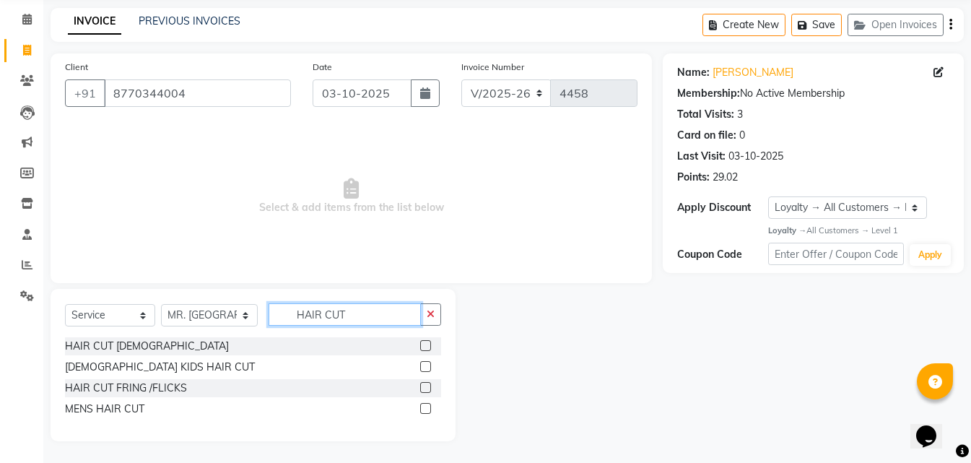
type input "HAIR CUT"
click at [427, 408] on label at bounding box center [425, 408] width 11 height 11
click at [427, 408] on input "checkbox" at bounding box center [424, 408] width 9 height 9
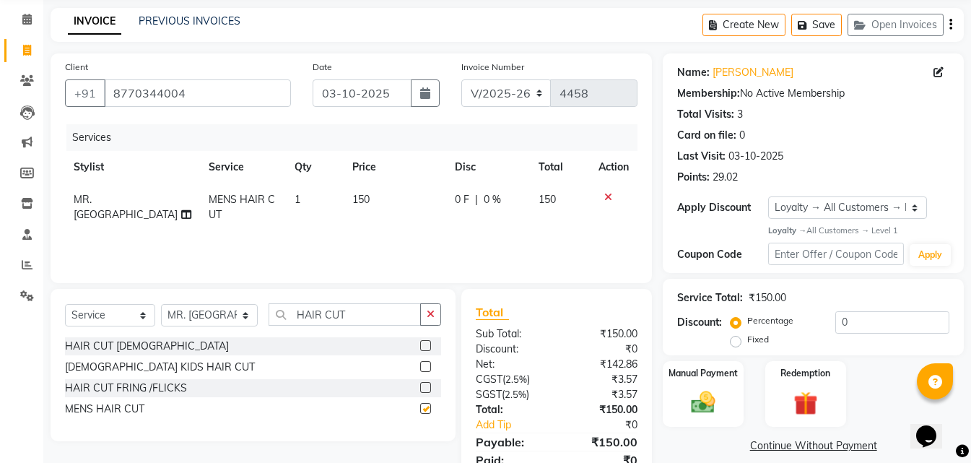
checkbox input "false"
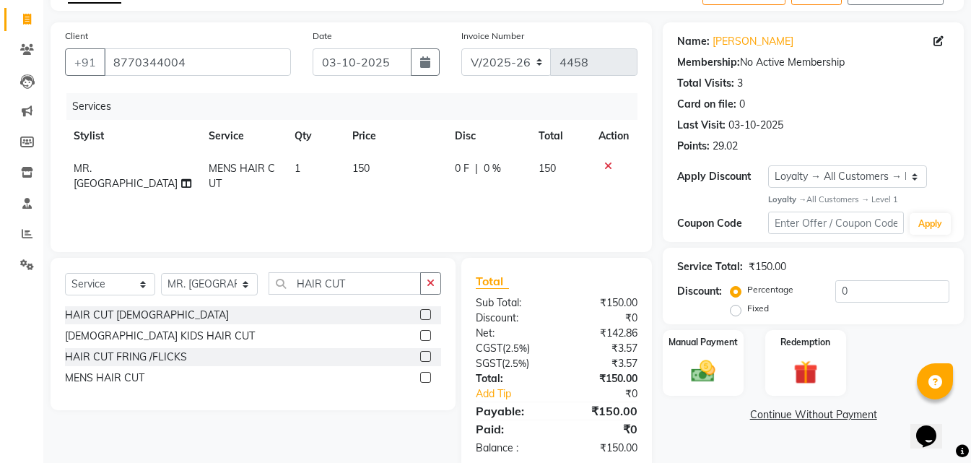
scroll to position [115, 0]
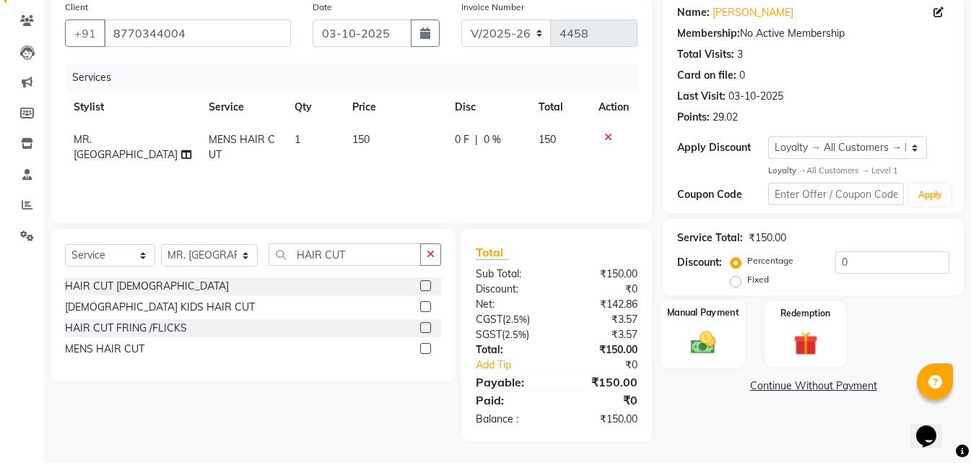
drag, startPoint x: 698, startPoint y: 348, endPoint x: 713, endPoint y: 365, distance: 22.6
click at [700, 349] on img at bounding box center [703, 342] width 40 height 29
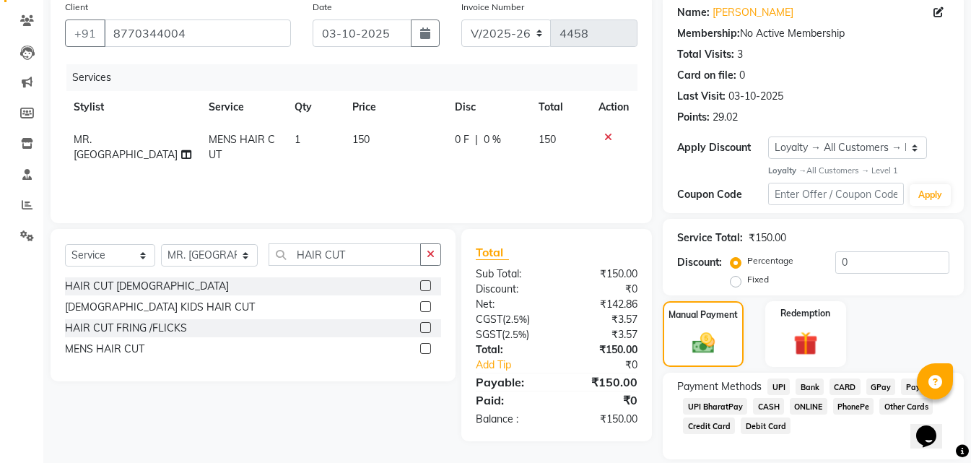
click at [811, 408] on span "ONLINE" at bounding box center [809, 406] width 38 height 17
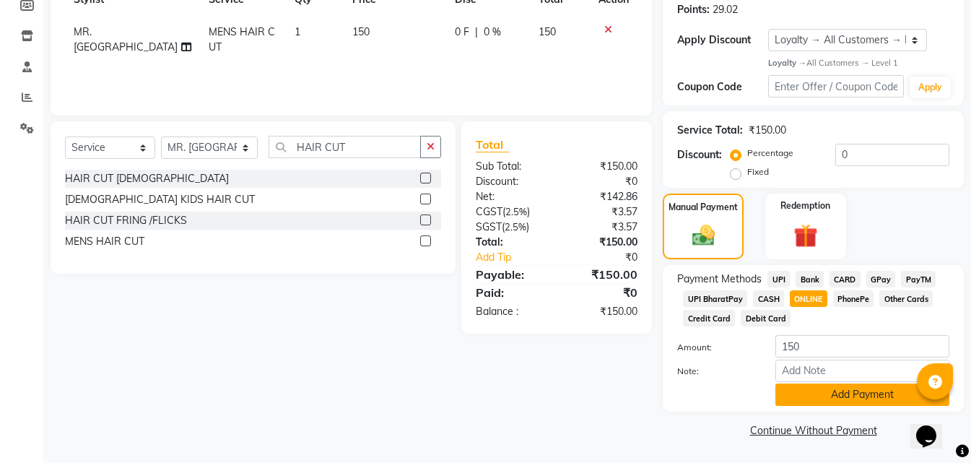
click at [805, 397] on button "Add Payment" at bounding box center [862, 394] width 174 height 22
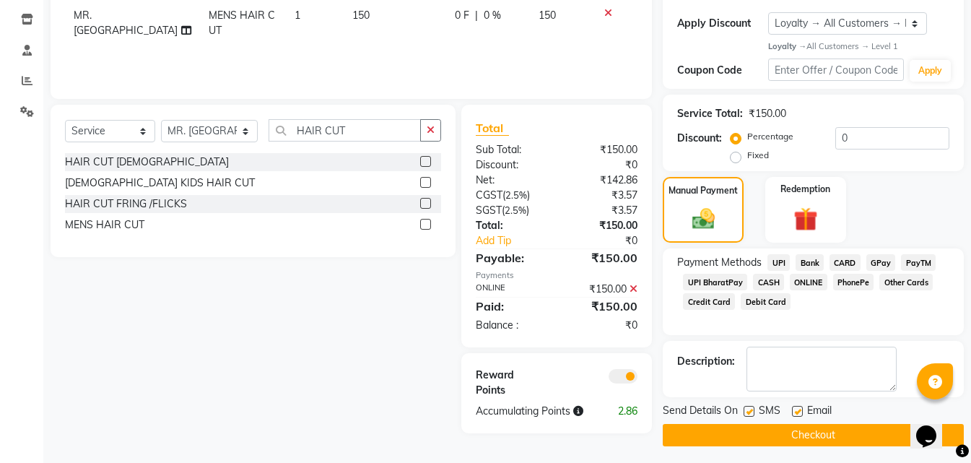
scroll to position [244, 0]
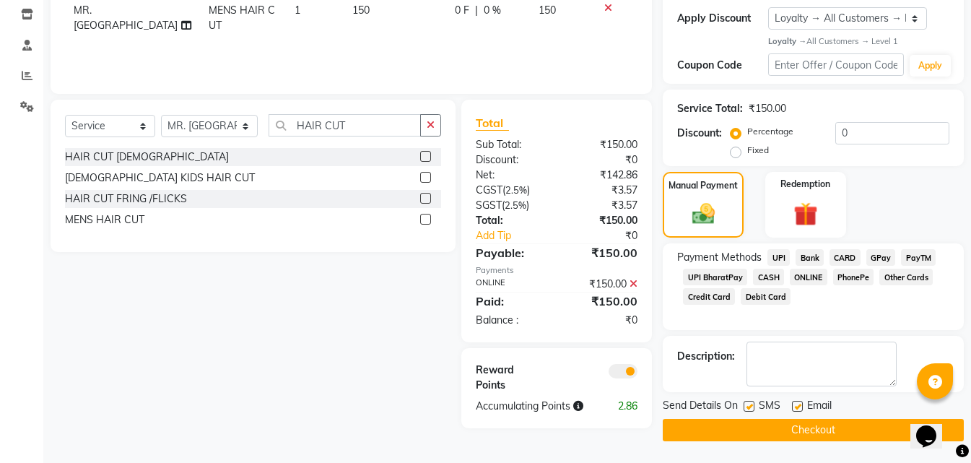
click at [783, 432] on button "Checkout" at bounding box center [813, 430] width 301 height 22
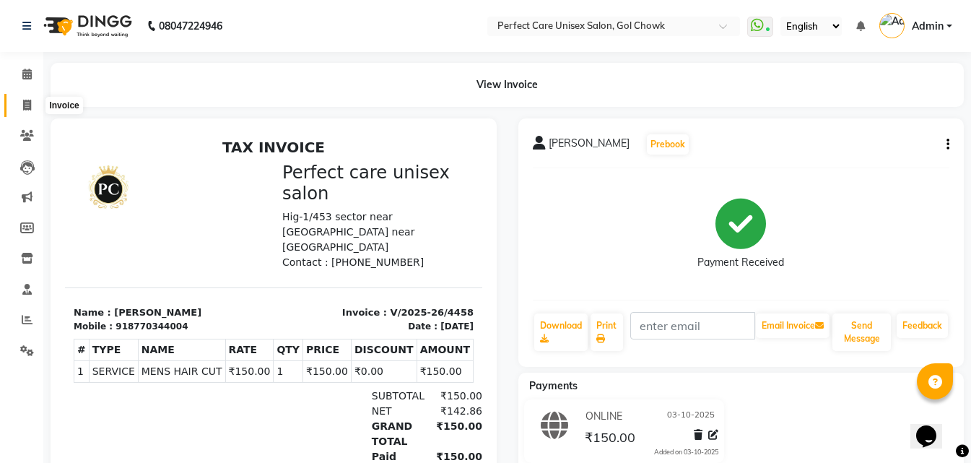
click at [25, 101] on icon at bounding box center [27, 105] width 8 height 11
select select "service"
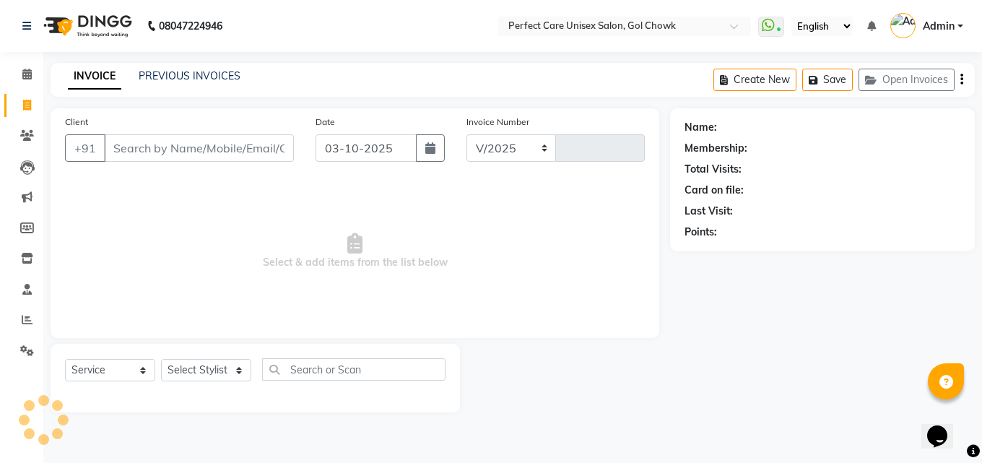
select select "4751"
type input "4459"
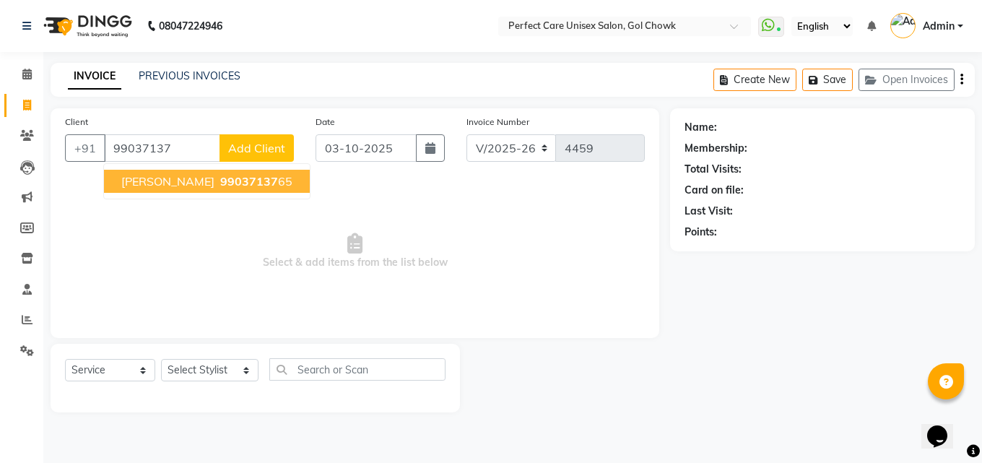
click at [143, 189] on button "[PERSON_NAME] 99037137 65" at bounding box center [207, 181] width 206 height 23
type input "9903713765"
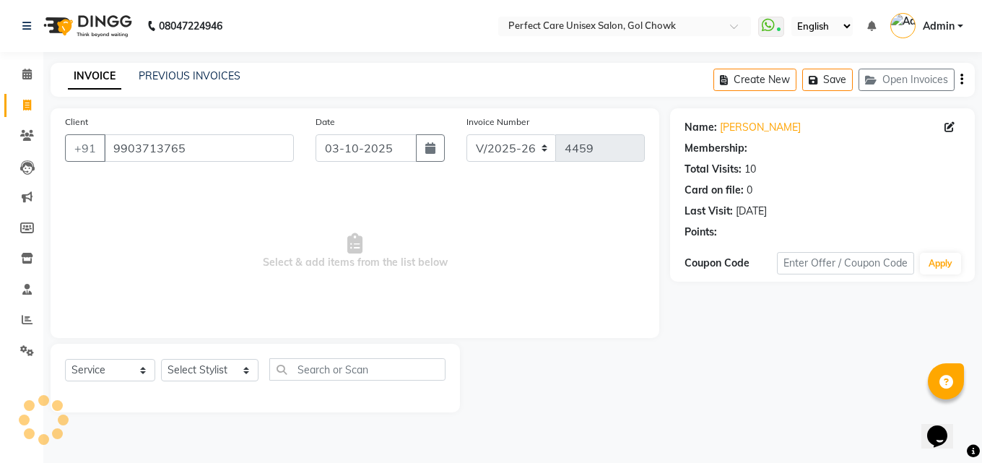
select select "1: Object"
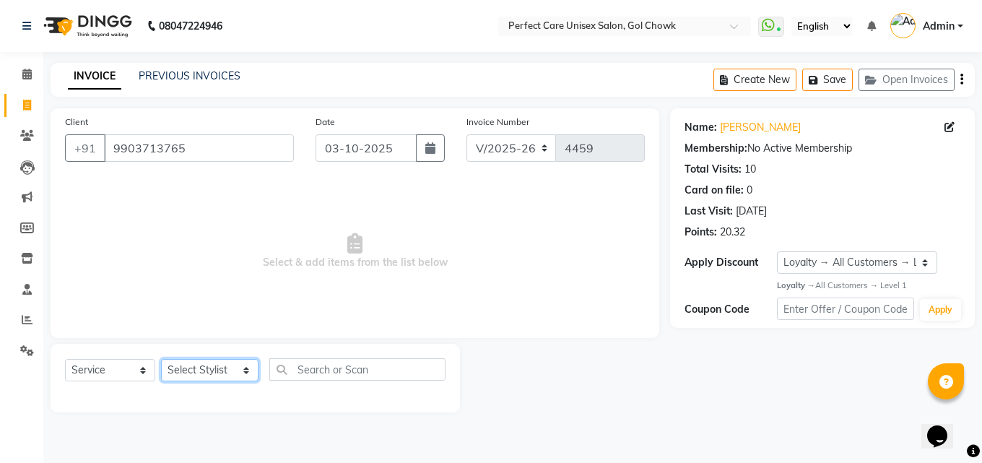
click at [190, 365] on select "Select Stylist MISS. [PERSON_NAME] [PERSON_NAME] MISS [PERSON_NAME] MISS [PERSO…" at bounding box center [209, 370] width 97 height 22
select select "86172"
click at [161, 359] on select "Select Stylist MISS. [PERSON_NAME] [PERSON_NAME] MISS [PERSON_NAME] MISS [PERSO…" at bounding box center [209, 370] width 97 height 22
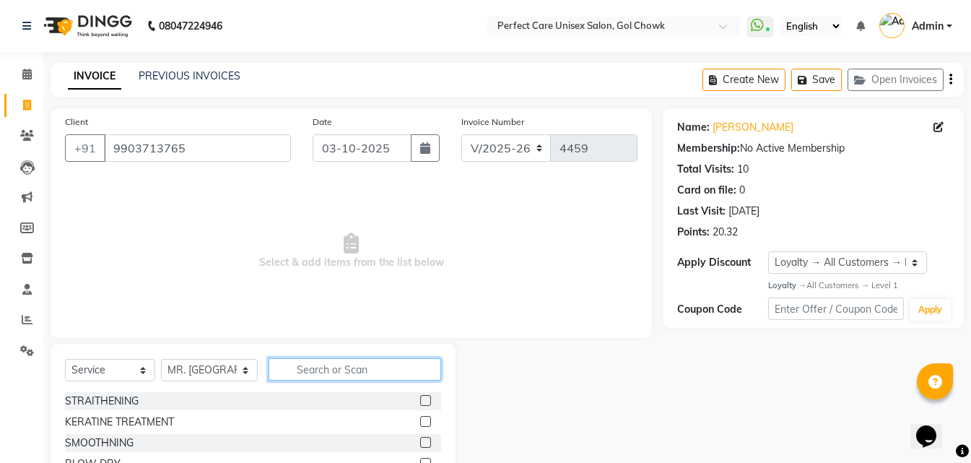
click at [339, 369] on input "text" at bounding box center [355, 369] width 172 height 22
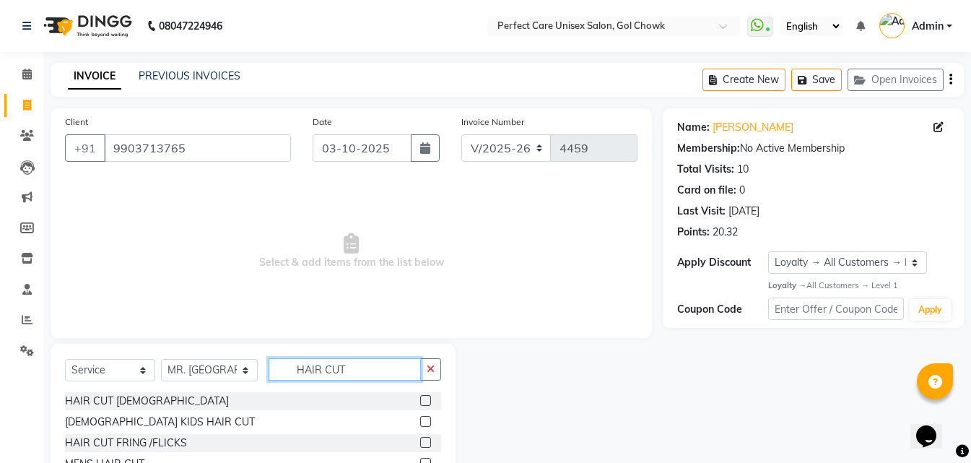
scroll to position [55, 0]
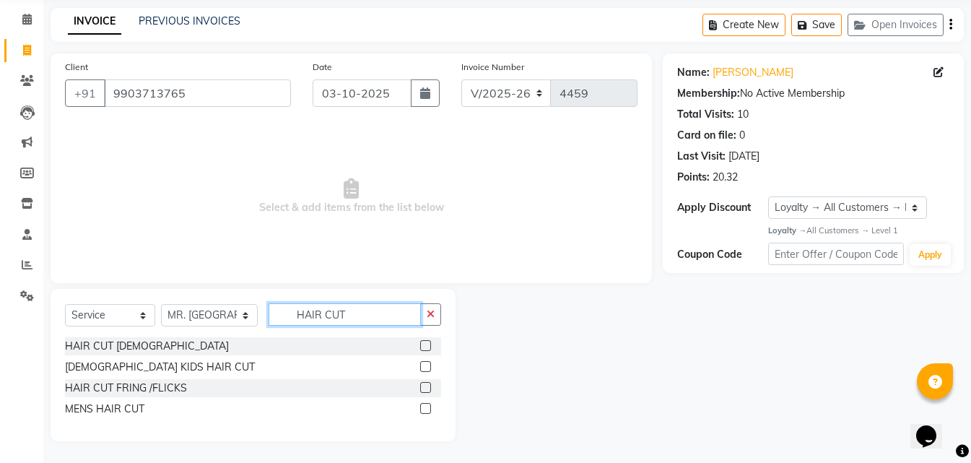
type input "HAIR CUT"
click at [427, 407] on label at bounding box center [425, 408] width 11 height 11
click at [427, 407] on input "checkbox" at bounding box center [424, 408] width 9 height 9
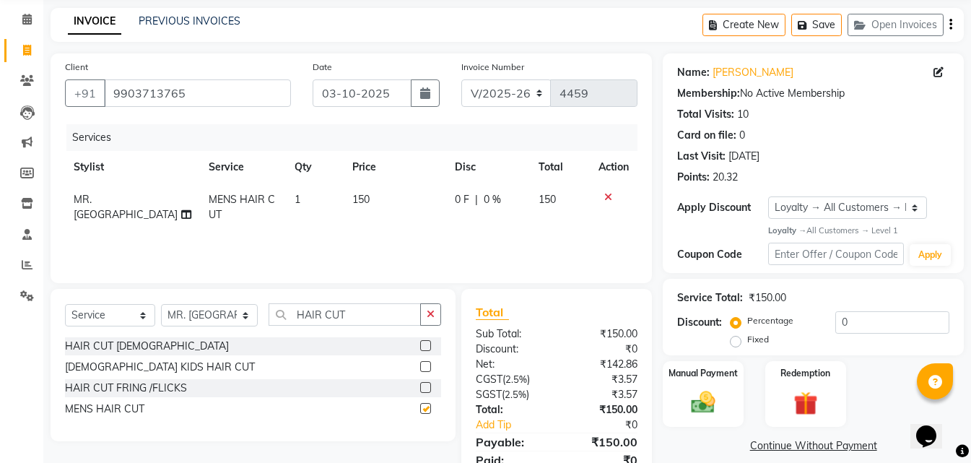
checkbox input "false"
click at [166, 97] on input "9903713765" at bounding box center [197, 92] width 187 height 27
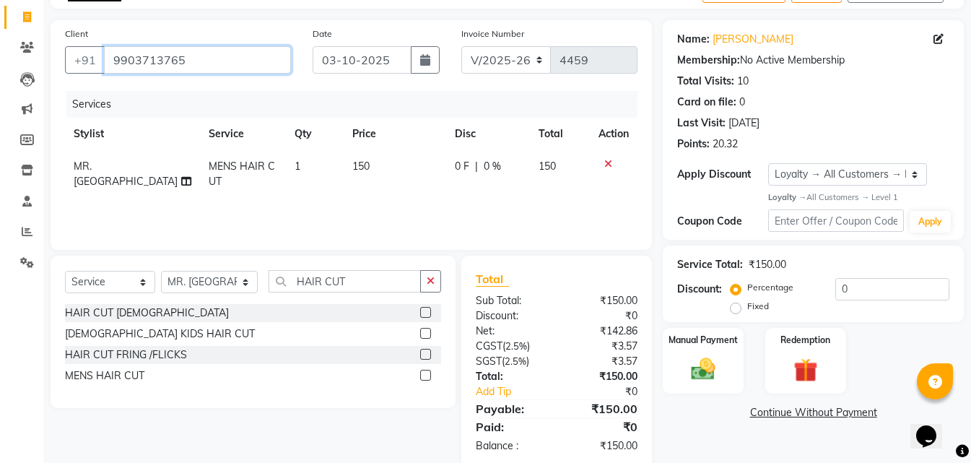
scroll to position [115, 0]
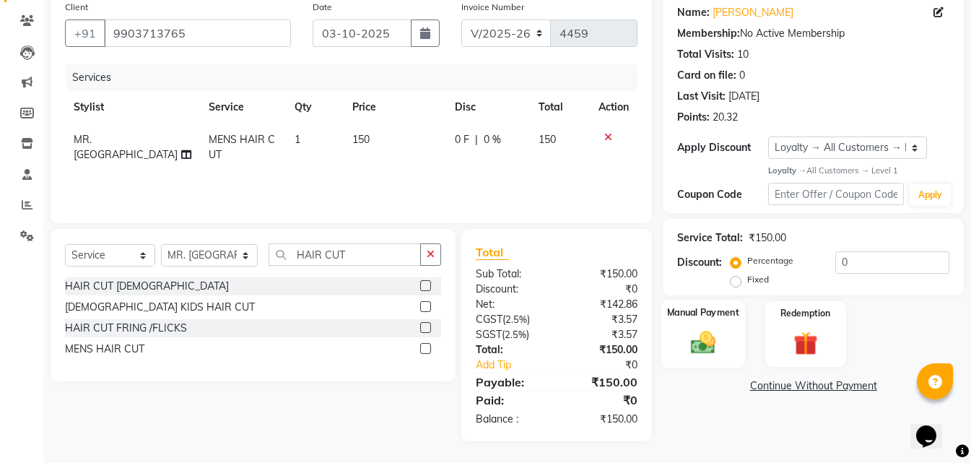
click at [726, 341] on div "Manual Payment" at bounding box center [703, 334] width 84 height 69
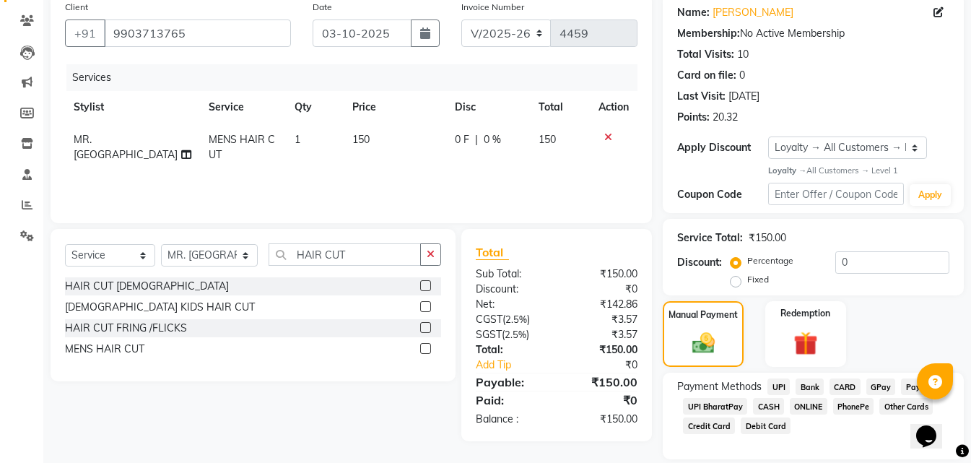
click at [816, 404] on span "ONLINE" at bounding box center [809, 406] width 38 height 17
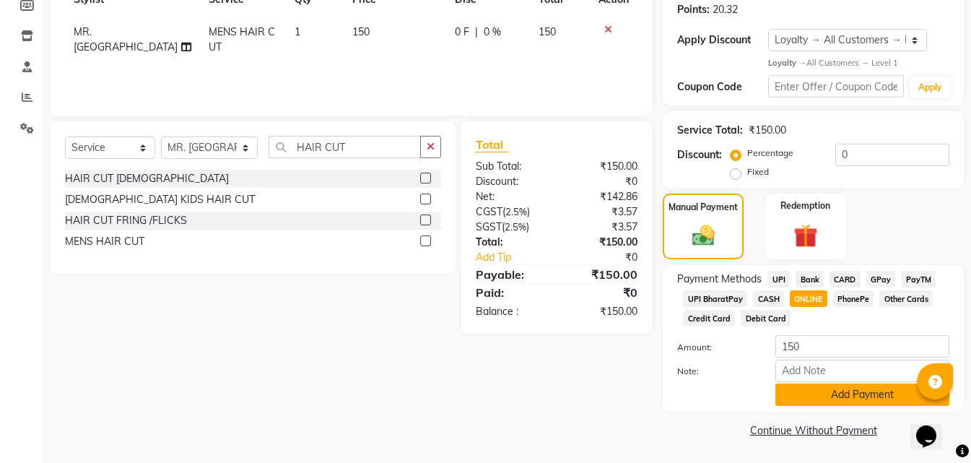
click at [811, 396] on button "Add Payment" at bounding box center [862, 394] width 174 height 22
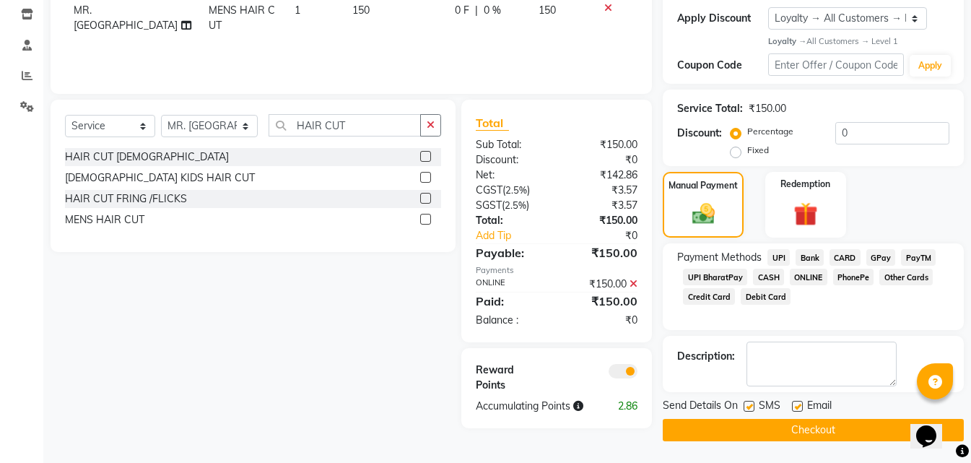
click at [801, 422] on button "Checkout" at bounding box center [813, 430] width 301 height 22
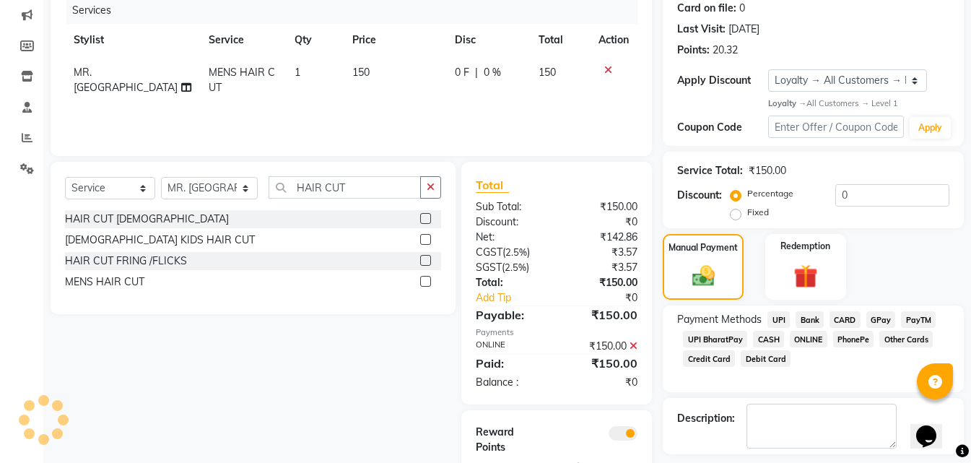
scroll to position [45, 0]
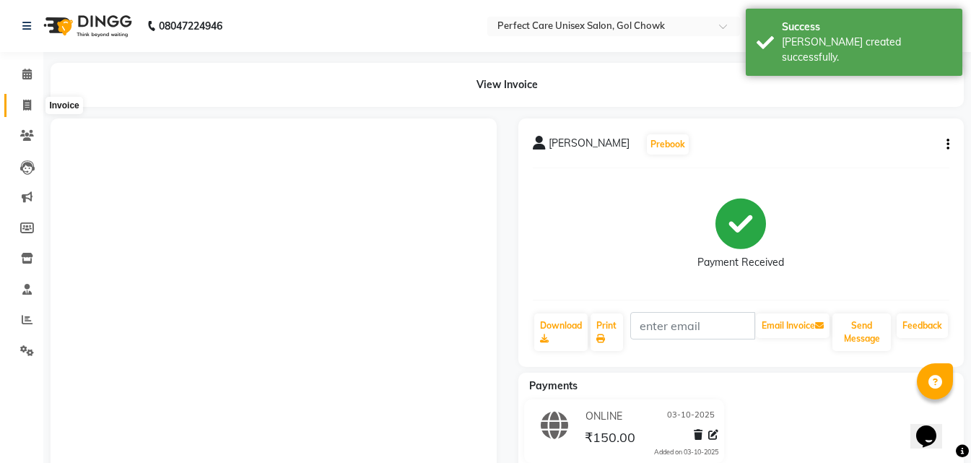
click at [34, 106] on span at bounding box center [26, 105] width 25 height 17
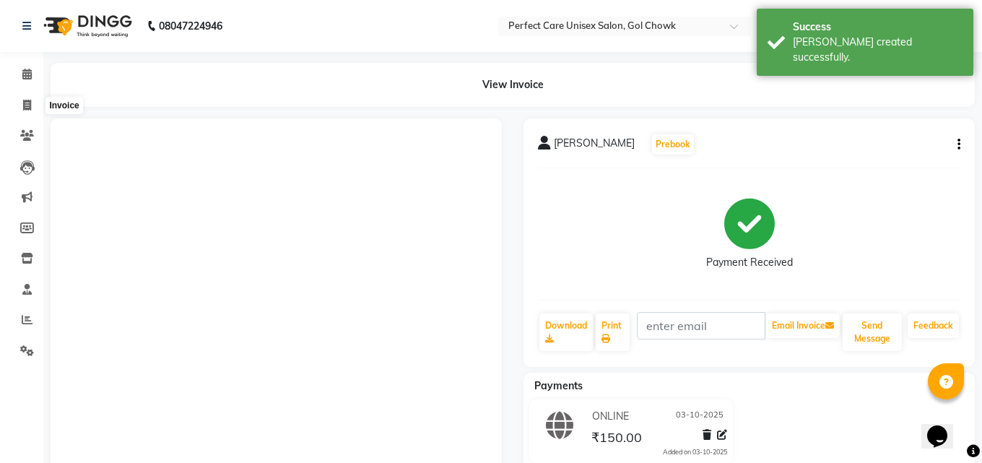
select select "4751"
select select "service"
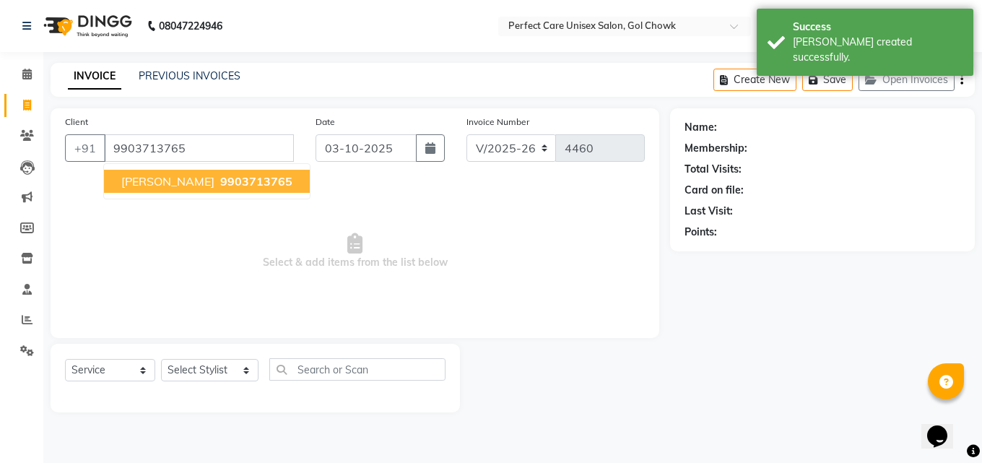
type input "9903713765"
click at [206, 369] on select "Select Stylist MISS. [PERSON_NAME] [PERSON_NAME] MISS [PERSON_NAME] MISS [PERSO…" at bounding box center [209, 370] width 97 height 22
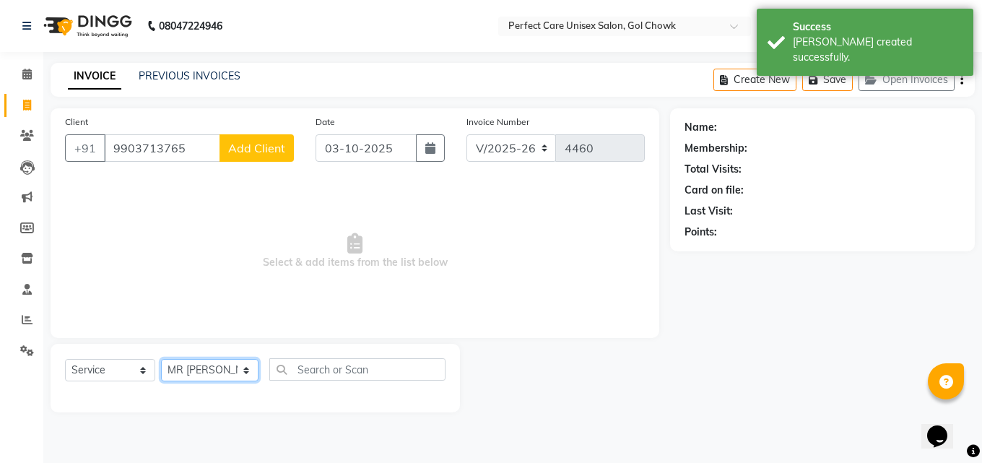
click at [161, 359] on select "Select Stylist MISS. [PERSON_NAME] [PERSON_NAME] MISS [PERSON_NAME] MISS [PERSO…" at bounding box center [209, 370] width 97 height 22
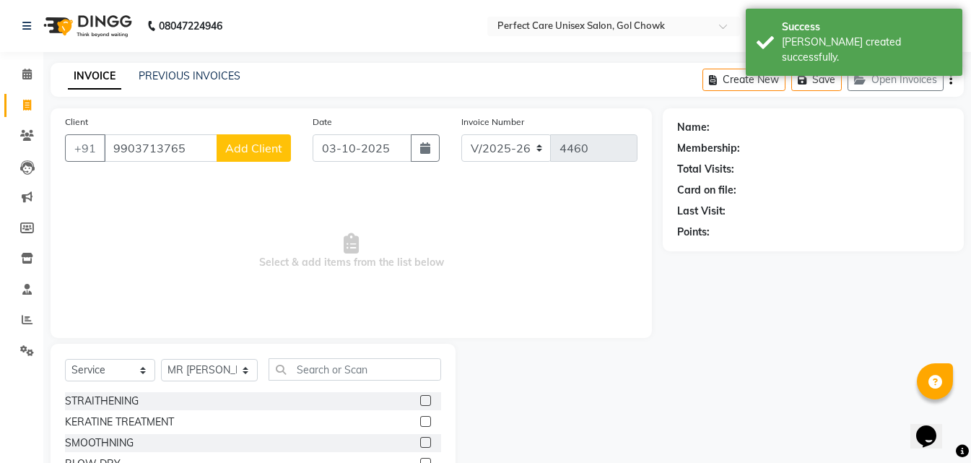
click at [326, 357] on div "Select Service Product Membership Package Voucher Prepaid Gift Card Select Styl…" at bounding box center [253, 450] width 405 height 213
click at [326, 364] on input "text" at bounding box center [355, 369] width 172 height 22
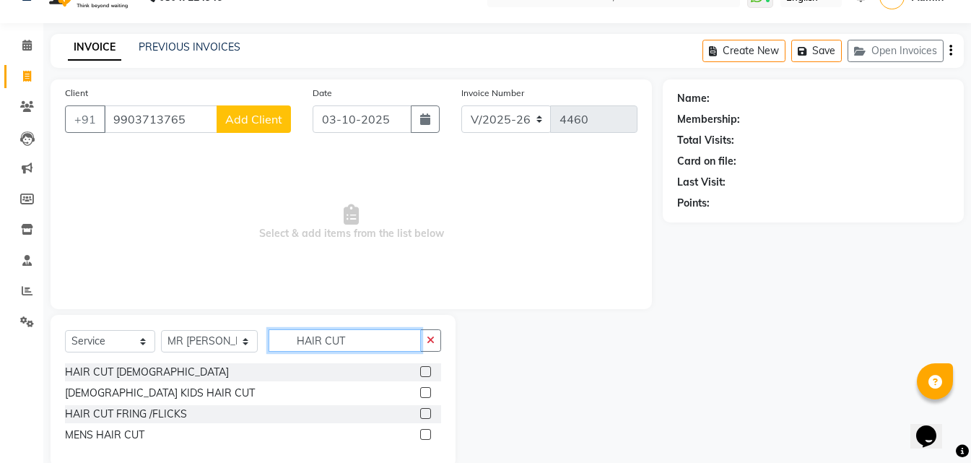
scroll to position [55, 0]
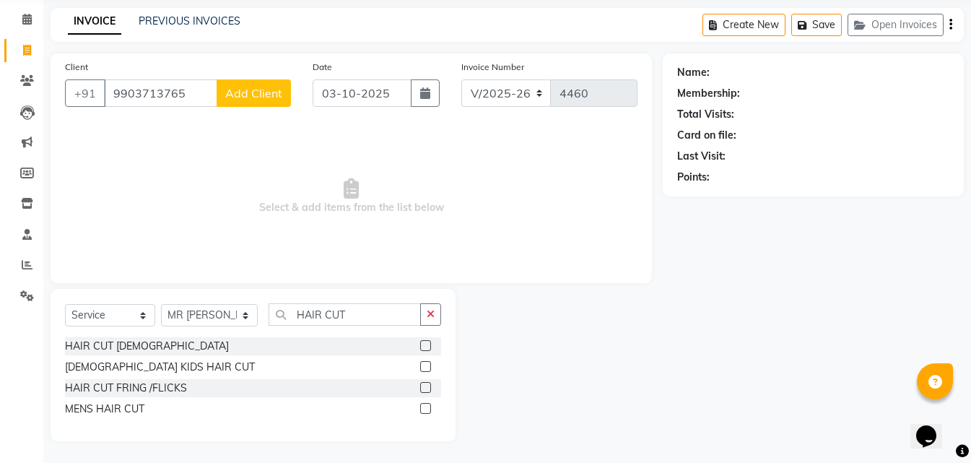
click at [428, 407] on label at bounding box center [425, 408] width 11 height 11
click at [428, 407] on input "checkbox" at bounding box center [424, 408] width 9 height 9
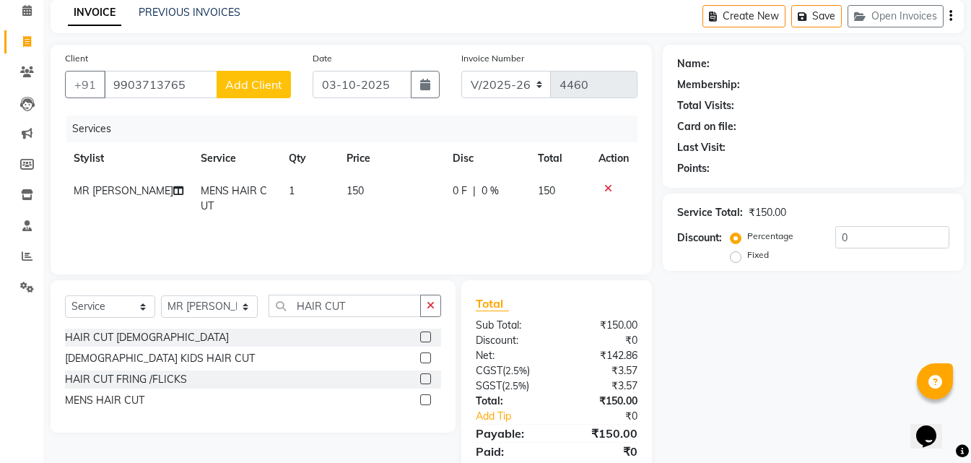
scroll to position [0, 0]
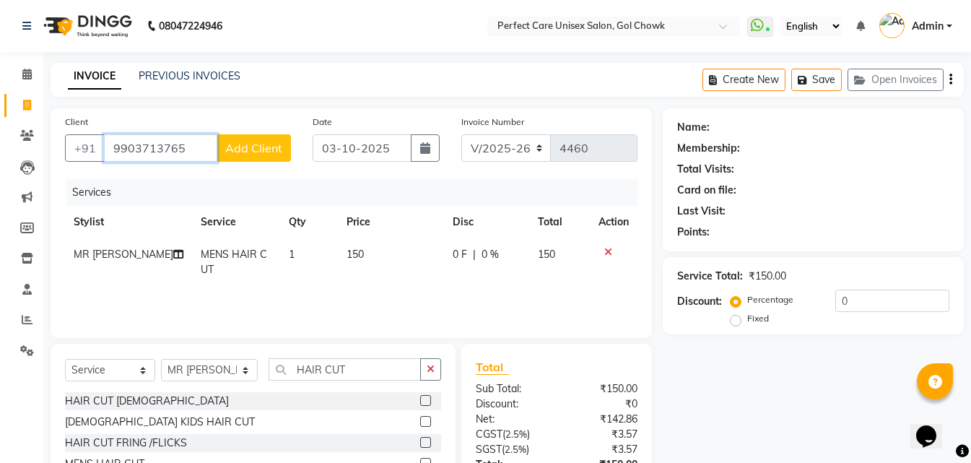
click at [196, 157] on input "9903713765" at bounding box center [160, 147] width 113 height 27
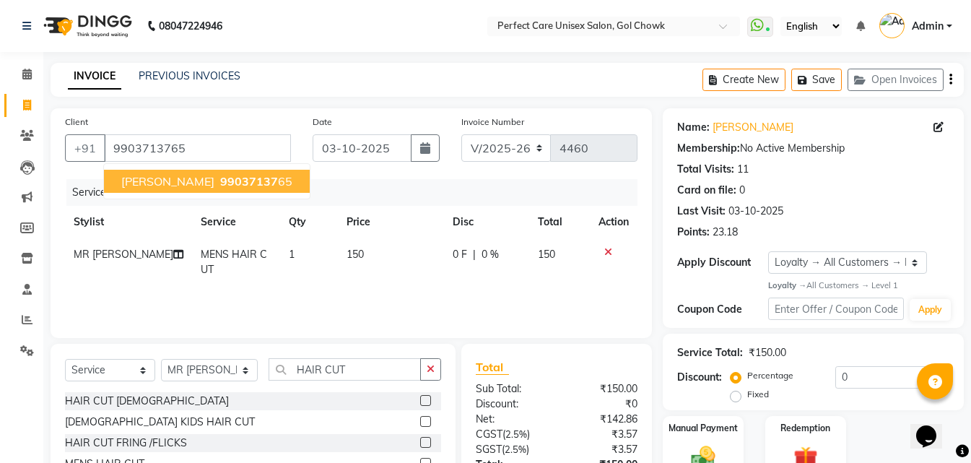
click at [220, 183] on span "99037137" at bounding box center [249, 181] width 58 height 14
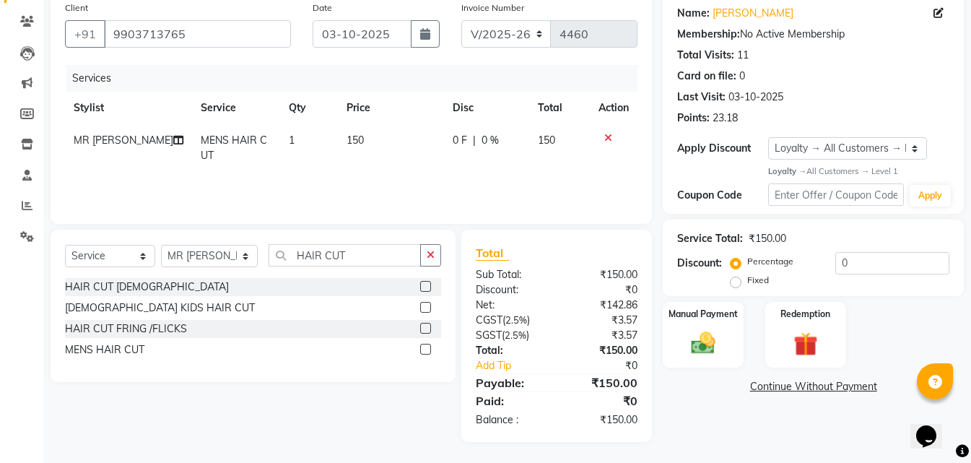
scroll to position [115, 0]
click at [711, 336] on img at bounding box center [703, 342] width 40 height 29
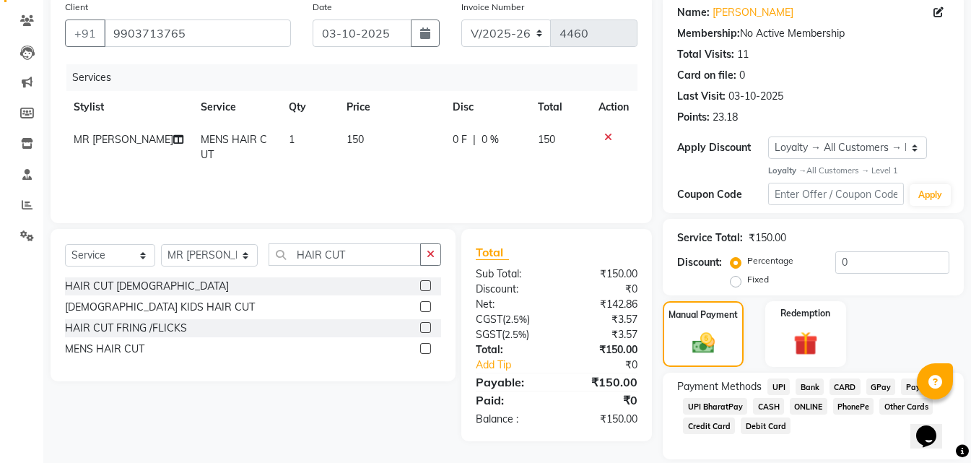
click at [801, 401] on span "ONLINE" at bounding box center [809, 406] width 38 height 17
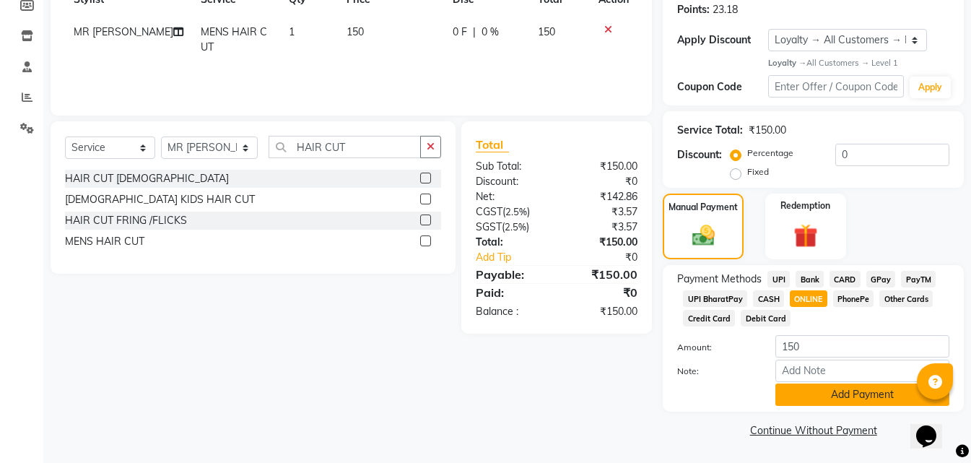
click at [807, 391] on button "Add Payment" at bounding box center [862, 394] width 174 height 22
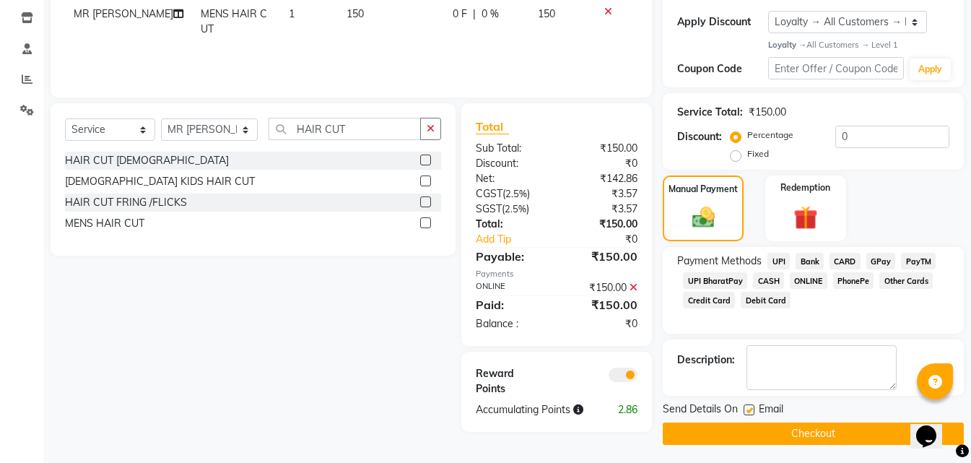
scroll to position [244, 0]
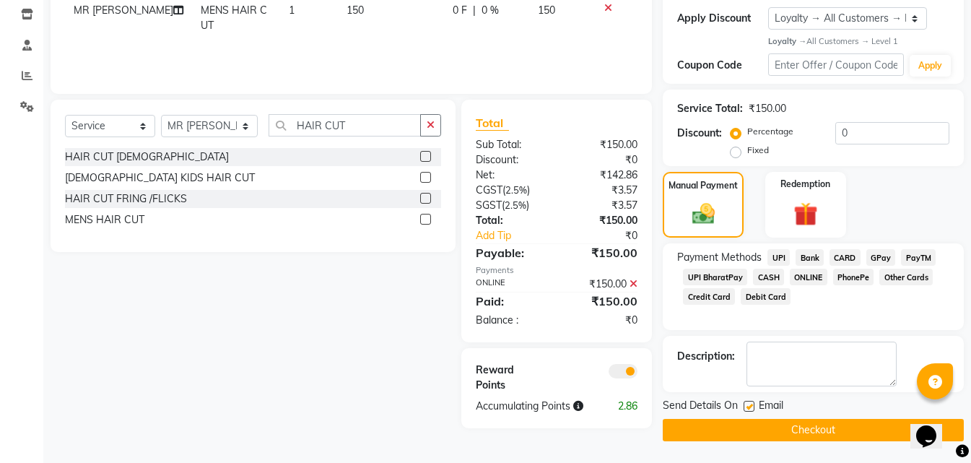
click at [764, 434] on button "Checkout" at bounding box center [813, 430] width 301 height 22
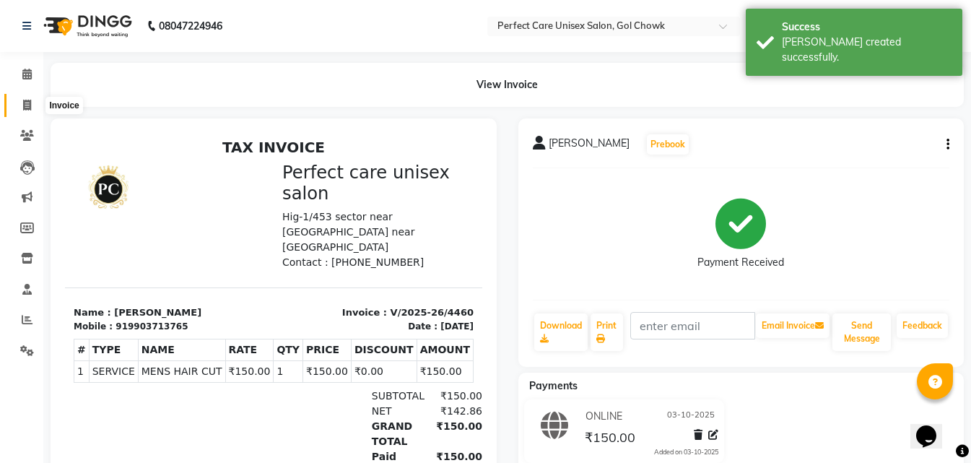
click at [28, 101] on icon at bounding box center [27, 105] width 8 height 11
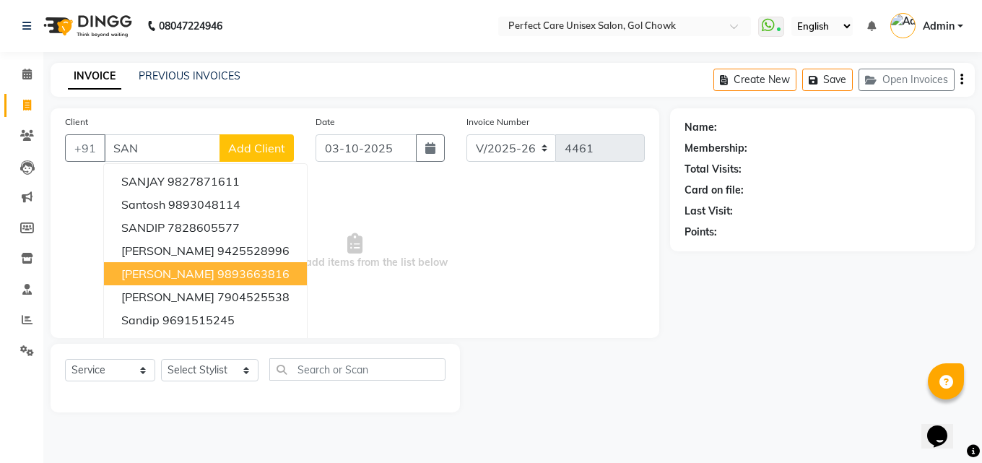
click at [217, 269] on ngb-highlight "9893663816" at bounding box center [253, 273] width 72 height 14
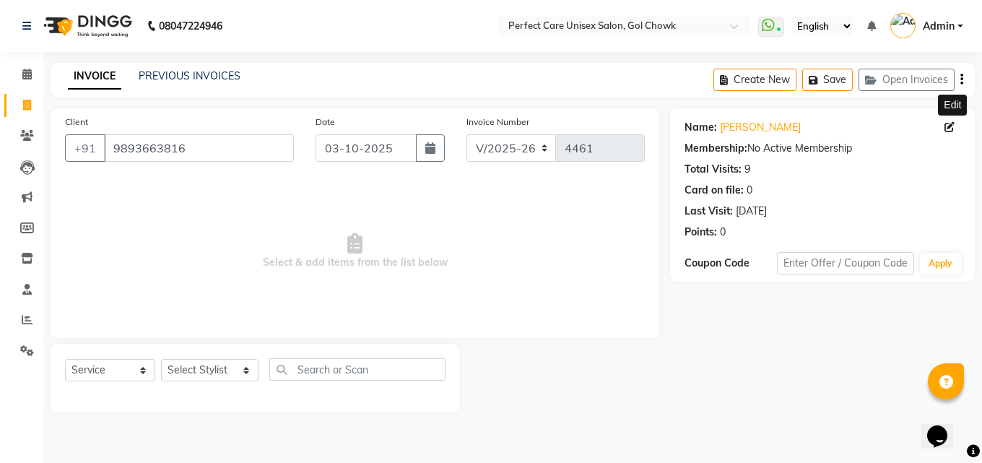
click at [952, 126] on icon at bounding box center [949, 127] width 10 height 10
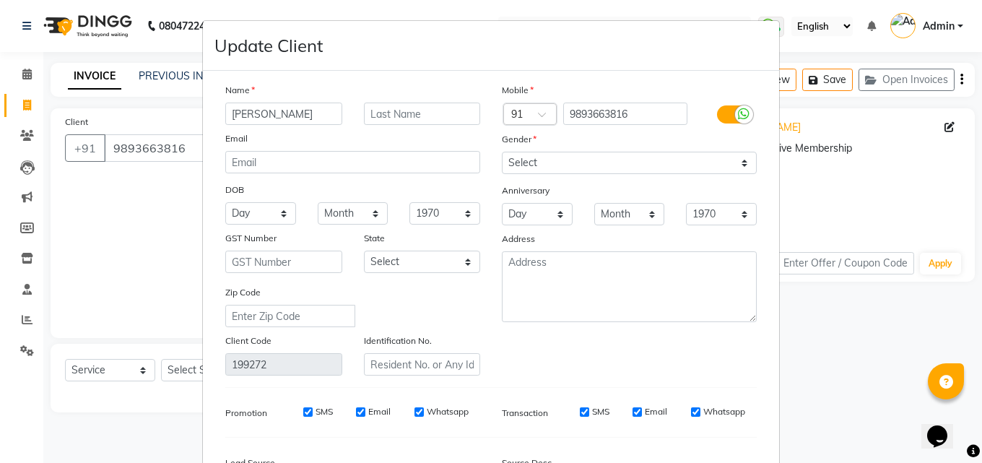
click at [203, 117] on div "Name [PERSON_NAME] Email DOB Day 01 02 03 04 05 06 07 08 09 10 11 12 13 14 15 1…" at bounding box center [491, 317] width 576 height 492
click at [396, 119] on input "text" at bounding box center [422, 114] width 117 height 22
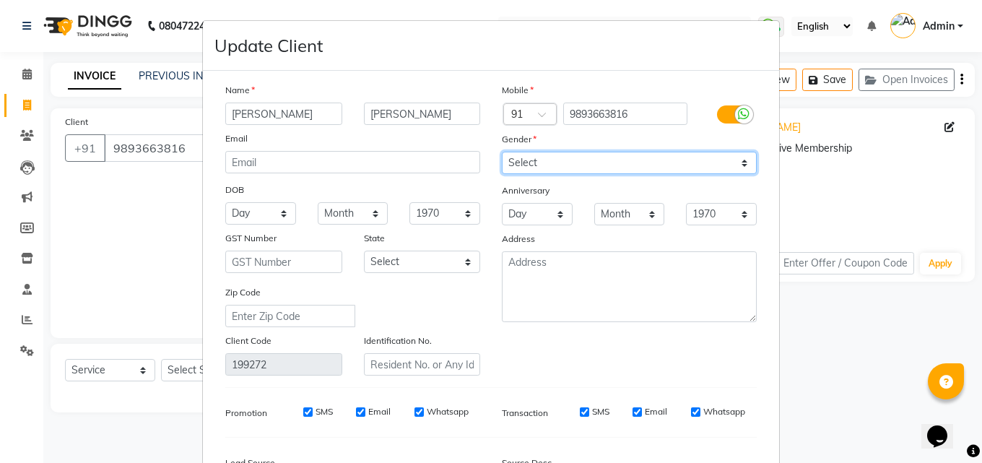
click at [544, 160] on select "Select [DEMOGRAPHIC_DATA] [DEMOGRAPHIC_DATA] Other Prefer Not To Say" at bounding box center [629, 163] width 255 height 22
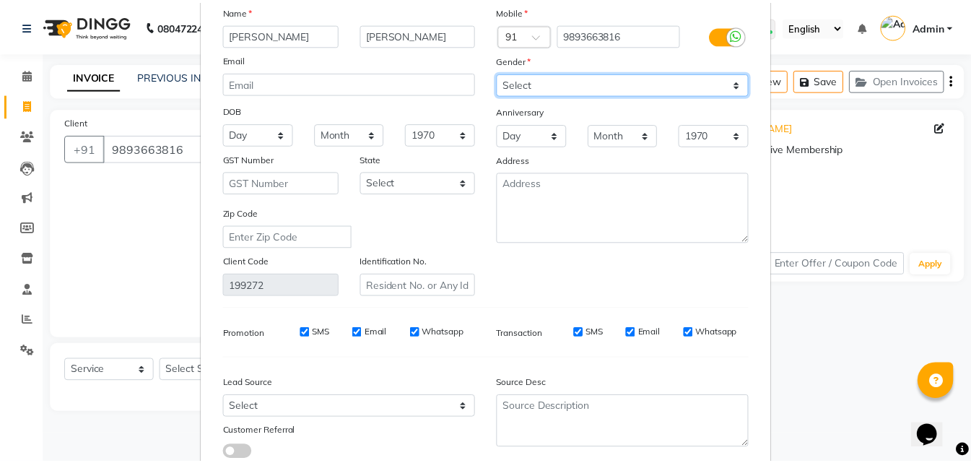
scroll to position [178, 0]
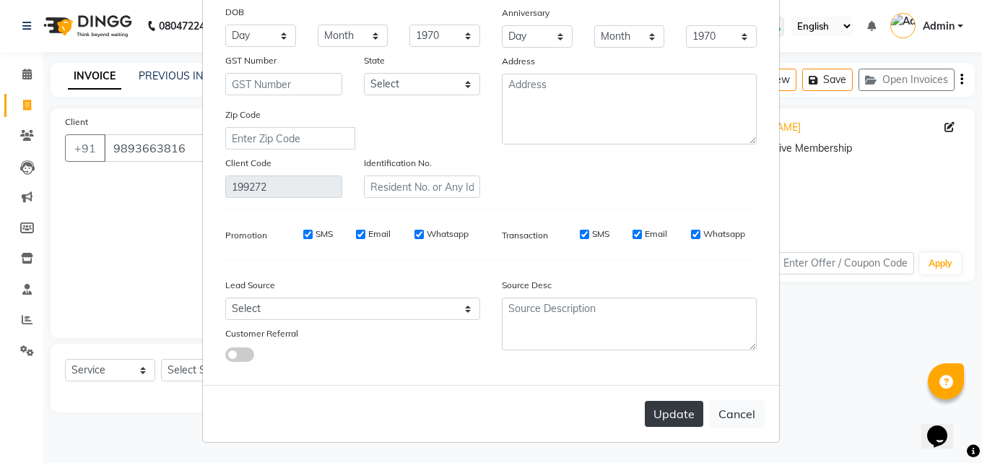
click at [678, 414] on button "Update" at bounding box center [674, 414] width 58 height 26
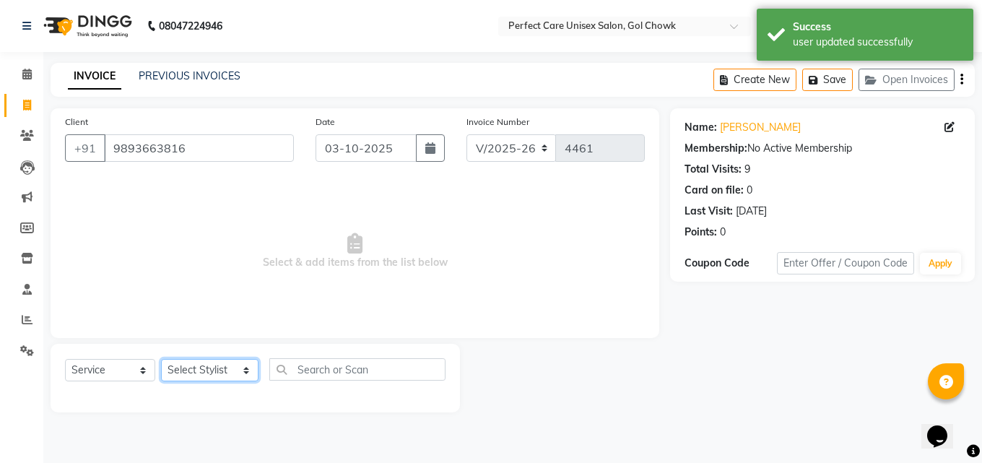
click at [227, 375] on select "Select Stylist MISS. [PERSON_NAME] [PERSON_NAME] MISS [PERSON_NAME] MISS [PERSO…" at bounding box center [209, 370] width 97 height 22
click at [161, 359] on select "Select Stylist MISS. [PERSON_NAME] [PERSON_NAME] MISS [PERSON_NAME] MISS [PERSO…" at bounding box center [209, 370] width 97 height 22
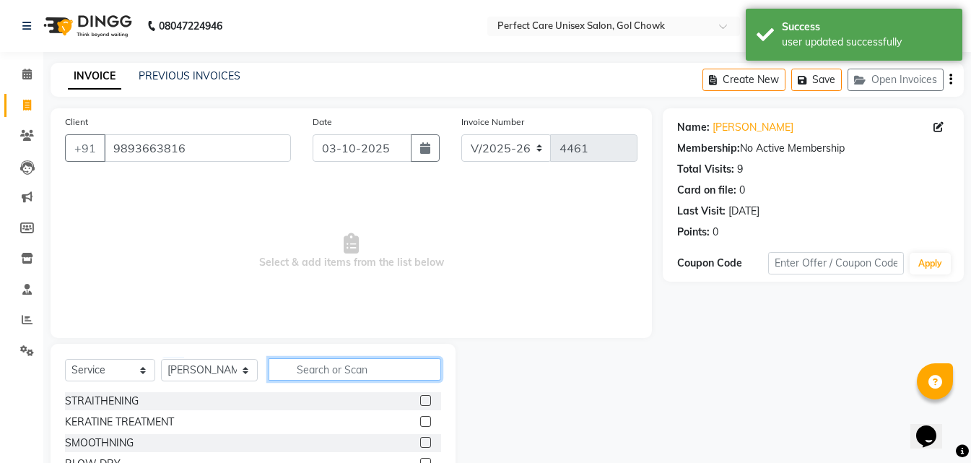
click at [341, 380] on input "text" at bounding box center [355, 369] width 172 height 22
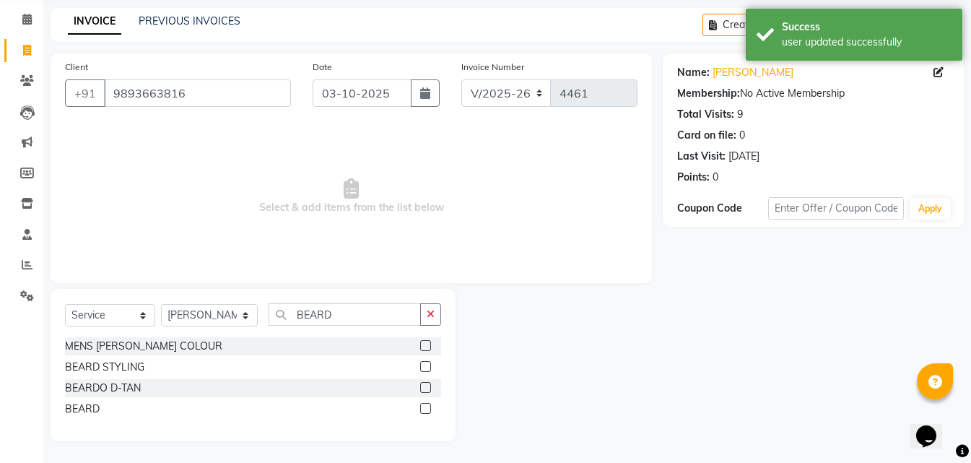
click at [425, 406] on label at bounding box center [425, 408] width 11 height 11
click at [425, 406] on input "checkbox" at bounding box center [424, 408] width 9 height 9
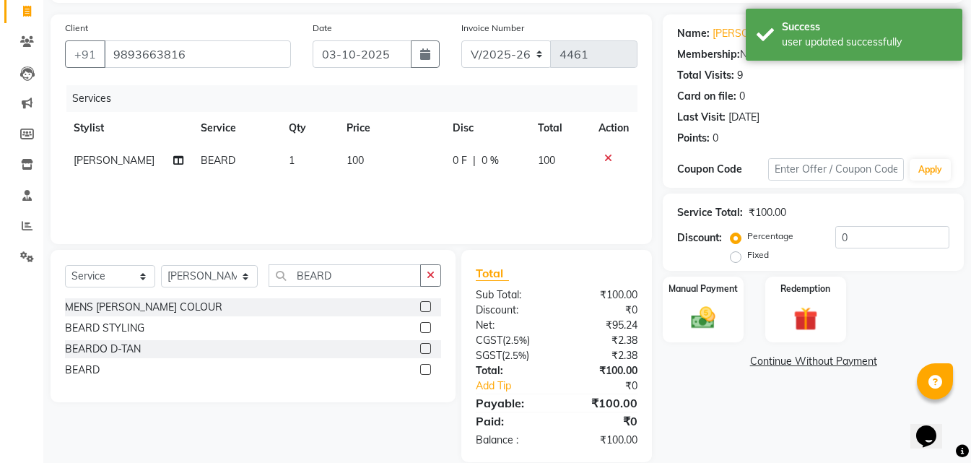
scroll to position [115, 0]
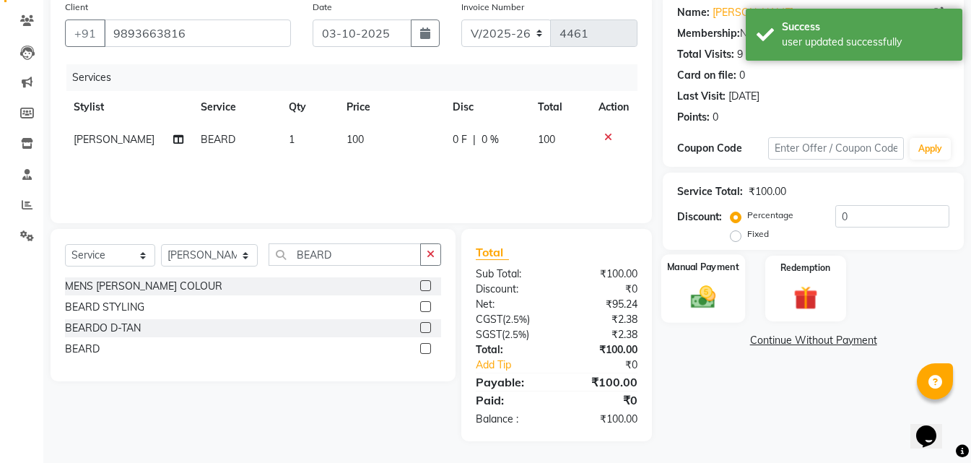
click at [682, 303] on div "Manual Payment" at bounding box center [703, 288] width 84 height 69
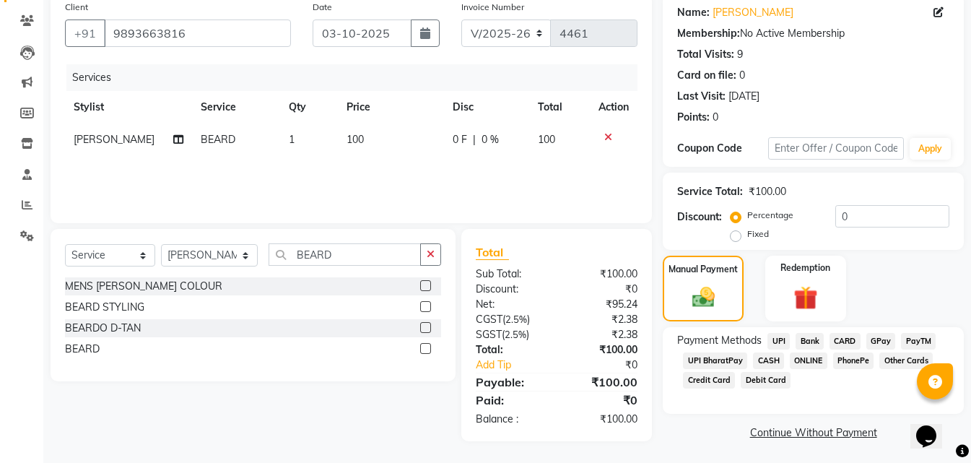
click at [804, 355] on span "ONLINE" at bounding box center [809, 360] width 38 height 17
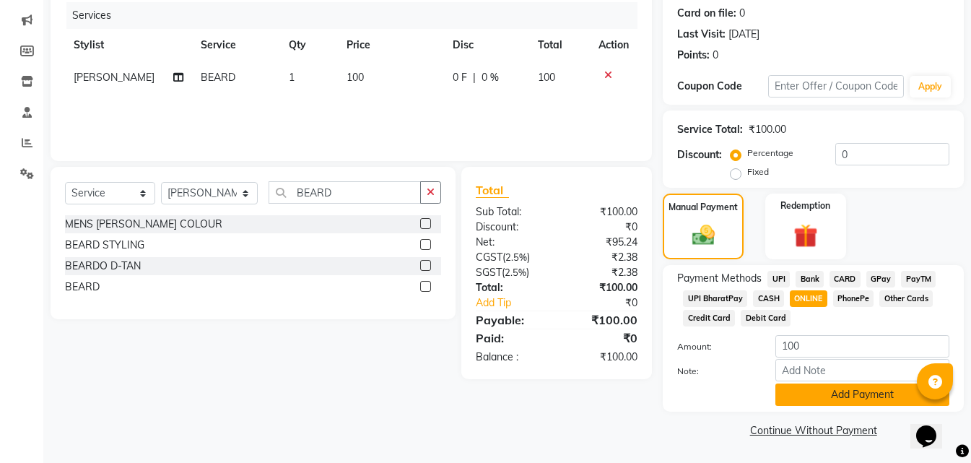
click at [814, 397] on button "Add Payment" at bounding box center [862, 394] width 174 height 22
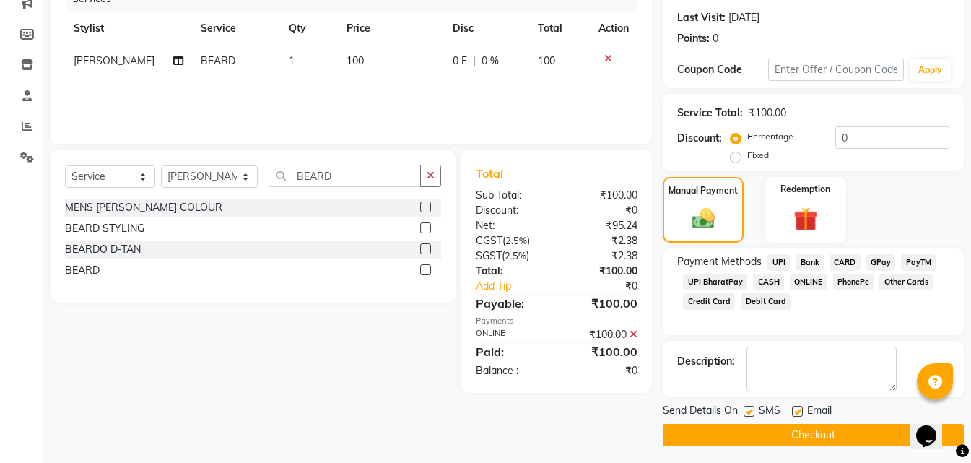
scroll to position [199, 0]
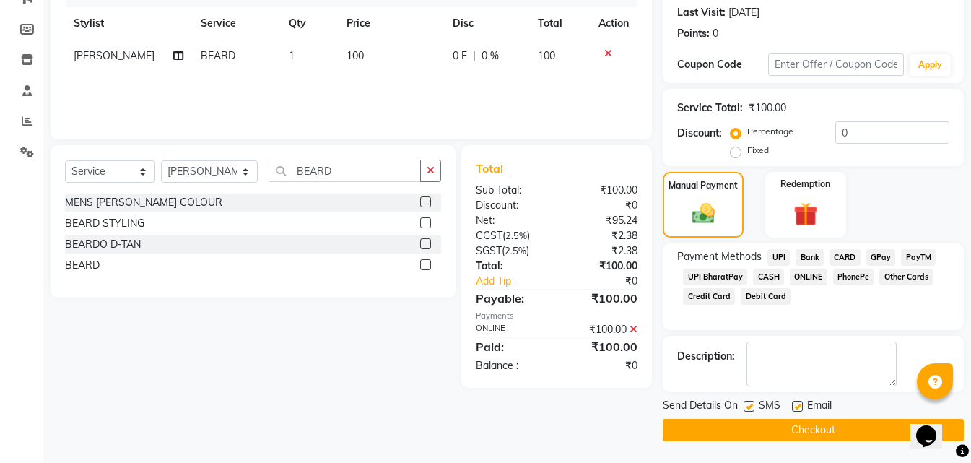
click at [780, 425] on button "Checkout" at bounding box center [813, 430] width 301 height 22
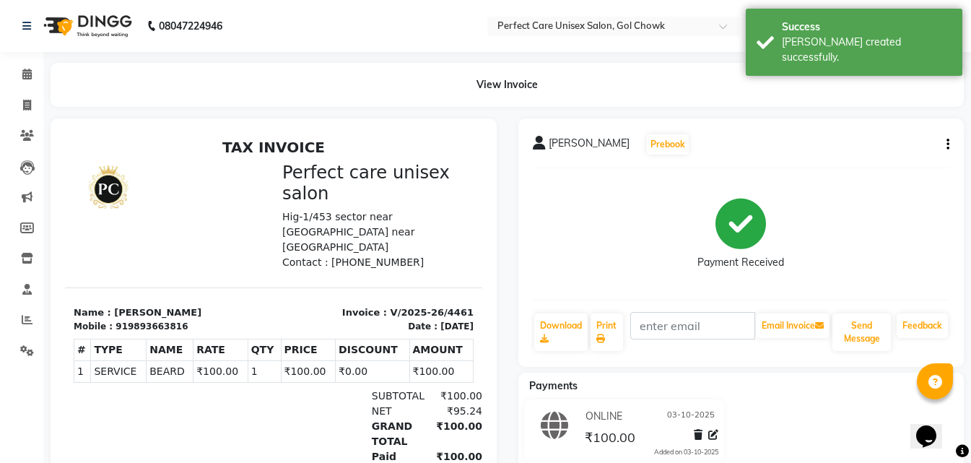
click at [163, 320] on div "919893663816" at bounding box center [152, 326] width 72 height 13
copy div "919893663816"
click at [27, 102] on icon at bounding box center [27, 105] width 8 height 11
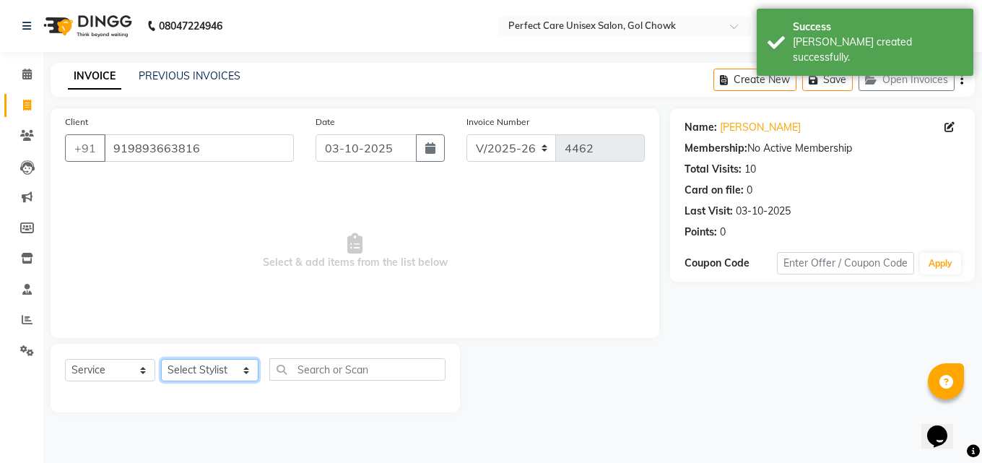
click at [225, 363] on select "Select Stylist MISS. [PERSON_NAME] [PERSON_NAME] MISS [PERSON_NAME] MISS [PERSO…" at bounding box center [209, 370] width 97 height 22
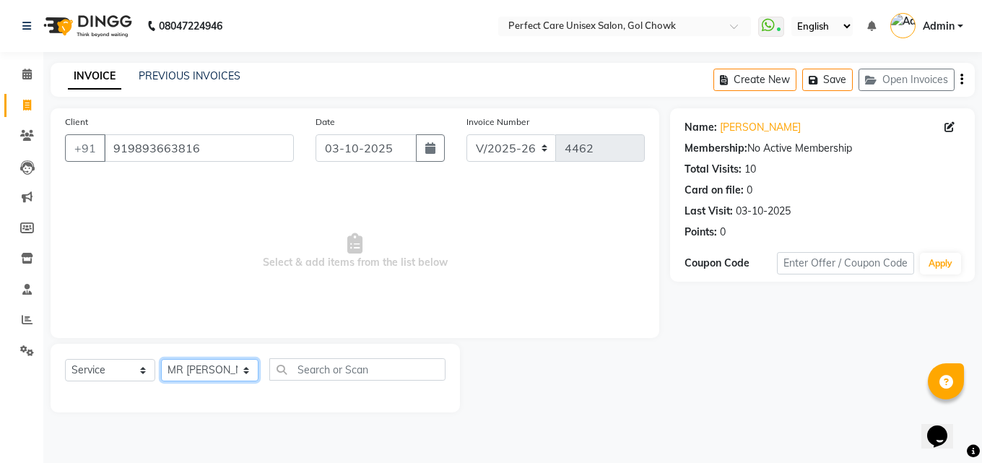
click at [161, 359] on select "Select Stylist MISS. [PERSON_NAME] [PERSON_NAME] MISS [PERSON_NAME] MISS [PERSO…" at bounding box center [209, 370] width 97 height 22
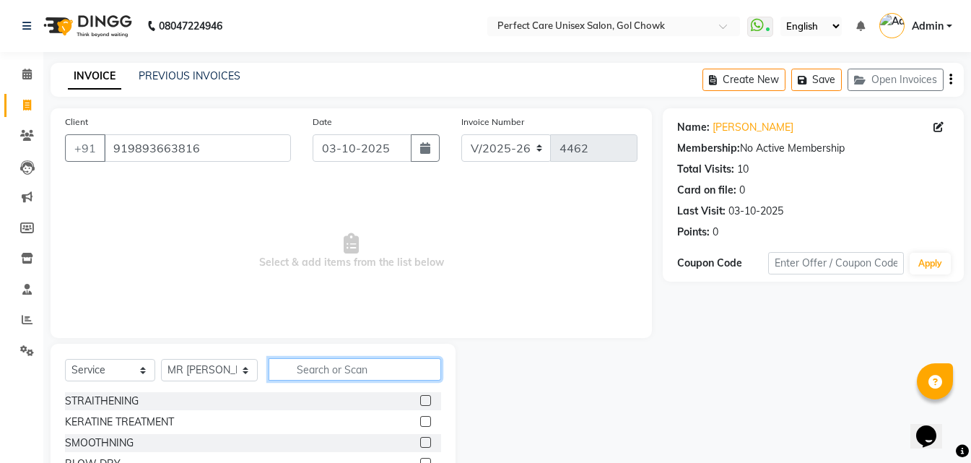
click at [311, 367] on input "text" at bounding box center [355, 369] width 172 height 22
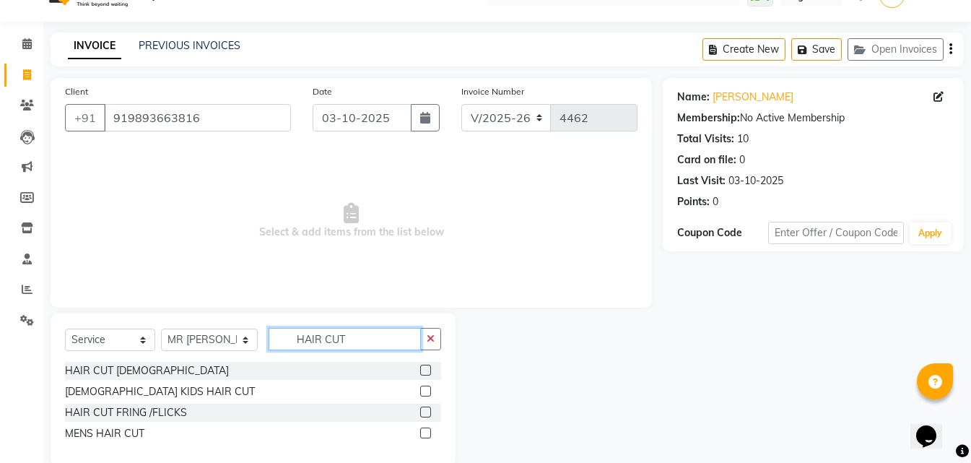
scroll to position [55, 0]
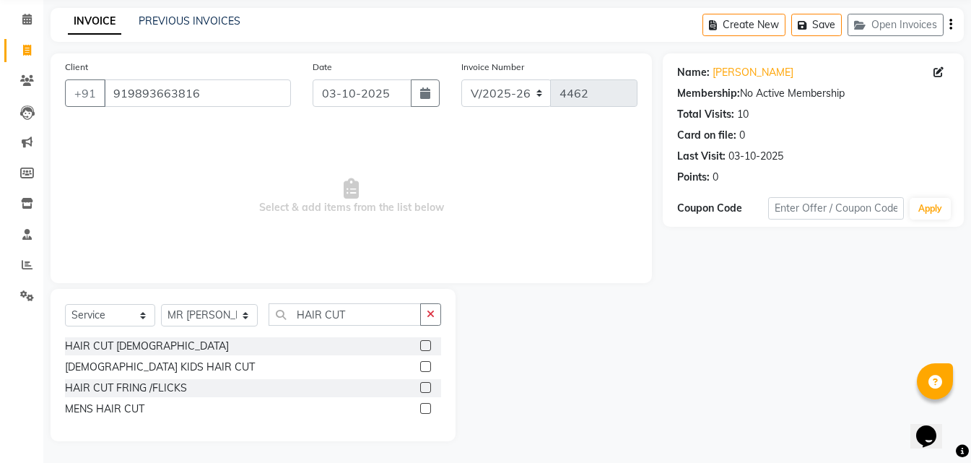
click at [419, 406] on div "MENS HAIR CUT" at bounding box center [253, 409] width 376 height 18
click at [428, 408] on label at bounding box center [425, 408] width 11 height 11
click at [428, 408] on input "checkbox" at bounding box center [424, 408] width 9 height 9
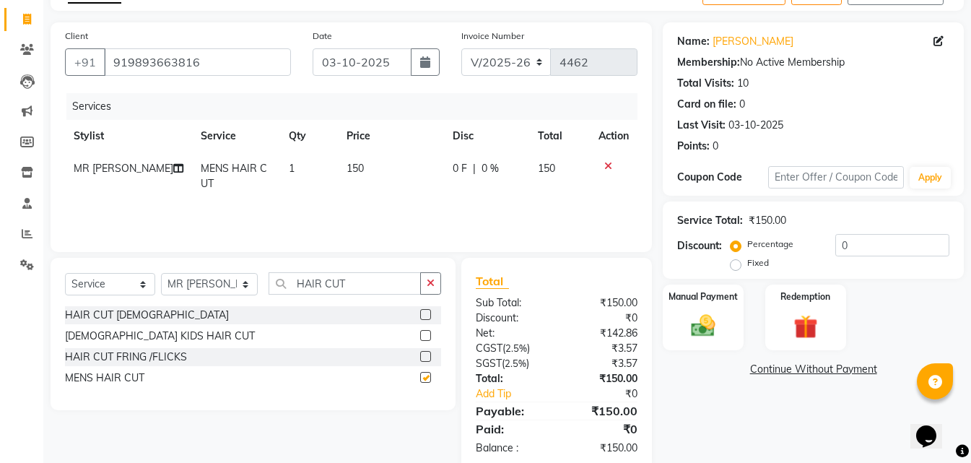
scroll to position [115, 0]
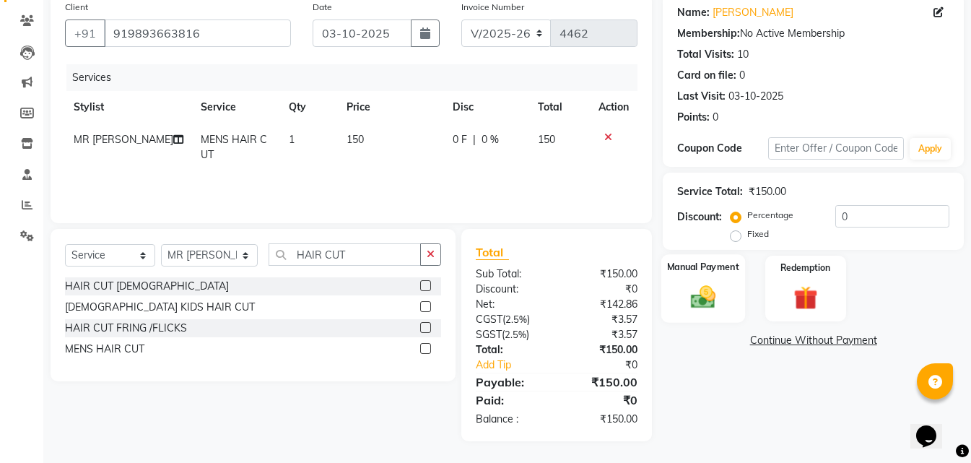
click at [697, 288] on img at bounding box center [703, 296] width 40 height 29
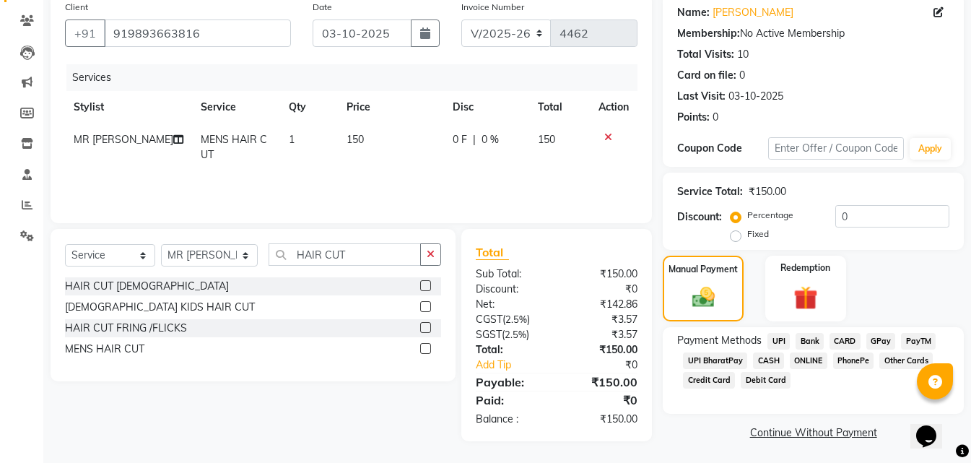
click at [812, 360] on span "ONLINE" at bounding box center [809, 360] width 38 height 17
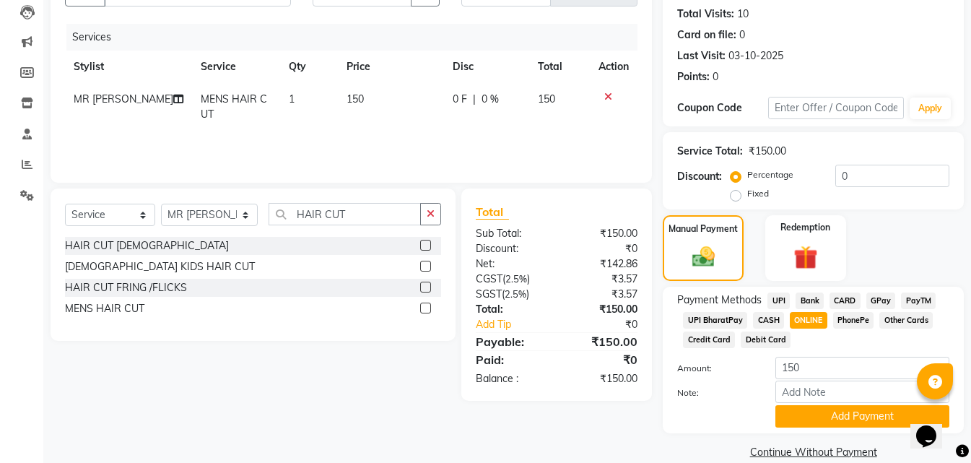
scroll to position [177, 0]
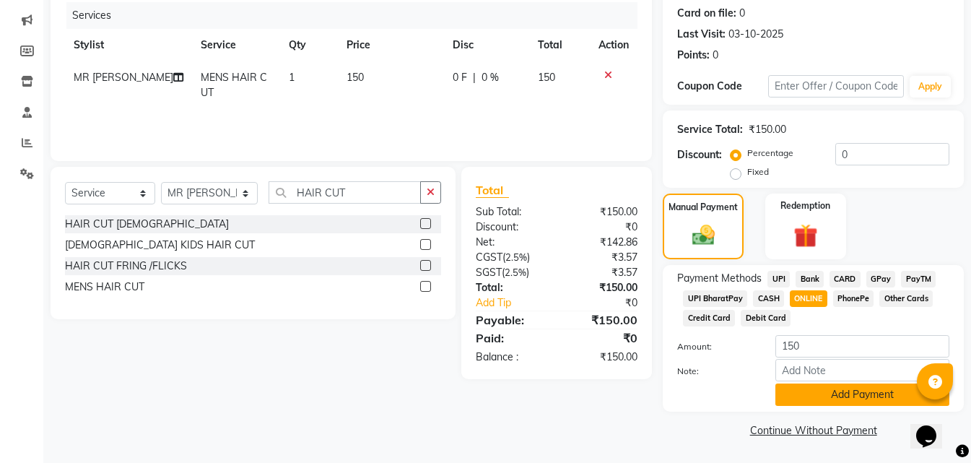
click at [798, 398] on button "Add Payment" at bounding box center [862, 394] width 174 height 22
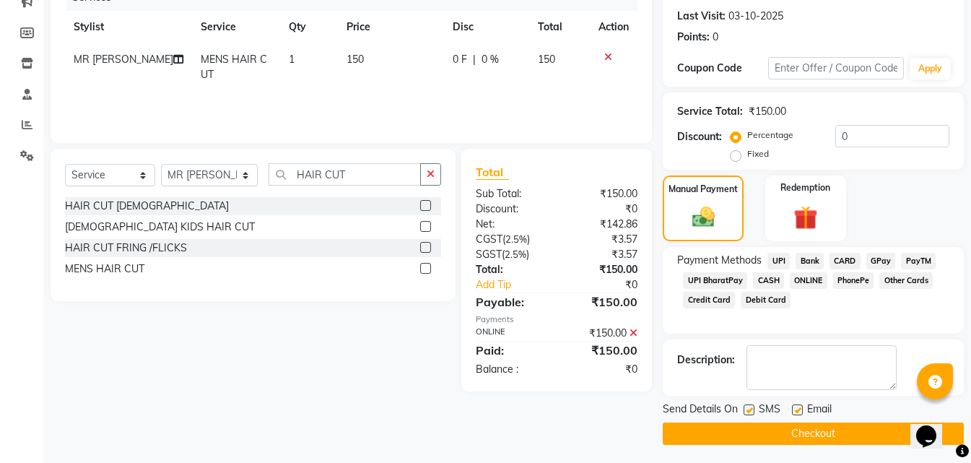
scroll to position [199, 0]
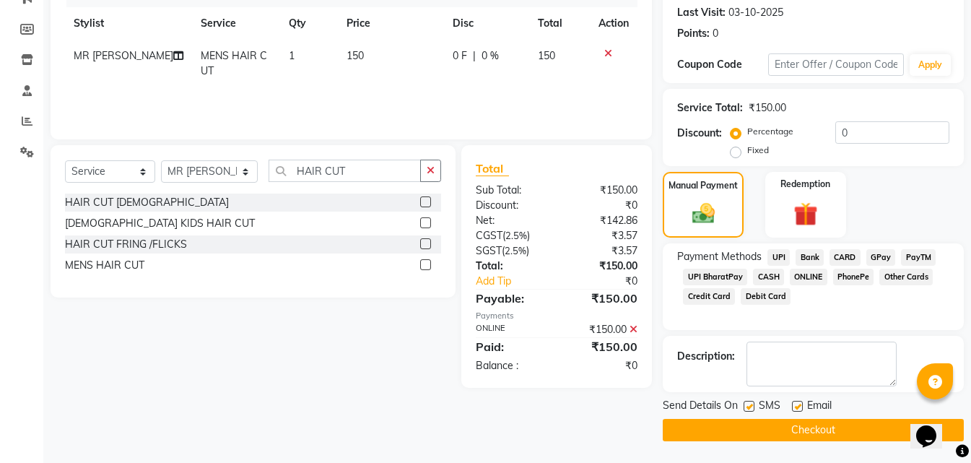
click at [730, 432] on button "Checkout" at bounding box center [813, 430] width 301 height 22
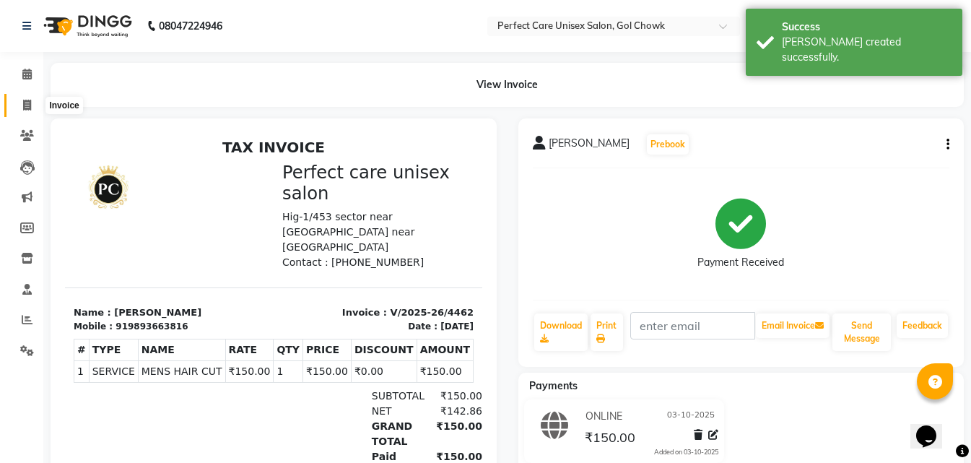
click at [29, 109] on icon at bounding box center [27, 105] width 8 height 11
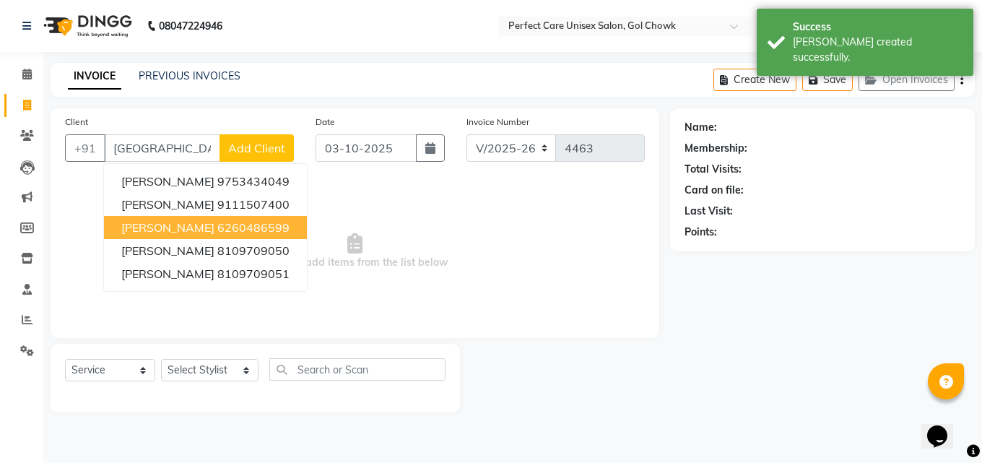
click at [217, 228] on ngb-highlight "6260486599" at bounding box center [253, 227] width 72 height 14
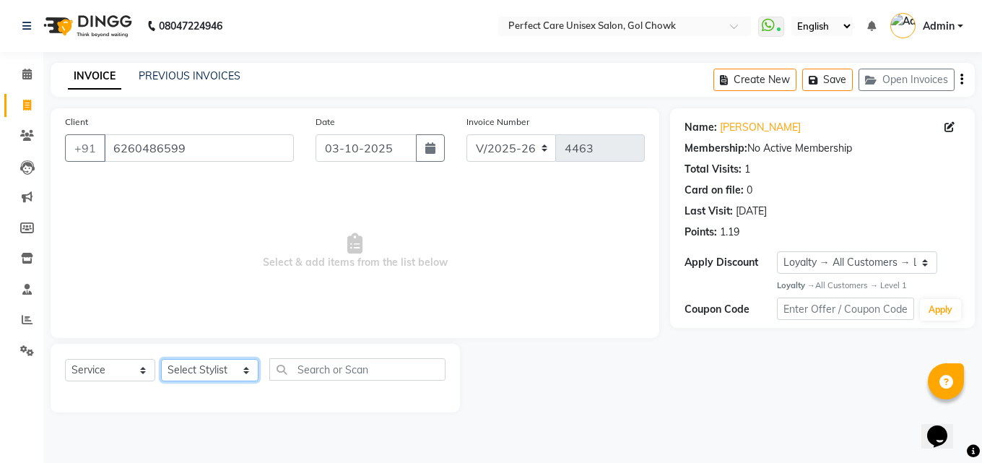
click at [217, 371] on select "Select Stylist MISS. [PERSON_NAME] [PERSON_NAME] MISS [PERSON_NAME] MISS [PERSO…" at bounding box center [209, 370] width 97 height 22
click at [161, 359] on select "Select Stylist MISS. [PERSON_NAME] [PERSON_NAME] MISS [PERSON_NAME] MISS [PERSO…" at bounding box center [209, 370] width 97 height 22
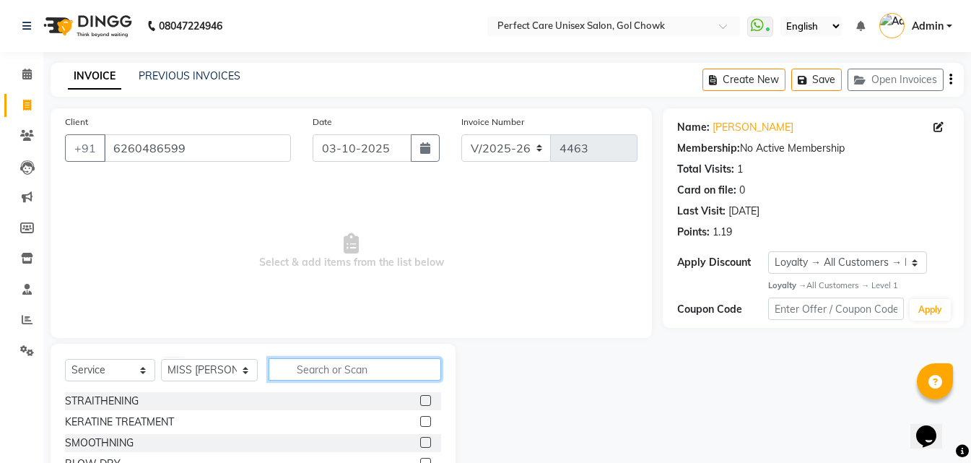
click at [302, 367] on input "text" at bounding box center [355, 369] width 172 height 22
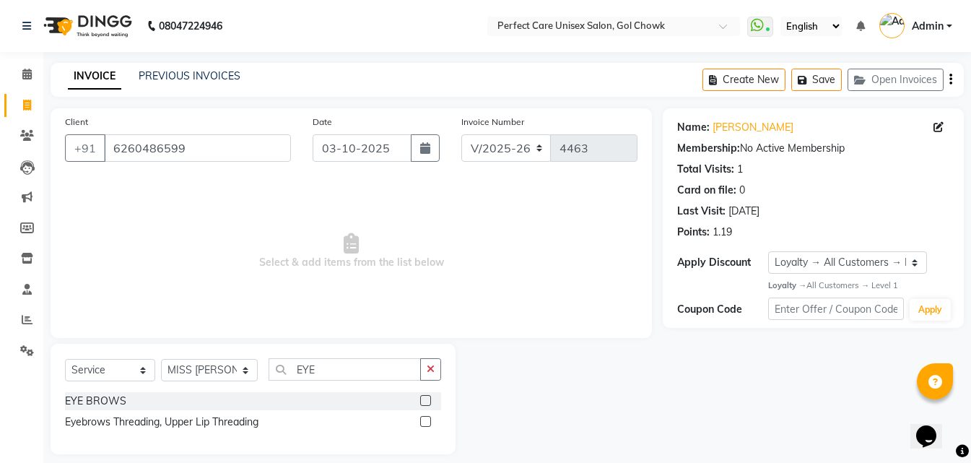
click at [427, 420] on label at bounding box center [425, 421] width 11 height 11
click at [427, 420] on input "checkbox" at bounding box center [424, 421] width 9 height 9
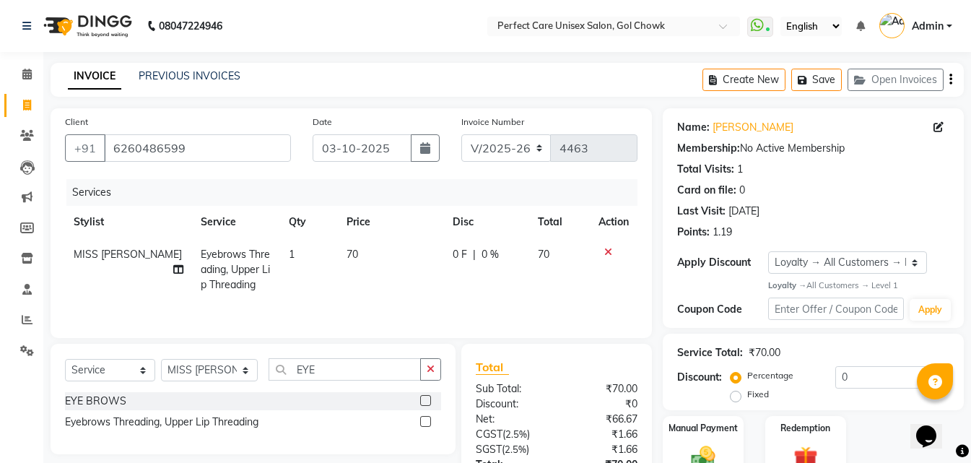
click at [357, 264] on td "70" at bounding box center [391, 269] width 106 height 63
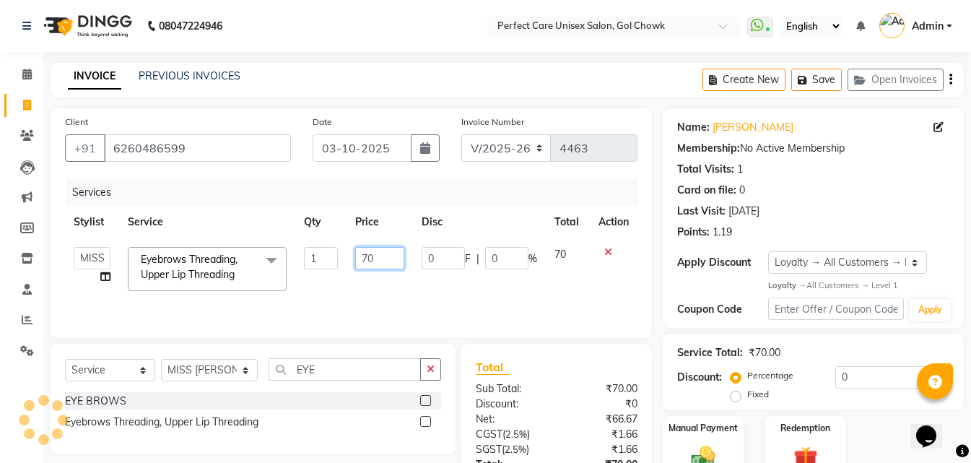
drag, startPoint x: 390, startPoint y: 256, endPoint x: 355, endPoint y: 264, distance: 35.4
click at [355, 264] on input "70" at bounding box center [379, 258] width 49 height 22
click at [380, 300] on div "Services Stylist Service Qty Price Disc Total Action MISS. [PERSON_NAME] [PERSO…" at bounding box center [351, 251] width 572 height 144
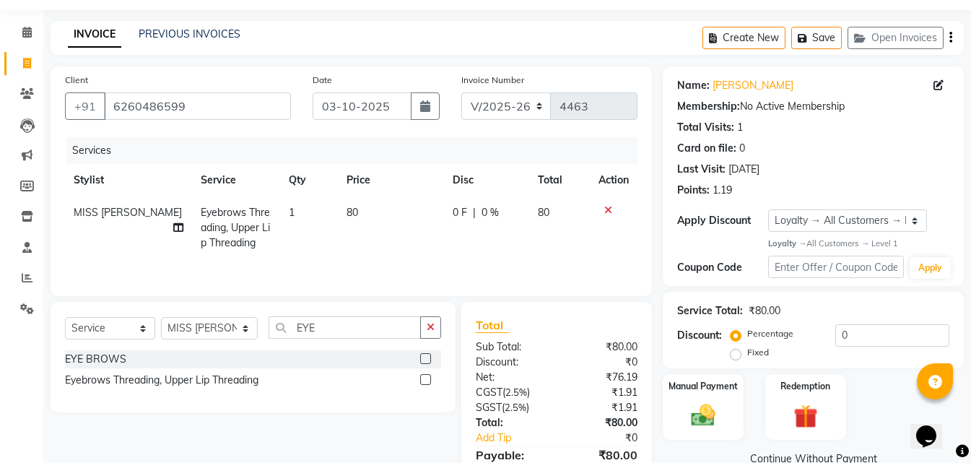
scroll to position [115, 0]
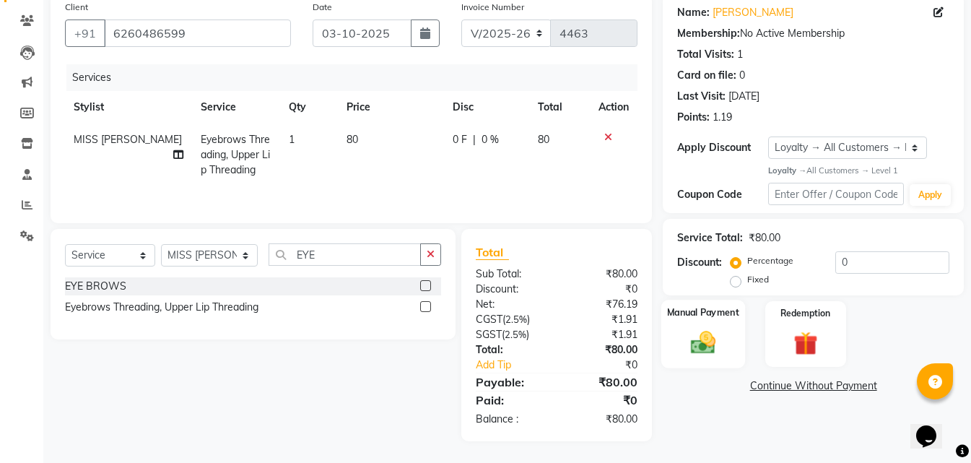
click at [687, 339] on img at bounding box center [703, 342] width 40 height 29
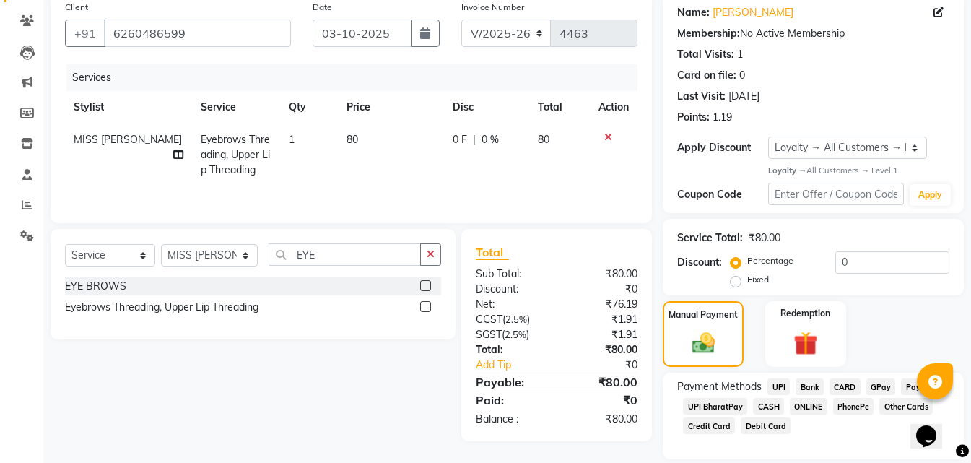
click at [803, 406] on span "ONLINE" at bounding box center [809, 406] width 38 height 17
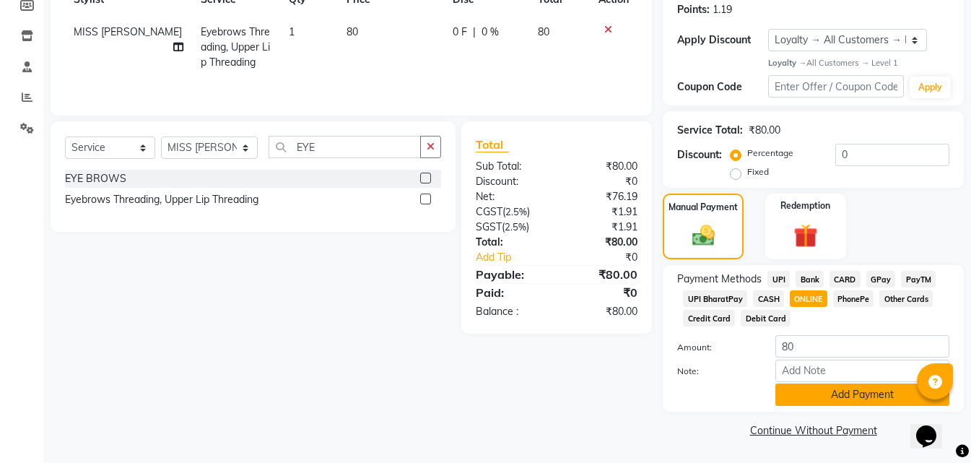
click at [809, 399] on button "Add Payment" at bounding box center [862, 394] width 174 height 22
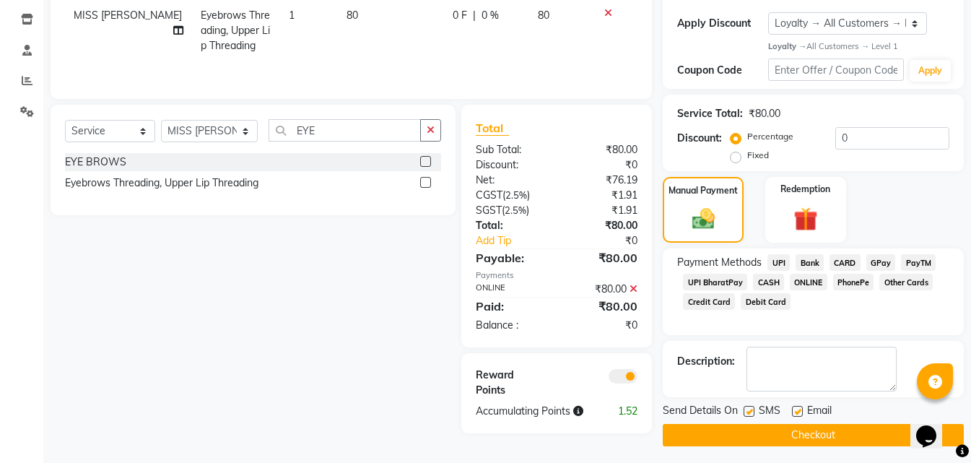
scroll to position [244, 0]
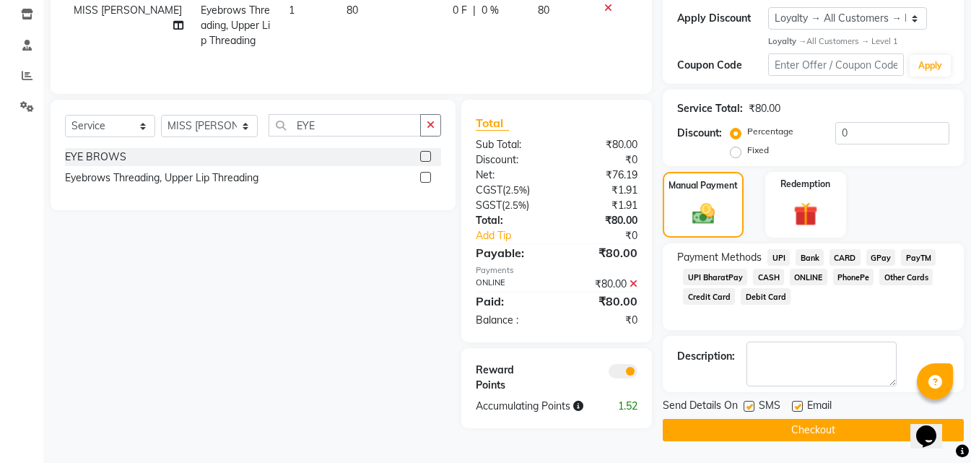
click at [773, 424] on button "Checkout" at bounding box center [813, 430] width 301 height 22
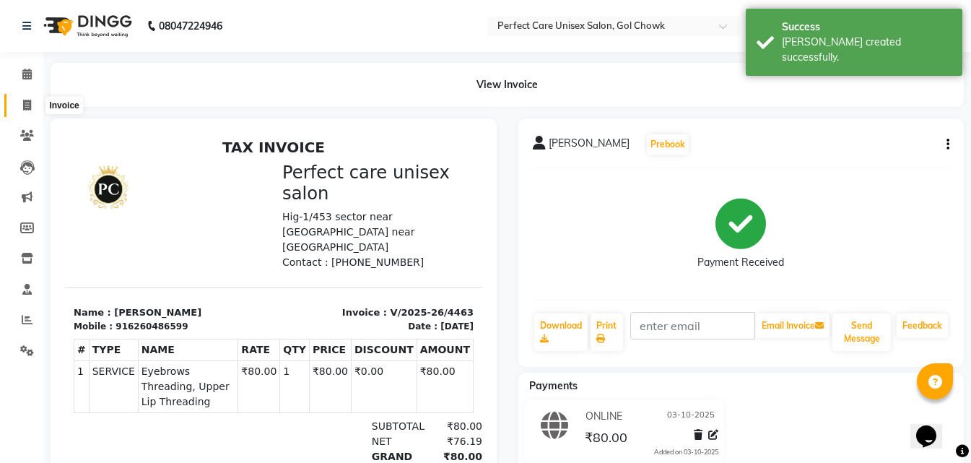
click at [34, 106] on span at bounding box center [26, 105] width 25 height 17
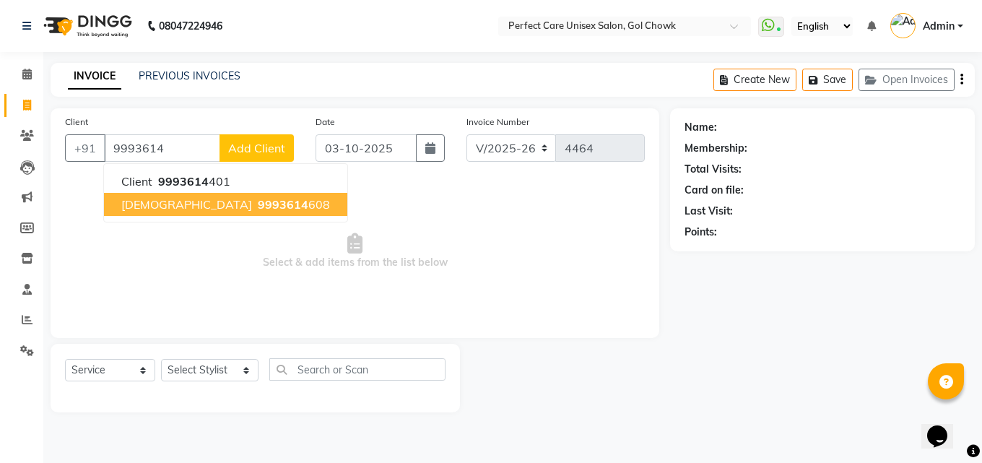
click at [169, 209] on span "[DEMOGRAPHIC_DATA]" at bounding box center [186, 204] width 131 height 14
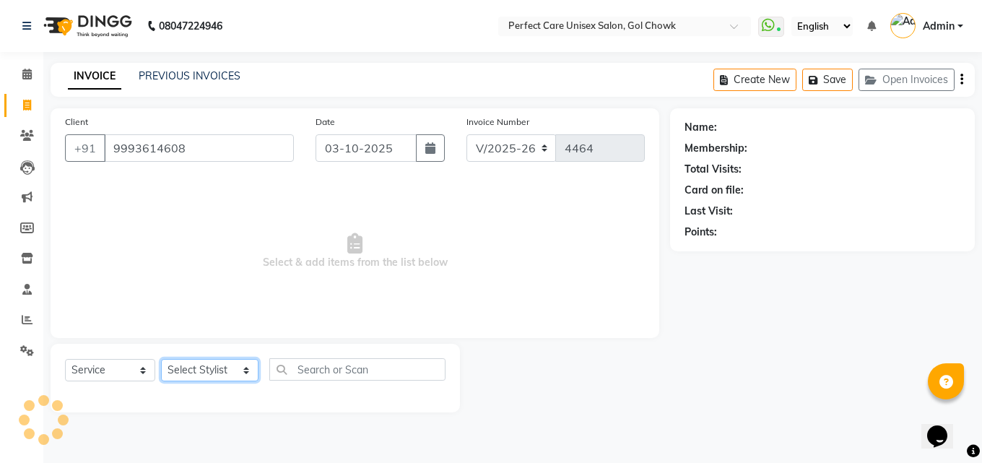
click at [212, 373] on select "Select Stylist MISS. [PERSON_NAME] [PERSON_NAME] MISS [PERSON_NAME] MISS [PERSO…" at bounding box center [209, 370] width 97 height 22
click at [161, 359] on select "Select Stylist MISS. [PERSON_NAME] [PERSON_NAME] MISS [PERSON_NAME] MISS [PERSO…" at bounding box center [209, 370] width 97 height 22
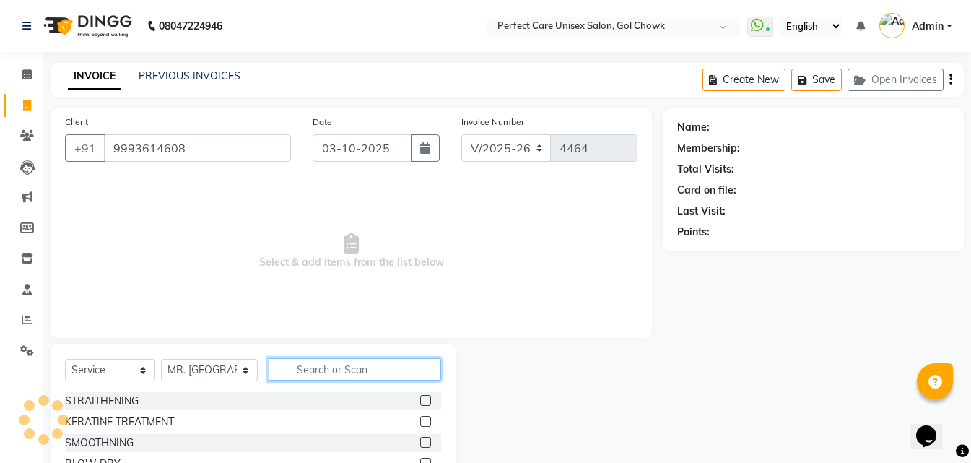
click at [310, 360] on input "text" at bounding box center [355, 369] width 172 height 22
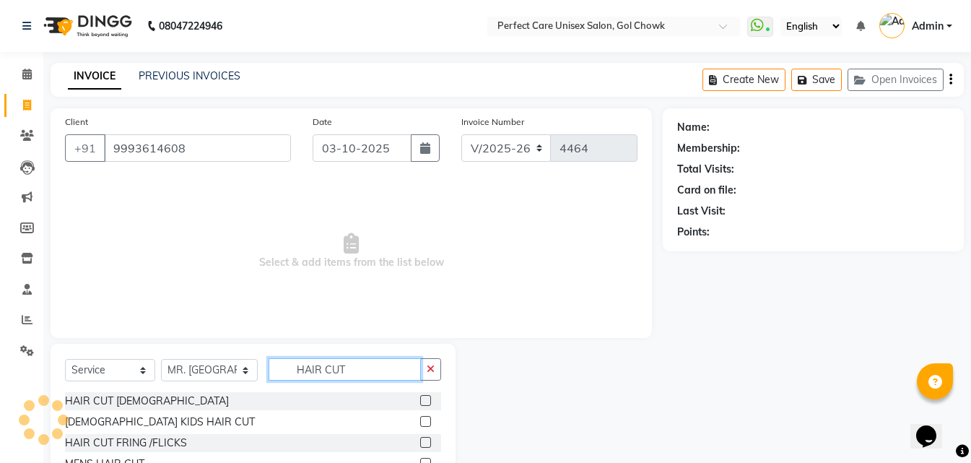
scroll to position [55, 0]
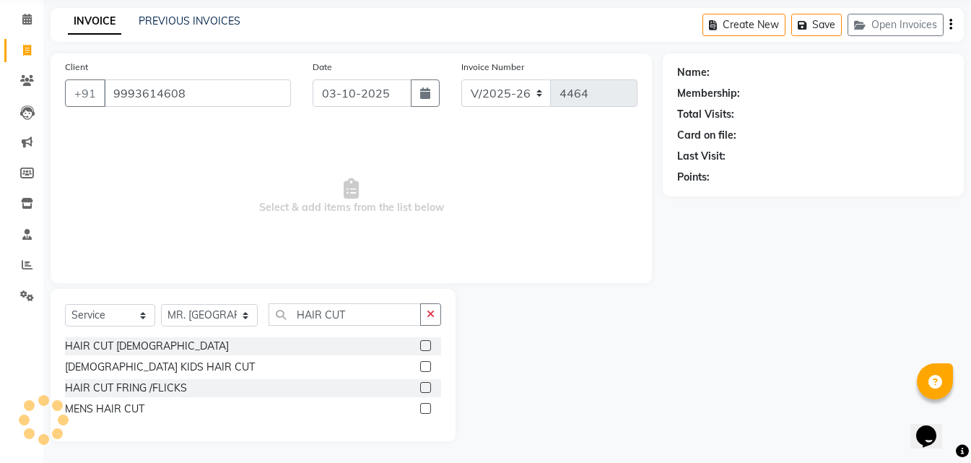
click at [430, 406] on label at bounding box center [425, 408] width 11 height 11
click at [430, 406] on input "checkbox" at bounding box center [424, 408] width 9 height 9
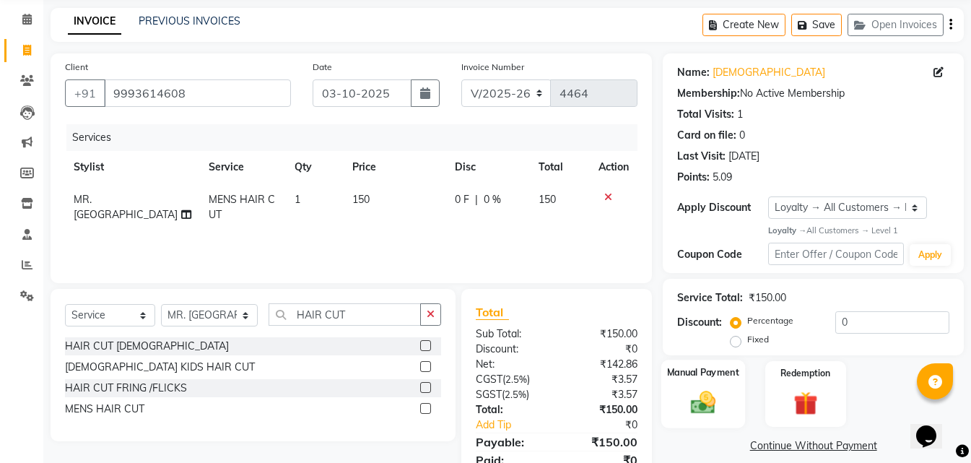
click at [732, 406] on div "Manual Payment" at bounding box center [703, 394] width 84 height 69
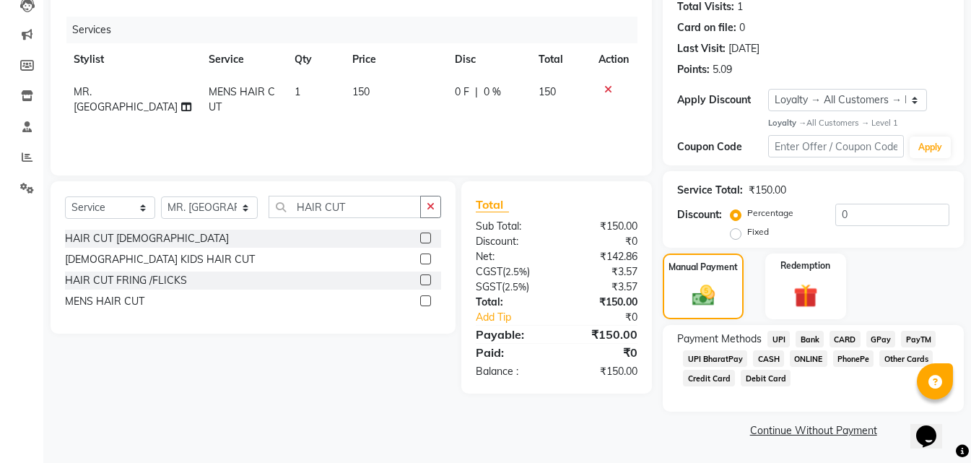
click at [767, 359] on span "CASH" at bounding box center [768, 358] width 31 height 17
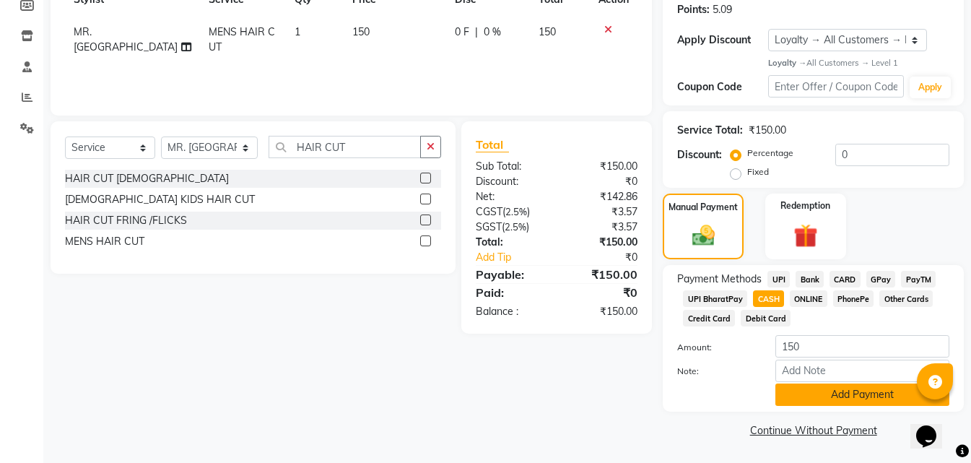
click at [788, 391] on button "Add Payment" at bounding box center [862, 394] width 174 height 22
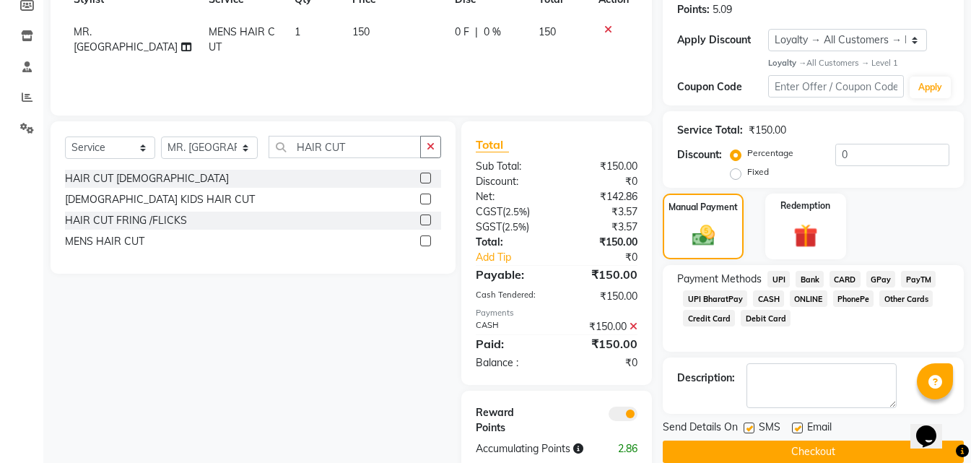
scroll to position [252, 0]
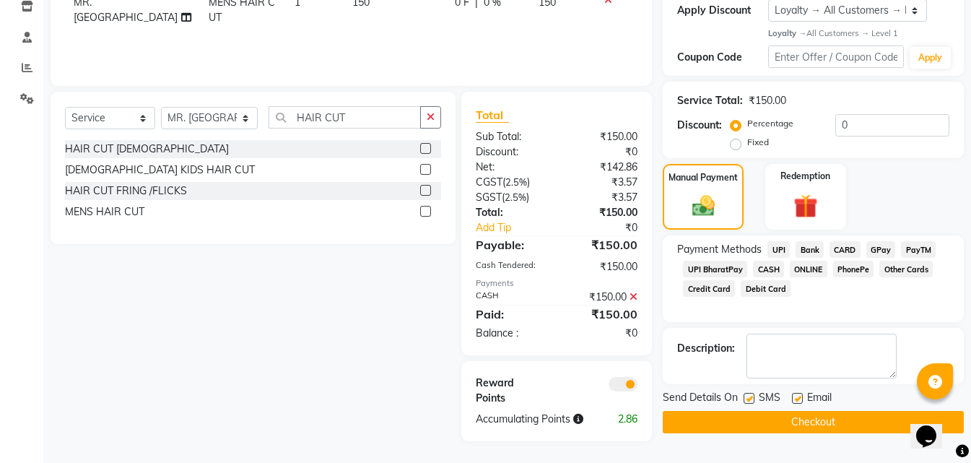
click at [758, 418] on button "Checkout" at bounding box center [813, 422] width 301 height 22
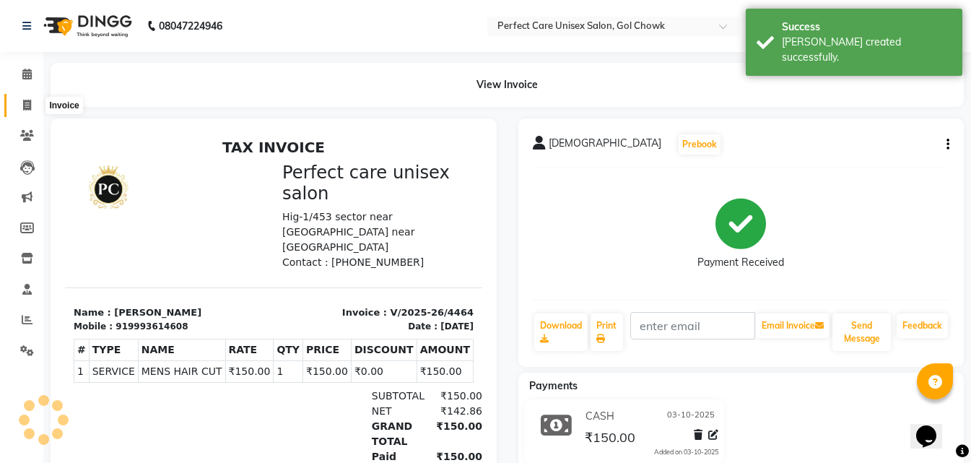
click at [24, 104] on icon at bounding box center [27, 105] width 8 height 11
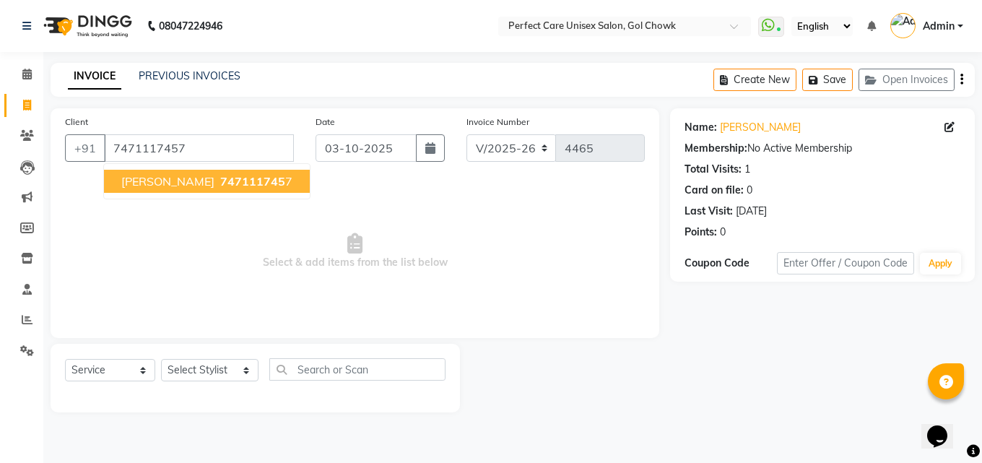
click at [161, 176] on span "[PERSON_NAME]" at bounding box center [167, 181] width 93 height 14
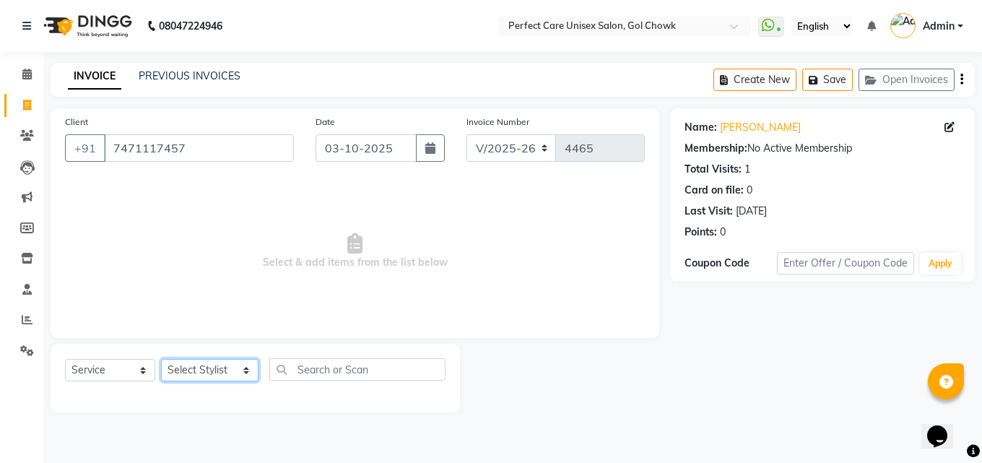
click at [175, 368] on select "Select Stylist MISS. [PERSON_NAME] [PERSON_NAME] MISS [PERSON_NAME] MISS [PERSO…" at bounding box center [209, 370] width 97 height 22
click at [161, 359] on select "Select Stylist MISS. [PERSON_NAME] [PERSON_NAME] MISS [PERSON_NAME] MISS [PERSO…" at bounding box center [209, 370] width 97 height 22
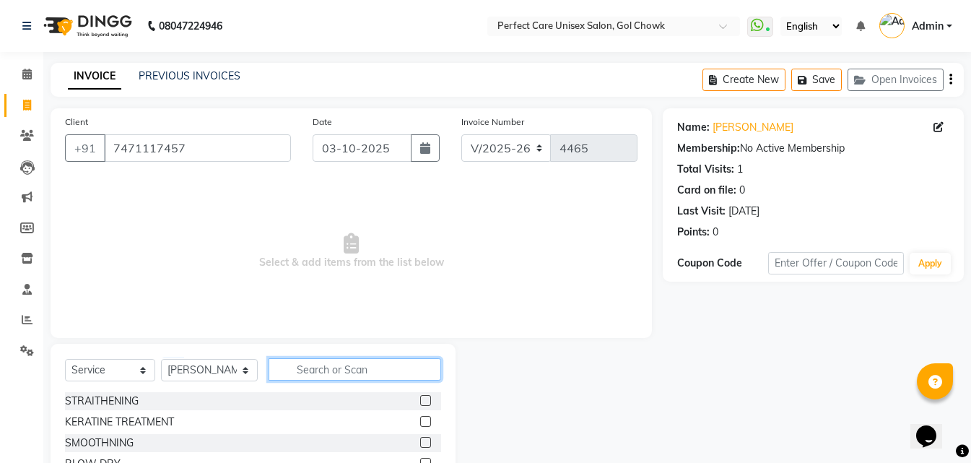
click at [321, 373] on input "text" at bounding box center [355, 369] width 172 height 22
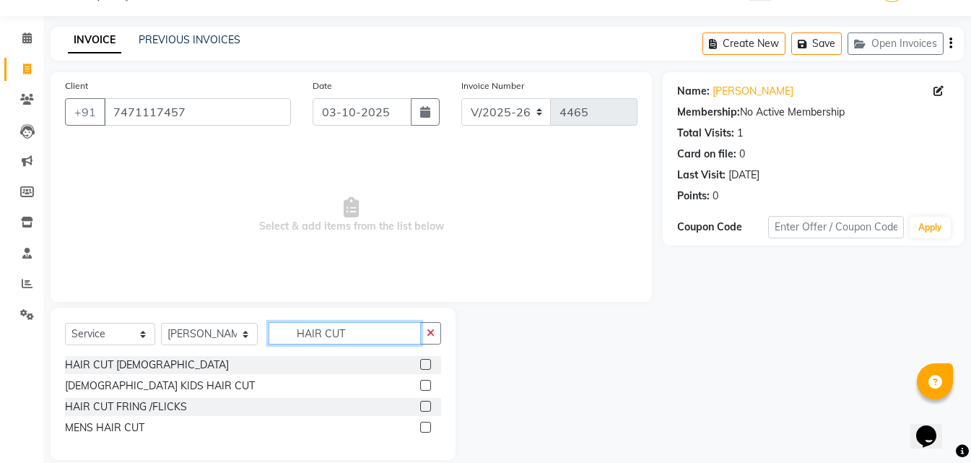
scroll to position [55, 0]
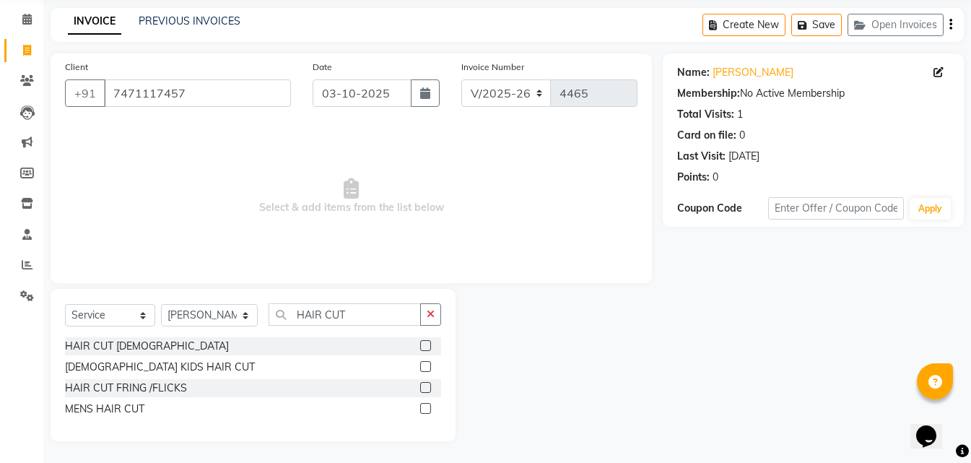
click at [427, 349] on label at bounding box center [425, 345] width 11 height 11
click at [427, 349] on input "checkbox" at bounding box center [424, 345] width 9 height 9
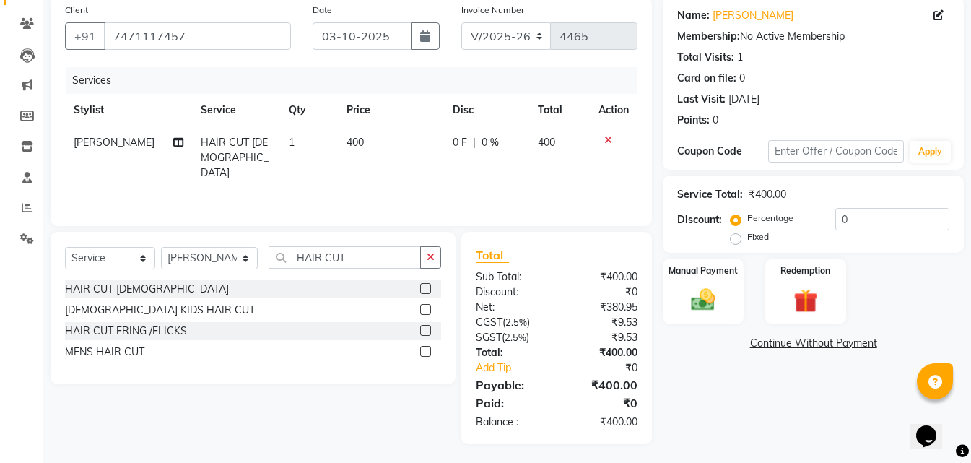
scroll to position [115, 0]
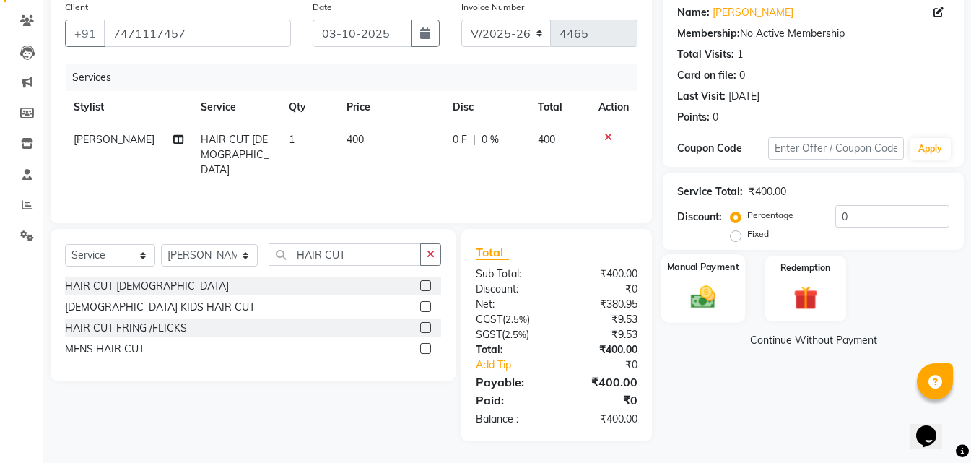
click at [697, 316] on div "Manual Payment" at bounding box center [703, 288] width 84 height 69
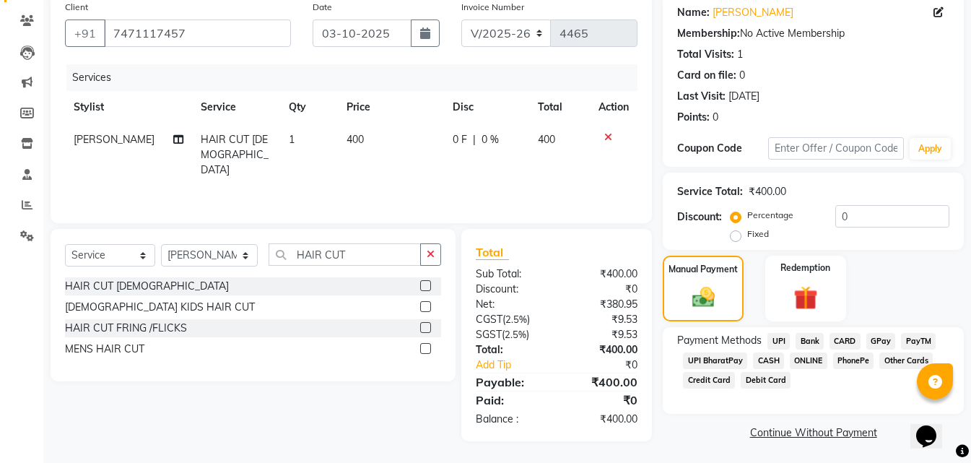
click at [769, 362] on span "CASH" at bounding box center [768, 360] width 31 height 17
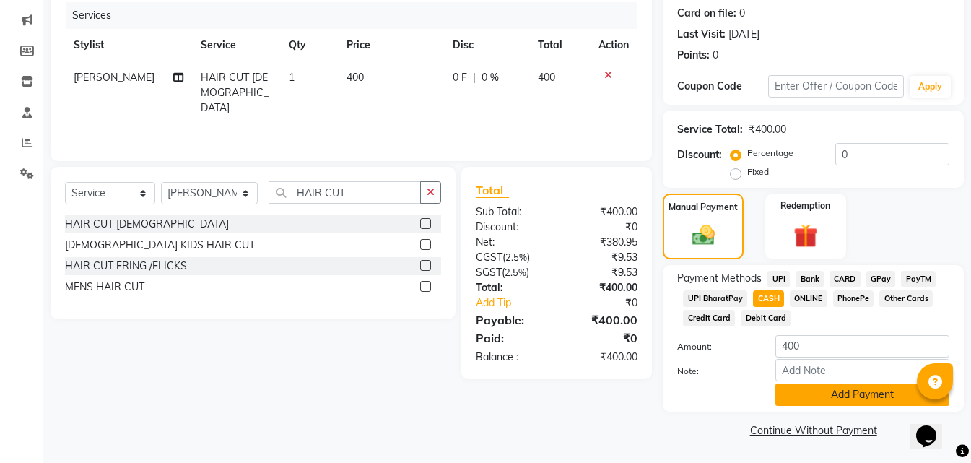
click at [805, 391] on button "Add Payment" at bounding box center [862, 394] width 174 height 22
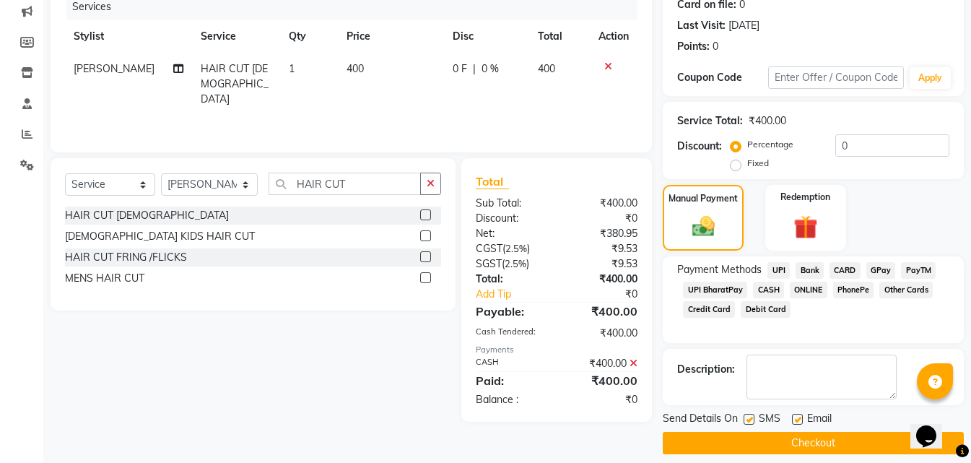
scroll to position [199, 0]
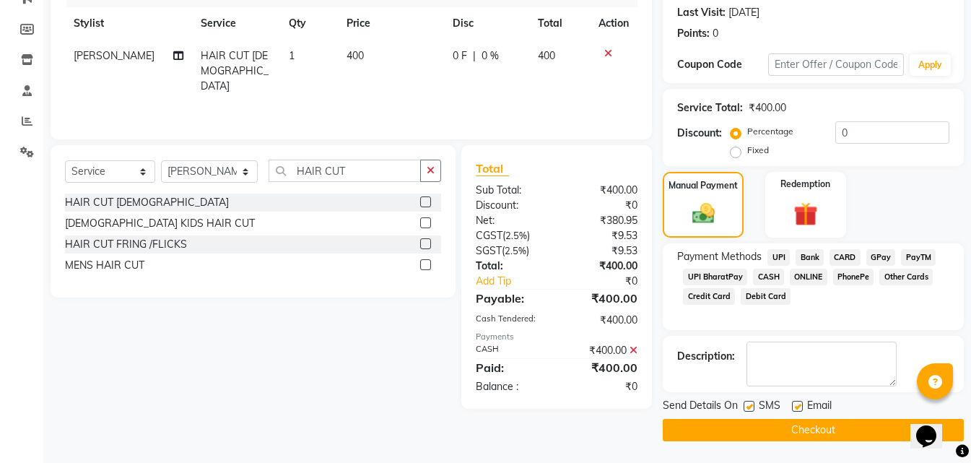
click at [784, 430] on button "Checkout" at bounding box center [813, 430] width 301 height 22
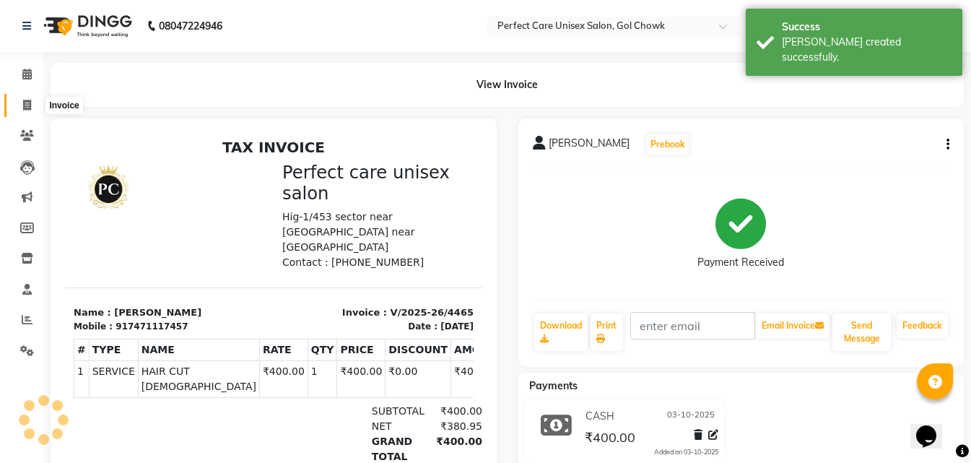
click at [30, 108] on icon at bounding box center [27, 105] width 8 height 11
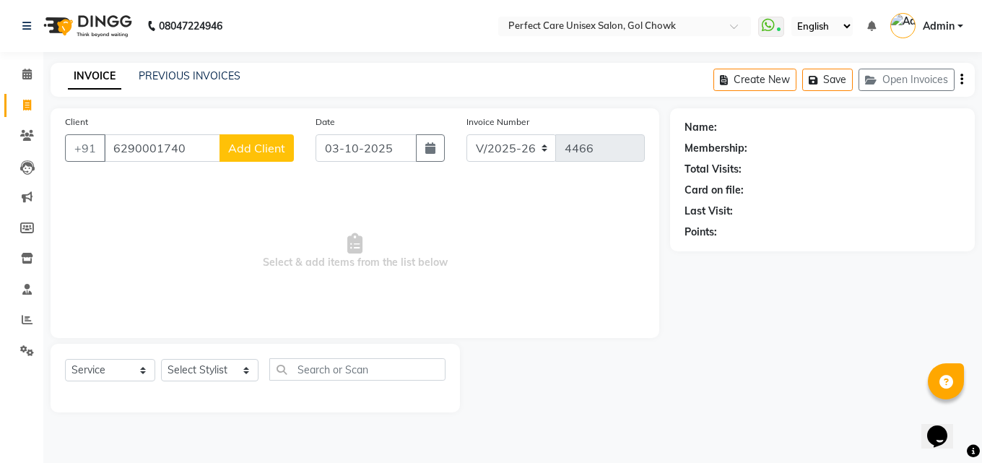
click at [248, 147] on span "Add Client" at bounding box center [256, 148] width 57 height 14
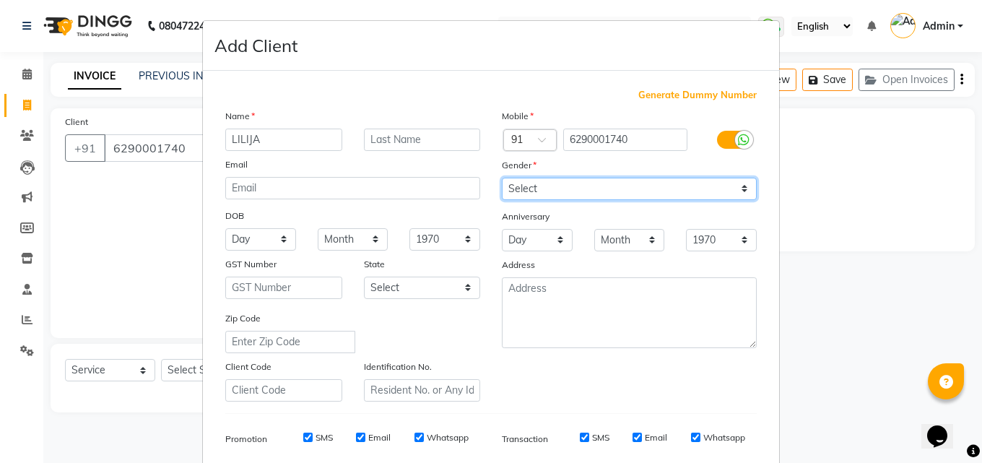
click at [542, 191] on select "Select [DEMOGRAPHIC_DATA] [DEMOGRAPHIC_DATA] Other Prefer Not To Say" at bounding box center [629, 189] width 255 height 22
click at [502, 178] on select "Select [DEMOGRAPHIC_DATA] [DEMOGRAPHIC_DATA] Other Prefer Not To Say" at bounding box center [629, 189] width 255 height 22
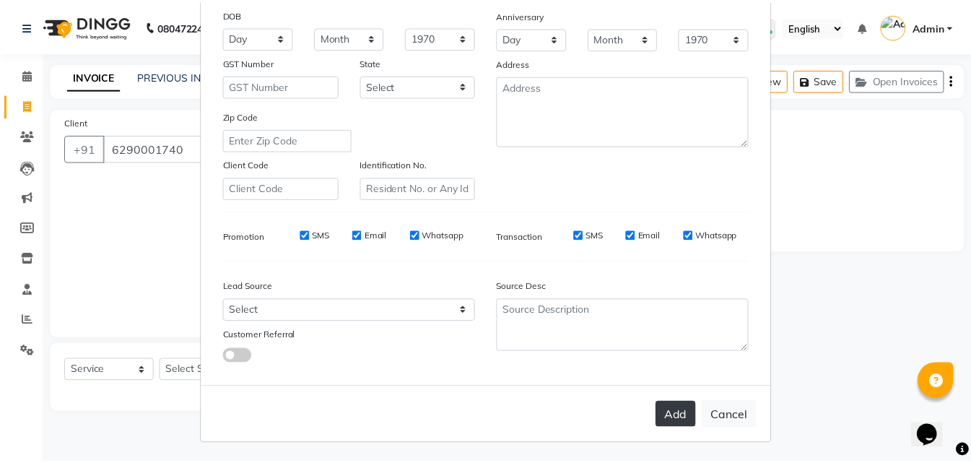
scroll to position [204, 0]
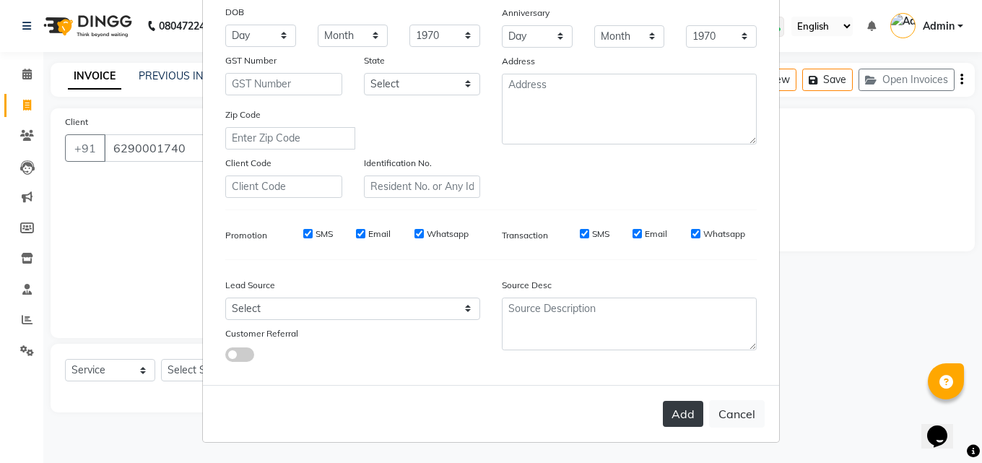
click at [671, 414] on button "Add" at bounding box center [683, 414] width 40 height 26
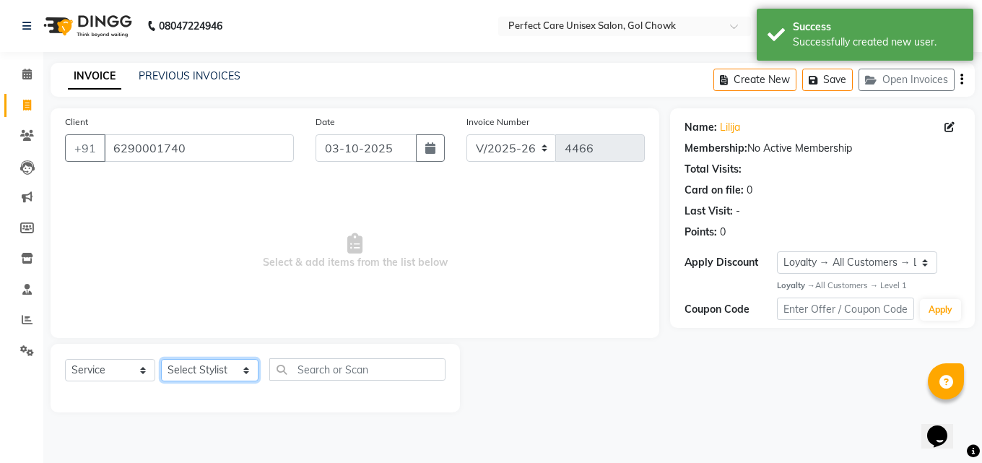
click at [210, 374] on select "Select Stylist MISS. [PERSON_NAME] [PERSON_NAME] MISS [PERSON_NAME] MISS [PERSO…" at bounding box center [209, 370] width 97 height 22
click at [161, 359] on select "Select Stylist MISS. [PERSON_NAME] [PERSON_NAME] MISS [PERSON_NAME] MISS [PERSO…" at bounding box center [209, 370] width 97 height 22
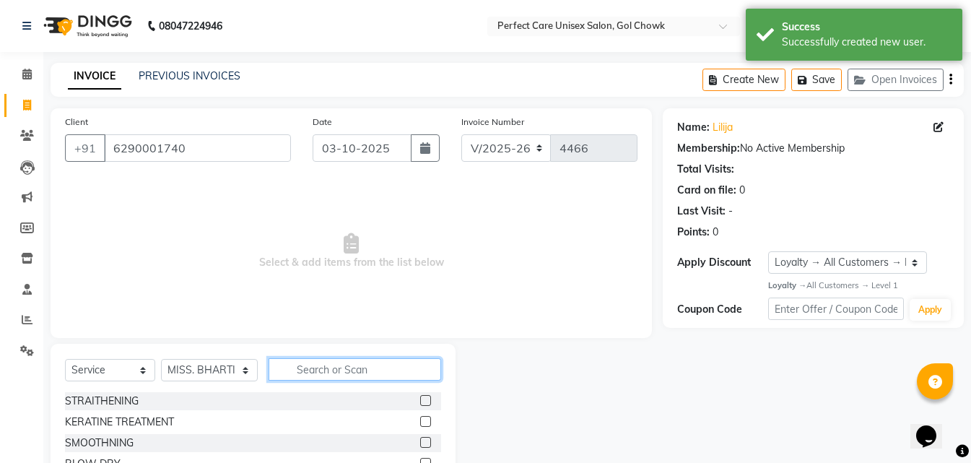
click at [385, 375] on input "text" at bounding box center [355, 369] width 172 height 22
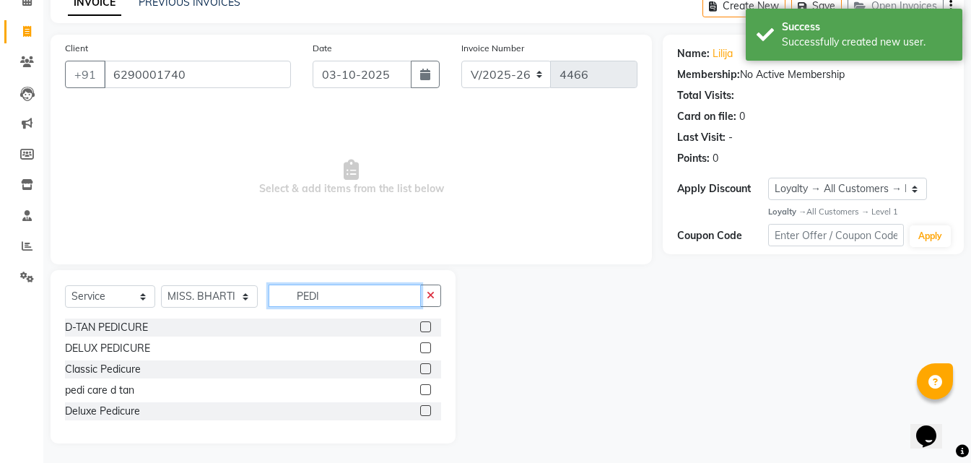
scroll to position [76, 0]
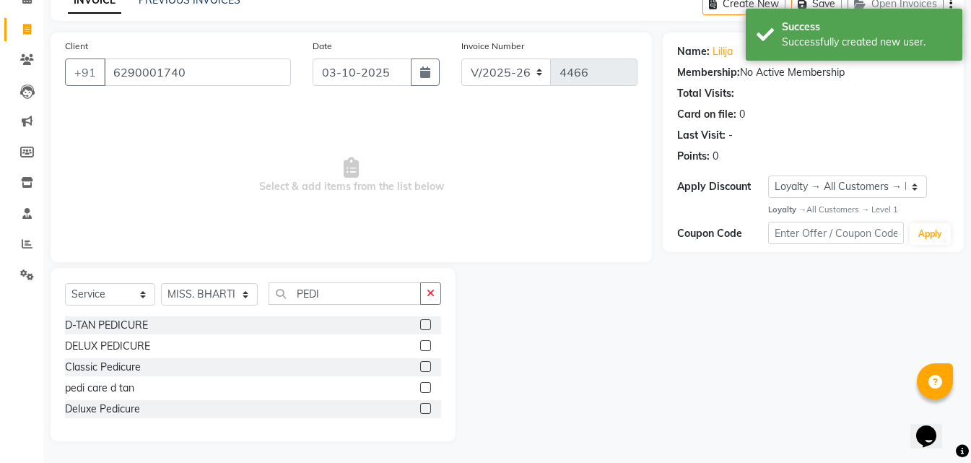
click at [422, 367] on label at bounding box center [425, 366] width 11 height 11
click at [422, 367] on input "checkbox" at bounding box center [424, 366] width 9 height 9
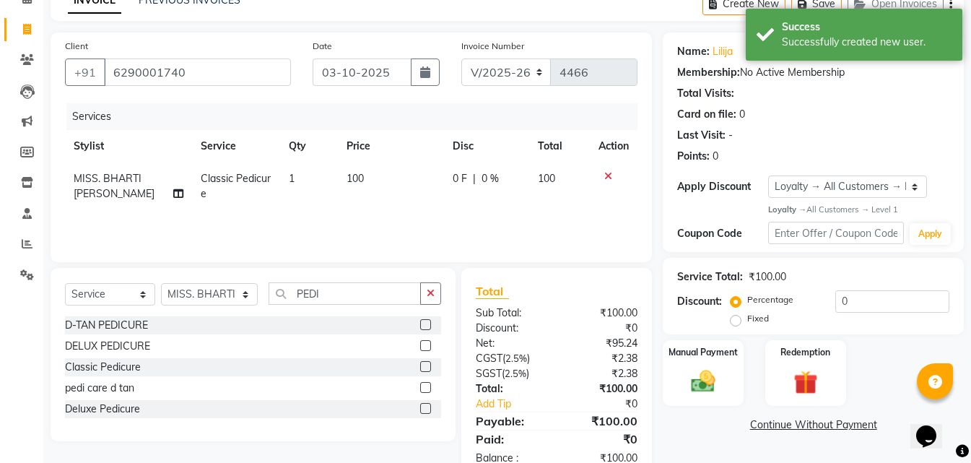
click at [350, 193] on td "100" at bounding box center [391, 186] width 106 height 48
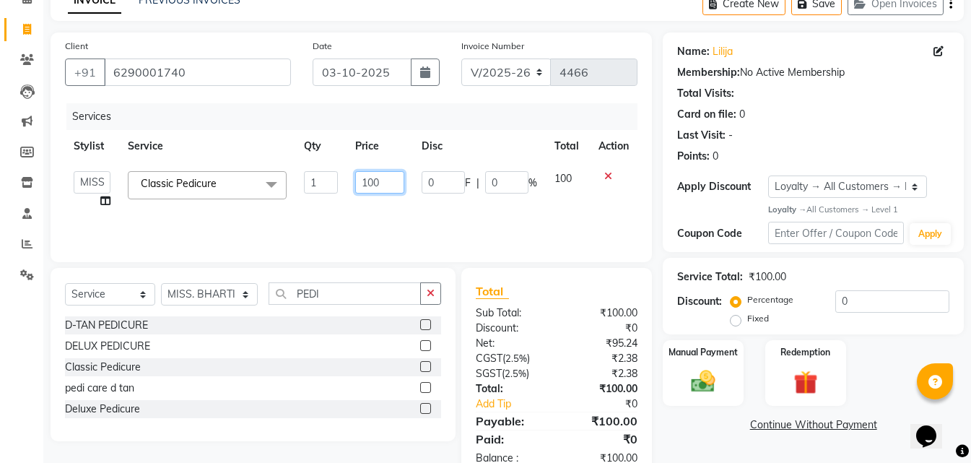
drag, startPoint x: 396, startPoint y: 181, endPoint x: 347, endPoint y: 187, distance: 49.4
click at [347, 187] on td "100" at bounding box center [380, 189] width 66 height 55
click at [437, 214] on div "Services Stylist Service Qty Price Disc Total Action MISS. [PERSON_NAME] [PERSO…" at bounding box center [351, 175] width 572 height 144
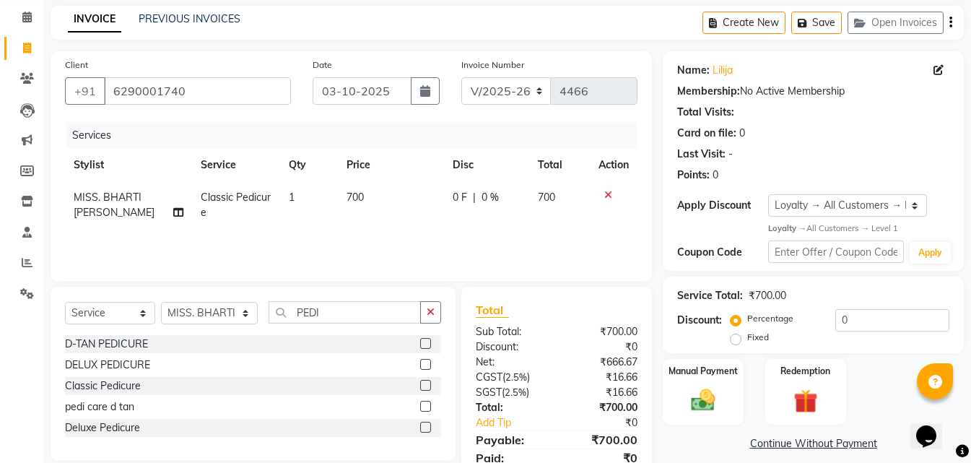
scroll to position [0, 0]
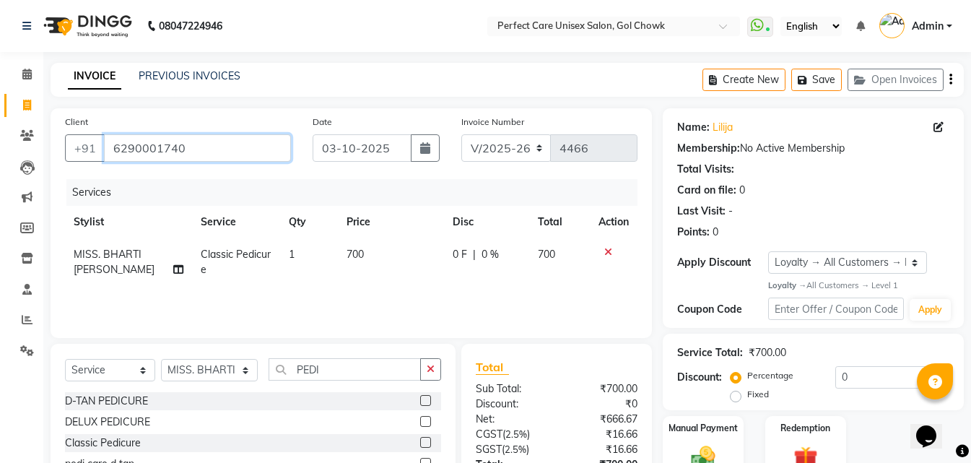
click at [161, 143] on input "6290001740" at bounding box center [197, 147] width 187 height 27
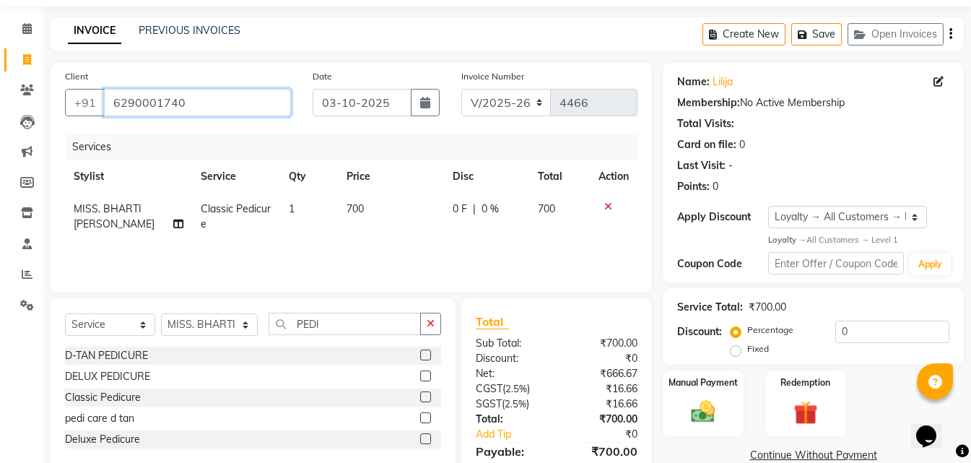
scroll to position [115, 0]
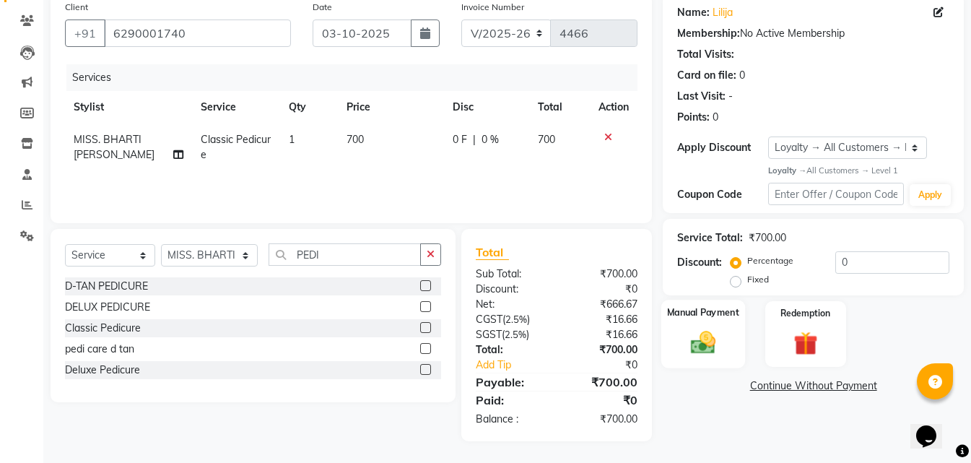
click at [724, 318] on label "Manual Payment" at bounding box center [703, 313] width 72 height 14
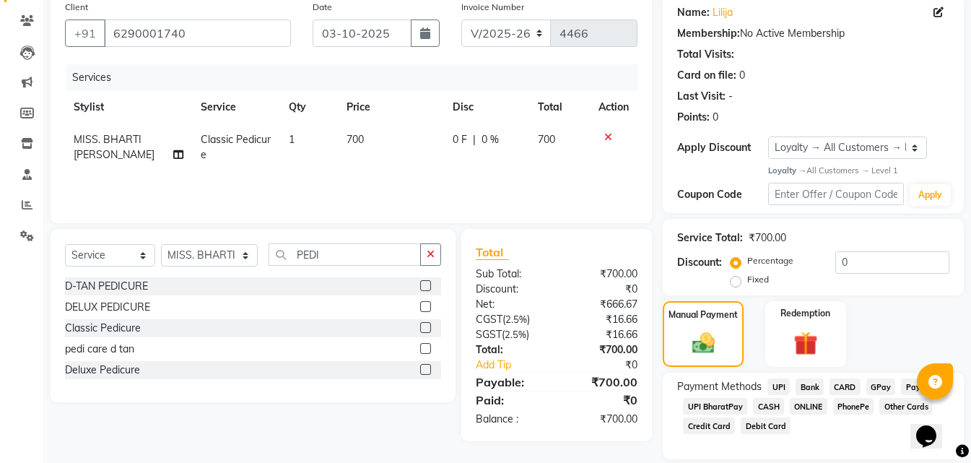
click at [776, 408] on span "CASH" at bounding box center [768, 406] width 31 height 17
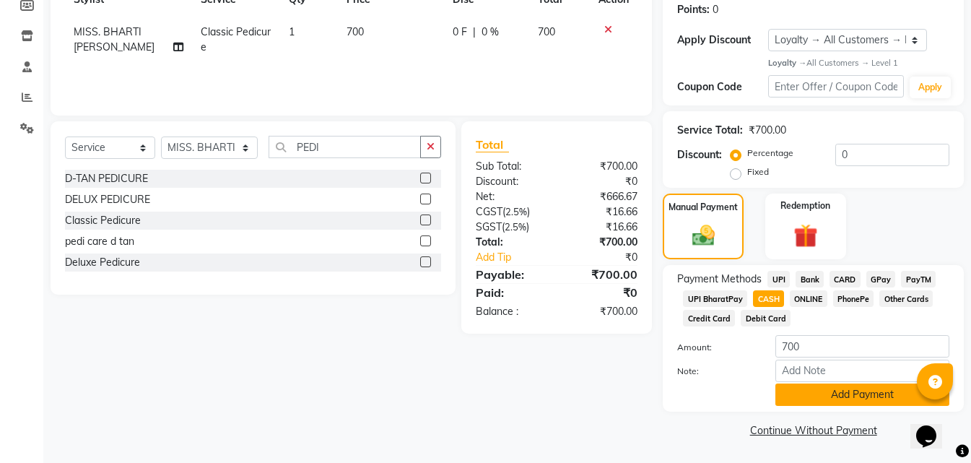
click at [814, 393] on button "Add Payment" at bounding box center [862, 394] width 174 height 22
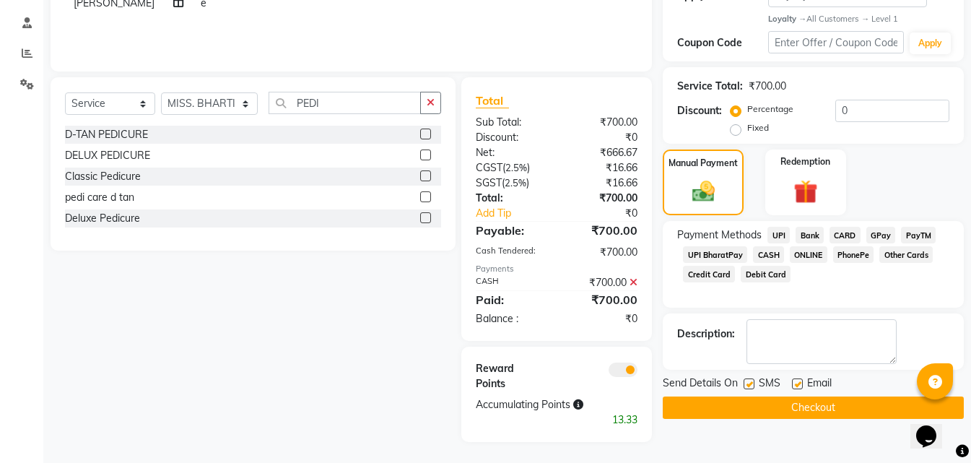
scroll to position [267, 0]
click at [772, 401] on button "Checkout" at bounding box center [813, 407] width 301 height 22
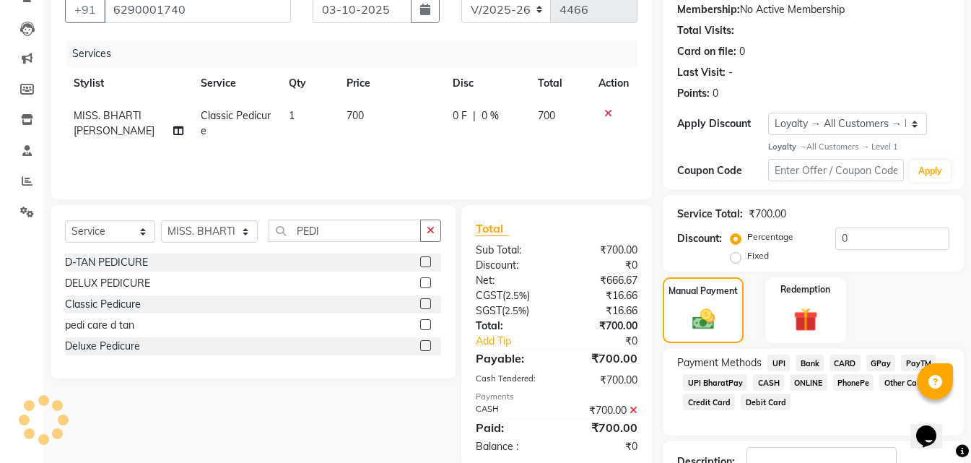
scroll to position [79, 0]
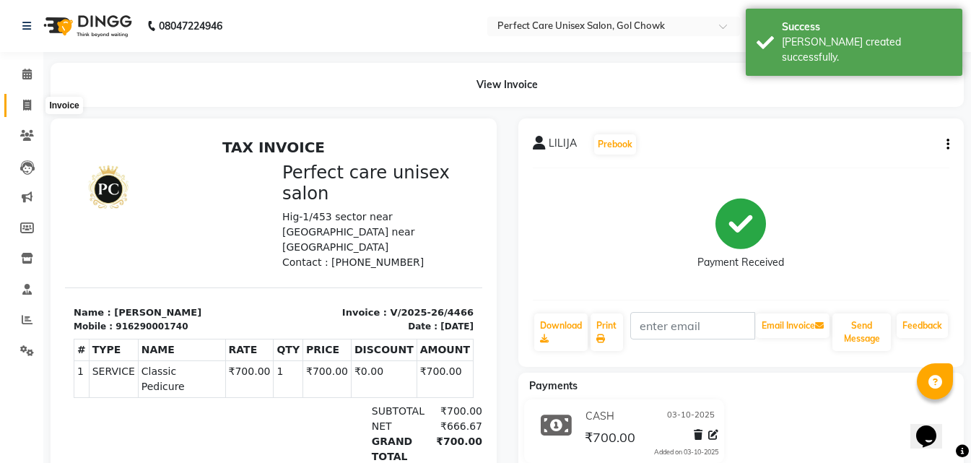
click at [32, 110] on span at bounding box center [26, 105] width 25 height 17
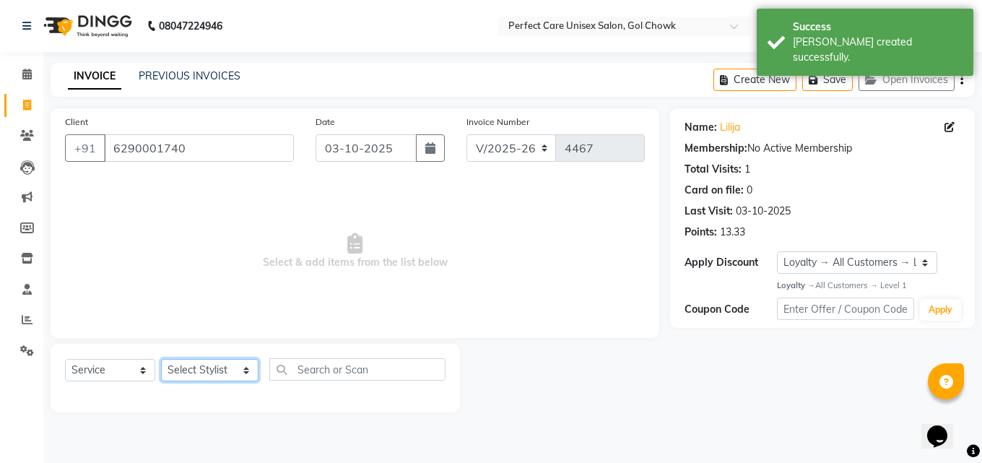
click at [197, 367] on select "Select Stylist MISS. [PERSON_NAME] [PERSON_NAME] MISS [PERSON_NAME] MISS [PERSO…" at bounding box center [209, 370] width 97 height 22
click at [161, 359] on select "Select Stylist MISS. [PERSON_NAME] [PERSON_NAME] MISS [PERSON_NAME] MISS [PERSO…" at bounding box center [209, 370] width 97 height 22
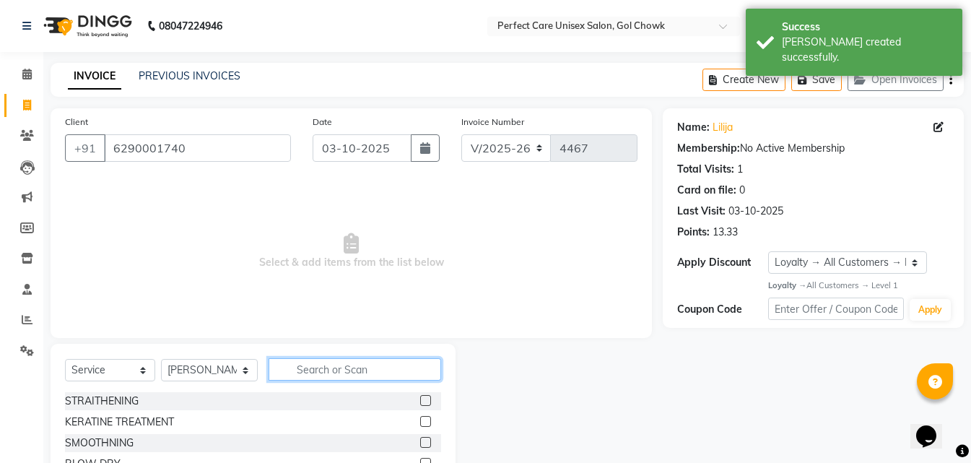
click at [316, 363] on input "text" at bounding box center [355, 369] width 172 height 22
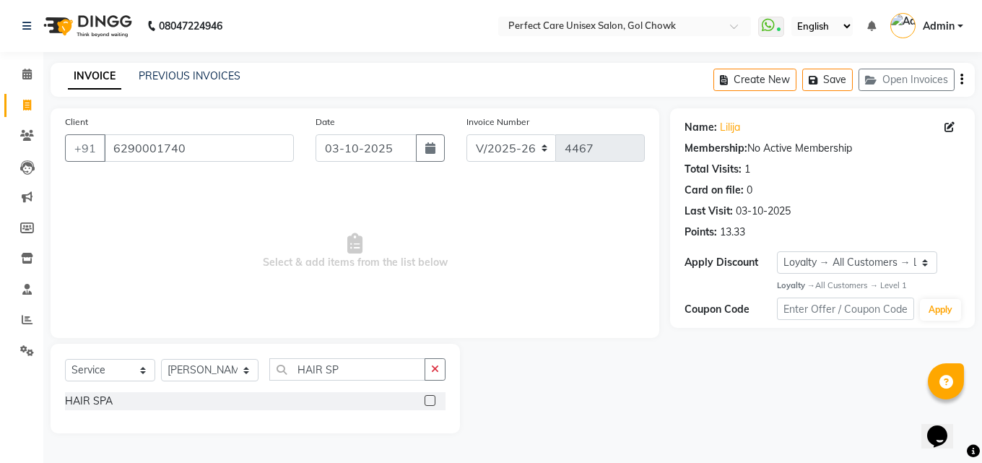
click at [432, 402] on label at bounding box center [430, 400] width 11 height 11
click at [432, 402] on input "checkbox" at bounding box center [429, 400] width 9 height 9
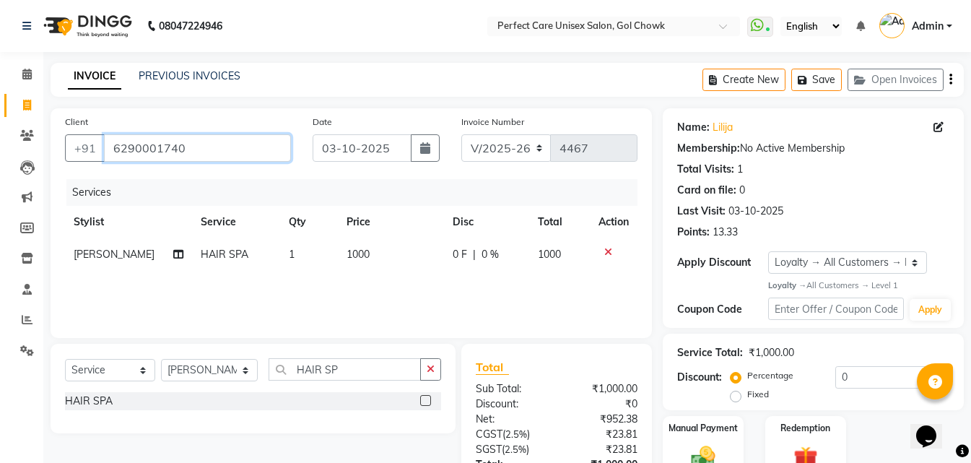
click at [170, 154] on input "6290001740" at bounding box center [197, 147] width 187 height 27
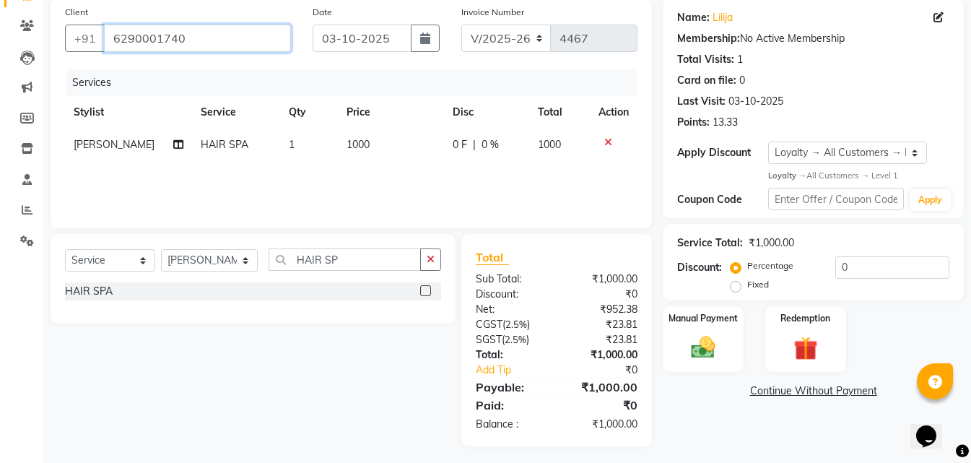
scroll to position [115, 0]
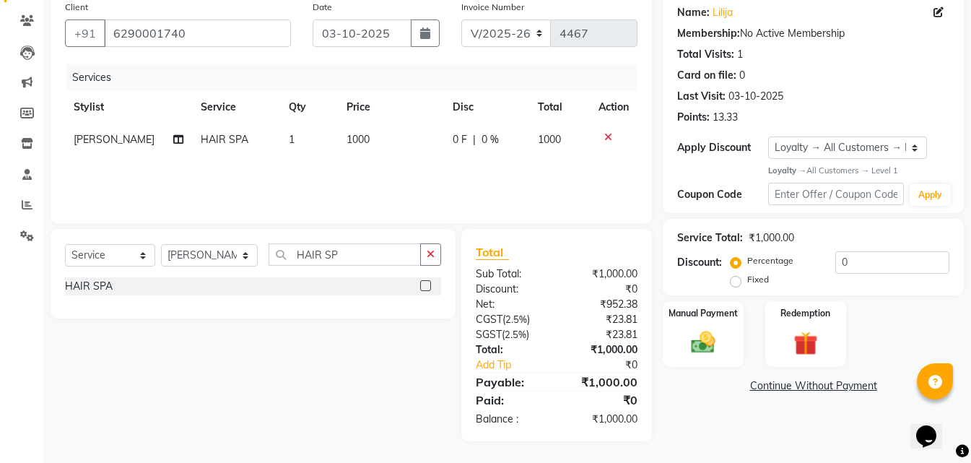
click at [361, 142] on span "1000" at bounding box center [358, 139] width 23 height 13
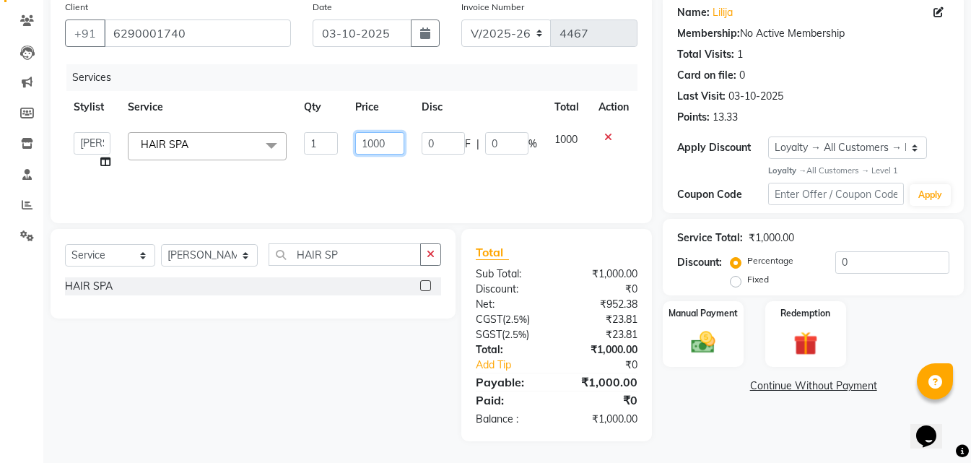
drag, startPoint x: 391, startPoint y: 140, endPoint x: 348, endPoint y: 150, distance: 44.5
click at [348, 150] on td "1000" at bounding box center [380, 150] width 66 height 55
click at [328, 162] on div "Services Stylist Service Qty Price Disc Total Action MISS. [PERSON_NAME] [PERSO…" at bounding box center [351, 136] width 572 height 144
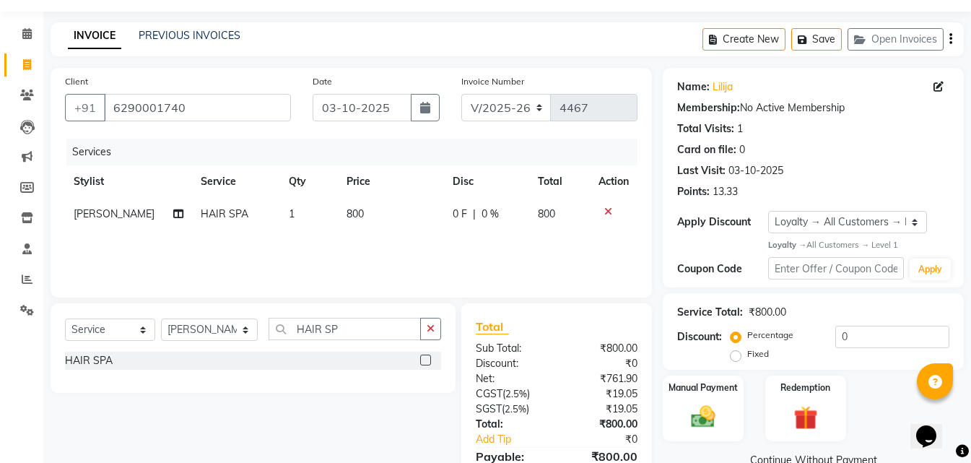
scroll to position [0, 0]
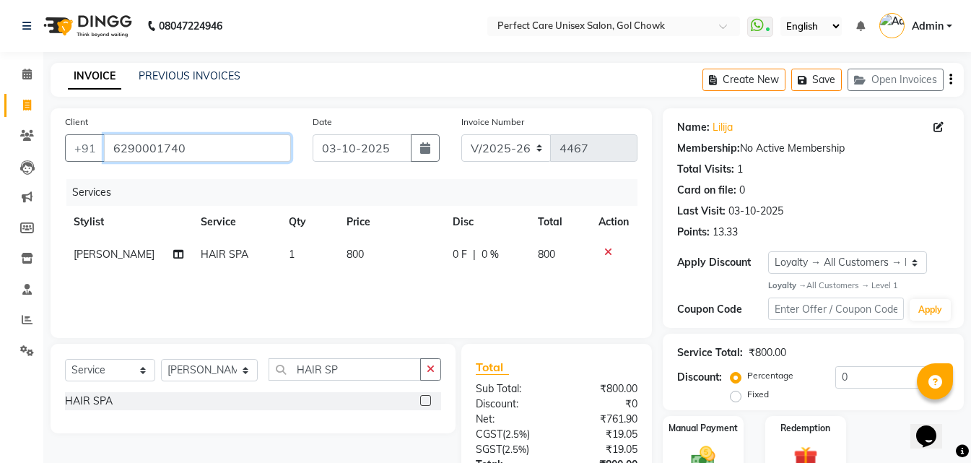
click at [143, 148] on input "6290001740" at bounding box center [197, 147] width 187 height 27
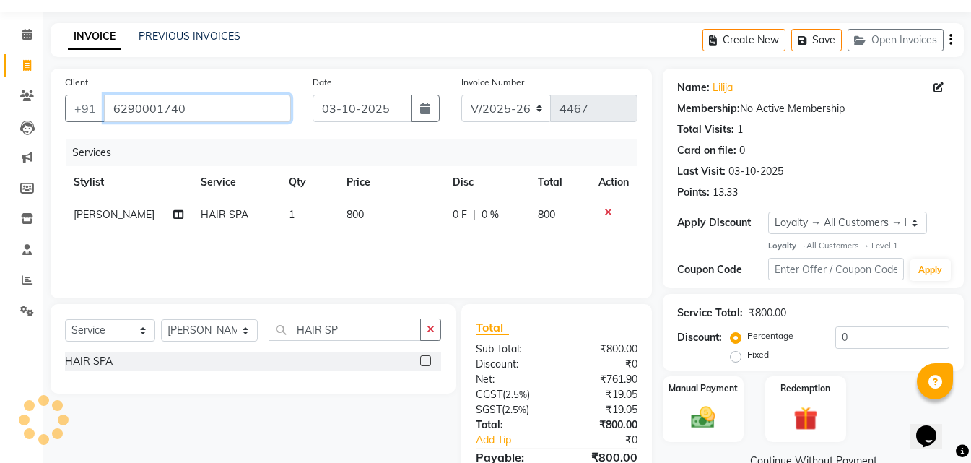
scroll to position [115, 0]
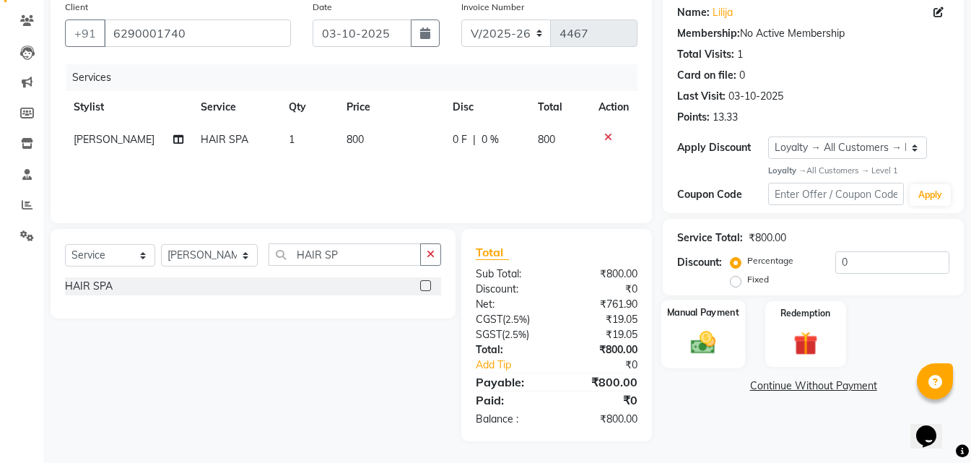
drag, startPoint x: 687, startPoint y: 331, endPoint x: 713, endPoint y: 365, distance: 42.7
click at [688, 331] on img at bounding box center [703, 342] width 40 height 29
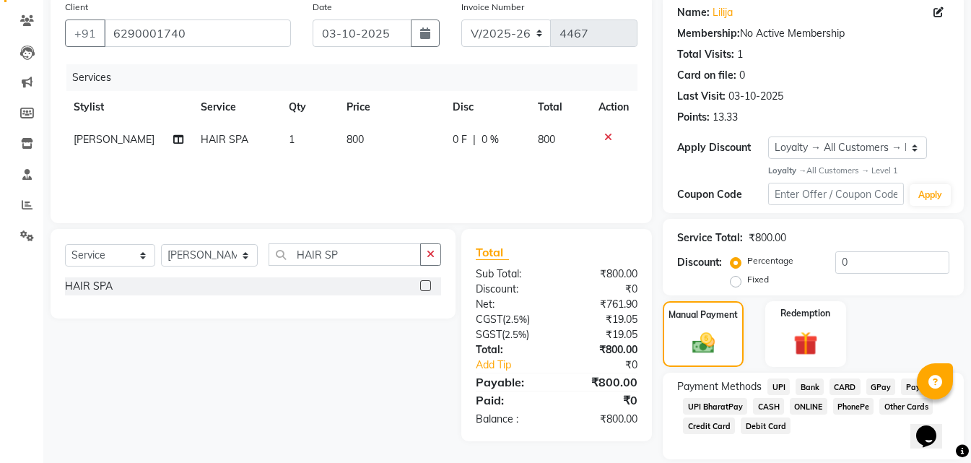
click at [778, 409] on span "CASH" at bounding box center [768, 406] width 31 height 17
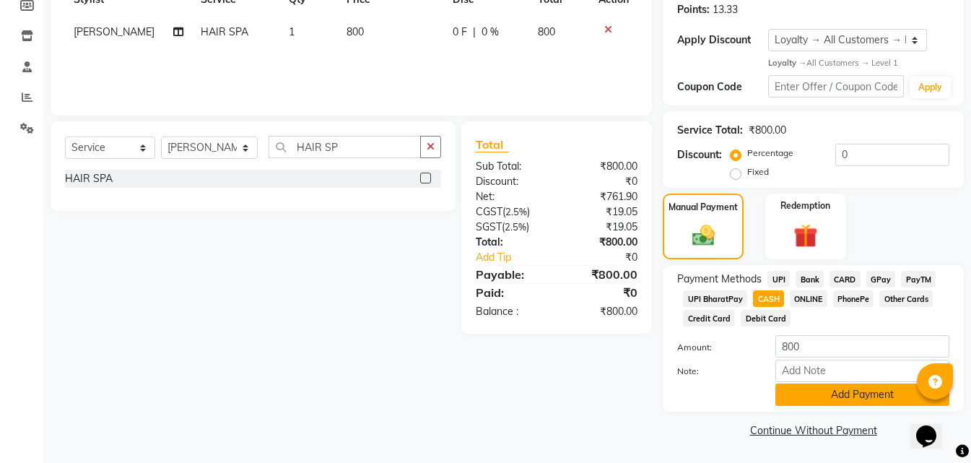
click at [826, 401] on button "Add Payment" at bounding box center [862, 394] width 174 height 22
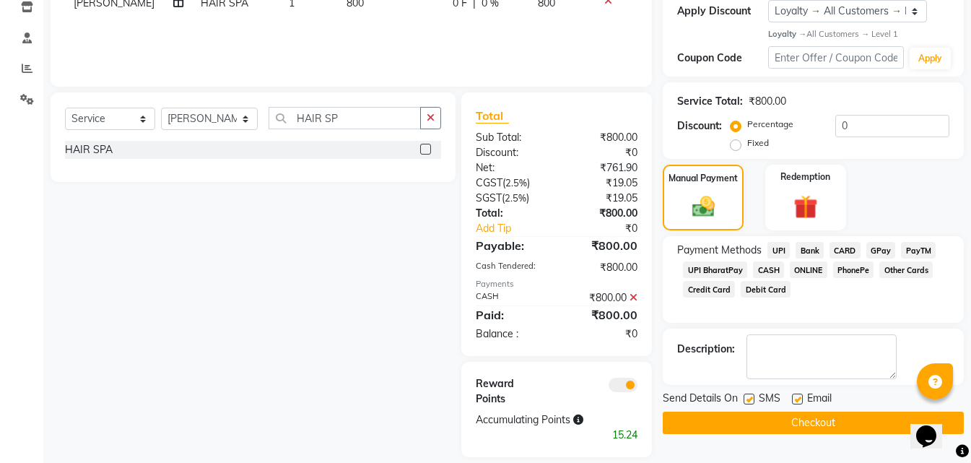
scroll to position [267, 0]
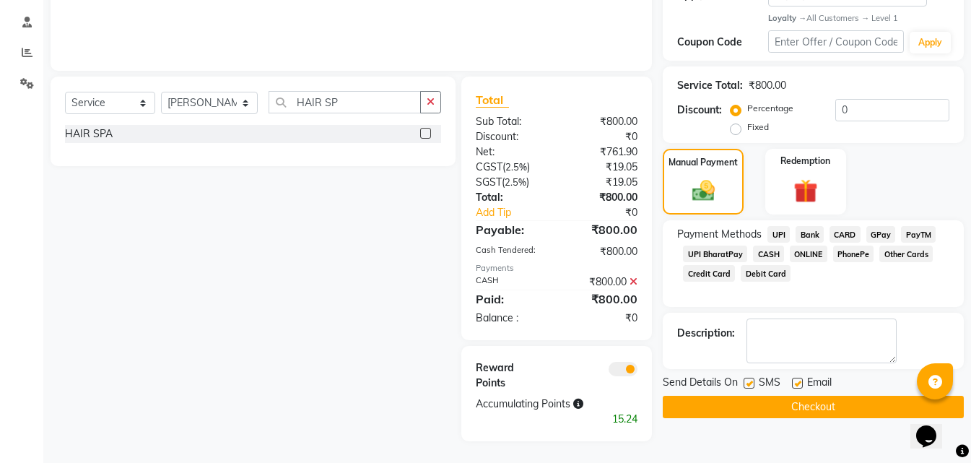
click at [805, 412] on button "Checkout" at bounding box center [813, 407] width 301 height 22
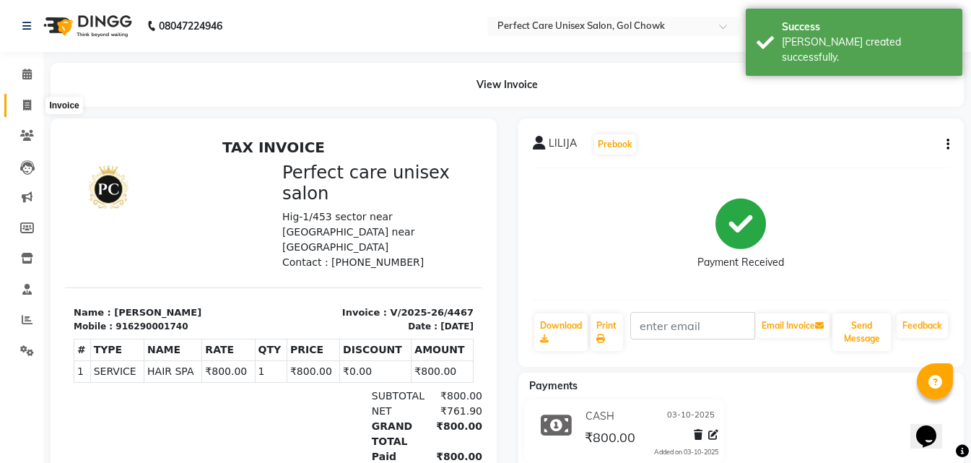
click at [29, 108] on icon at bounding box center [27, 105] width 8 height 11
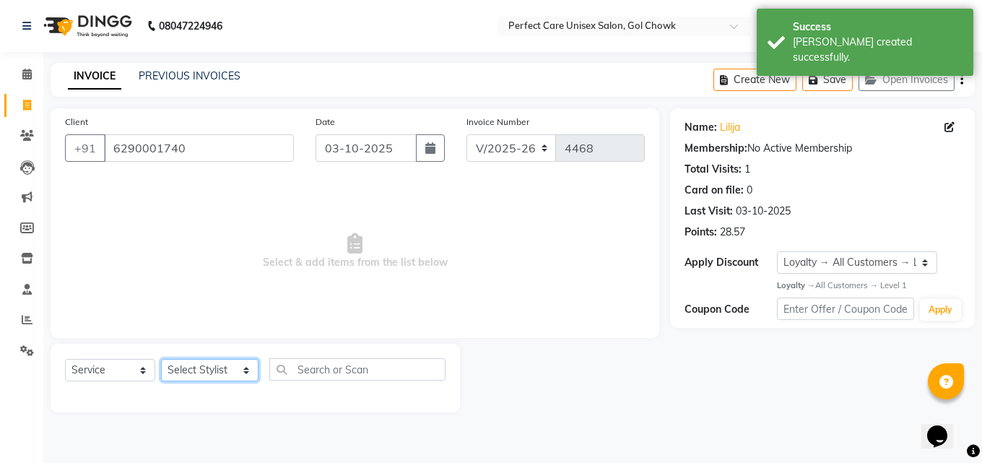
click at [231, 368] on select "Select Stylist MISS. [PERSON_NAME] [PERSON_NAME] MISS [PERSON_NAME] MISS [PERSO…" at bounding box center [209, 370] width 97 height 22
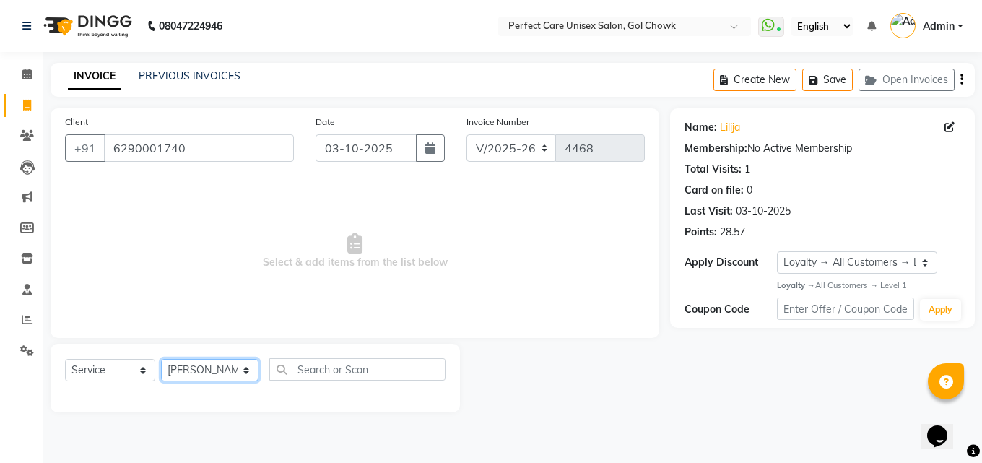
click at [161, 359] on select "Select Stylist MISS. [PERSON_NAME] [PERSON_NAME] MISS [PERSON_NAME] MISS [PERSO…" at bounding box center [209, 370] width 97 height 22
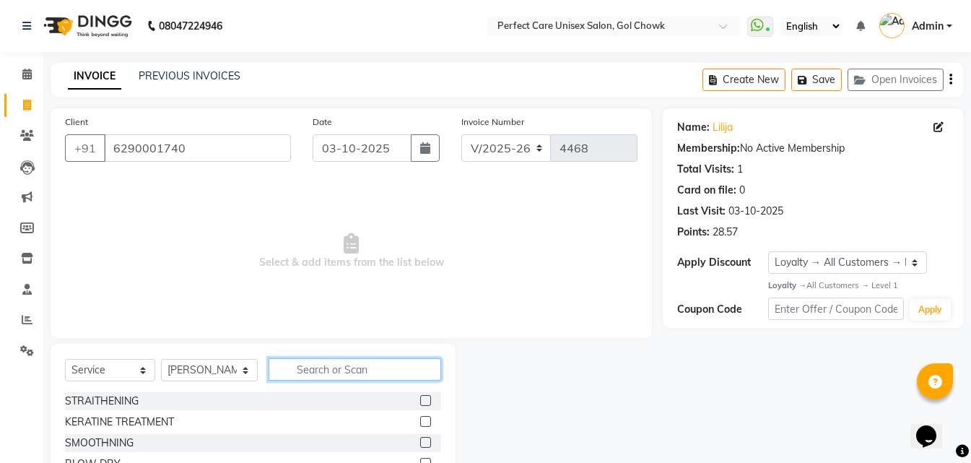
click at [317, 362] on input "text" at bounding box center [355, 369] width 172 height 22
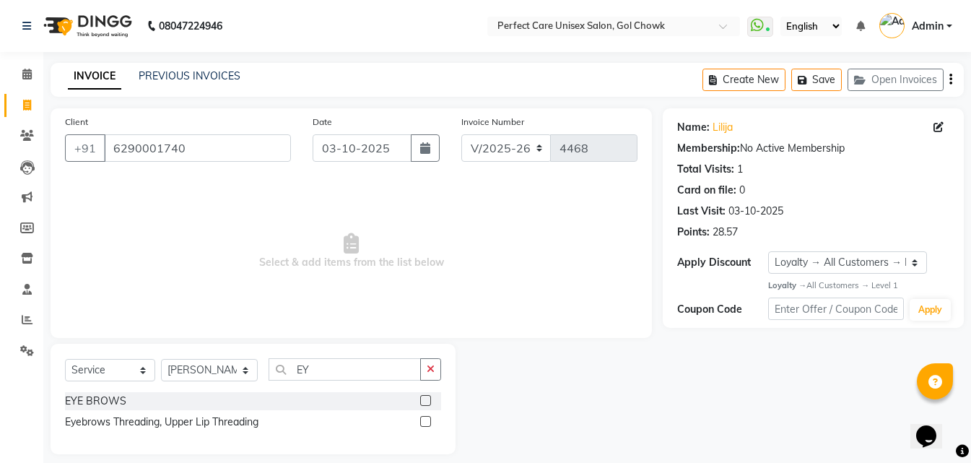
click at [423, 401] on label at bounding box center [425, 400] width 11 height 11
click at [423, 401] on input "checkbox" at bounding box center [424, 400] width 9 height 9
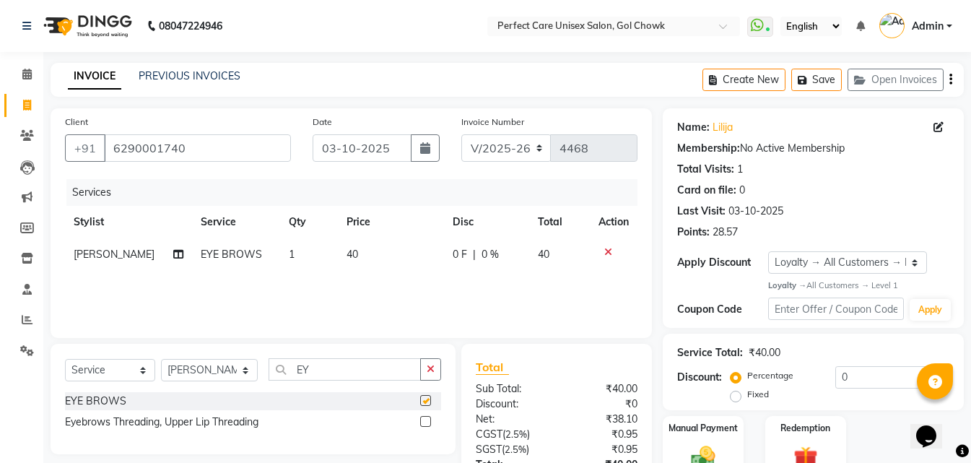
click at [363, 245] on td "40" at bounding box center [391, 254] width 106 height 32
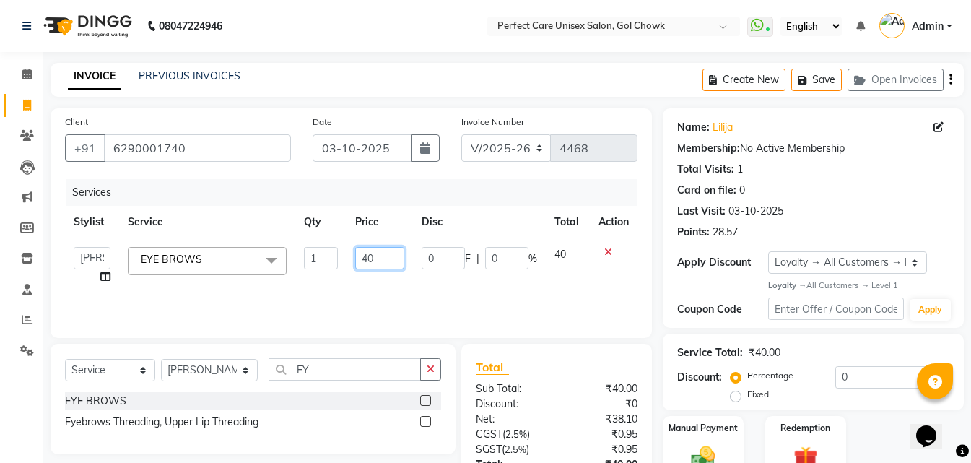
drag, startPoint x: 382, startPoint y: 253, endPoint x: 348, endPoint y: 267, distance: 36.6
click at [348, 267] on td "40" at bounding box center [380, 265] width 66 height 55
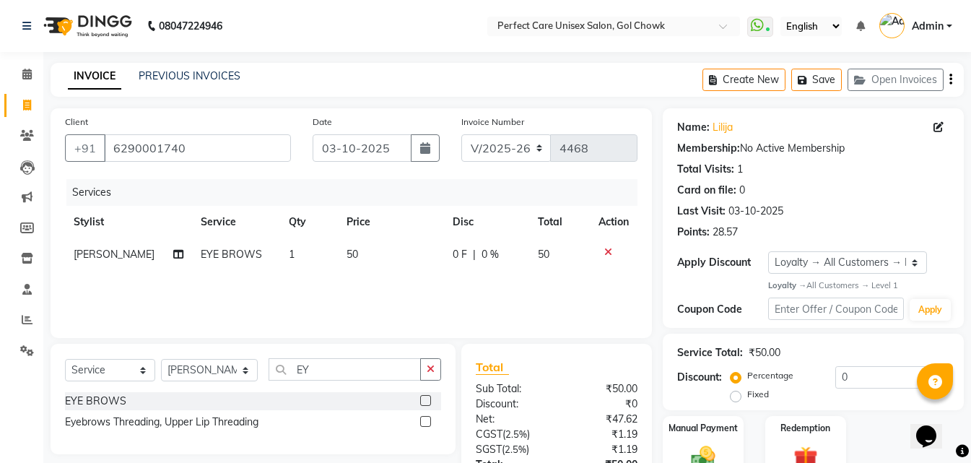
click at [422, 290] on div "Services Stylist Service Qty Price Disc Total Action [PERSON_NAME] EYE BROWS 1 …" at bounding box center [351, 251] width 572 height 144
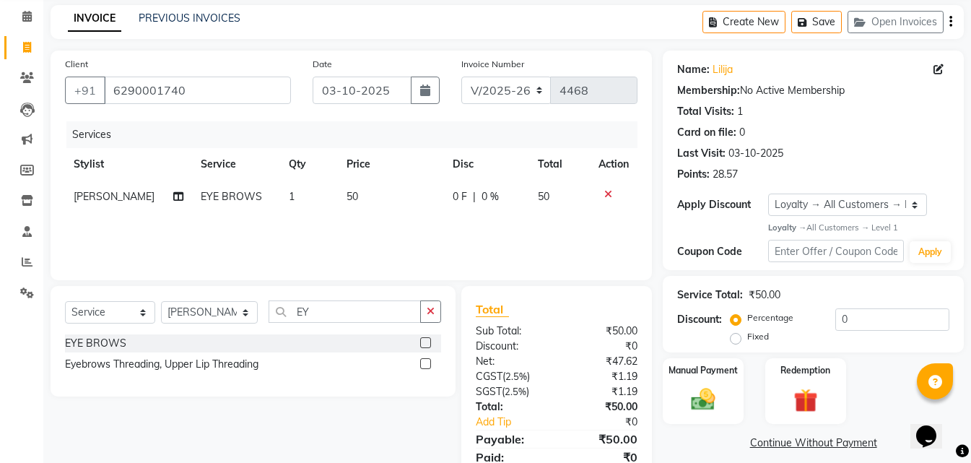
scroll to position [115, 0]
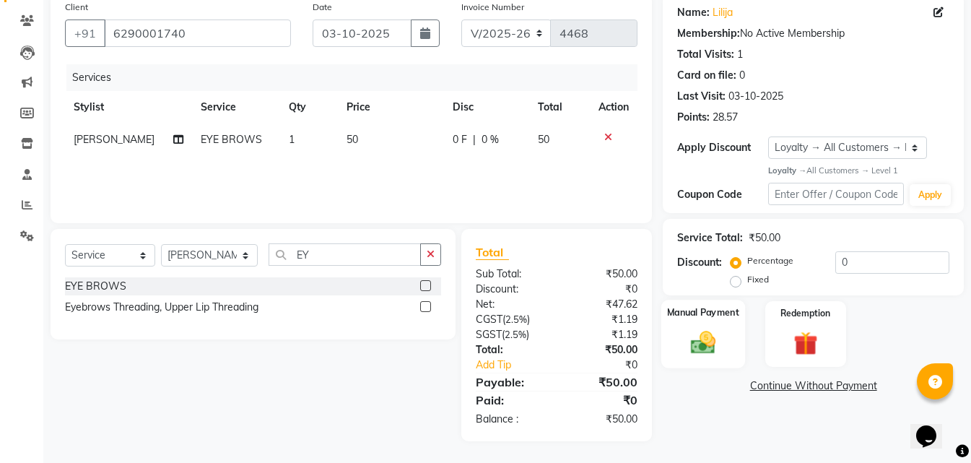
click at [702, 344] on img at bounding box center [703, 342] width 40 height 29
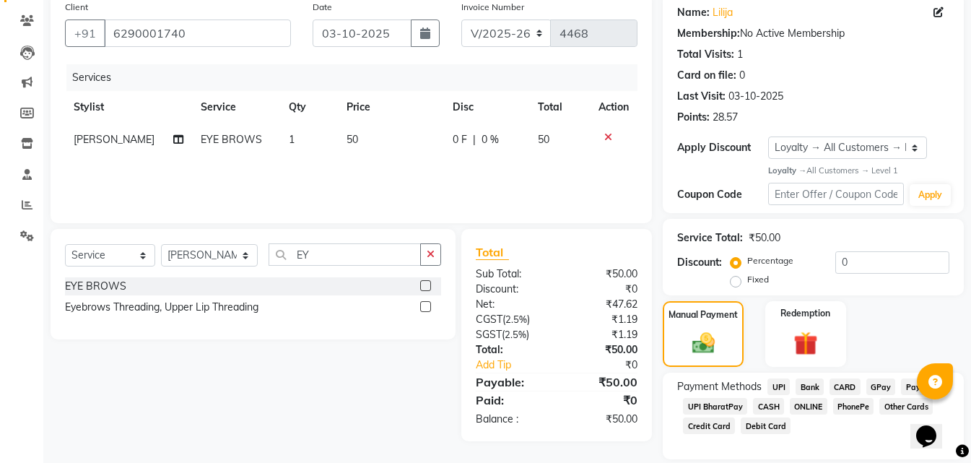
click at [806, 406] on span "ONLINE" at bounding box center [809, 406] width 38 height 17
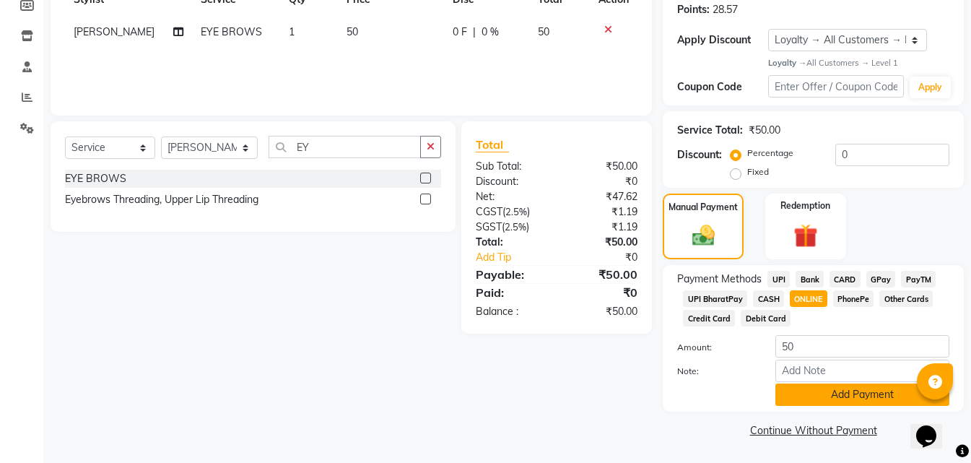
click at [814, 393] on button "Add Payment" at bounding box center [862, 394] width 174 height 22
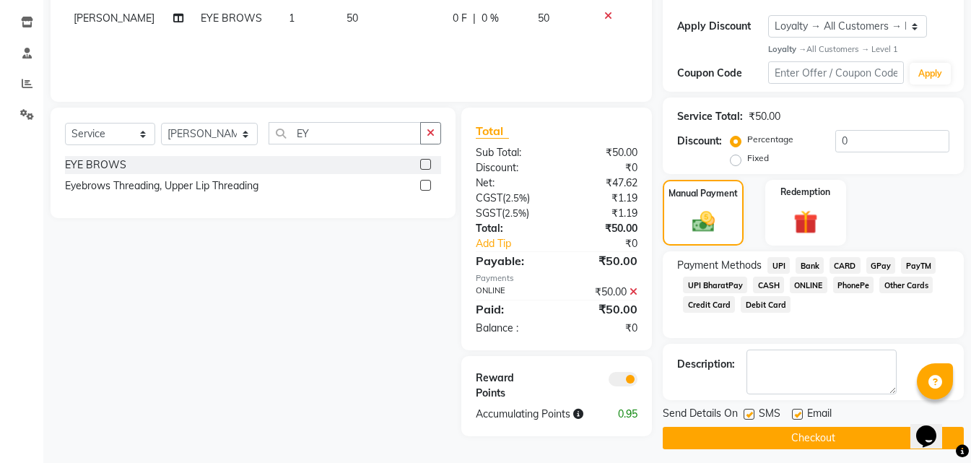
scroll to position [244, 0]
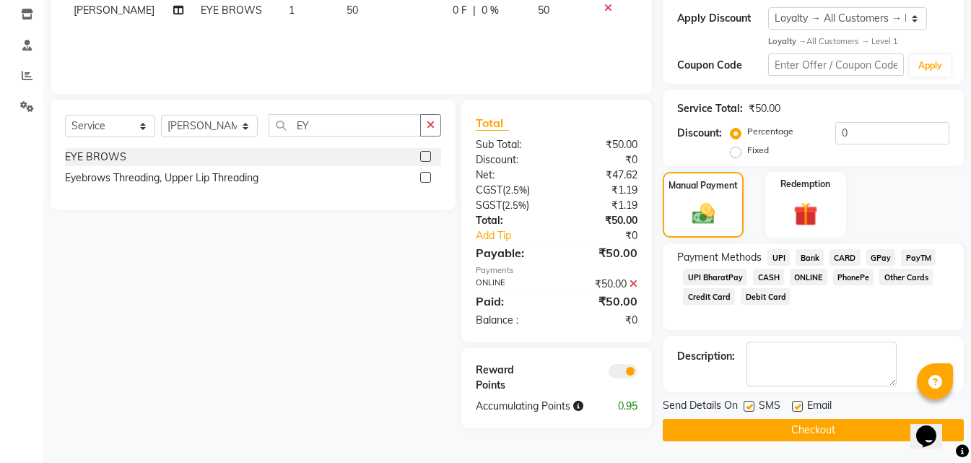
click at [802, 430] on button "Checkout" at bounding box center [813, 430] width 301 height 22
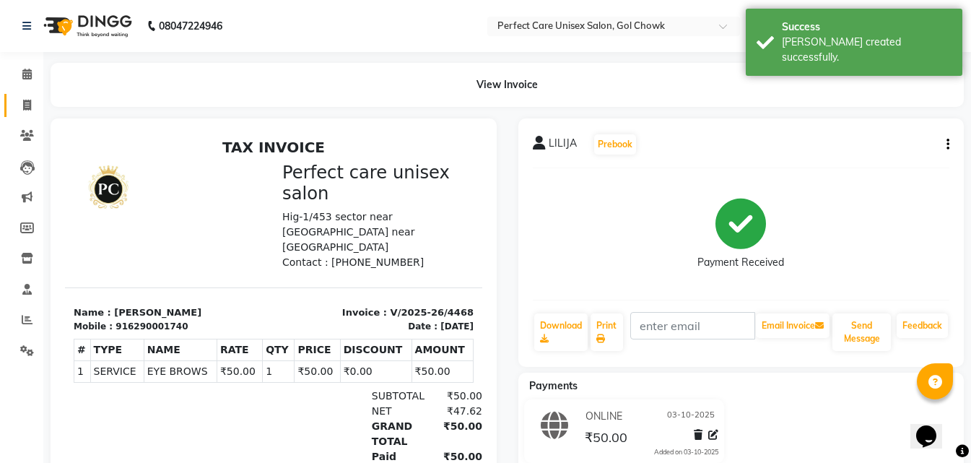
click at [28, 98] on span at bounding box center [26, 105] width 25 height 17
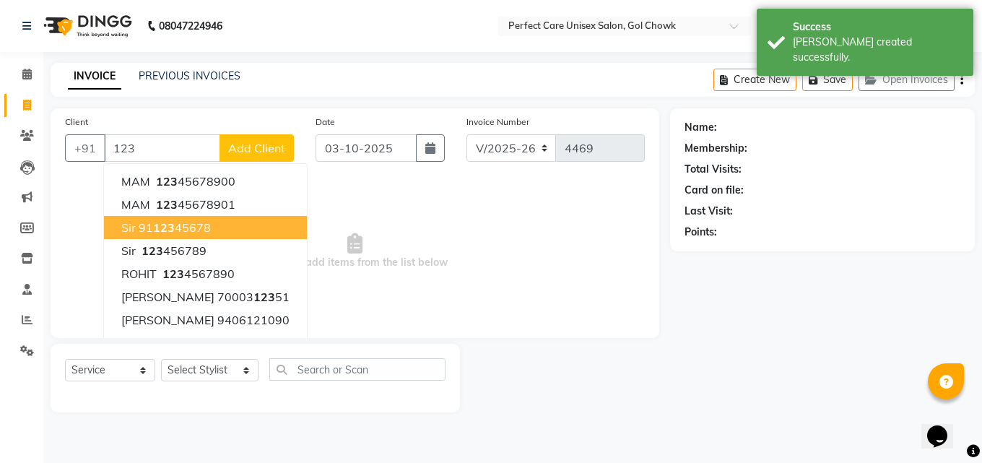
click at [165, 227] on span "123" at bounding box center [164, 227] width 22 height 14
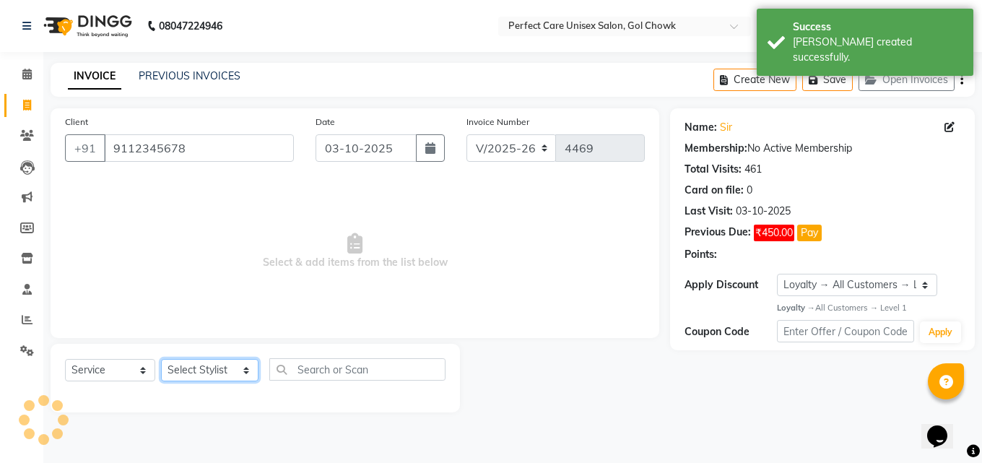
drag, startPoint x: 219, startPoint y: 373, endPoint x: 219, endPoint y: 365, distance: 8.7
click at [219, 373] on select "Select Stylist MISS. [PERSON_NAME] [PERSON_NAME] MISS [PERSON_NAME] MISS [PERSO…" at bounding box center [209, 370] width 97 height 22
click at [161, 359] on select "Select Stylist MISS. [PERSON_NAME] [PERSON_NAME] MISS [PERSON_NAME] MISS [PERSO…" at bounding box center [209, 370] width 97 height 22
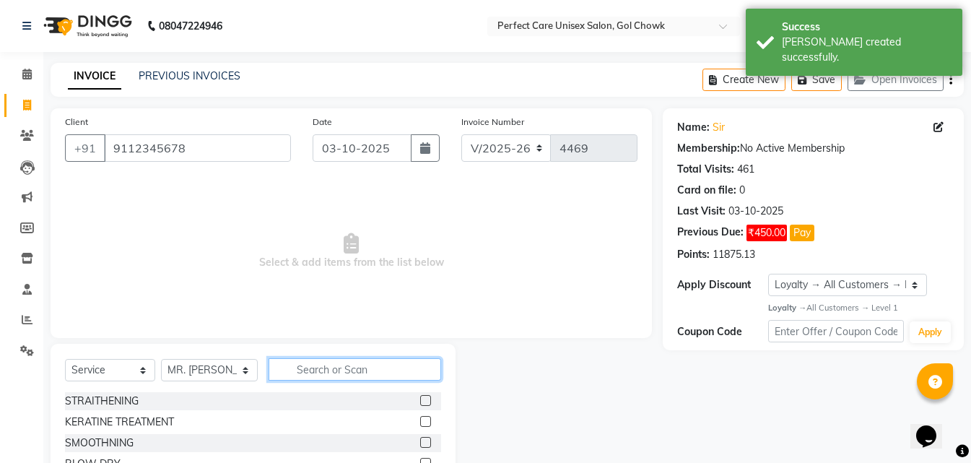
click at [319, 378] on input "text" at bounding box center [355, 369] width 172 height 22
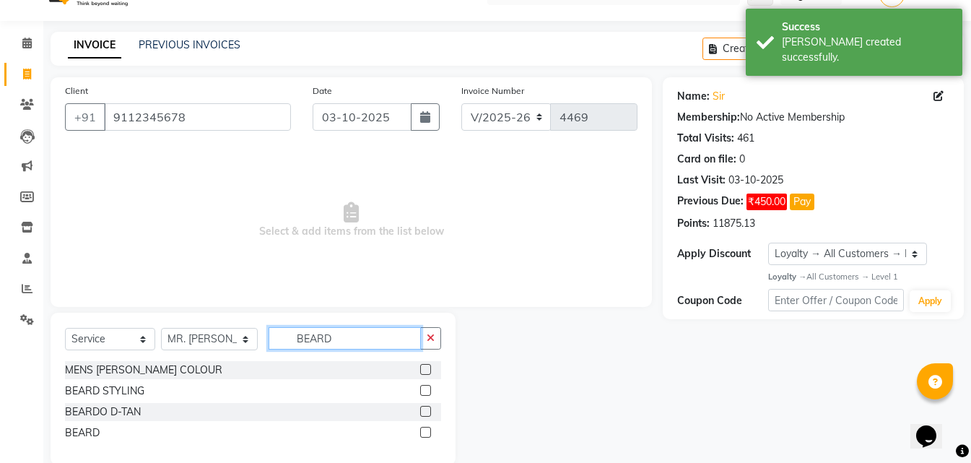
scroll to position [55, 0]
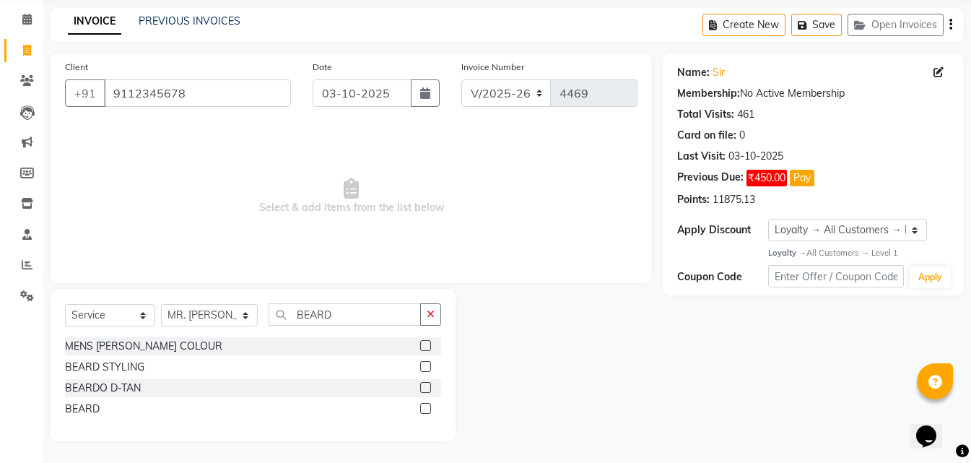
click at [423, 410] on label at bounding box center [425, 408] width 11 height 11
click at [423, 410] on input "checkbox" at bounding box center [424, 408] width 9 height 9
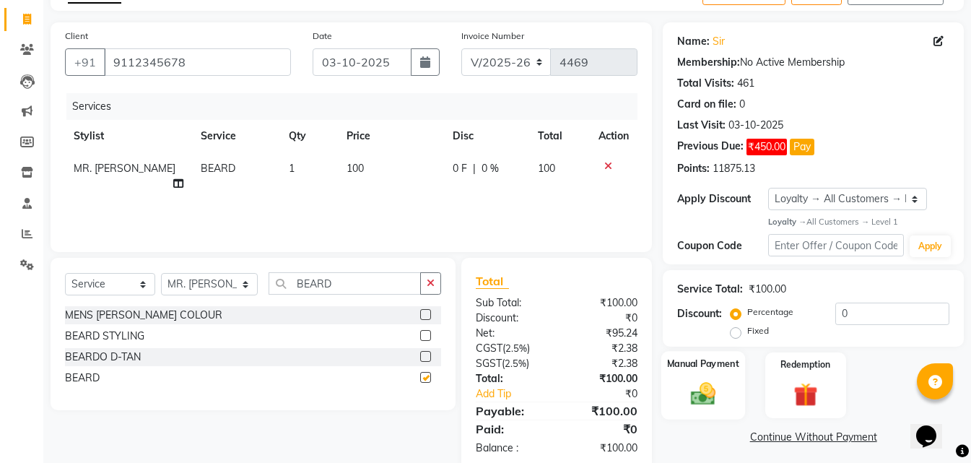
scroll to position [115, 0]
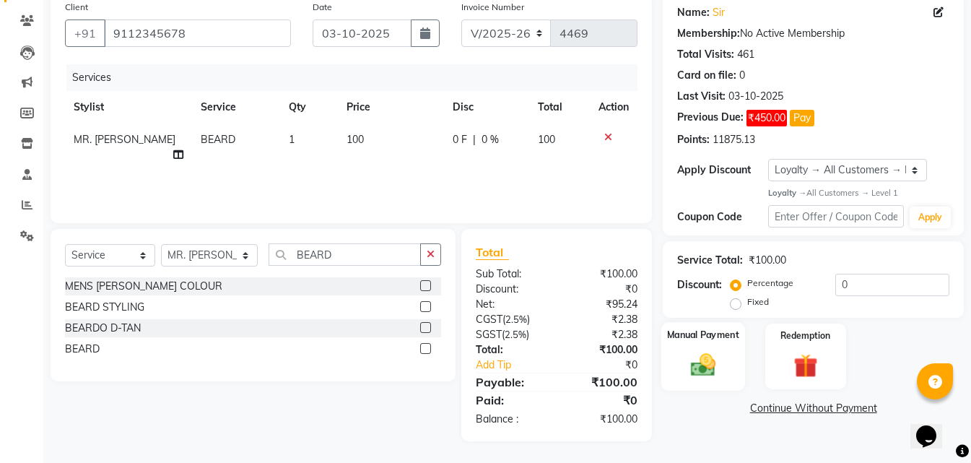
click at [686, 353] on img at bounding box center [703, 365] width 40 height 29
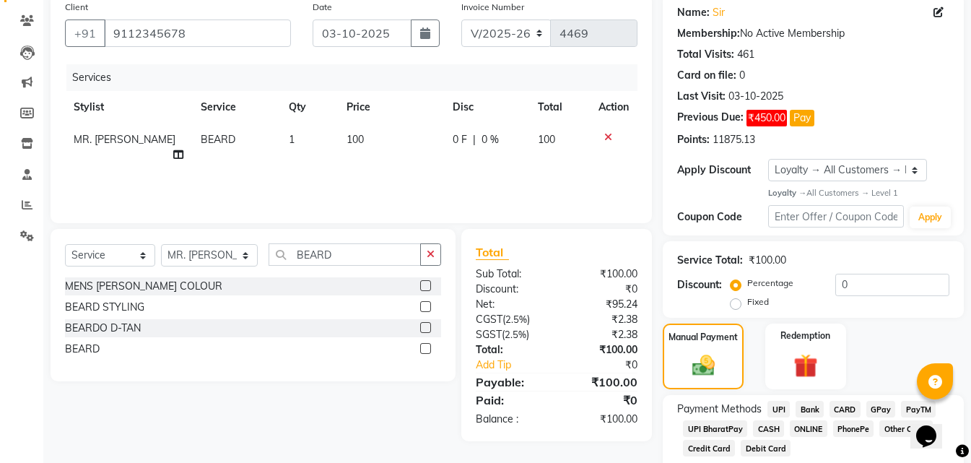
click at [817, 430] on span "ONLINE" at bounding box center [809, 428] width 38 height 17
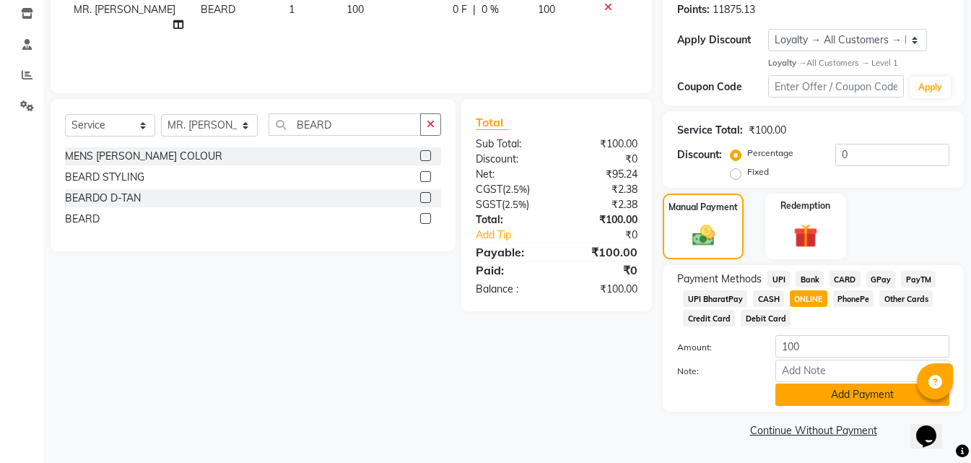
click at [811, 389] on button "Add Payment" at bounding box center [862, 394] width 174 height 22
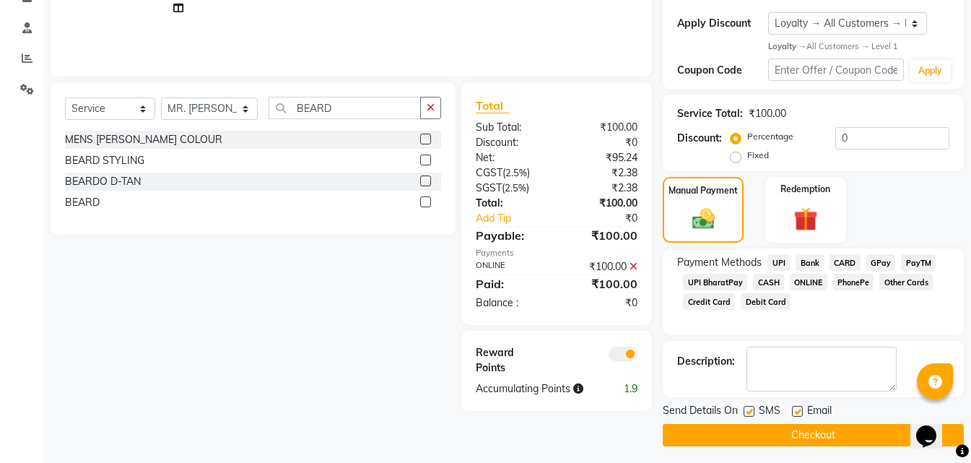
scroll to position [266, 0]
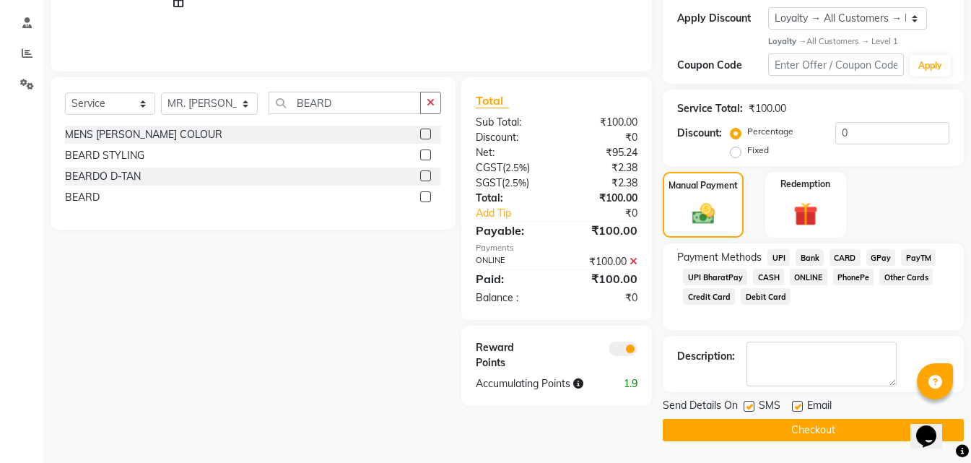
click at [778, 427] on button "Checkout" at bounding box center [813, 430] width 301 height 22
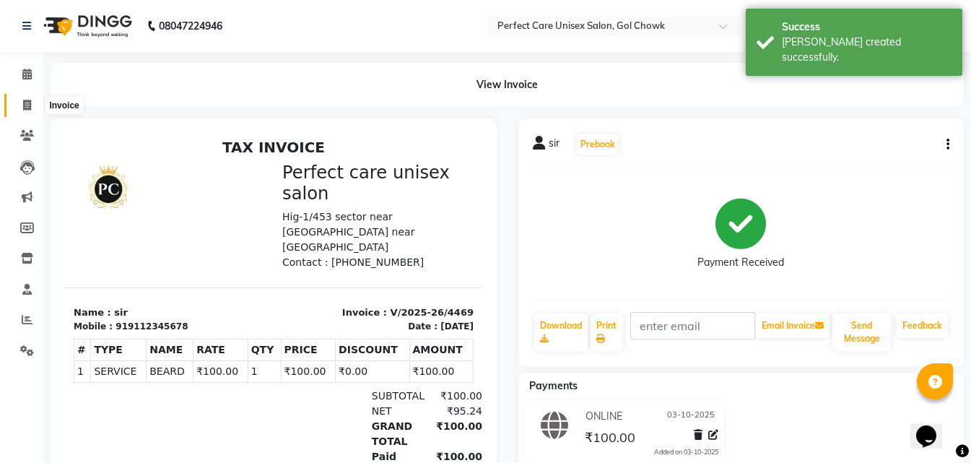
click at [20, 105] on span at bounding box center [26, 105] width 25 height 17
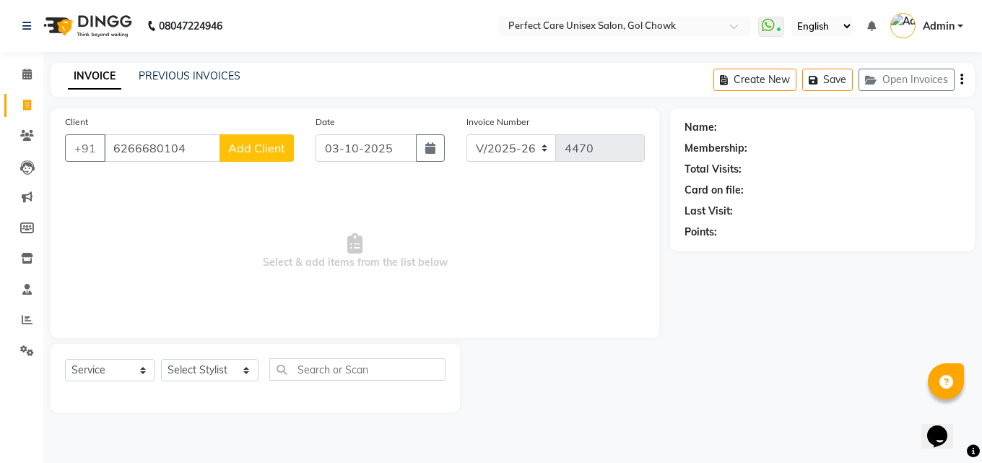
click at [269, 148] on span "Add Client" at bounding box center [256, 148] width 57 height 14
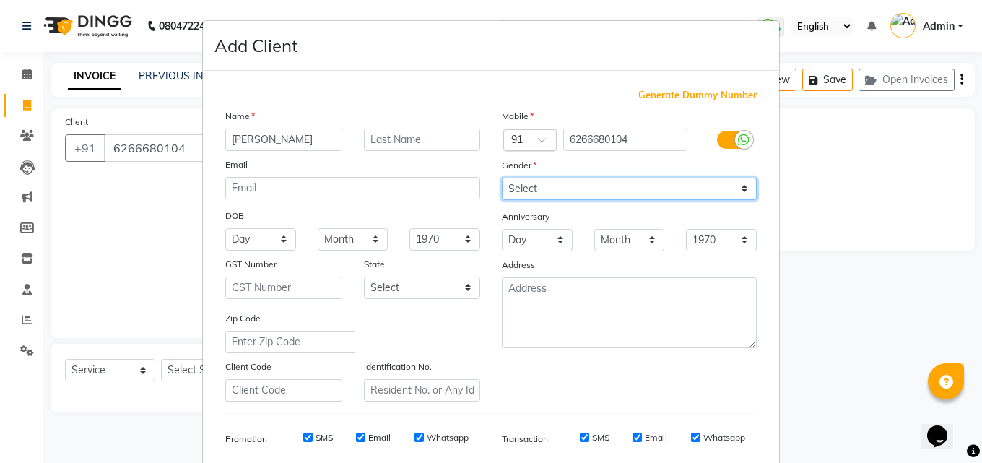
click at [513, 182] on select "Select [DEMOGRAPHIC_DATA] [DEMOGRAPHIC_DATA] Other Prefer Not To Say" at bounding box center [629, 189] width 255 height 22
click at [502, 178] on select "Select [DEMOGRAPHIC_DATA] [DEMOGRAPHIC_DATA] Other Prefer Not To Say" at bounding box center [629, 189] width 255 height 22
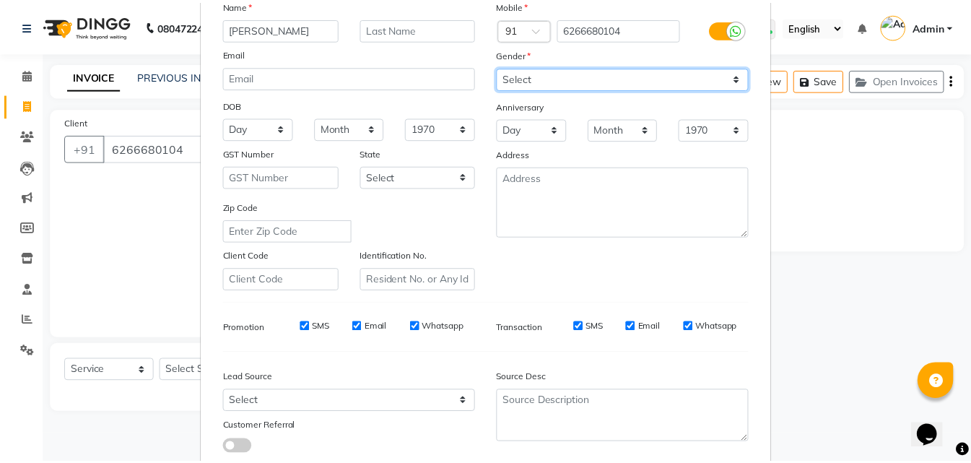
scroll to position [204, 0]
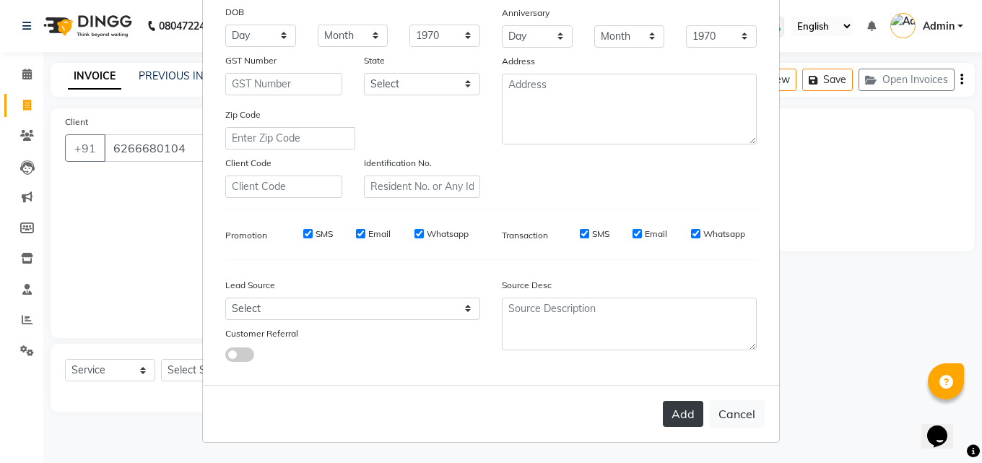
click at [669, 422] on button "Add" at bounding box center [683, 414] width 40 height 26
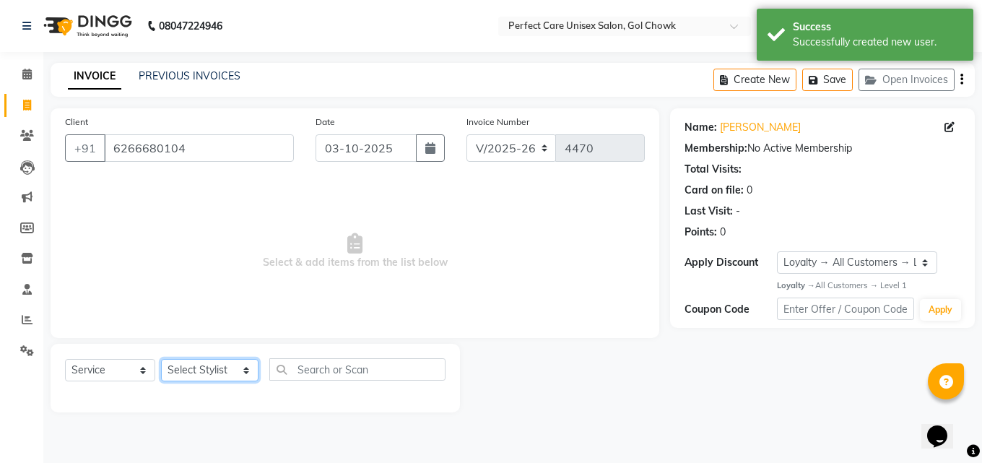
click at [193, 377] on select "Select Stylist MISS. [PERSON_NAME] [PERSON_NAME] MISS [PERSON_NAME] MISS [PERSO…" at bounding box center [209, 370] width 97 height 22
click at [161, 359] on select "Select Stylist MISS. [PERSON_NAME] [PERSON_NAME] MISS [PERSON_NAME] MISS [PERSO…" at bounding box center [209, 370] width 97 height 22
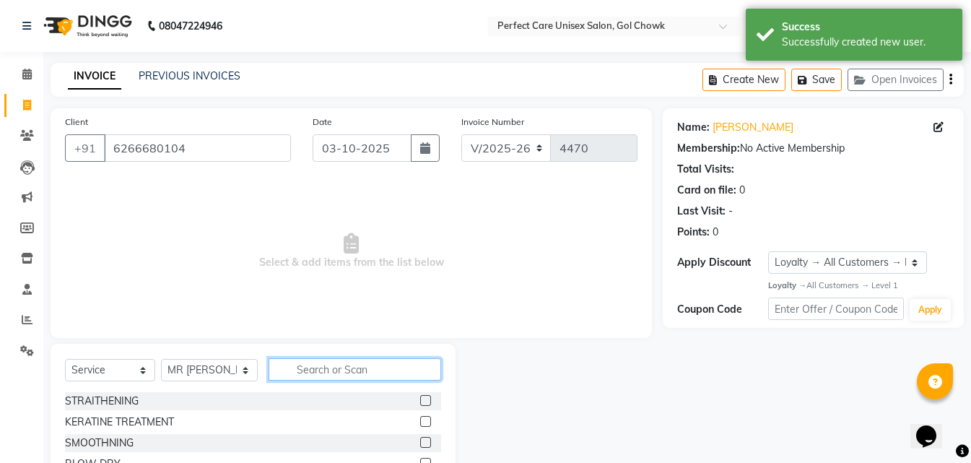
click at [350, 367] on input "text" at bounding box center [355, 369] width 172 height 22
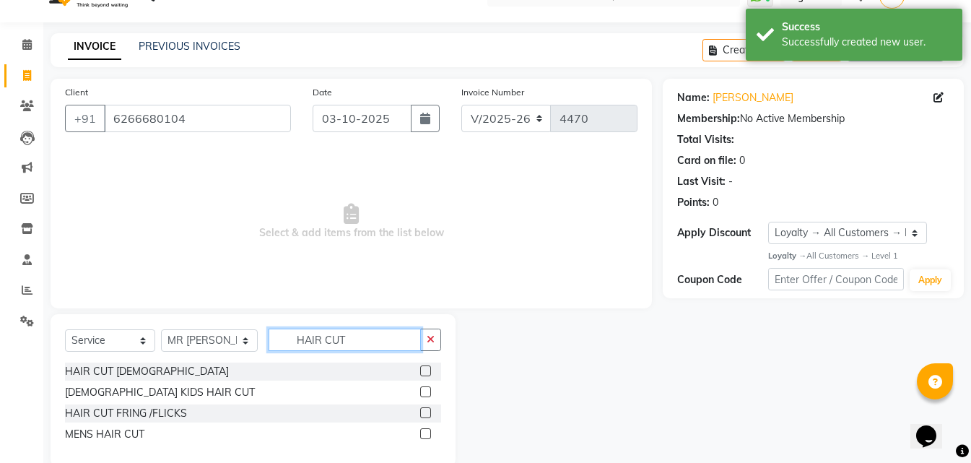
scroll to position [55, 0]
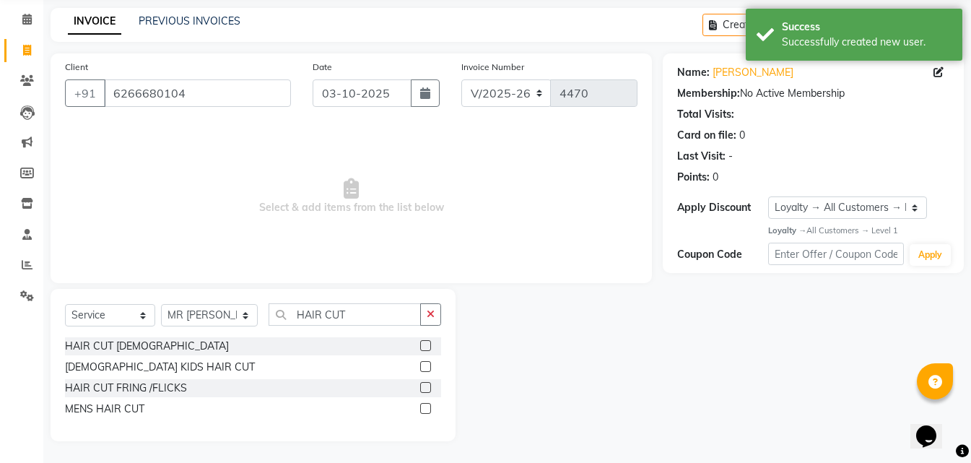
click at [428, 412] on label at bounding box center [425, 408] width 11 height 11
click at [428, 412] on input "checkbox" at bounding box center [424, 408] width 9 height 9
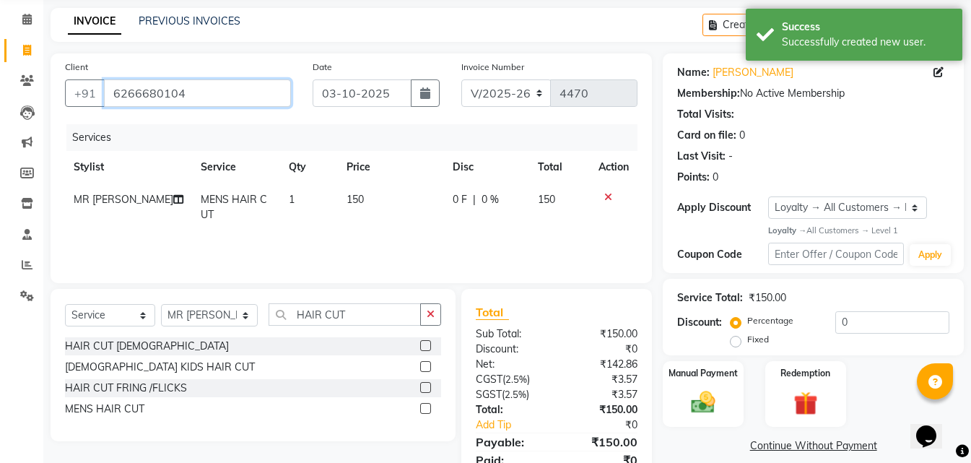
click at [147, 96] on input "6266680104" at bounding box center [197, 92] width 187 height 27
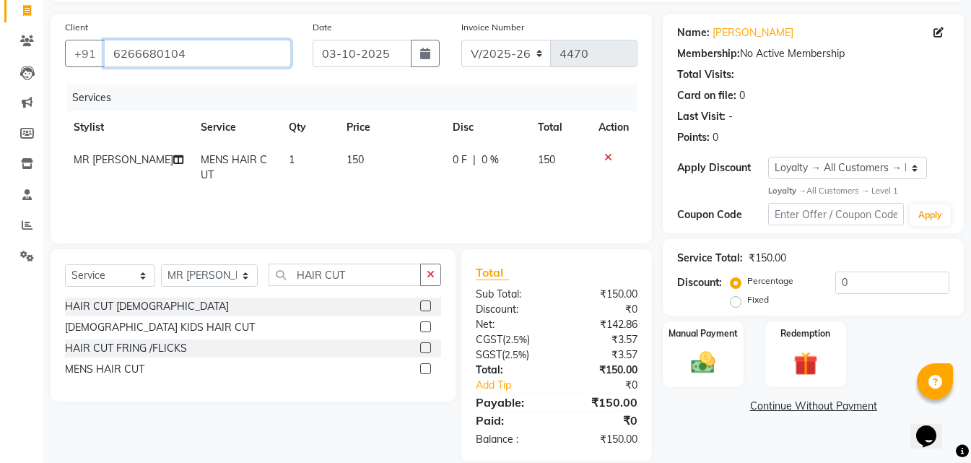
scroll to position [115, 0]
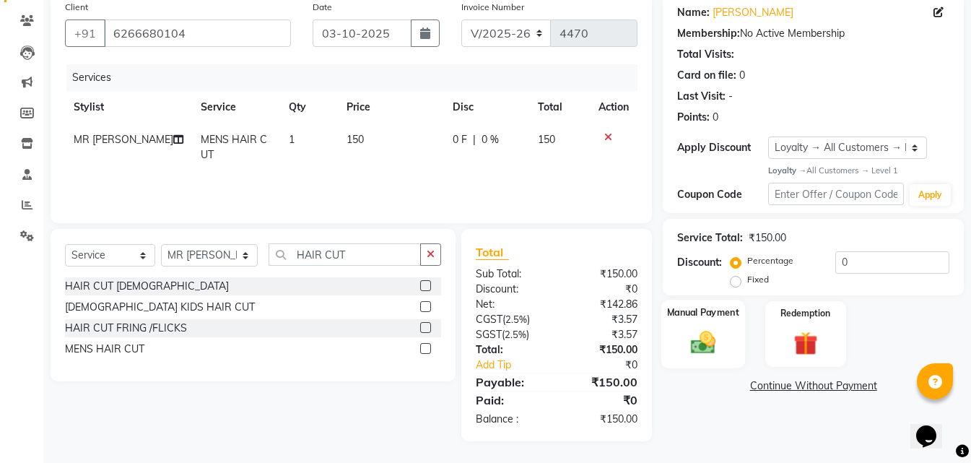
click at [718, 347] on img at bounding box center [703, 342] width 40 height 29
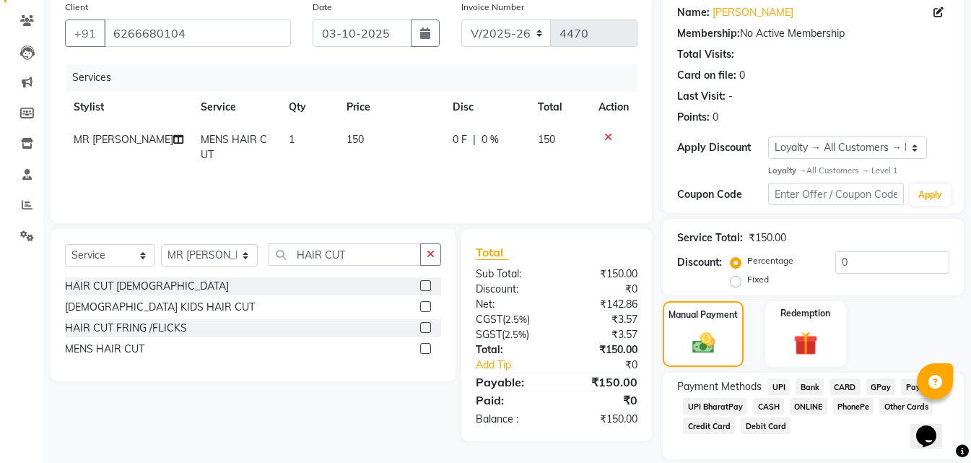
click at [807, 401] on span "ONLINE" at bounding box center [809, 406] width 38 height 17
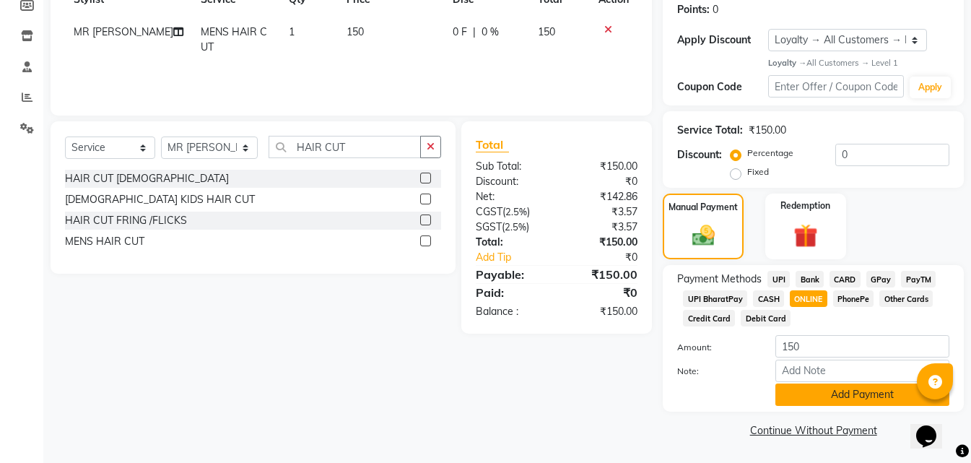
click at [828, 405] on button "Add Payment" at bounding box center [862, 394] width 174 height 22
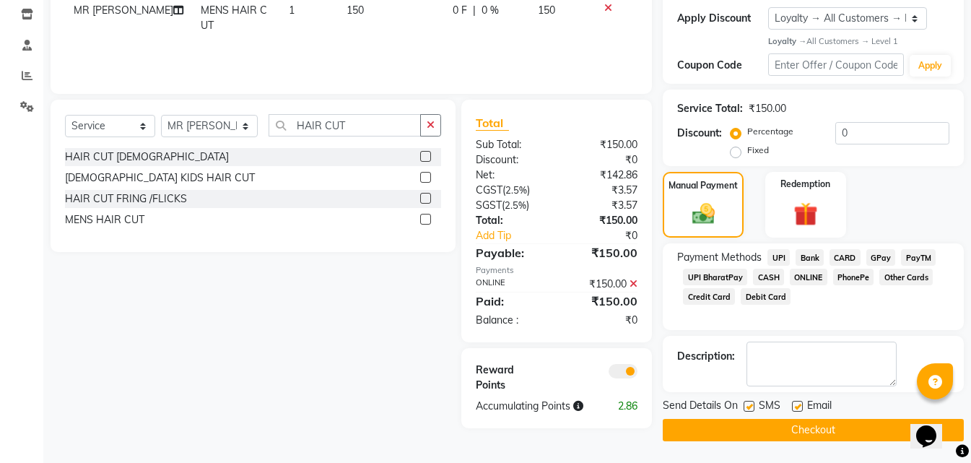
click at [799, 435] on button "Checkout" at bounding box center [813, 430] width 301 height 22
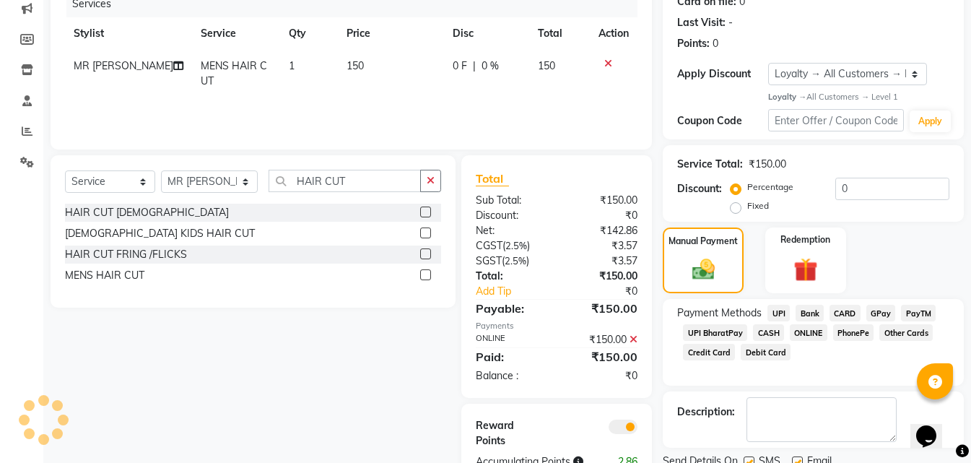
scroll to position [32, 0]
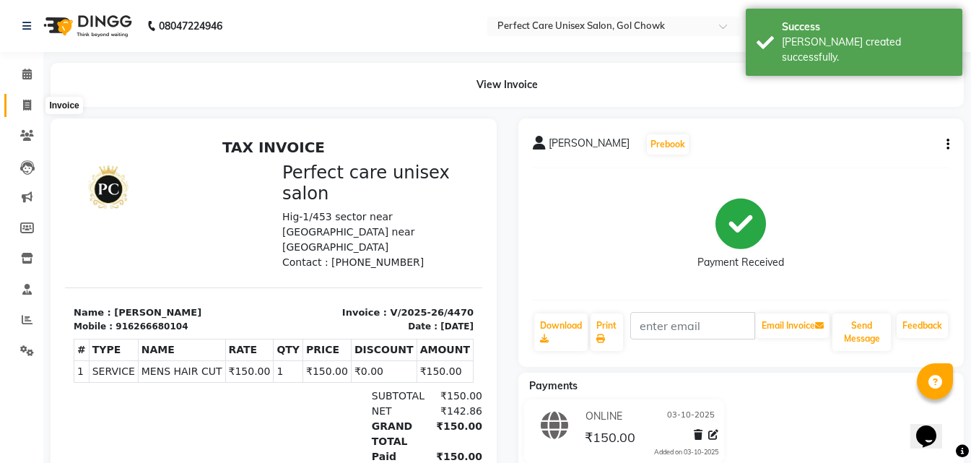
click at [30, 106] on icon at bounding box center [27, 105] width 8 height 11
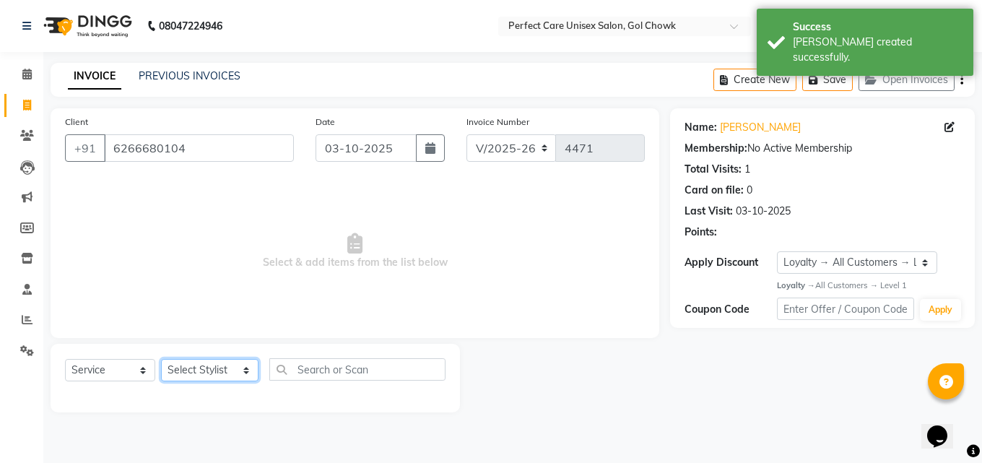
click at [204, 370] on select "Select Stylist MISS. [PERSON_NAME] [PERSON_NAME] MISS [PERSON_NAME] MISS [PERSO…" at bounding box center [209, 370] width 97 height 22
click at [161, 359] on select "Select Stylist MISS. [PERSON_NAME] [PERSON_NAME] MISS [PERSON_NAME] MISS [PERSO…" at bounding box center [209, 370] width 97 height 22
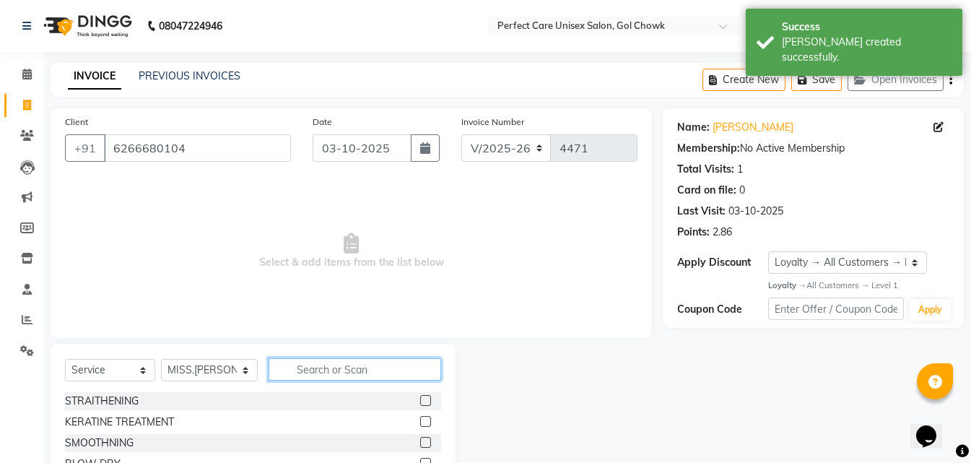
click at [356, 375] on input "text" at bounding box center [355, 369] width 172 height 22
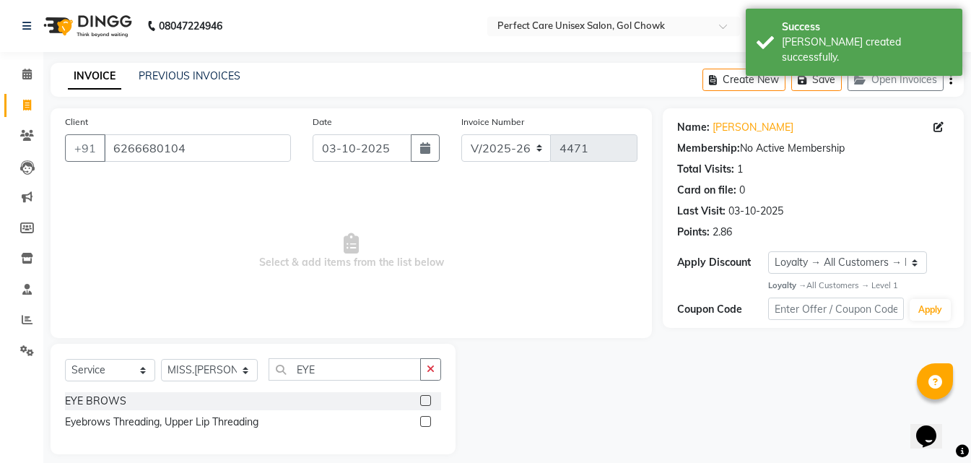
click at [422, 400] on label at bounding box center [425, 400] width 11 height 11
click at [422, 400] on input "checkbox" at bounding box center [424, 400] width 9 height 9
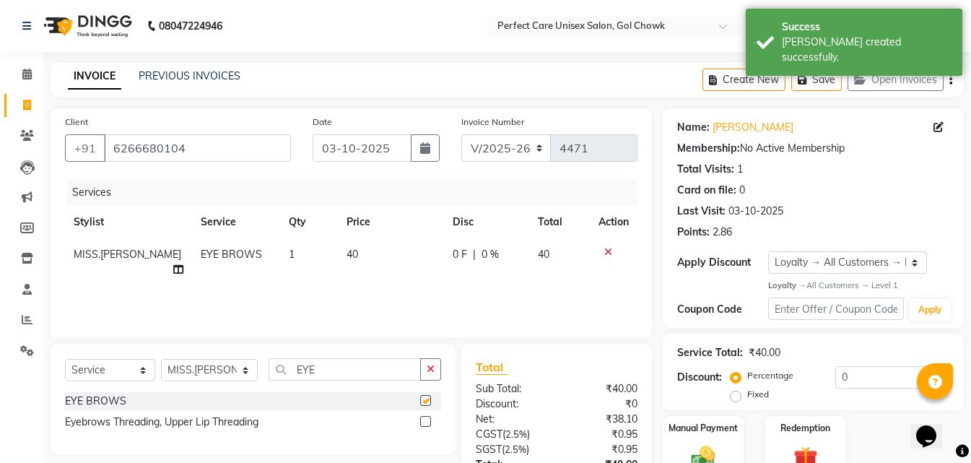
click at [350, 252] on span "40" at bounding box center [353, 254] width 12 height 13
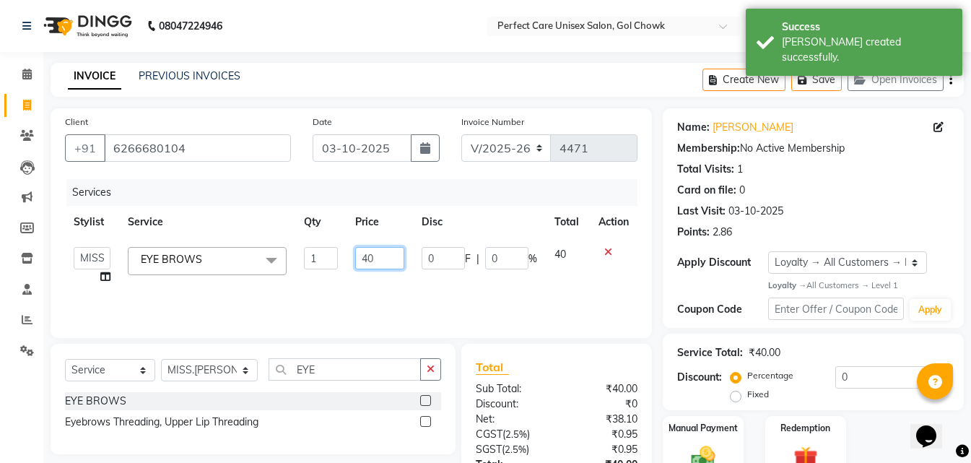
drag, startPoint x: 393, startPoint y: 259, endPoint x: 349, endPoint y: 266, distance: 44.5
click at [349, 266] on td "40" at bounding box center [380, 265] width 66 height 55
click at [386, 286] on div "Services Stylist Service Qty Price Disc Total Action MISS. [PERSON_NAME] [PERSO…" at bounding box center [351, 251] width 572 height 144
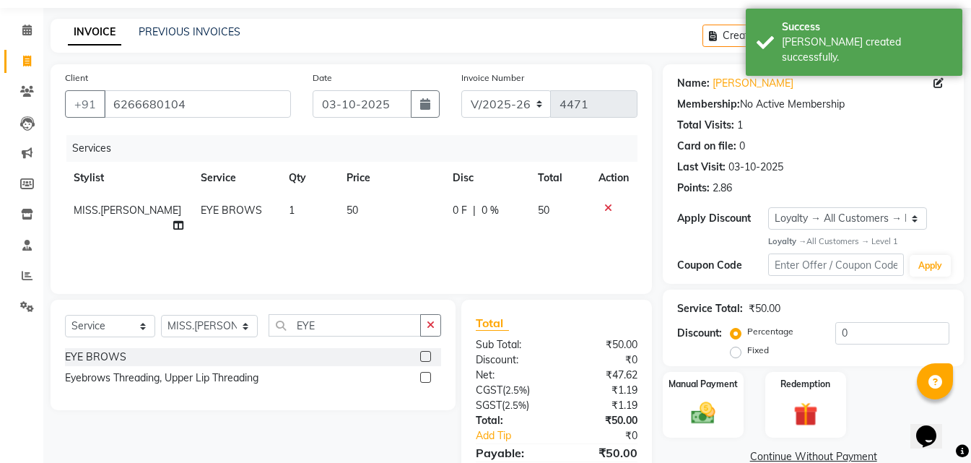
scroll to position [115, 0]
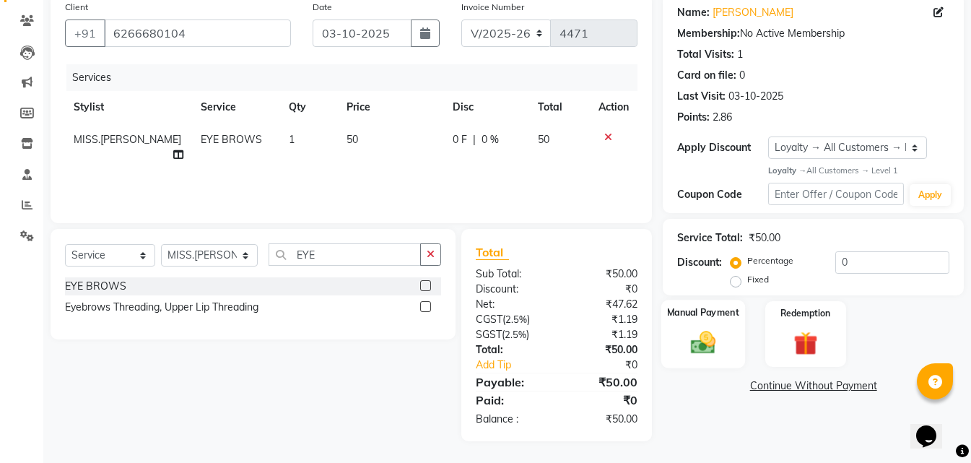
click at [710, 341] on img at bounding box center [703, 342] width 40 height 29
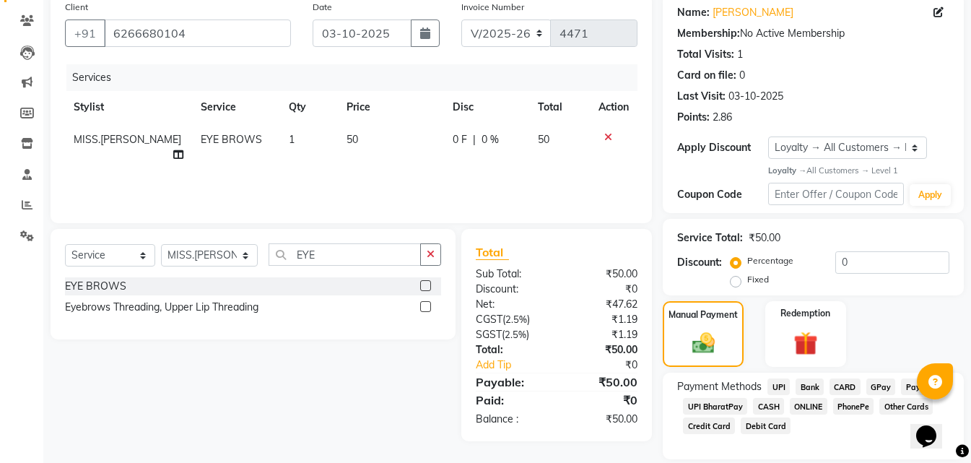
click at [810, 409] on span "ONLINE" at bounding box center [809, 406] width 38 height 17
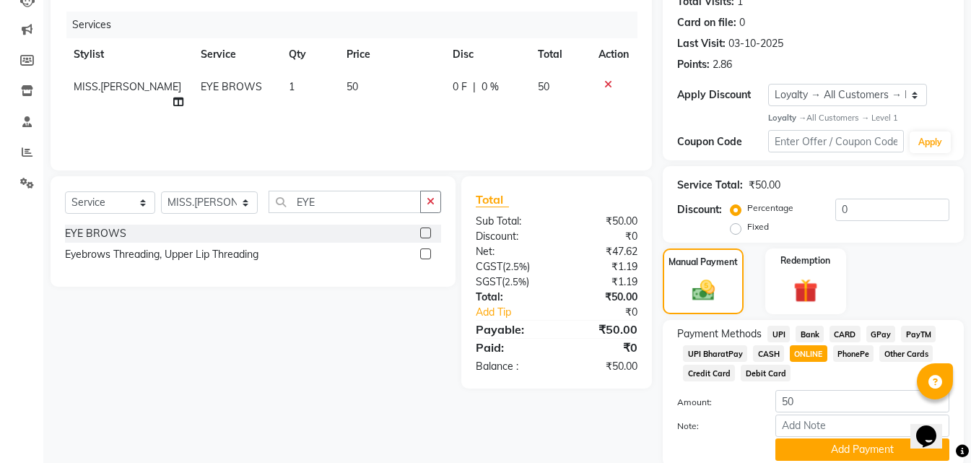
scroll to position [222, 0]
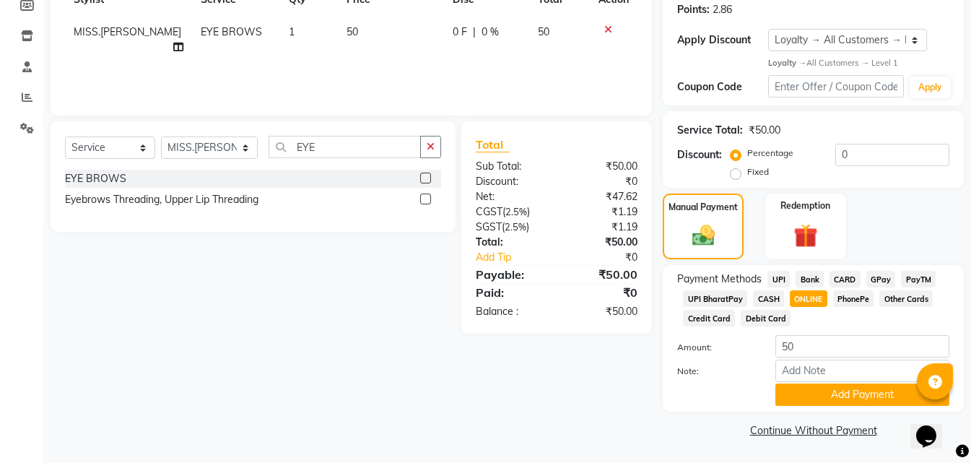
click at [824, 409] on div "Payment Methods UPI Bank CARD GPay PayTM UPI BharatPay CASH ONLINE PhonePe Othe…" at bounding box center [813, 338] width 301 height 147
click at [823, 397] on button "Add Payment" at bounding box center [862, 394] width 174 height 22
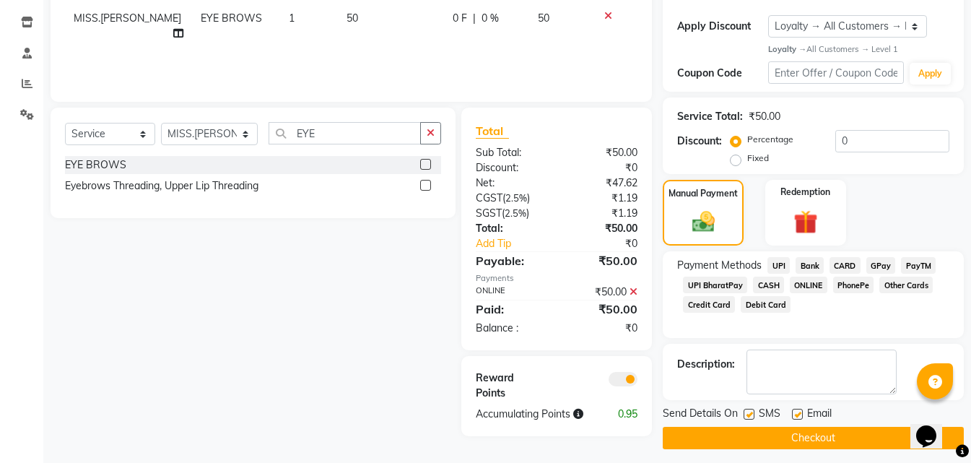
scroll to position [244, 0]
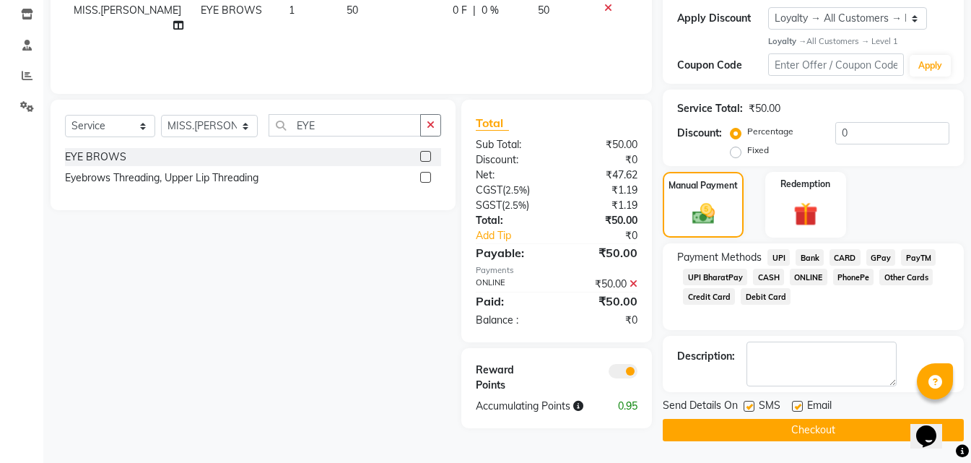
click at [804, 425] on button "Checkout" at bounding box center [813, 430] width 301 height 22
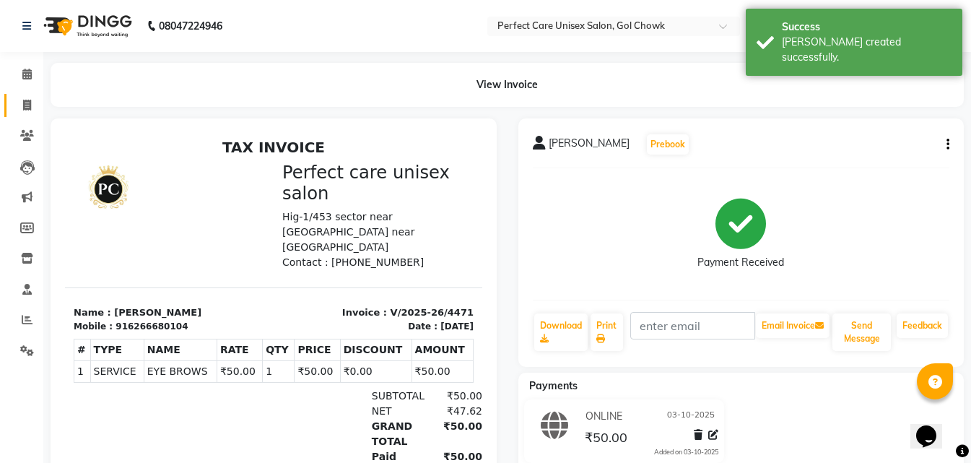
click at [26, 113] on span at bounding box center [26, 105] width 25 height 17
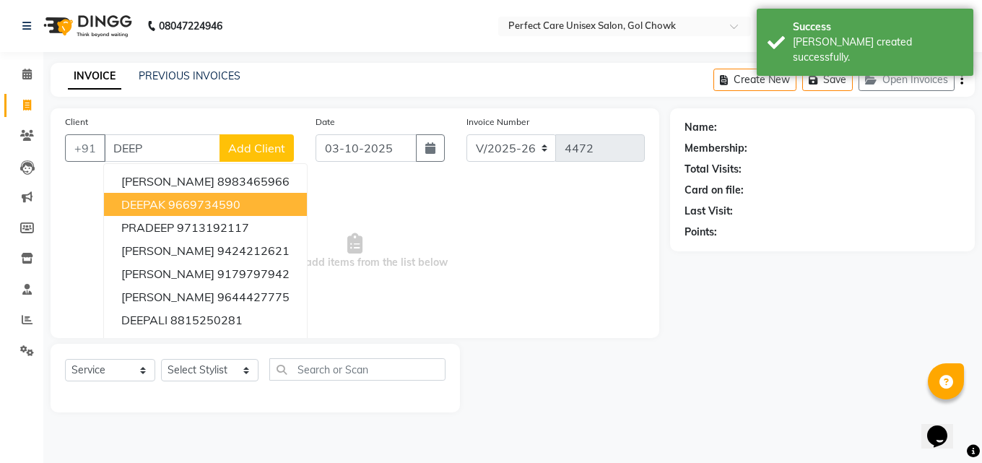
click at [167, 212] on button "DEEPAK 9669734590" at bounding box center [205, 204] width 203 height 23
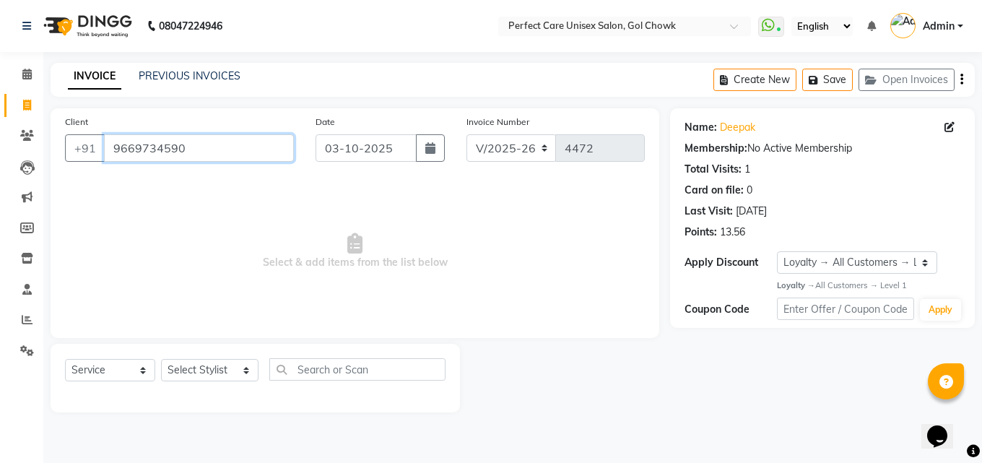
click at [162, 149] on input "9669734590" at bounding box center [199, 147] width 190 height 27
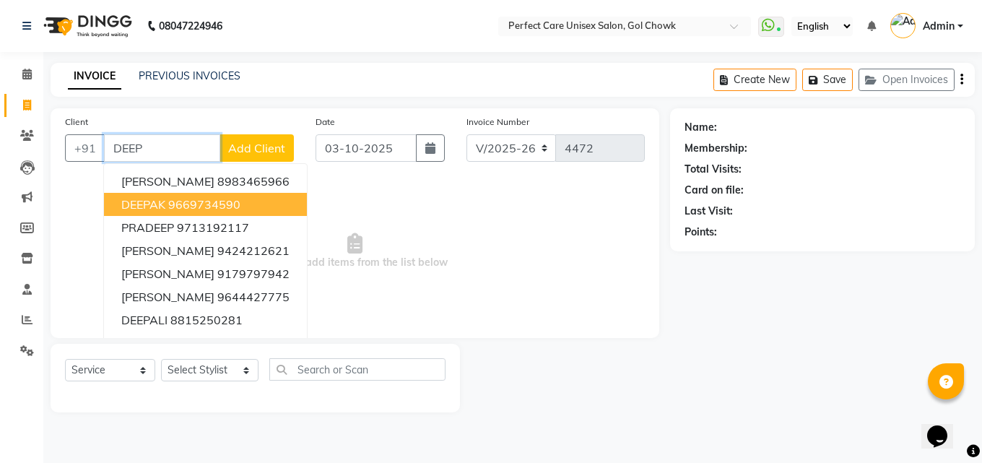
click at [188, 208] on ngb-highlight "9669734590" at bounding box center [204, 204] width 72 height 14
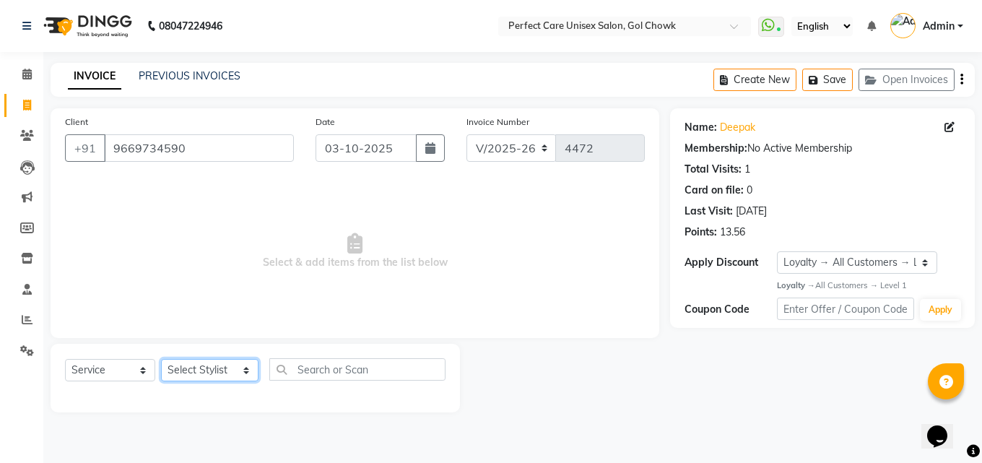
click at [199, 371] on select "Select Stylist MISS. [PERSON_NAME] [PERSON_NAME] MISS [PERSON_NAME] MISS [PERSO…" at bounding box center [209, 370] width 97 height 22
click at [161, 359] on select "Select Stylist MISS. [PERSON_NAME] [PERSON_NAME] MISS [PERSON_NAME] MISS [PERSO…" at bounding box center [209, 370] width 97 height 22
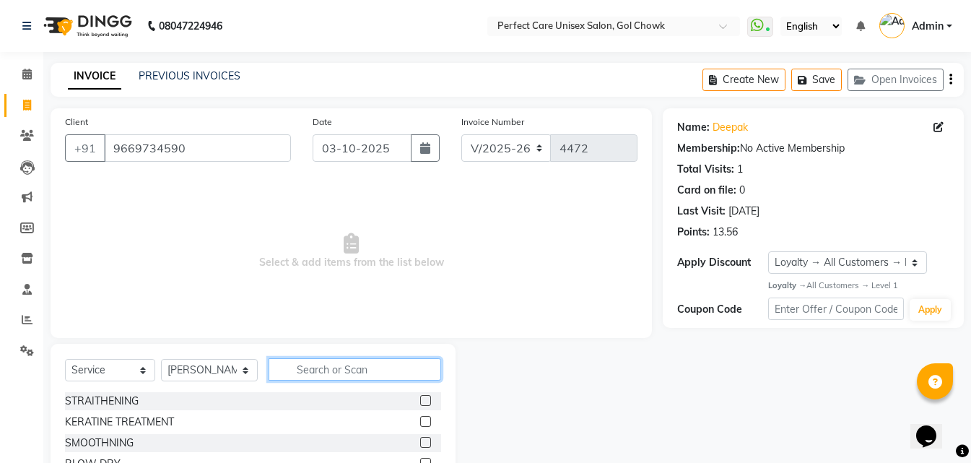
click at [313, 370] on input "text" at bounding box center [355, 369] width 172 height 22
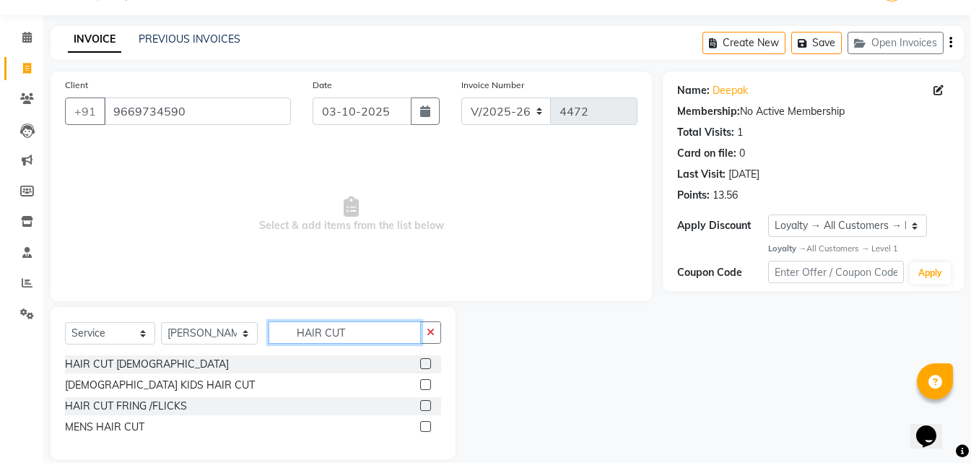
scroll to position [55, 0]
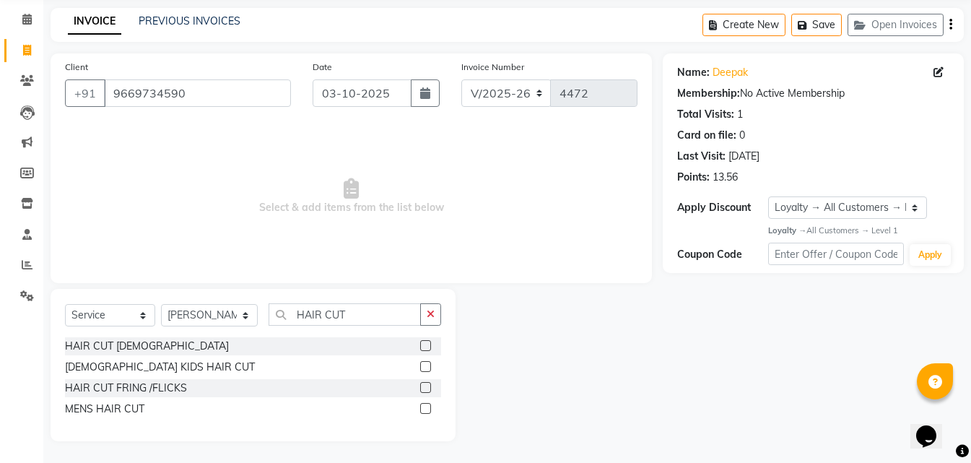
click at [426, 409] on label at bounding box center [425, 408] width 11 height 11
click at [426, 409] on input "checkbox" at bounding box center [424, 408] width 9 height 9
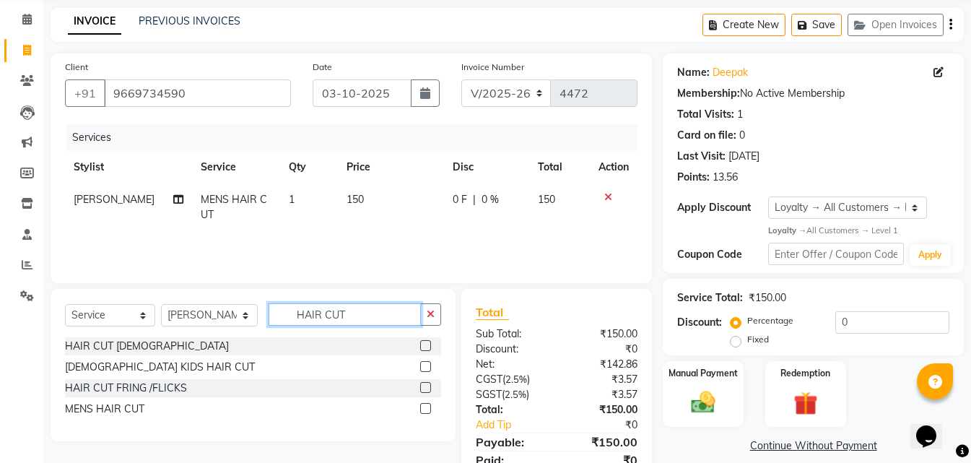
drag, startPoint x: 323, startPoint y: 310, endPoint x: 222, endPoint y: 315, distance: 101.2
click at [222, 315] on div "Select Service Product Membership Package Voucher Prepaid Gift Card Select Styl…" at bounding box center [253, 320] width 376 height 34
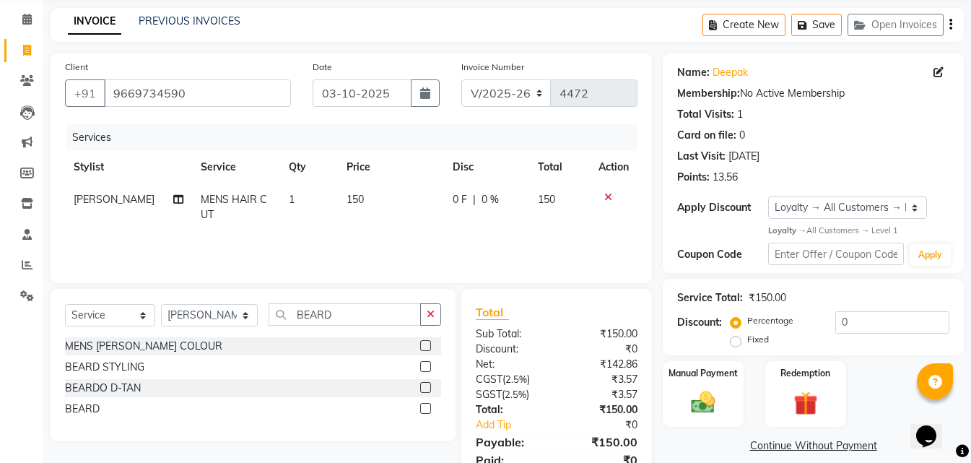
click at [427, 408] on label at bounding box center [425, 408] width 11 height 11
click at [427, 408] on input "checkbox" at bounding box center [424, 408] width 9 height 9
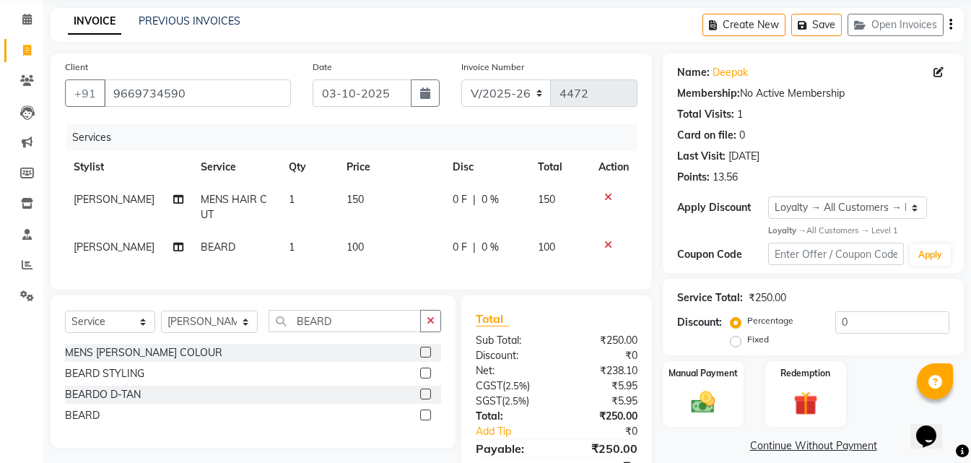
click at [373, 253] on td "100" at bounding box center [391, 247] width 106 height 32
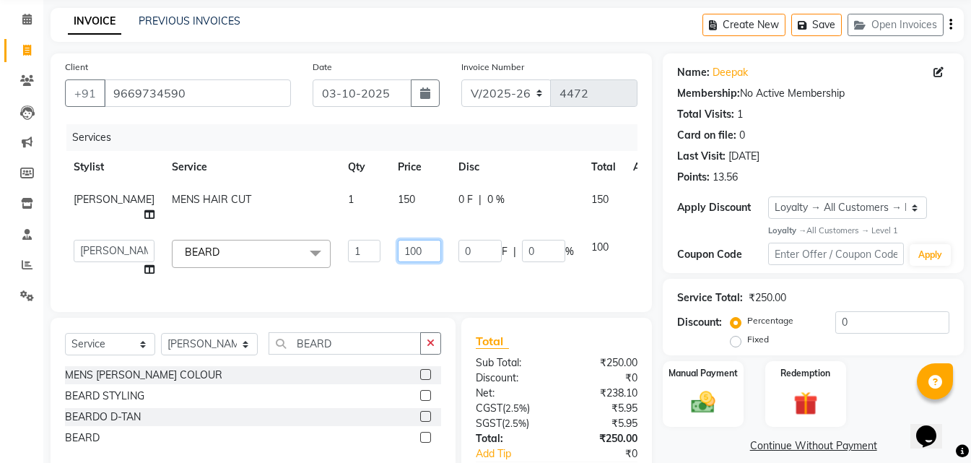
drag, startPoint x: 392, startPoint y: 266, endPoint x: 337, endPoint y: 273, distance: 55.3
click at [337, 273] on tr "MISS. [PERSON_NAME] [PERSON_NAME] MISS [PERSON_NAME] MISS [PERSON_NAME] MISS PI…" at bounding box center [368, 258] width 607 height 55
click at [399, 299] on div "Client [PHONE_NUMBER] Date [DATE] Invoice Number V/2025 V/[PHONE_NUMBER] Servic…" at bounding box center [351, 182] width 601 height 258
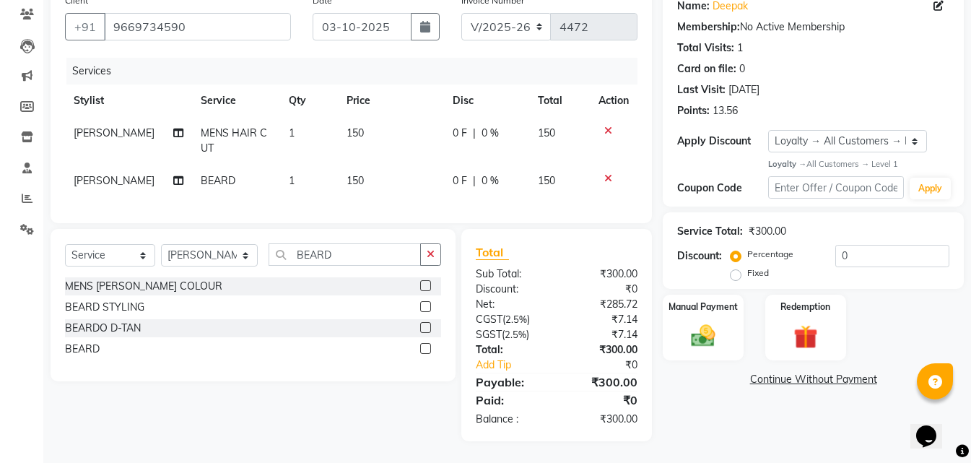
scroll to position [132, 0]
click at [718, 322] on img at bounding box center [703, 336] width 40 height 29
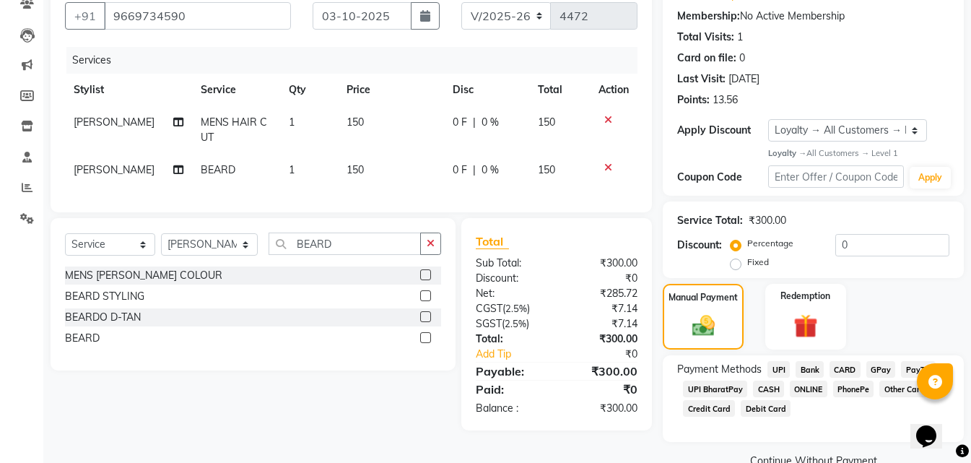
click at [772, 391] on span "CASH" at bounding box center [768, 388] width 31 height 17
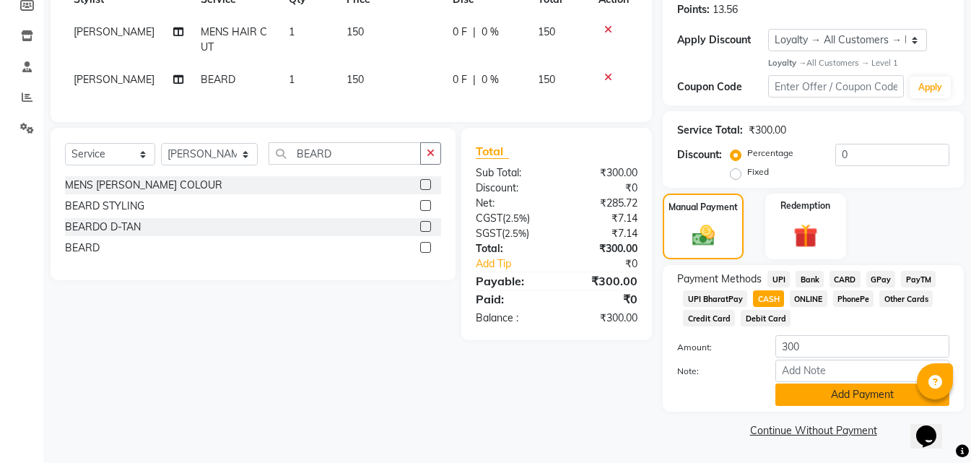
click at [800, 400] on button "Add Payment" at bounding box center [862, 394] width 174 height 22
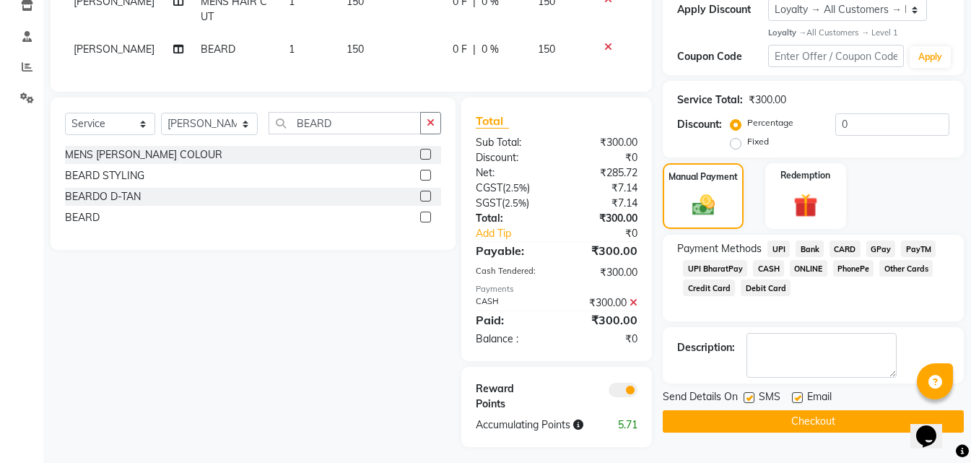
scroll to position [269, 0]
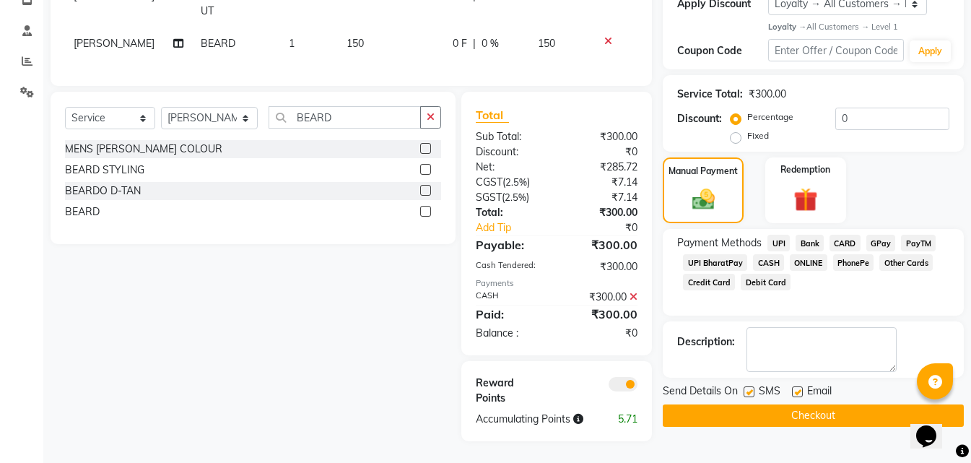
click at [771, 406] on button "Checkout" at bounding box center [813, 415] width 301 height 22
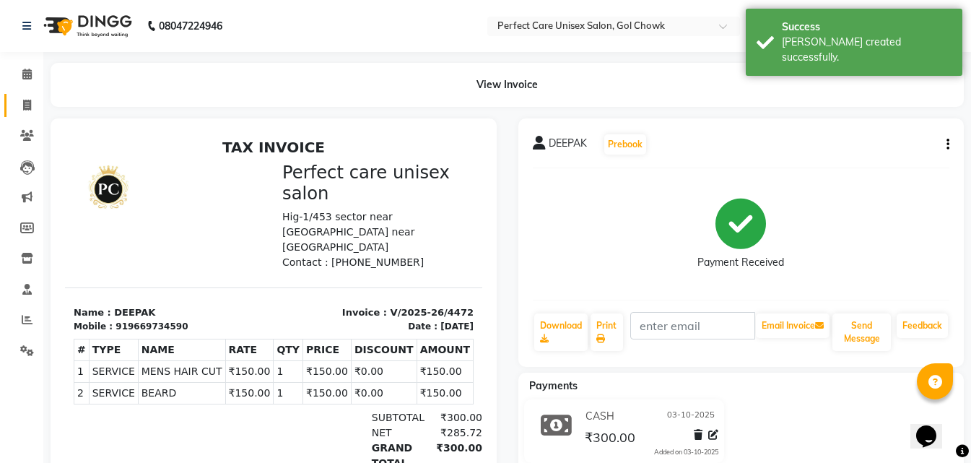
click at [23, 97] on span at bounding box center [26, 105] width 25 height 17
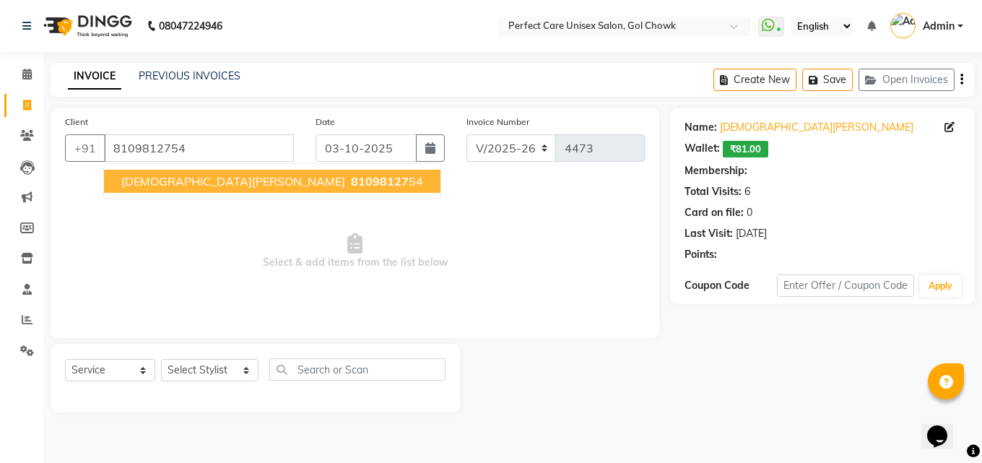
click at [169, 183] on span "[DEMOGRAPHIC_DATA][PERSON_NAME]" at bounding box center [233, 181] width 224 height 14
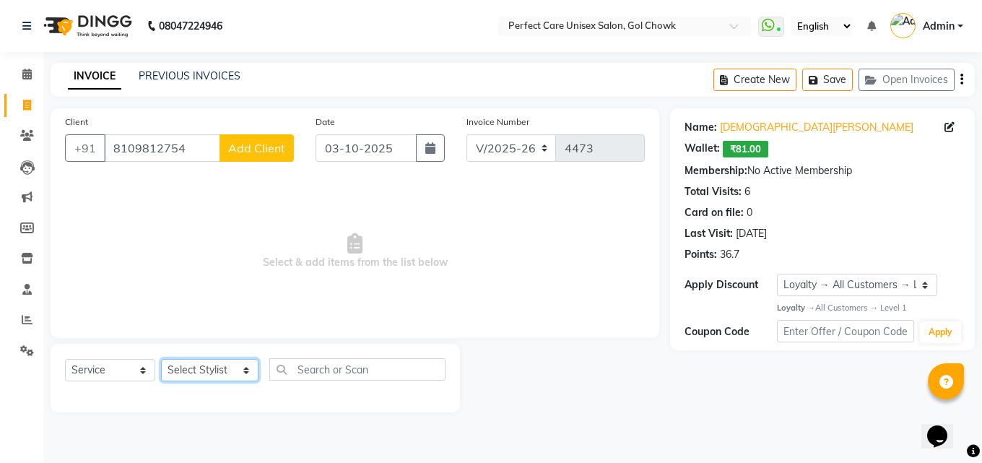
click at [199, 367] on select "Select Stylist MISS. [PERSON_NAME] [PERSON_NAME] MISS [PERSON_NAME] MISS [PERSO…" at bounding box center [209, 370] width 97 height 22
click at [161, 359] on select "Select Stylist MISS. [PERSON_NAME] [PERSON_NAME] MISS [PERSON_NAME] MISS [PERSO…" at bounding box center [209, 370] width 97 height 22
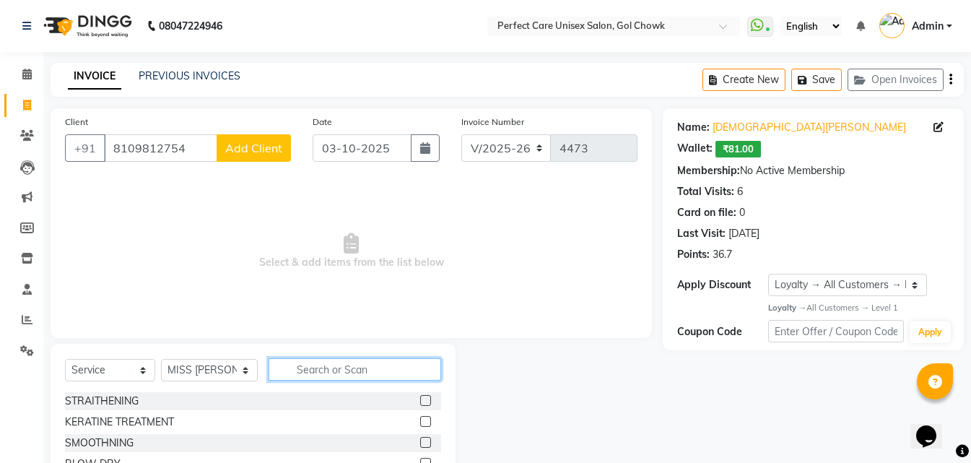
click at [341, 367] on input "text" at bounding box center [355, 369] width 172 height 22
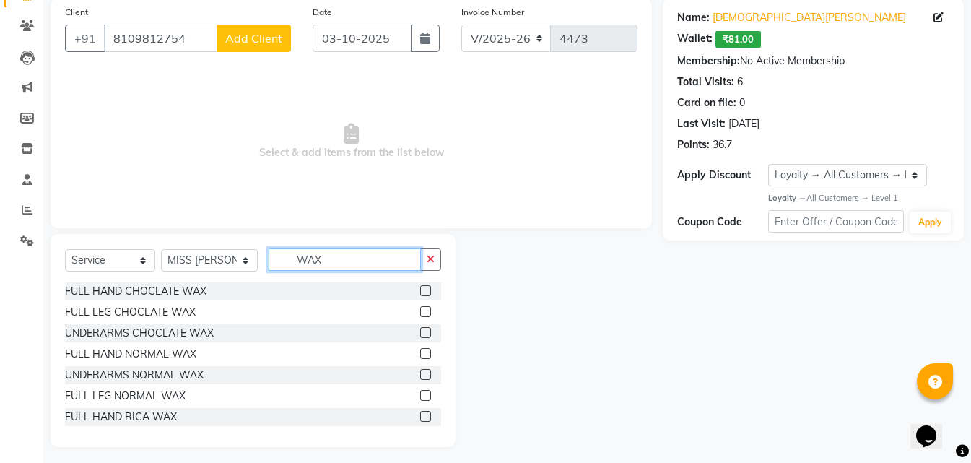
scroll to position [116, 0]
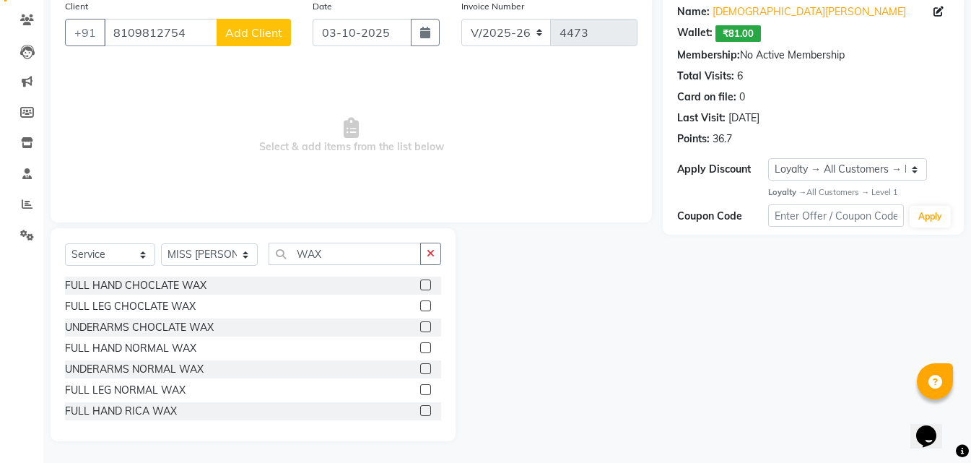
click at [420, 412] on label at bounding box center [425, 410] width 11 height 11
click at [420, 412] on input "checkbox" at bounding box center [424, 410] width 9 height 9
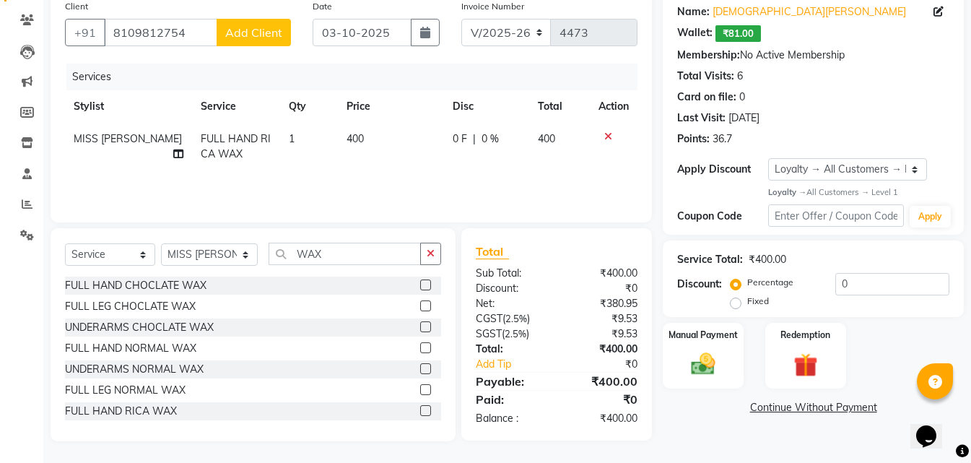
click at [362, 144] on td "400" at bounding box center [391, 147] width 106 height 48
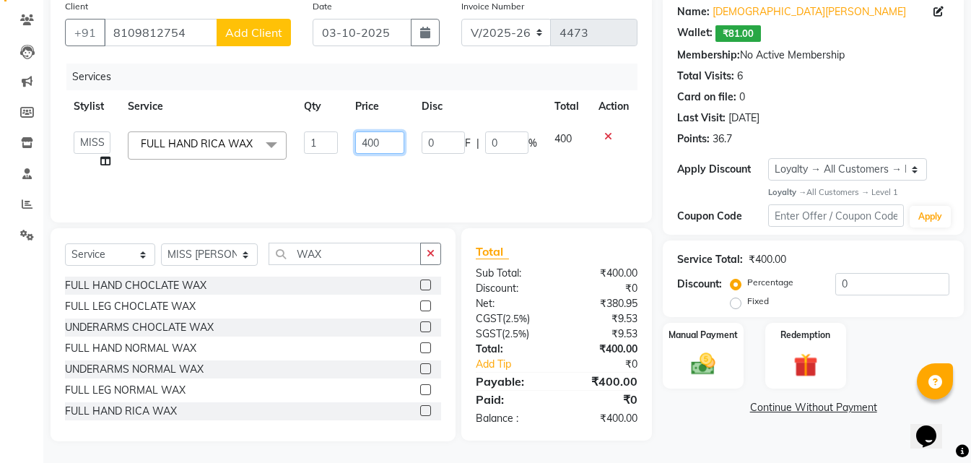
drag, startPoint x: 383, startPoint y: 142, endPoint x: 344, endPoint y: 152, distance: 41.0
click at [344, 152] on tr "MISS. [PERSON_NAME] [PERSON_NAME] MISS [PERSON_NAME] MISS [PERSON_NAME] MISS PI…" at bounding box center [351, 150] width 572 height 55
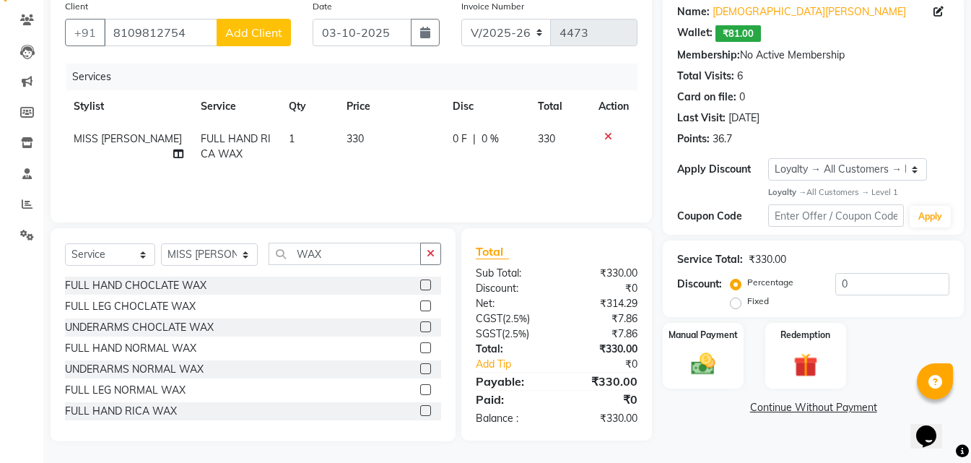
click at [336, 180] on div "Services Stylist Service Qty Price Disc Total Action MISS SUDHA FULL HAND RICA …" at bounding box center [351, 136] width 572 height 144
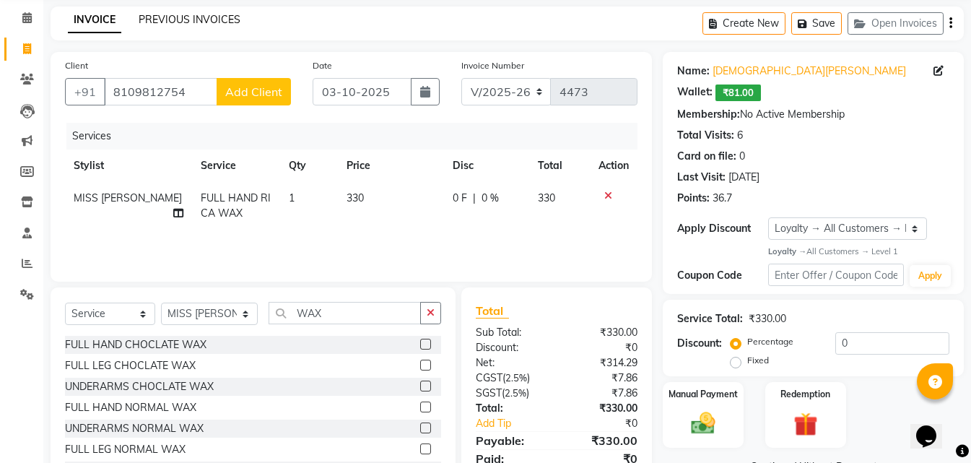
scroll to position [0, 0]
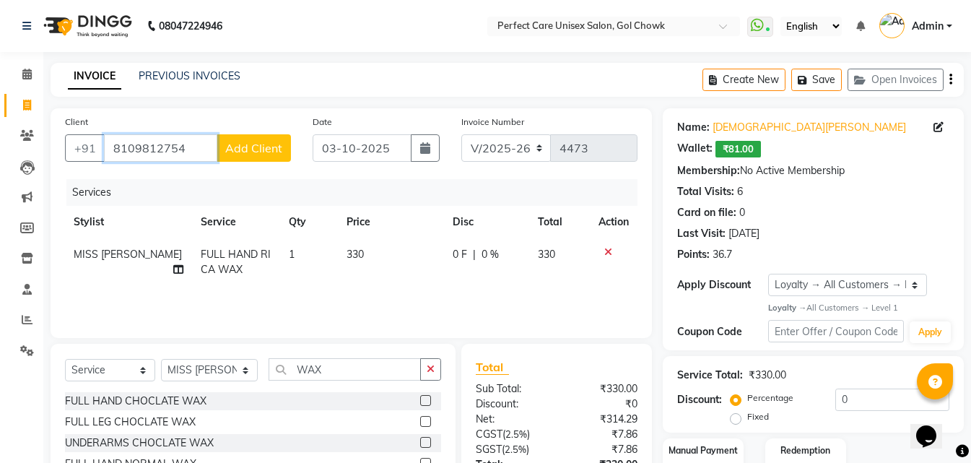
click at [162, 149] on input "8109812754" at bounding box center [160, 147] width 113 height 27
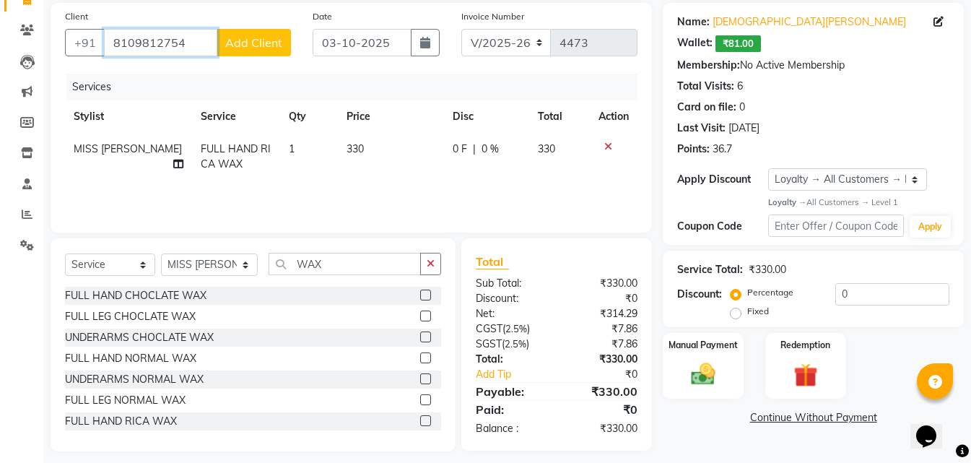
scroll to position [116, 0]
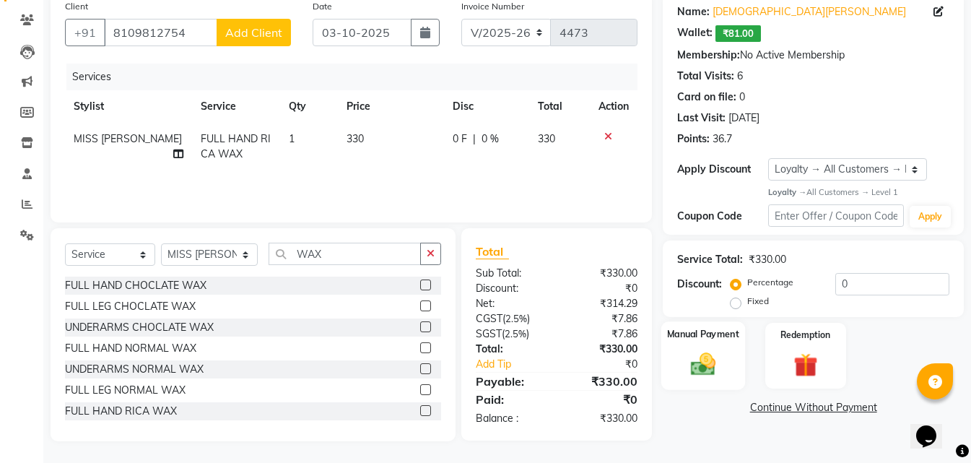
click at [728, 365] on div "Manual Payment" at bounding box center [703, 355] width 84 height 69
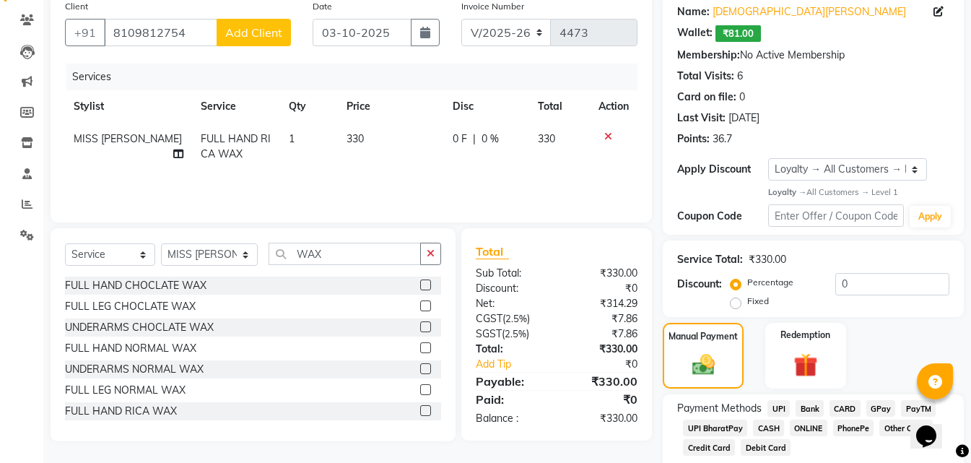
click at [799, 425] on span "ONLINE" at bounding box center [809, 427] width 38 height 17
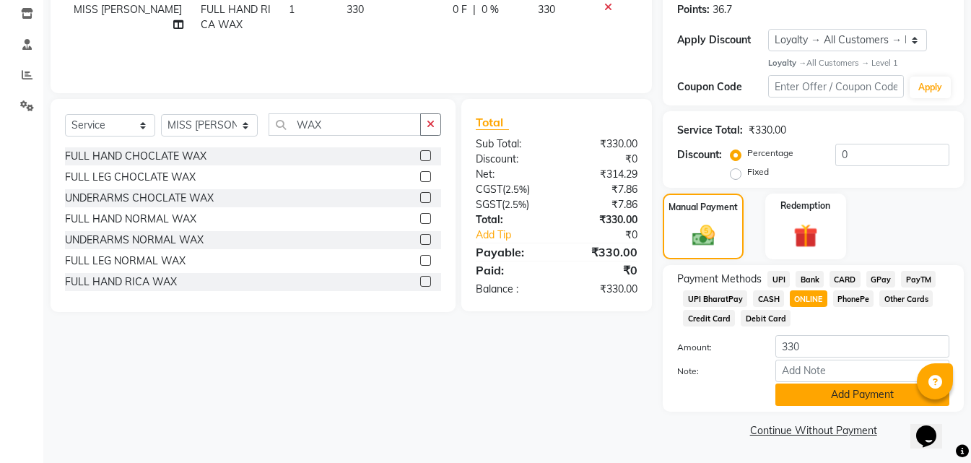
click at [791, 395] on button "Add Payment" at bounding box center [862, 394] width 174 height 22
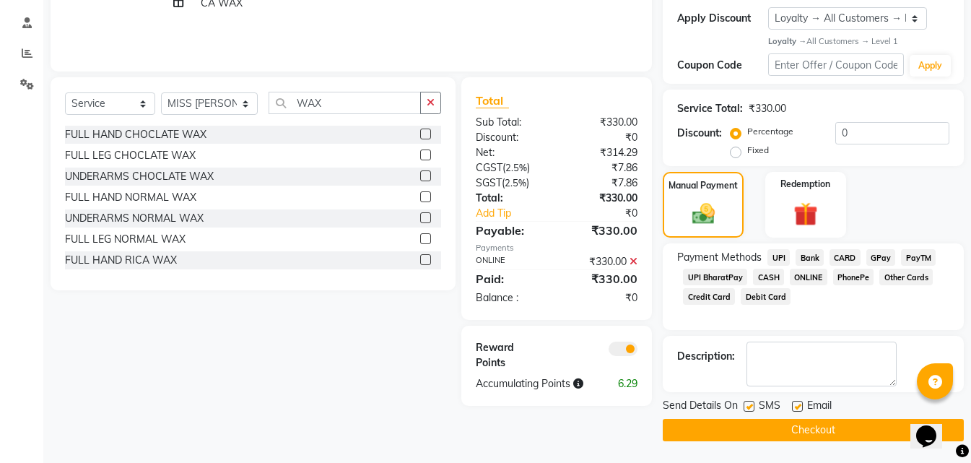
click at [764, 426] on button "Checkout" at bounding box center [813, 430] width 301 height 22
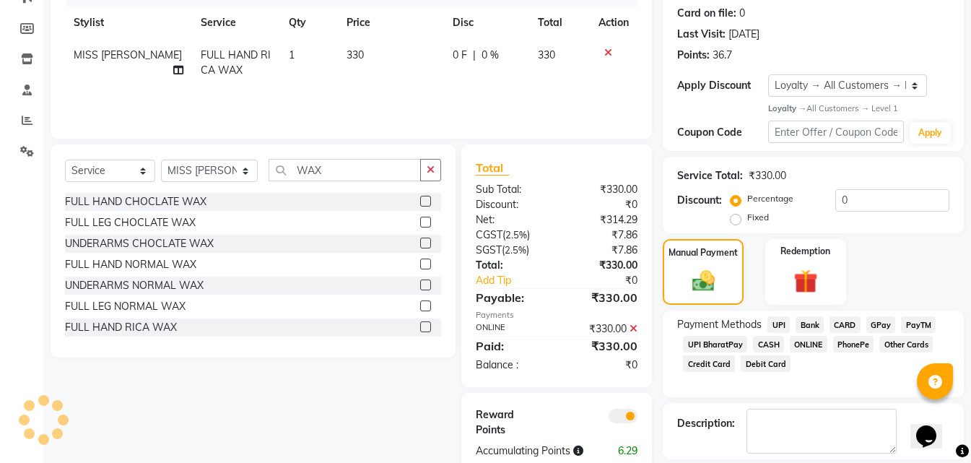
scroll to position [14, 0]
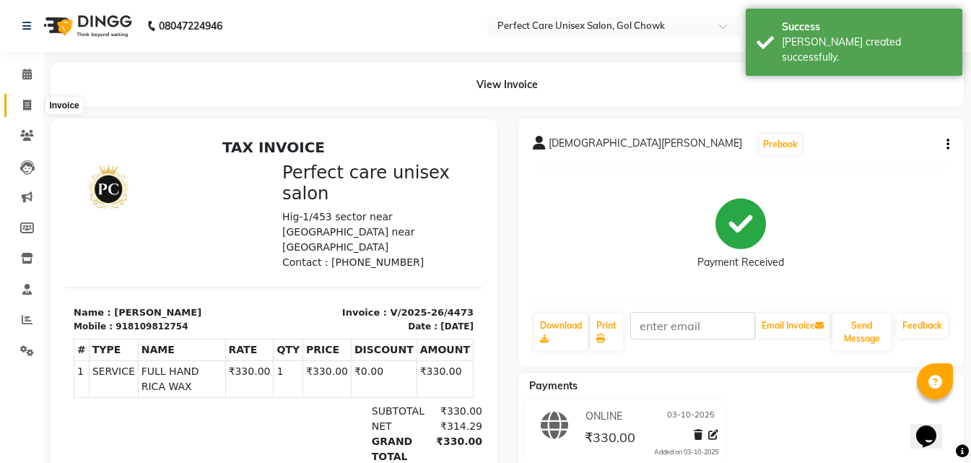
click at [31, 108] on icon at bounding box center [27, 105] width 8 height 11
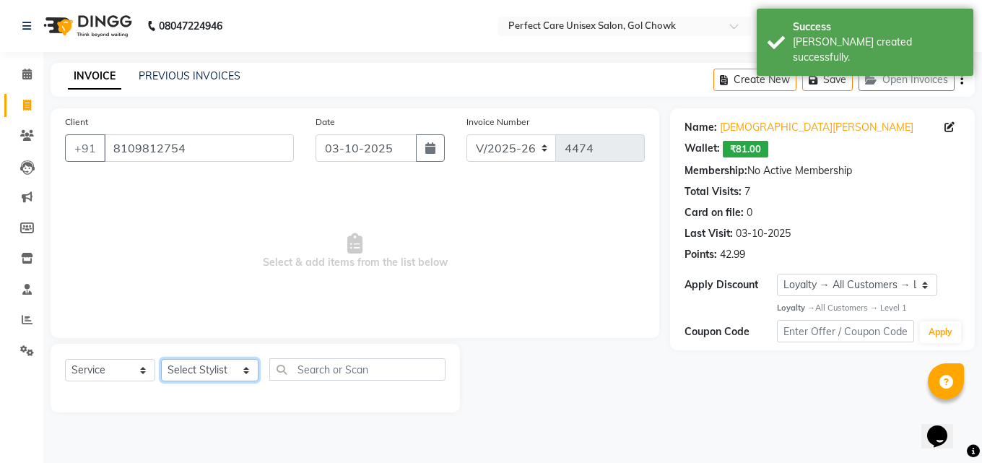
click at [217, 364] on select "Select Stylist MISS. [PERSON_NAME] [PERSON_NAME] MISS [PERSON_NAME] MISS [PERSO…" at bounding box center [209, 370] width 97 height 22
click at [161, 359] on select "Select Stylist MISS. [PERSON_NAME] [PERSON_NAME] MISS [PERSON_NAME] MISS [PERSO…" at bounding box center [209, 370] width 97 height 22
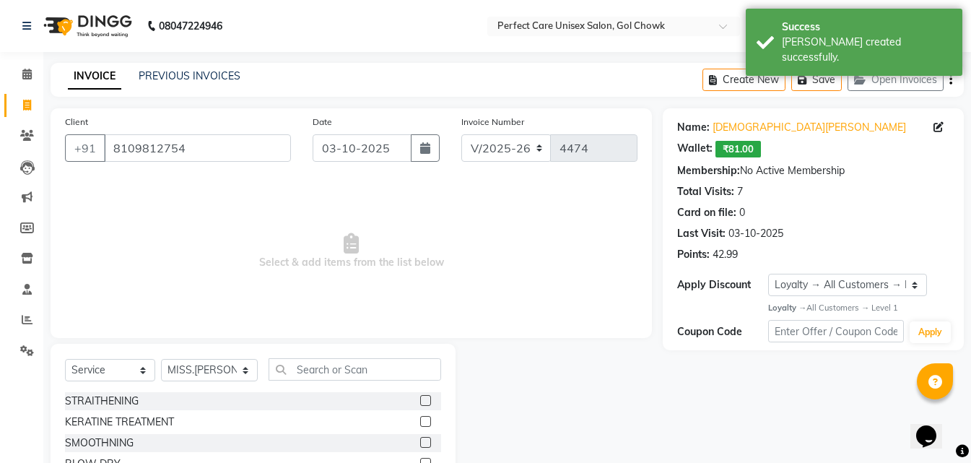
click at [339, 381] on div "Select Service Product Membership Package Voucher Prepaid Gift Card Select Styl…" at bounding box center [253, 375] width 376 height 34
click at [339, 377] on input "text" at bounding box center [355, 369] width 172 height 22
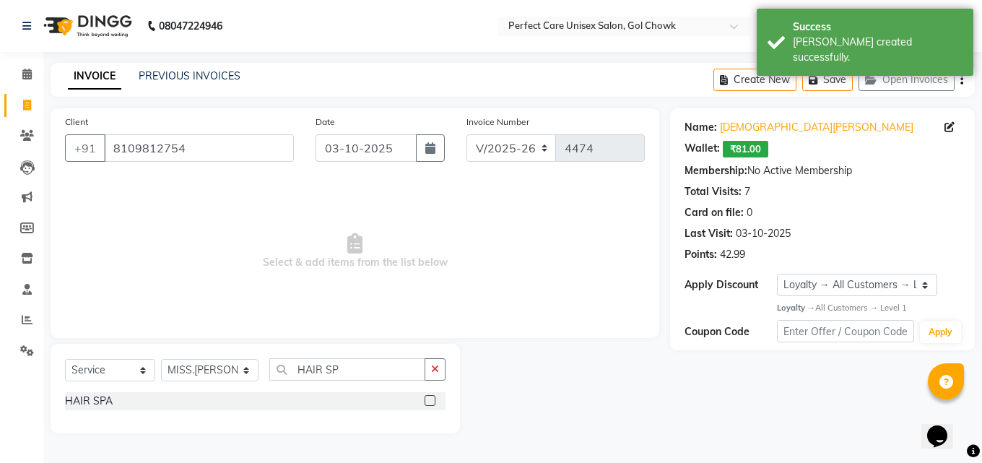
click at [425, 402] on label at bounding box center [430, 400] width 11 height 11
click at [425, 402] on input "checkbox" at bounding box center [429, 400] width 9 height 9
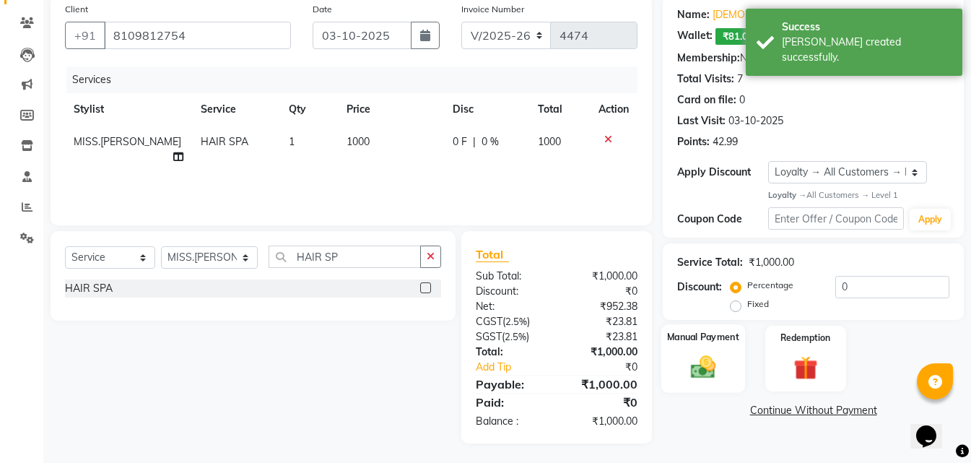
scroll to position [115, 0]
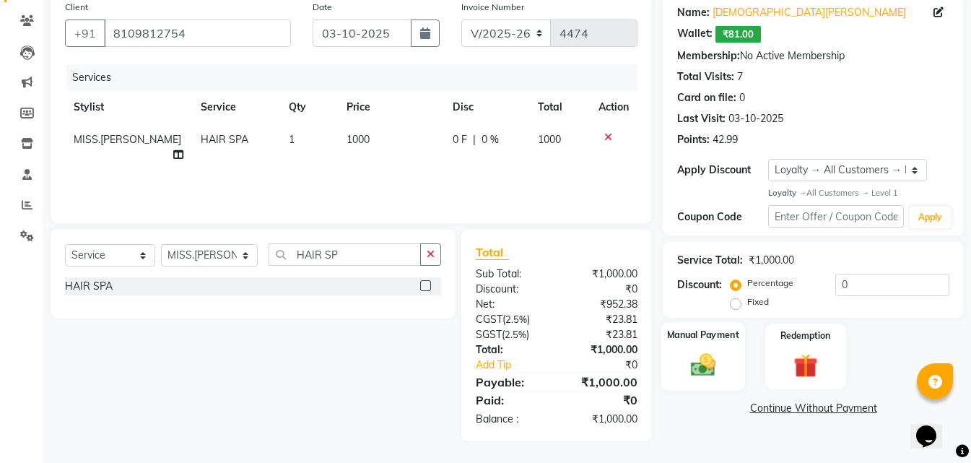
click at [697, 368] on img at bounding box center [703, 365] width 40 height 29
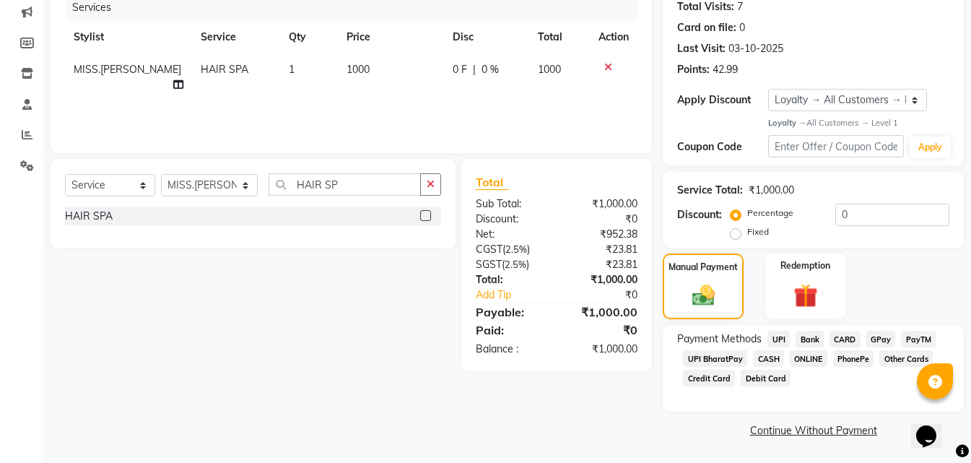
click at [813, 360] on span "ONLINE" at bounding box center [809, 358] width 38 height 17
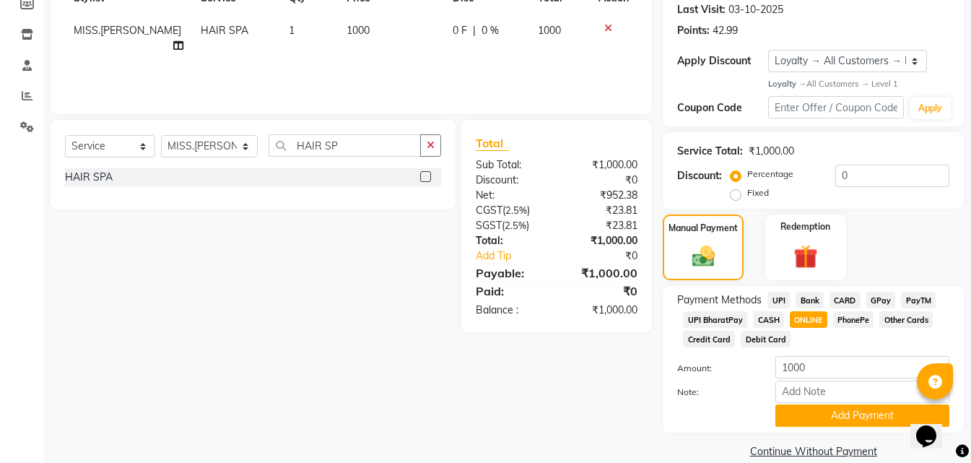
scroll to position [245, 0]
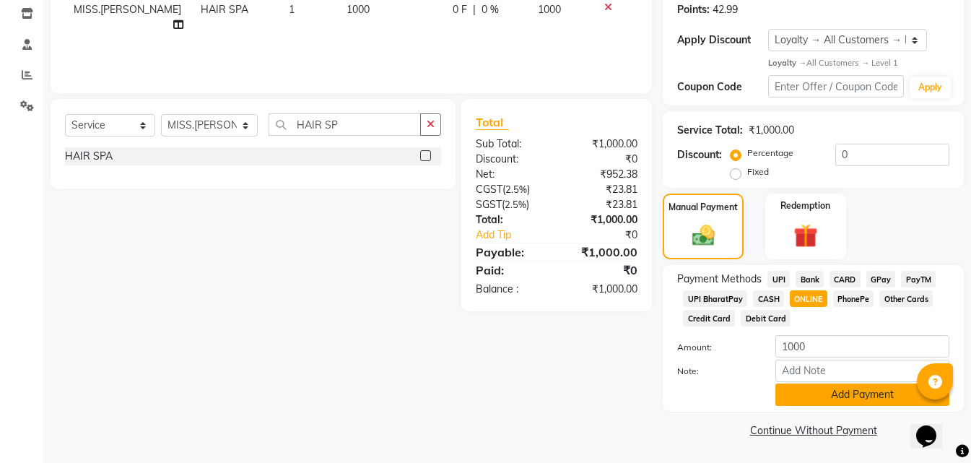
drag, startPoint x: 811, startPoint y: 413, endPoint x: 811, endPoint y: 402, distance: 10.9
click at [811, 410] on div "Name: [PERSON_NAME] Wallet: ₹81.00 Membership: No Active Membership Total Visit…" at bounding box center [819, 153] width 312 height 578
click at [810, 399] on button "Add Payment" at bounding box center [862, 394] width 174 height 22
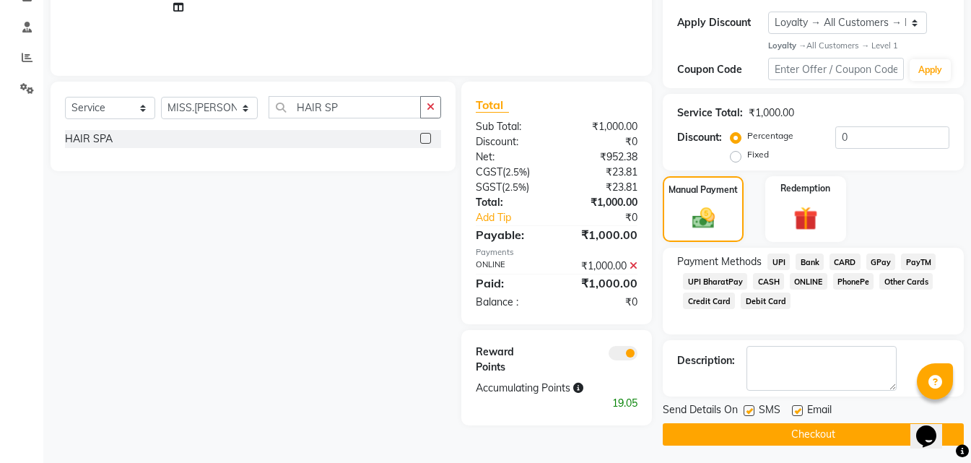
scroll to position [266, 0]
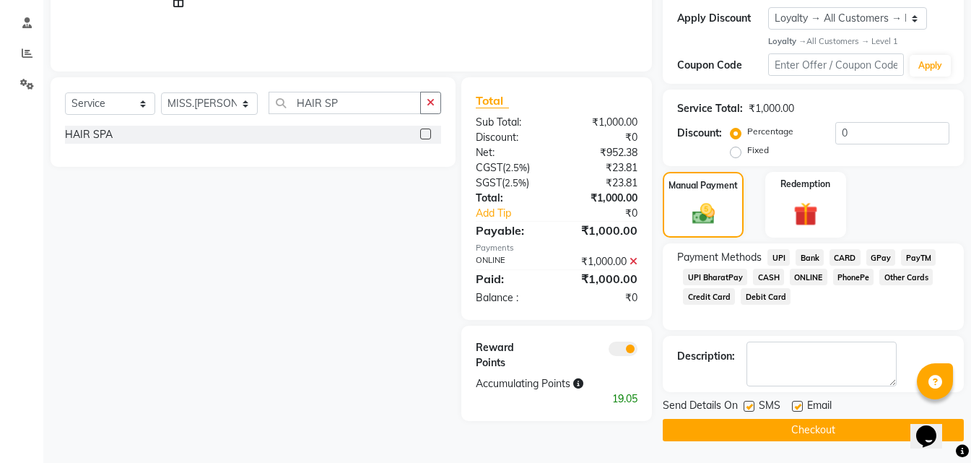
click at [770, 424] on button "Checkout" at bounding box center [813, 430] width 301 height 22
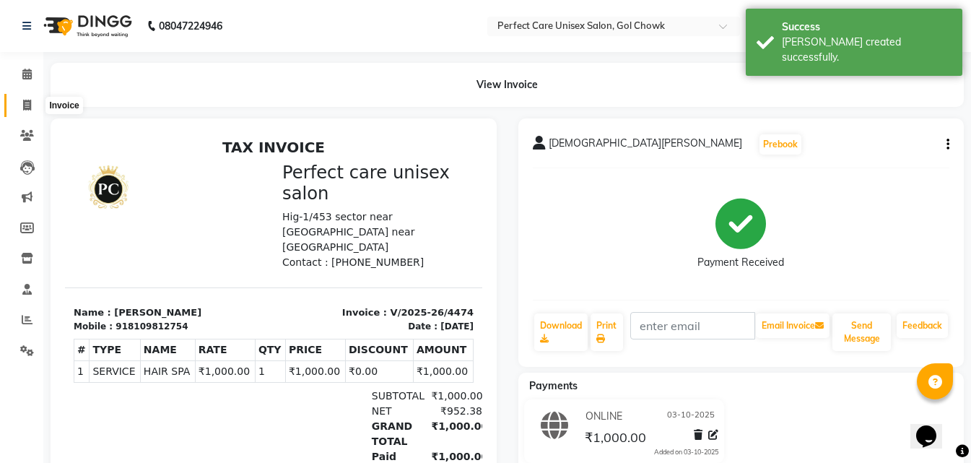
click at [28, 108] on icon at bounding box center [27, 105] width 8 height 11
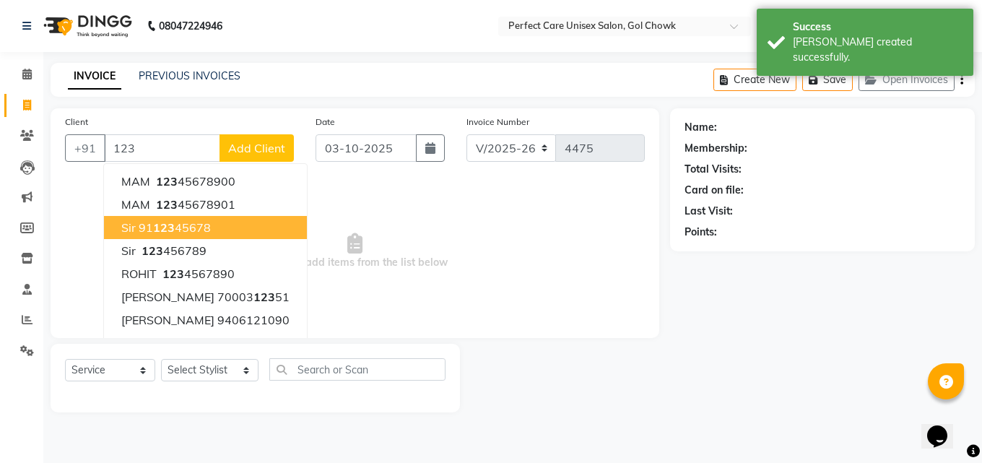
click at [130, 221] on span "sir" at bounding box center [128, 227] width 14 height 14
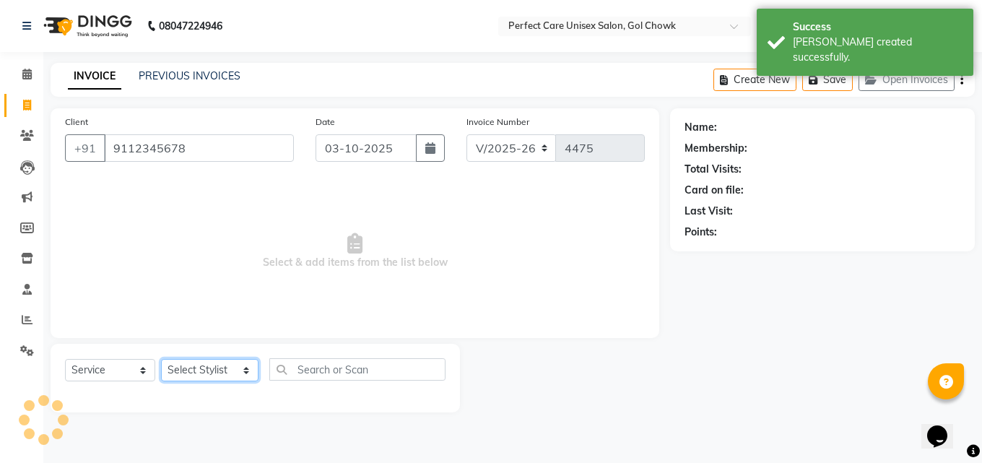
click at [199, 378] on select "Select Stylist MISS. [PERSON_NAME] [PERSON_NAME] MISS [PERSON_NAME] MISS [PERSO…" at bounding box center [209, 370] width 97 height 22
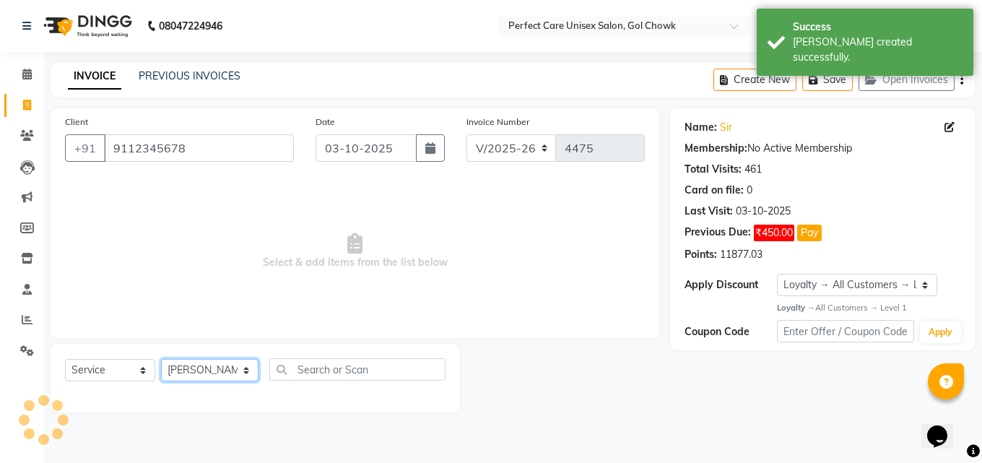
click at [161, 359] on select "Select Stylist MISS. [PERSON_NAME] [PERSON_NAME] MISS [PERSON_NAME] MISS [PERSO…" at bounding box center [209, 370] width 97 height 22
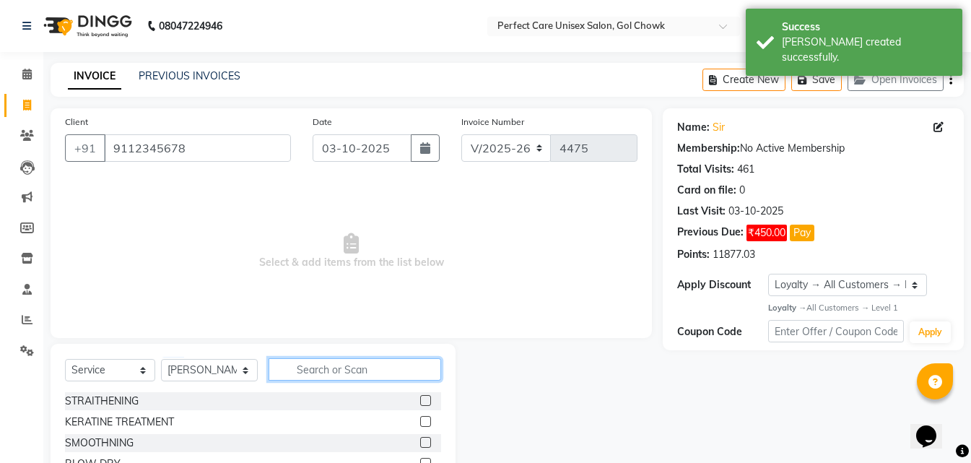
click at [320, 367] on input "text" at bounding box center [355, 369] width 172 height 22
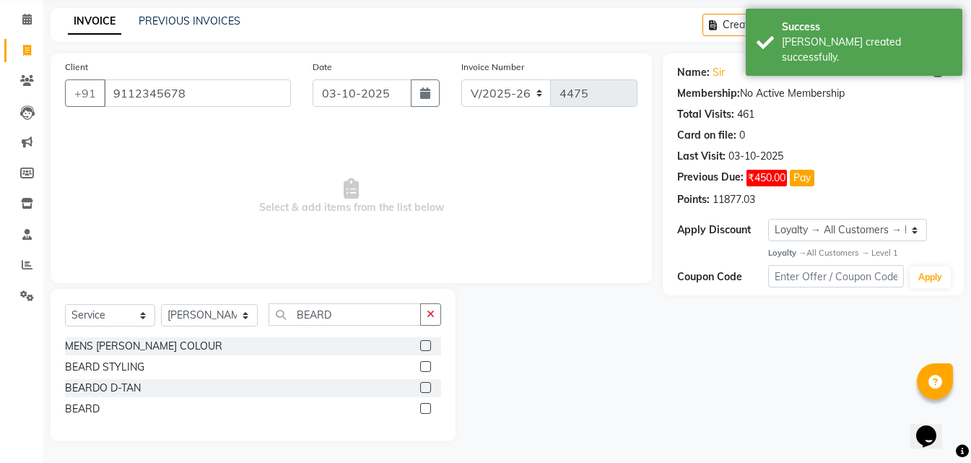
click at [421, 404] on label at bounding box center [425, 408] width 11 height 11
click at [421, 404] on input "checkbox" at bounding box center [424, 408] width 9 height 9
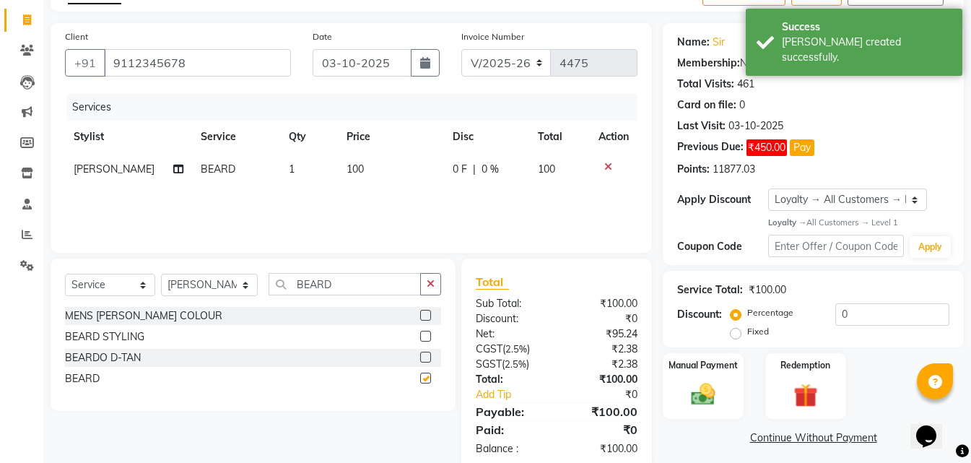
scroll to position [115, 0]
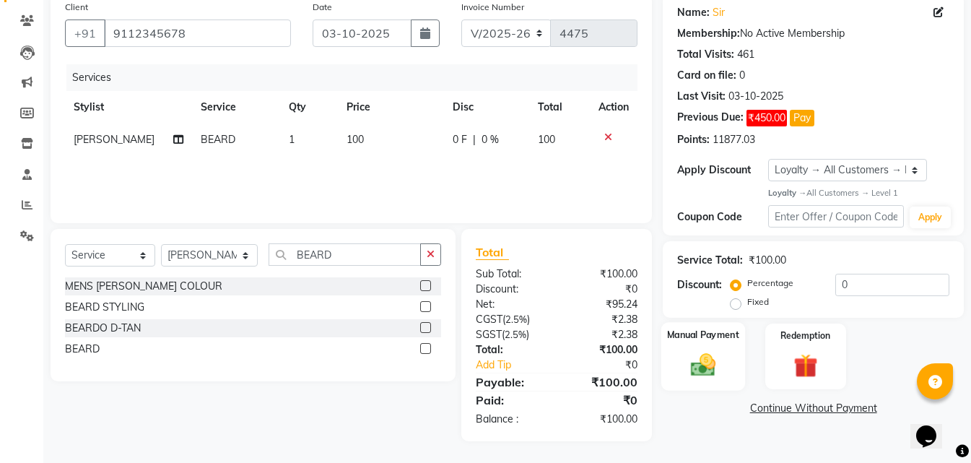
click at [699, 358] on img at bounding box center [703, 365] width 40 height 29
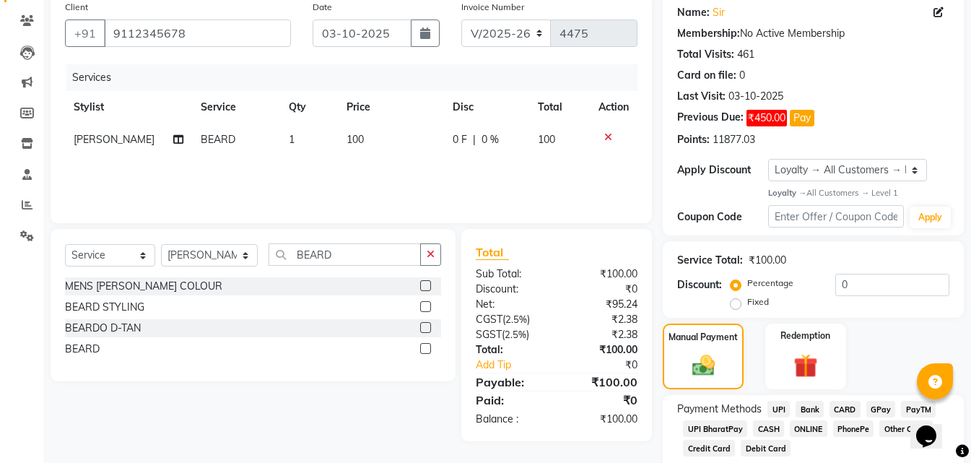
click at [775, 429] on span "CASH" at bounding box center [768, 428] width 31 height 17
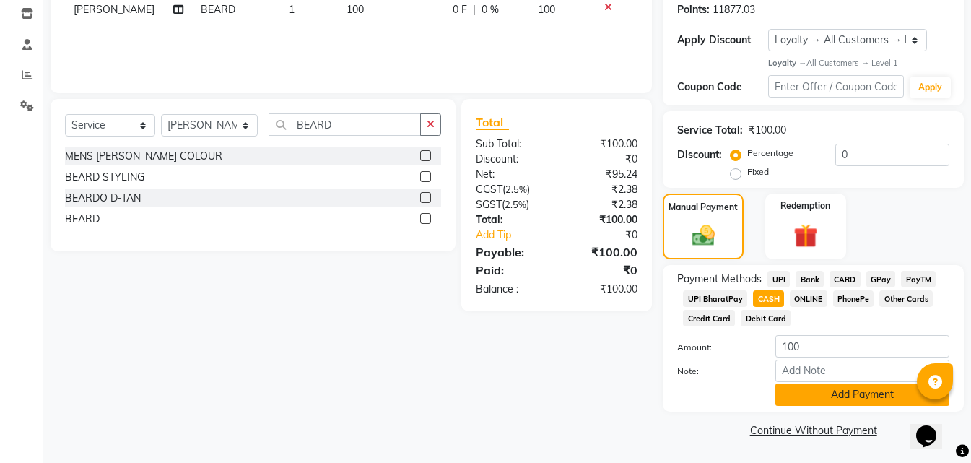
click at [813, 398] on button "Add Payment" at bounding box center [862, 394] width 174 height 22
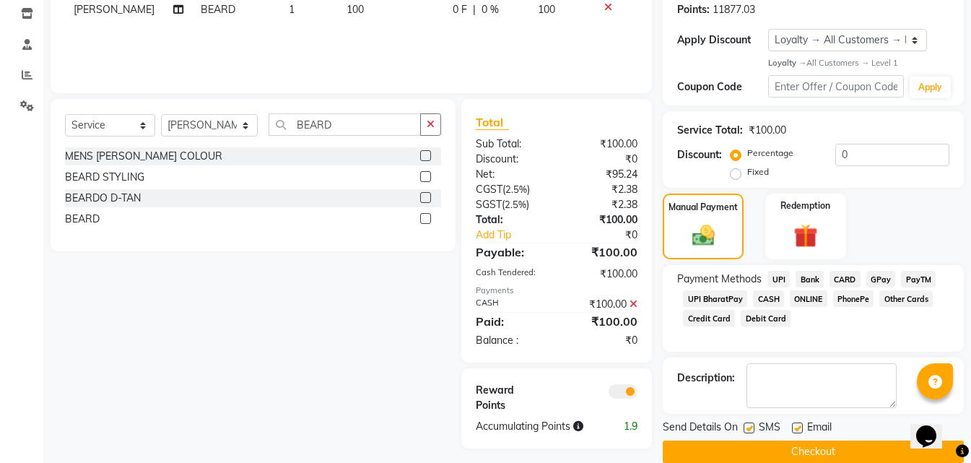
scroll to position [266, 0]
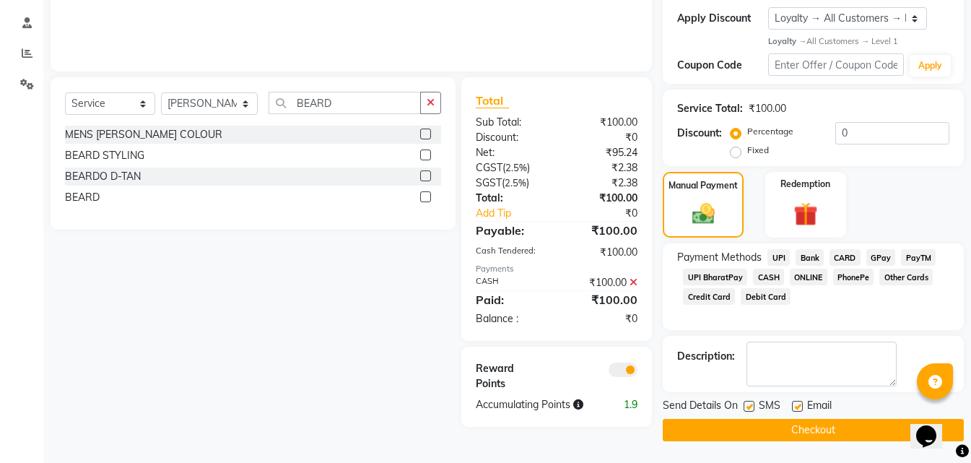
click at [779, 421] on button "Checkout" at bounding box center [813, 430] width 301 height 22
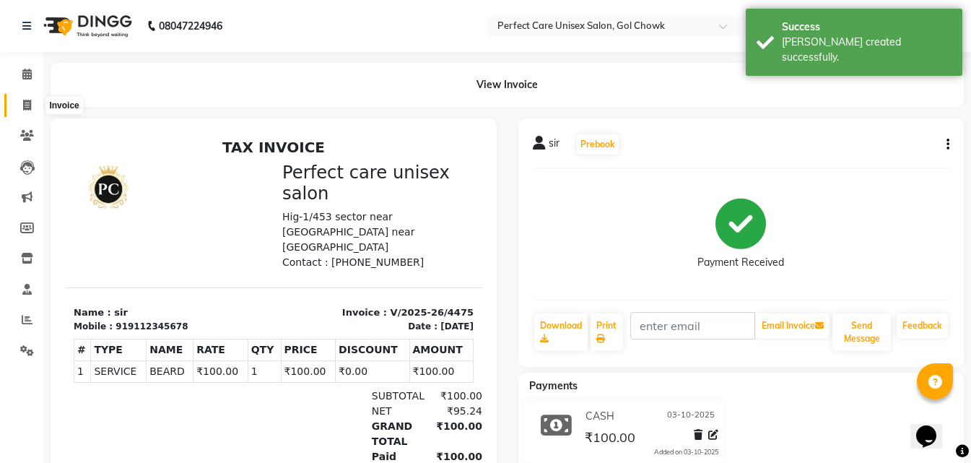
click at [34, 108] on span at bounding box center [26, 105] width 25 height 17
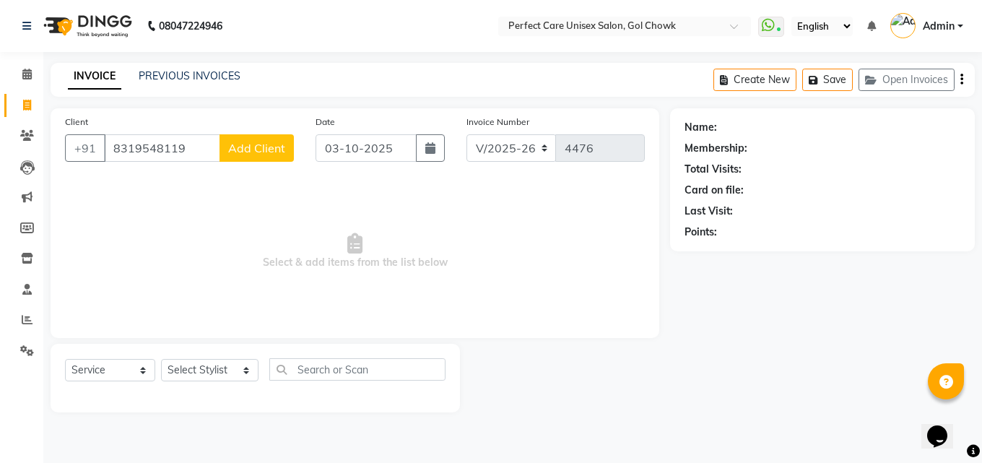
click at [259, 142] on span "Add Client" at bounding box center [256, 148] width 57 height 14
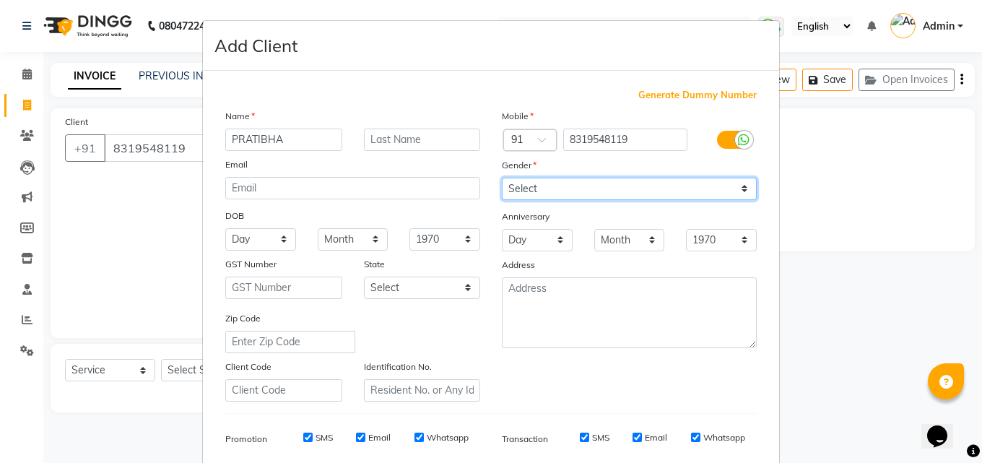
drag, startPoint x: 543, startPoint y: 188, endPoint x: 544, endPoint y: 199, distance: 11.6
click at [543, 188] on select "Select [DEMOGRAPHIC_DATA] [DEMOGRAPHIC_DATA] Other Prefer Not To Say" at bounding box center [629, 189] width 255 height 22
click at [502, 178] on select "Select [DEMOGRAPHIC_DATA] [DEMOGRAPHIC_DATA] Other Prefer Not To Say" at bounding box center [629, 189] width 255 height 22
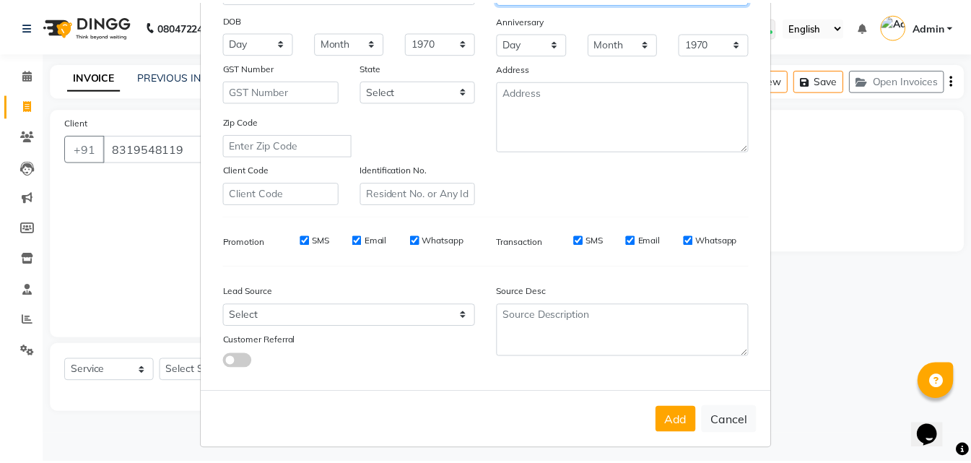
scroll to position [204, 0]
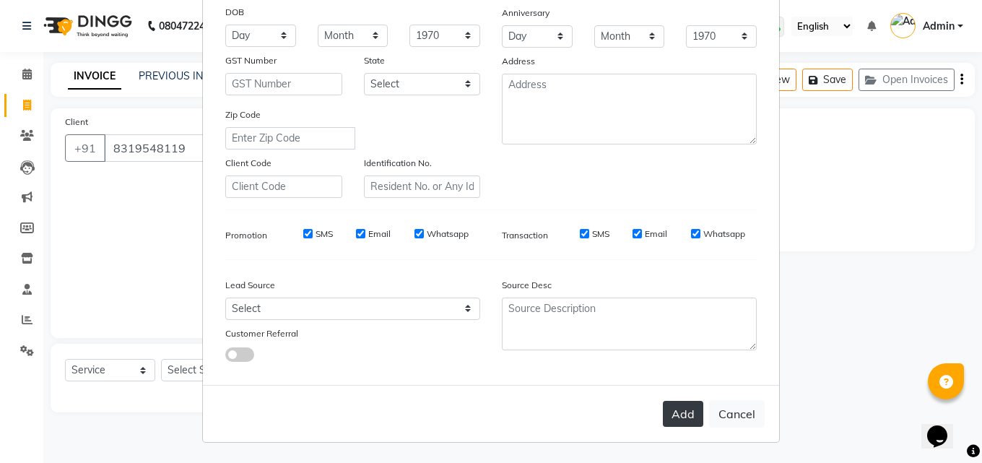
click at [686, 419] on button "Add" at bounding box center [683, 414] width 40 height 26
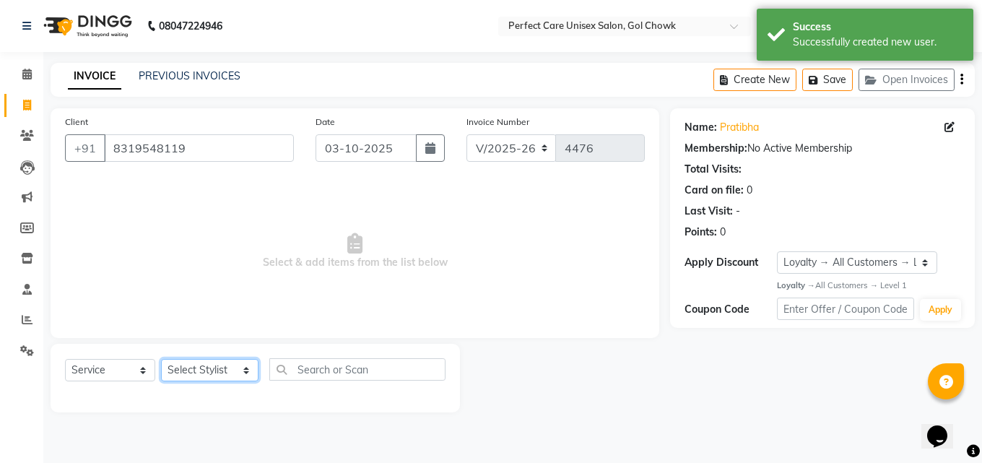
click at [191, 369] on select "Select Stylist MISS. [PERSON_NAME] [PERSON_NAME] MISS [PERSON_NAME] MISS [PERSO…" at bounding box center [209, 370] width 97 height 22
click at [161, 359] on select "Select Stylist MISS. [PERSON_NAME] [PERSON_NAME] MISS [PERSON_NAME] MISS [PERSO…" at bounding box center [209, 370] width 97 height 22
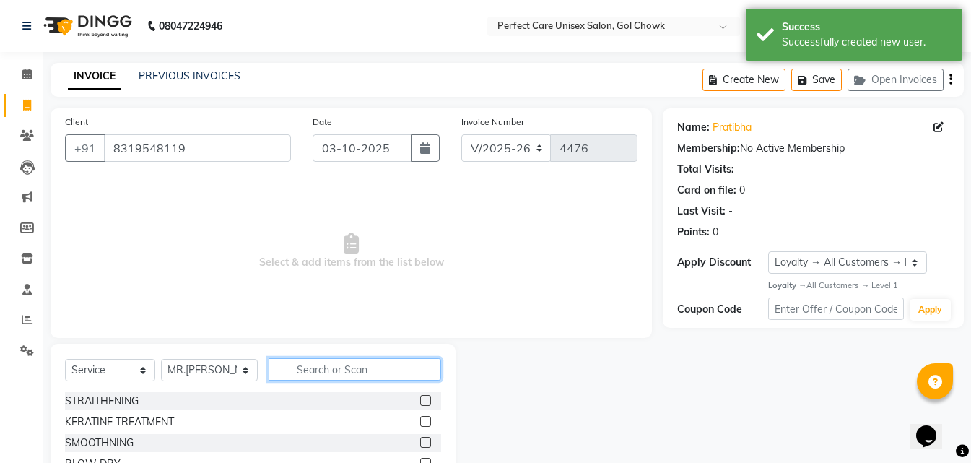
click at [289, 378] on input "text" at bounding box center [355, 369] width 172 height 22
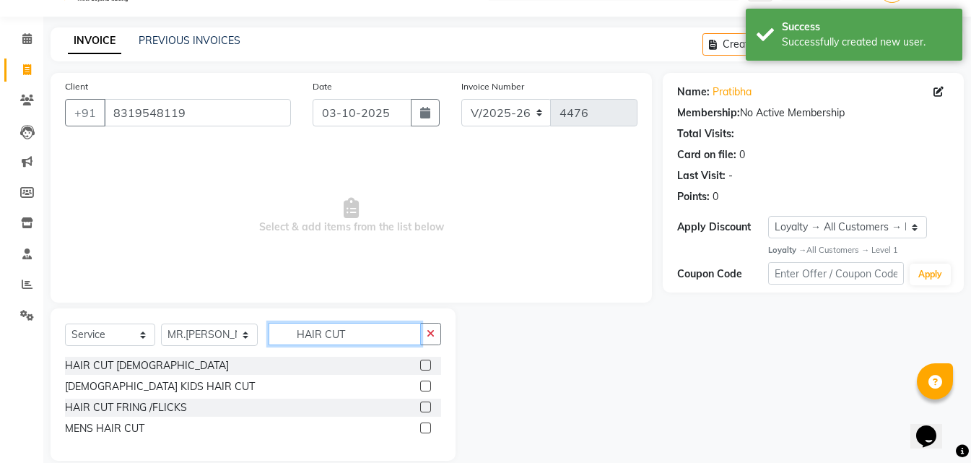
scroll to position [55, 0]
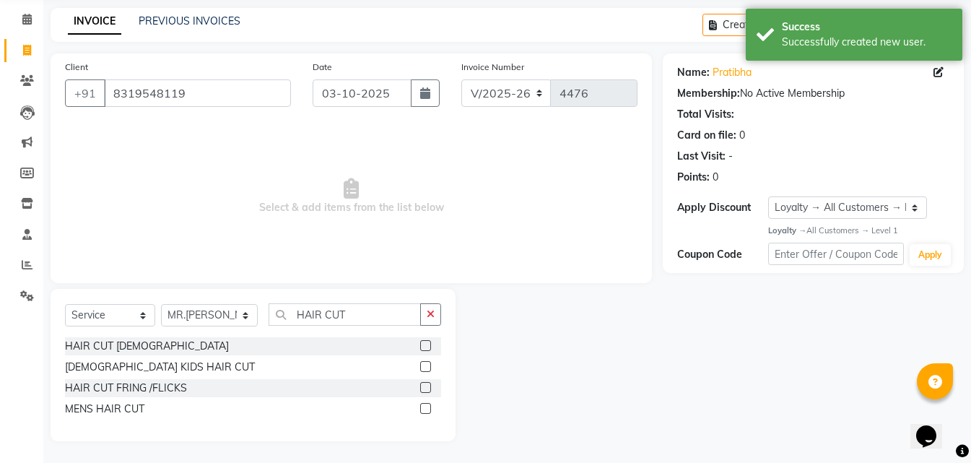
click at [425, 347] on label at bounding box center [425, 345] width 11 height 11
click at [425, 347] on input "checkbox" at bounding box center [424, 345] width 9 height 9
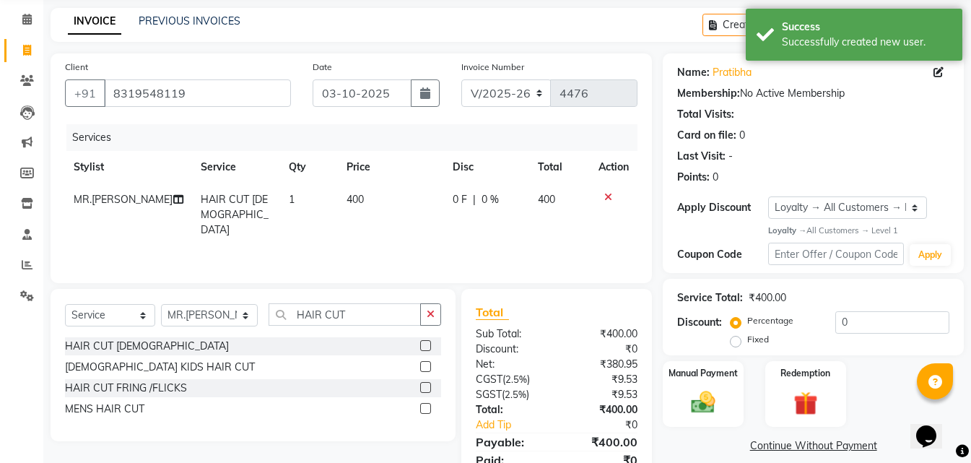
click at [306, 196] on td "1" at bounding box center [309, 214] width 58 height 63
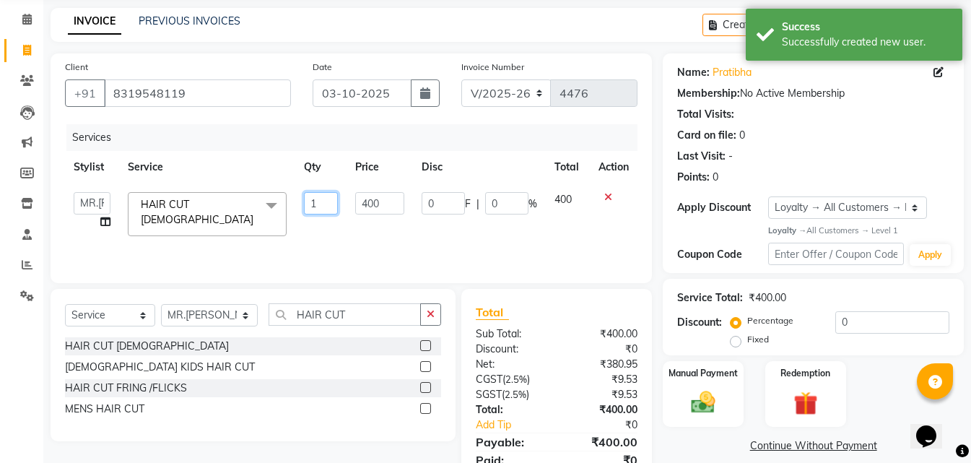
drag, startPoint x: 324, startPoint y: 204, endPoint x: 306, endPoint y: 207, distance: 18.4
click at [306, 207] on input "1" at bounding box center [321, 203] width 34 height 22
click at [394, 243] on div "Services Stylist Service Qty Price Disc Total Action MISS. [PERSON_NAME] [PERSO…" at bounding box center [351, 196] width 572 height 144
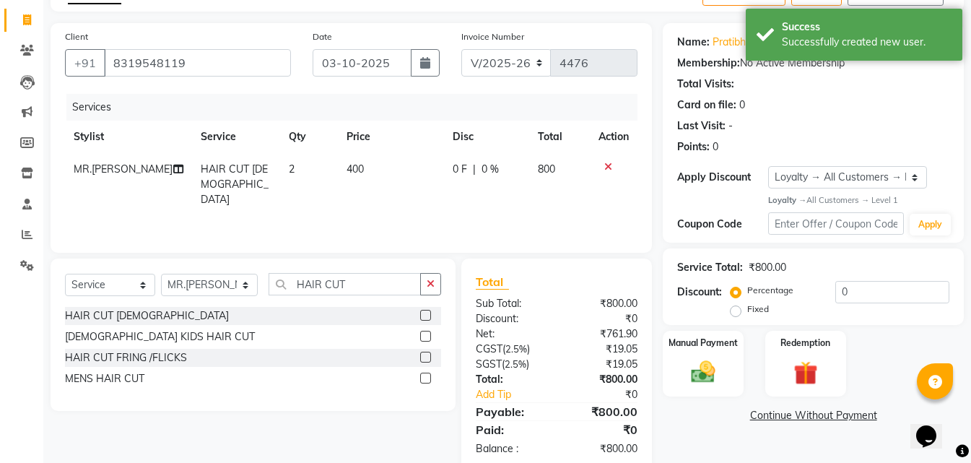
scroll to position [115, 0]
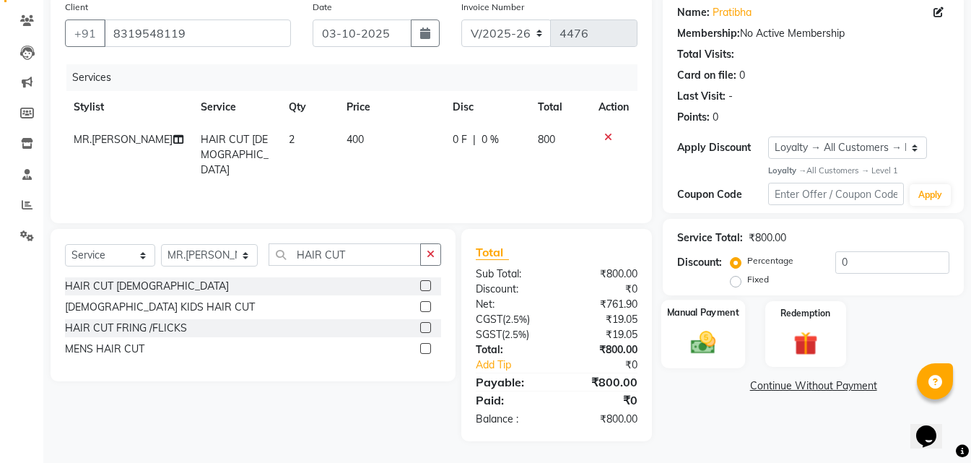
click at [705, 346] on img at bounding box center [703, 342] width 40 height 29
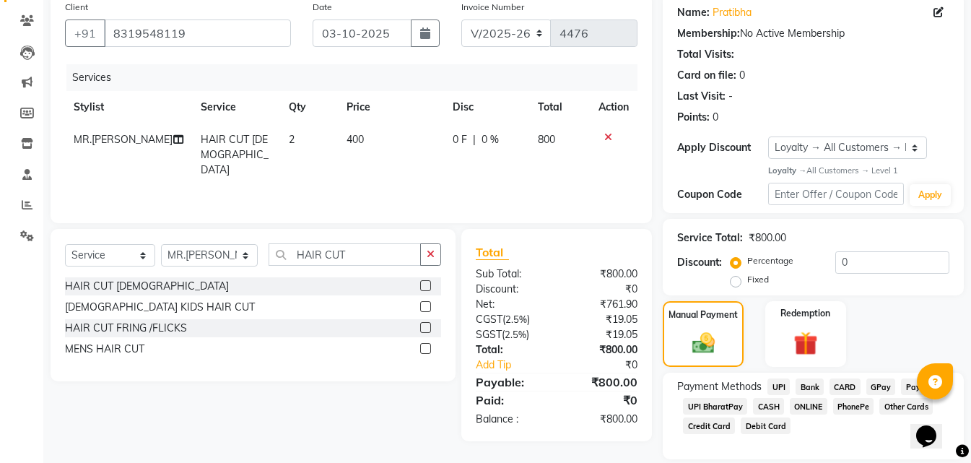
click at [796, 404] on span "ONLINE" at bounding box center [809, 406] width 38 height 17
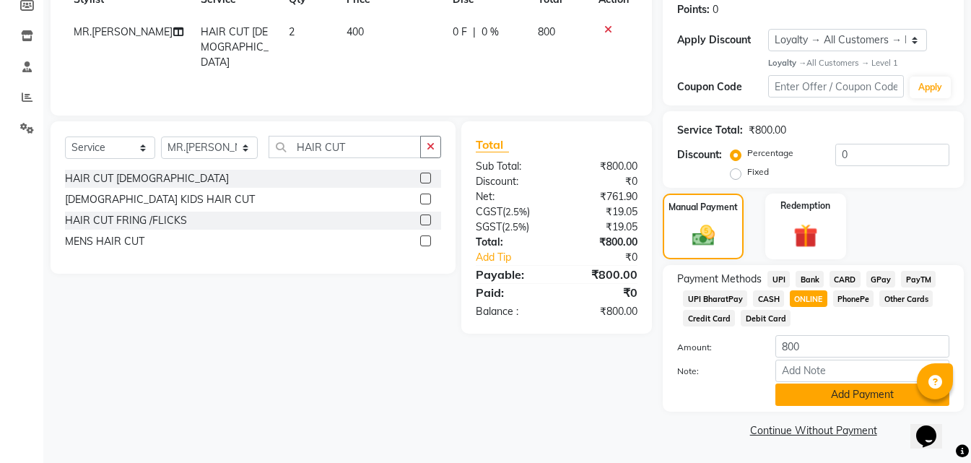
click at [813, 404] on button "Add Payment" at bounding box center [862, 394] width 174 height 22
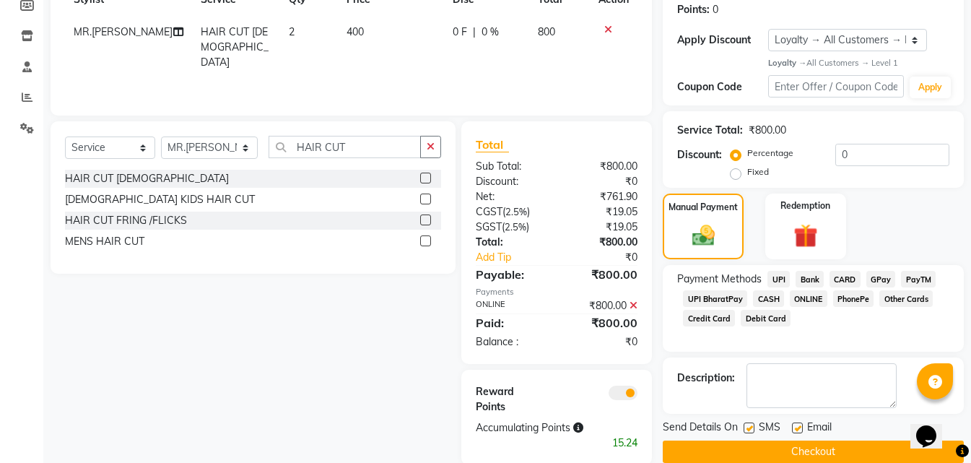
scroll to position [246, 0]
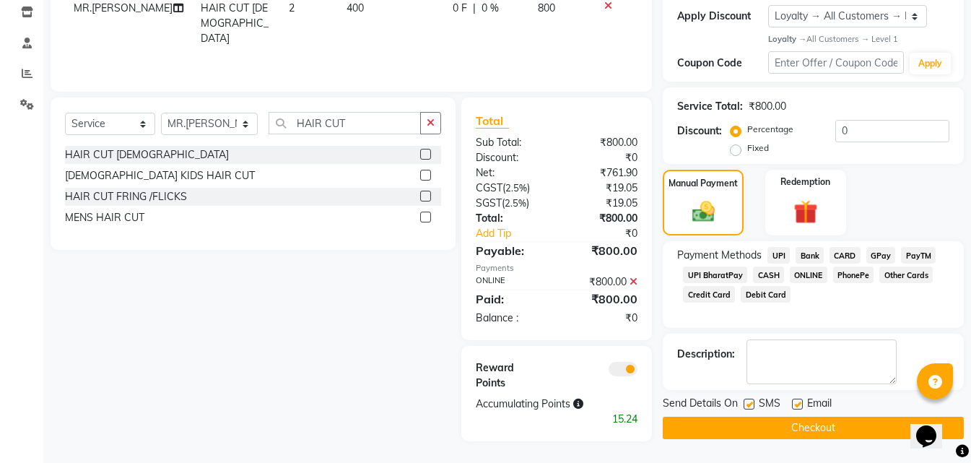
click at [720, 427] on button "Checkout" at bounding box center [813, 428] width 301 height 22
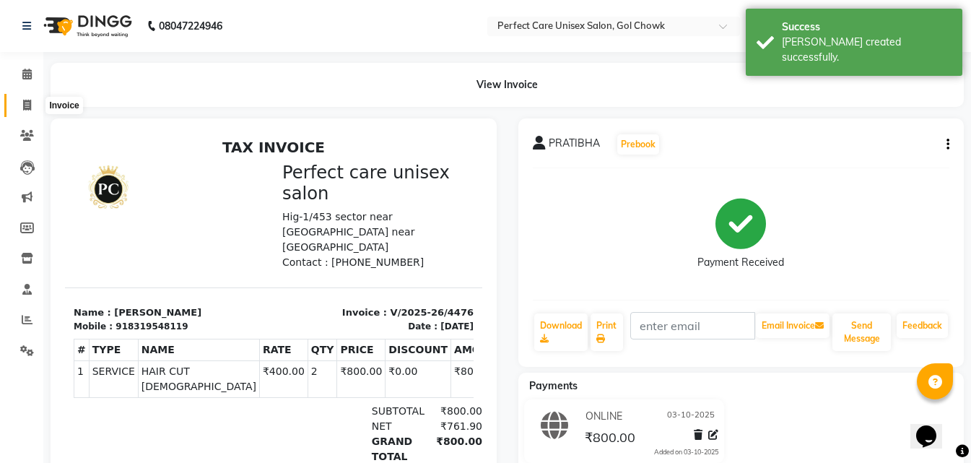
click at [27, 103] on icon at bounding box center [27, 105] width 8 height 11
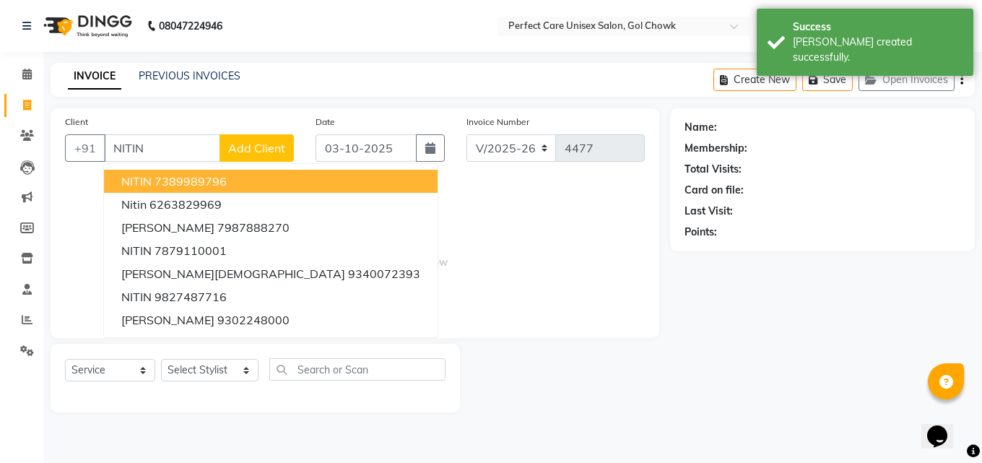
click at [193, 185] on ngb-highlight "7389989796" at bounding box center [190, 181] width 72 height 14
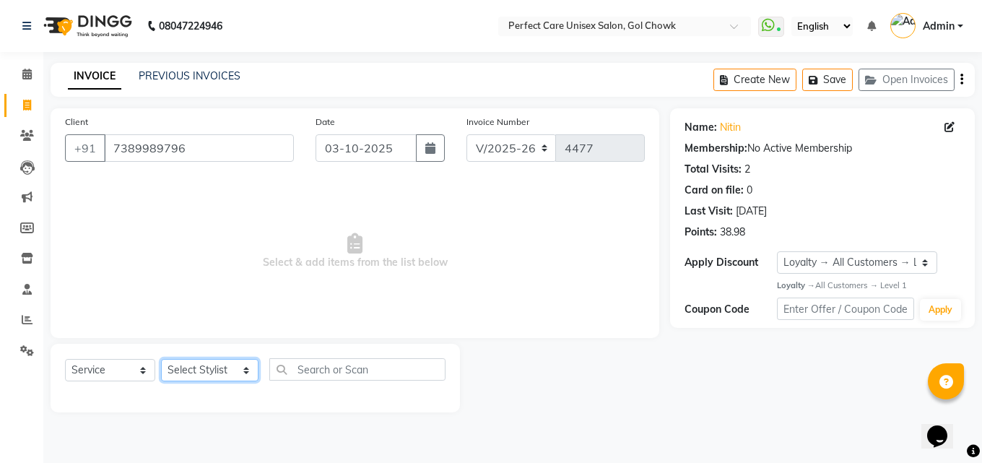
click at [223, 366] on select "Select Stylist MISS. [PERSON_NAME] [PERSON_NAME] MISS [PERSON_NAME] MISS [PERSO…" at bounding box center [209, 370] width 97 height 22
click at [161, 359] on select "Select Stylist MISS. [PERSON_NAME] [PERSON_NAME] MISS [PERSON_NAME] MISS [PERSO…" at bounding box center [209, 370] width 97 height 22
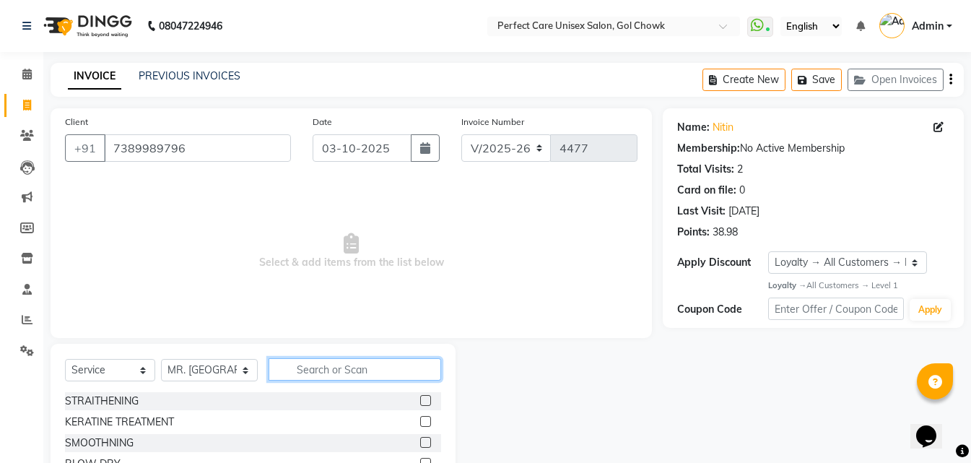
click at [347, 368] on input "text" at bounding box center [355, 369] width 172 height 22
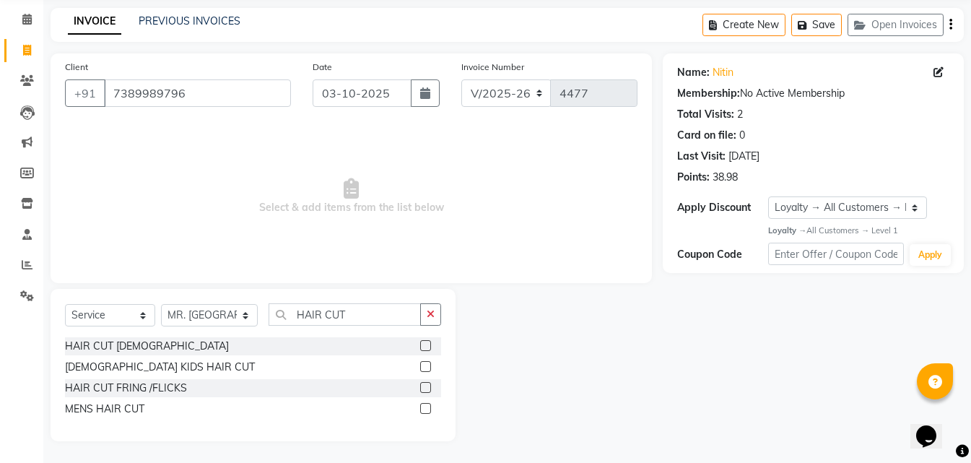
click at [425, 409] on label at bounding box center [425, 408] width 11 height 11
click at [425, 409] on input "checkbox" at bounding box center [424, 408] width 9 height 9
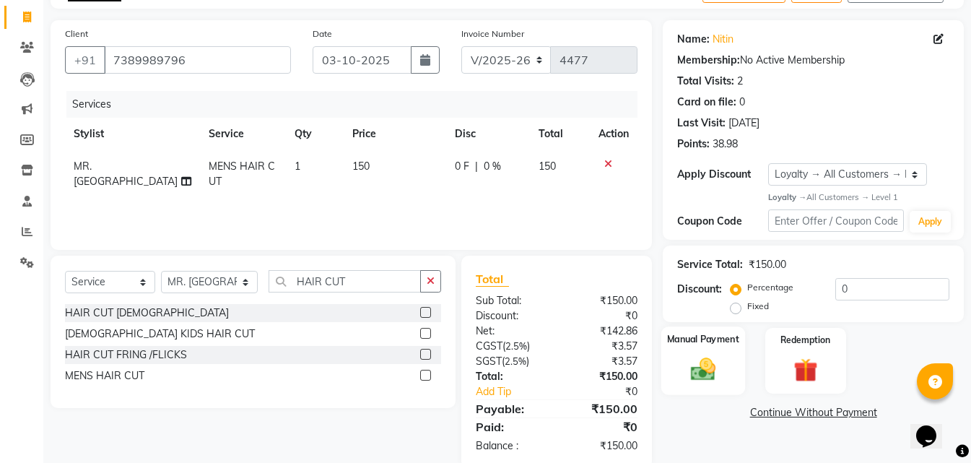
scroll to position [115, 0]
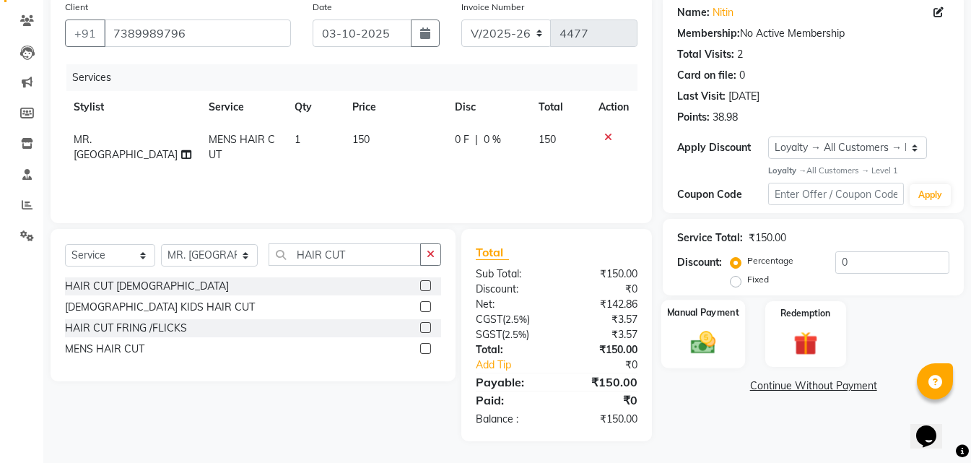
click at [703, 359] on div "Manual Payment" at bounding box center [703, 334] width 84 height 69
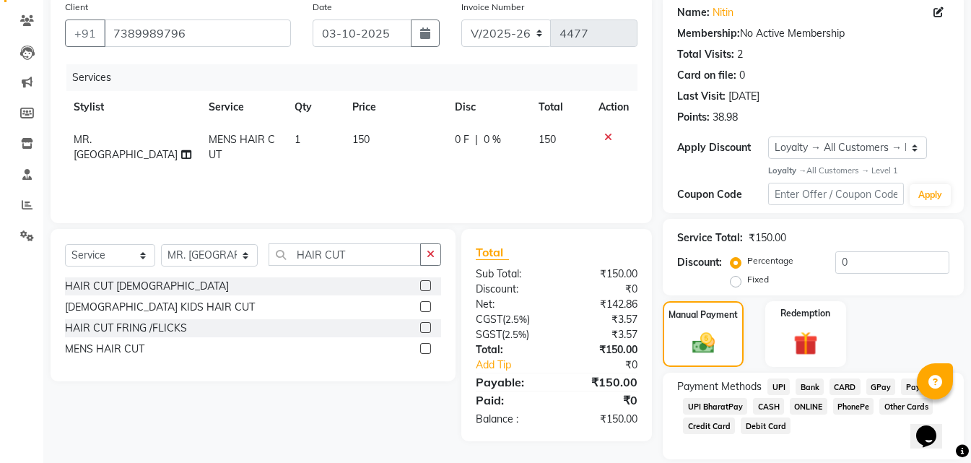
click at [810, 405] on span "ONLINE" at bounding box center [809, 406] width 38 height 17
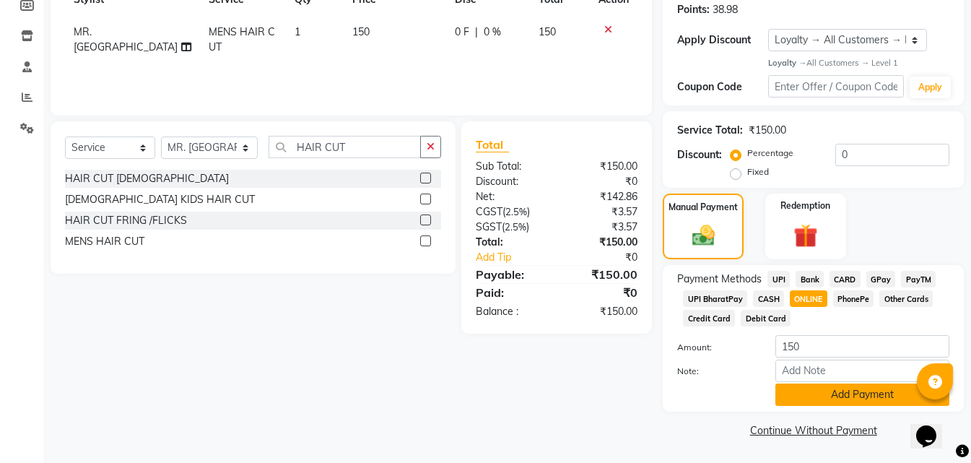
click at [806, 396] on button "Add Payment" at bounding box center [862, 394] width 174 height 22
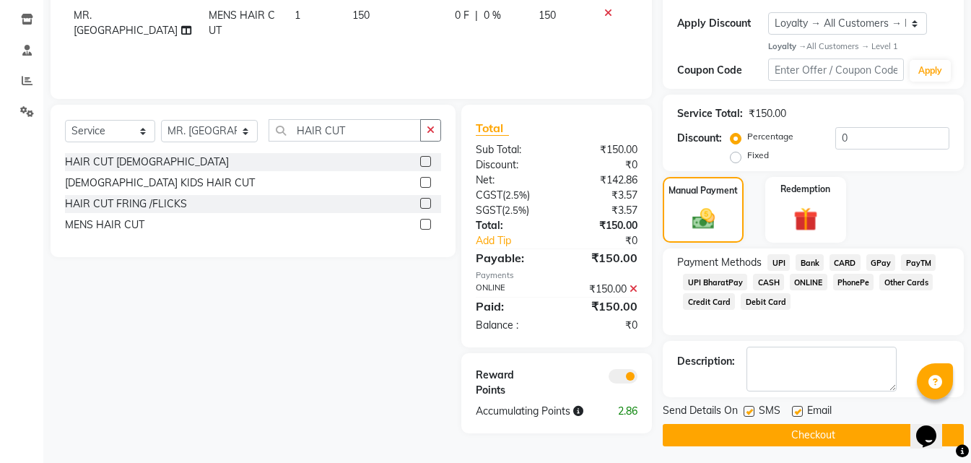
scroll to position [244, 0]
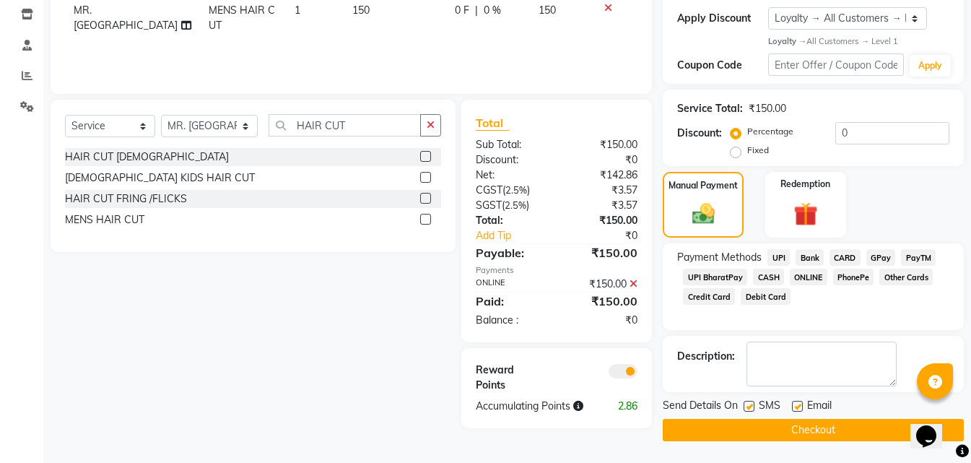
click at [779, 432] on button "Checkout" at bounding box center [813, 430] width 301 height 22
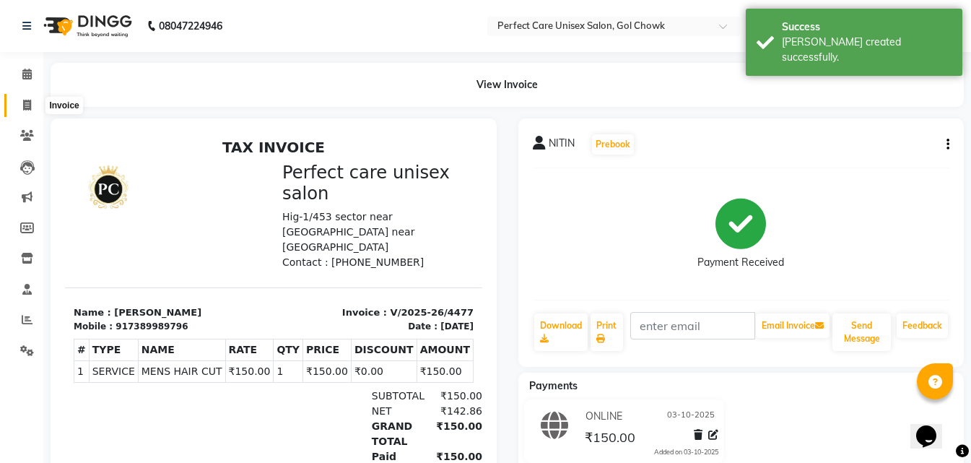
click at [28, 104] on icon at bounding box center [27, 105] width 8 height 11
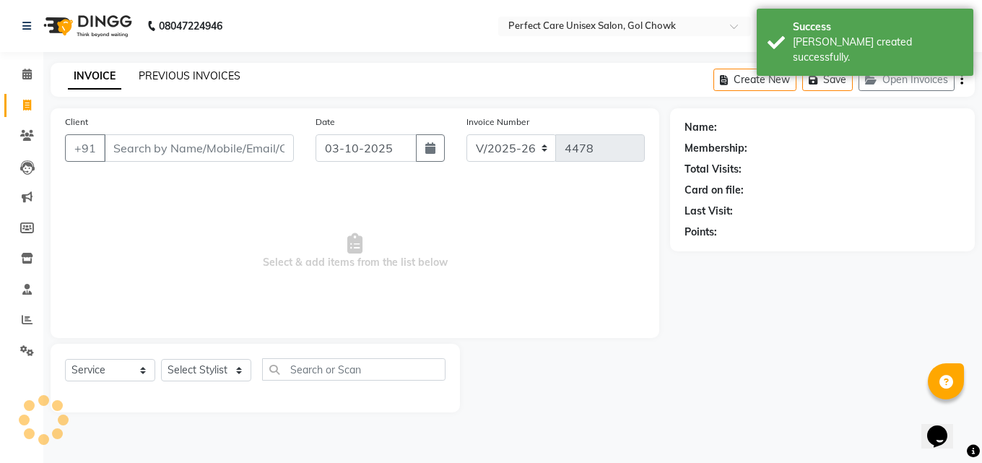
click at [161, 71] on link "PREVIOUS INVOICES" at bounding box center [190, 75] width 102 height 13
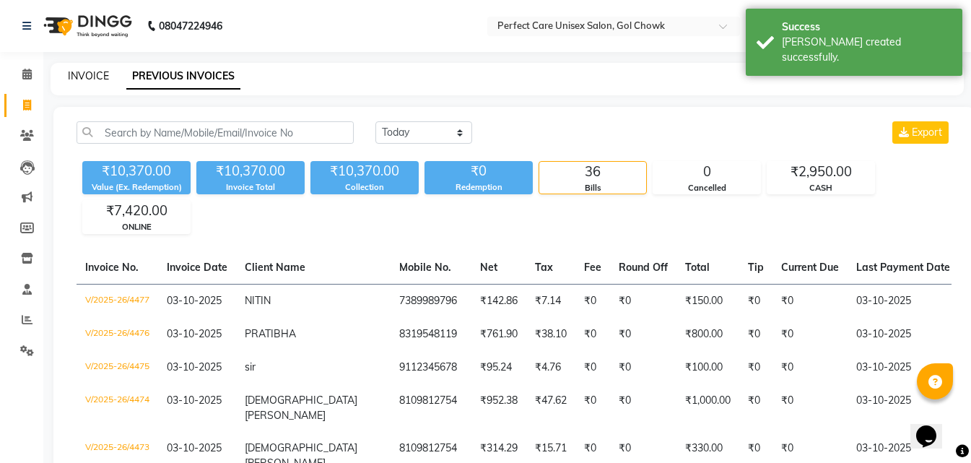
click at [92, 74] on link "INVOICE" at bounding box center [88, 75] width 41 height 13
